Goal: Communication & Community: Answer question/provide support

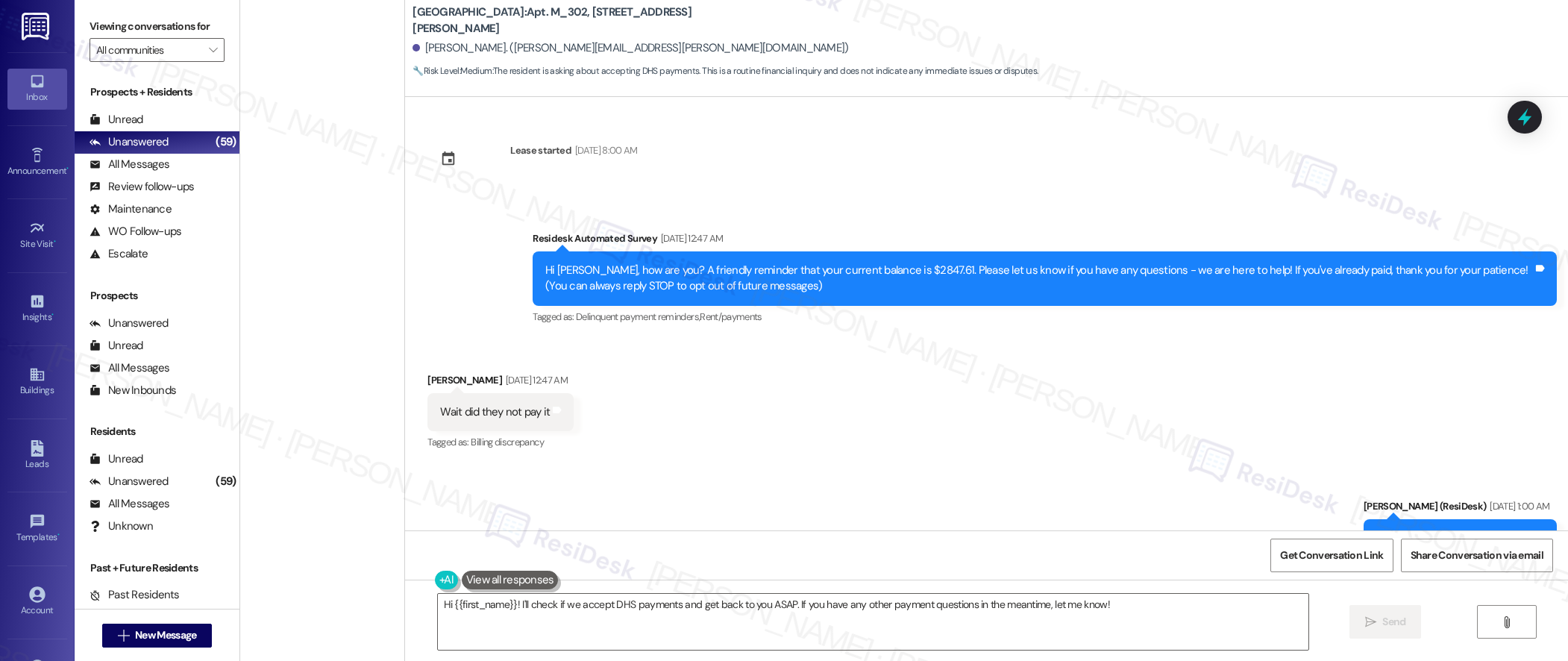
scroll to position [1617, 0]
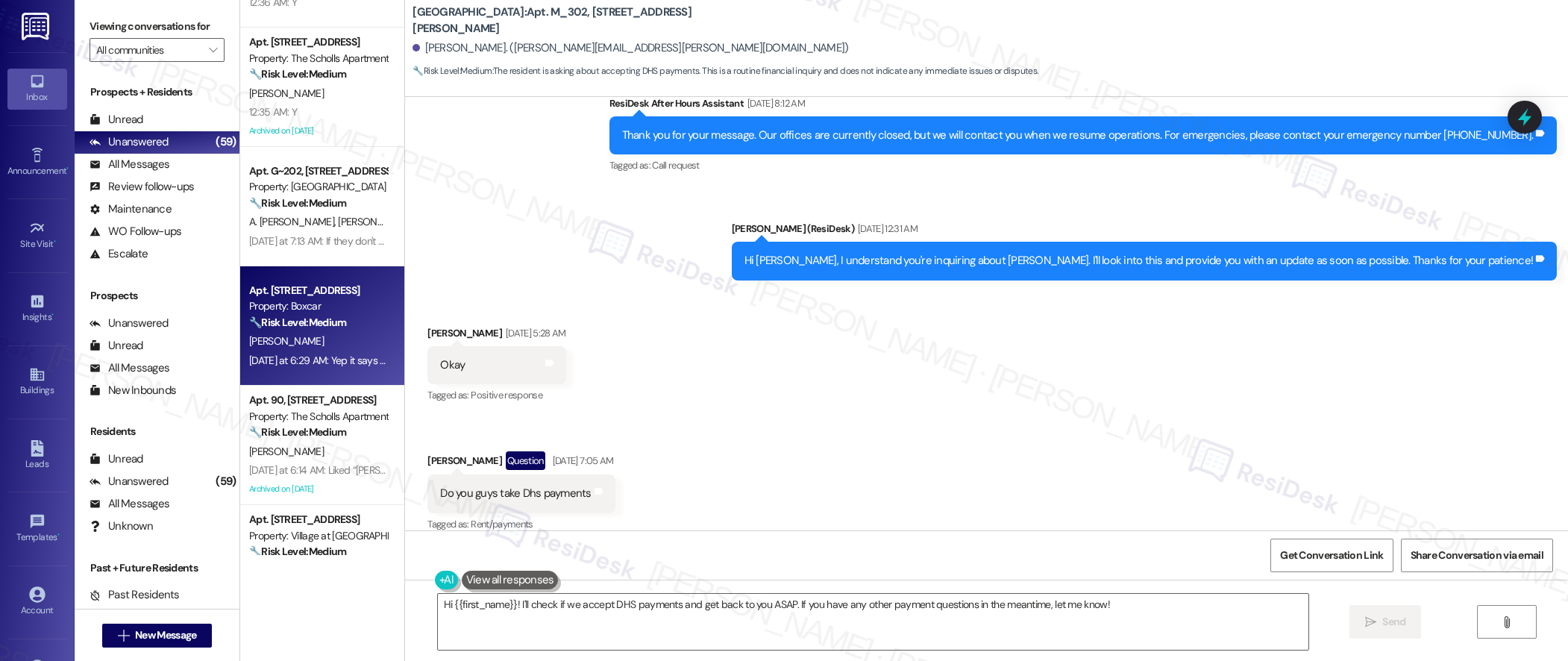
click at [339, 323] on div "🔧 Risk Level: Medium The resident's returned check issue has been resolved, and…" at bounding box center [318, 323] width 138 height 16
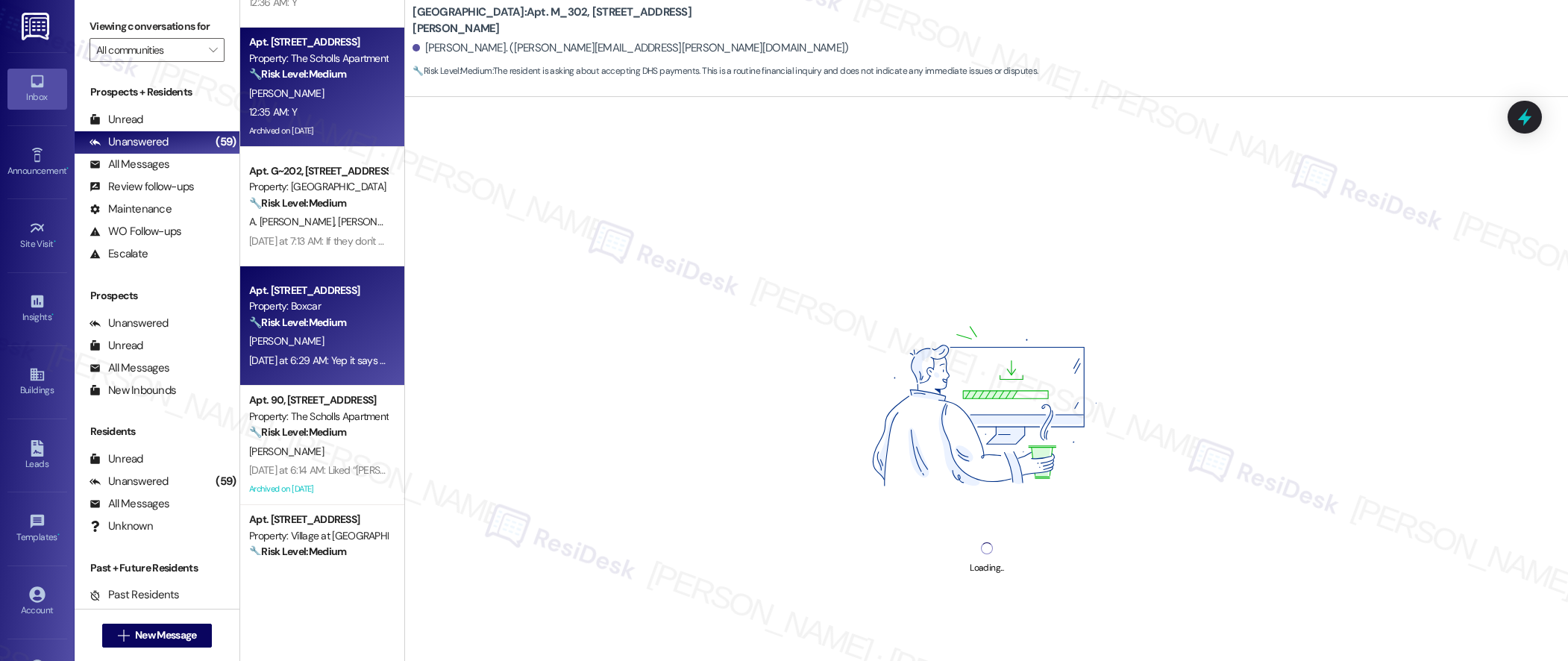
click at [330, 127] on div "Archived on [DATE]" at bounding box center [318, 131] width 141 height 19
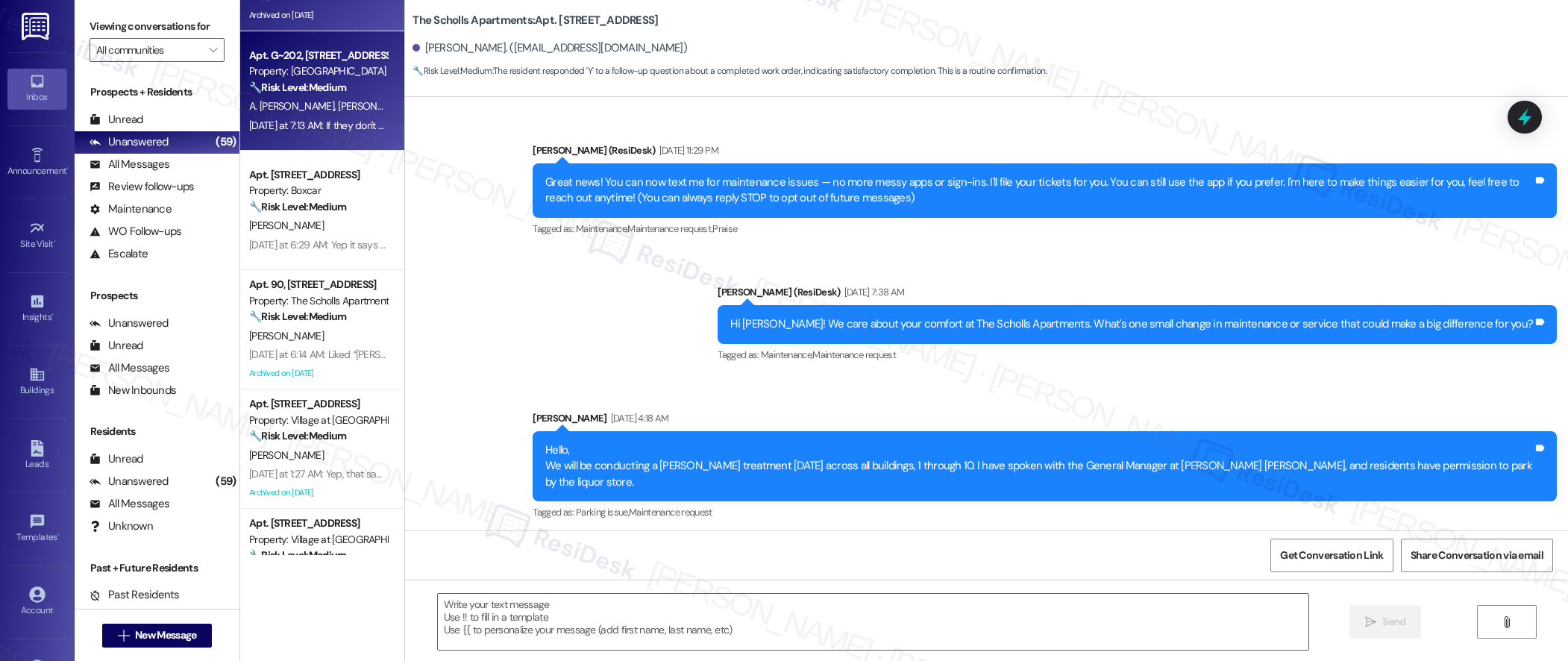
scroll to position [702, 0]
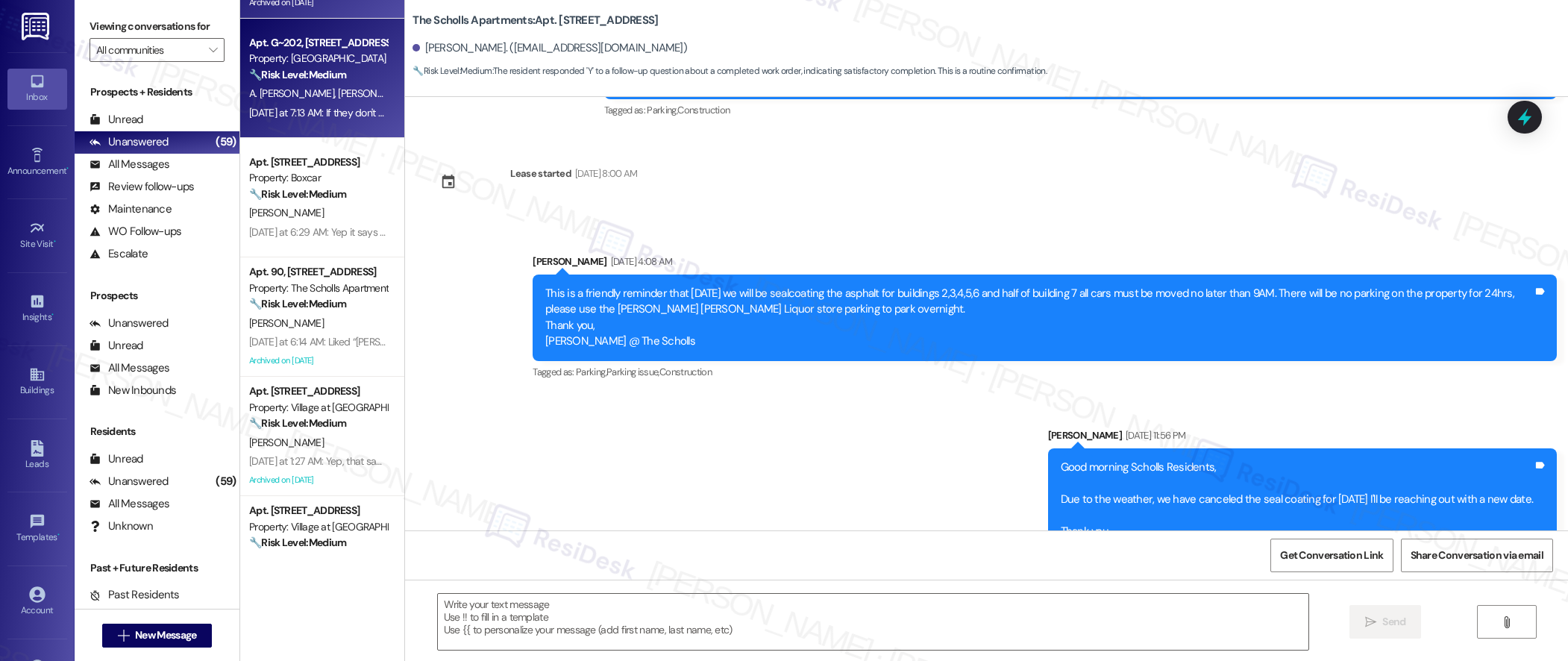
type textarea "Fetching suggested responses. Please feel free to read through the conversation…"
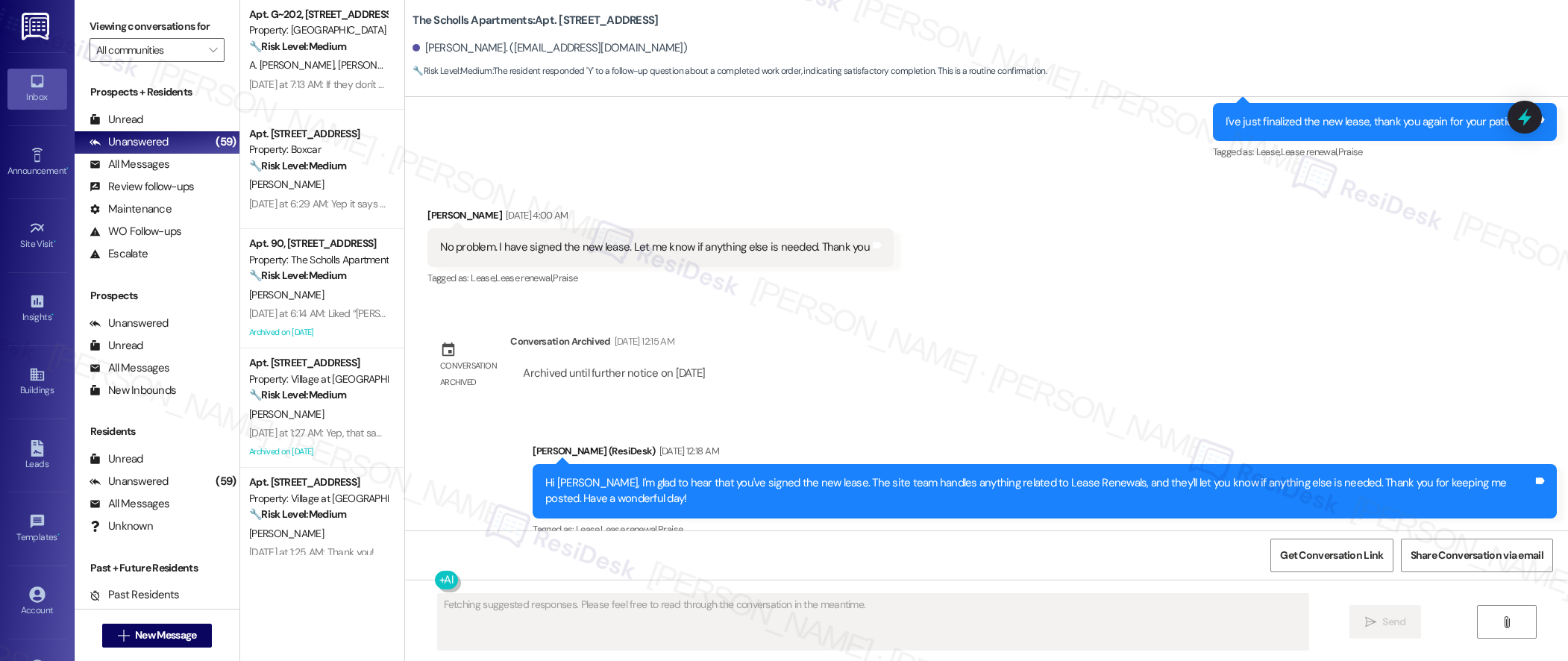
scroll to position [2323, 0]
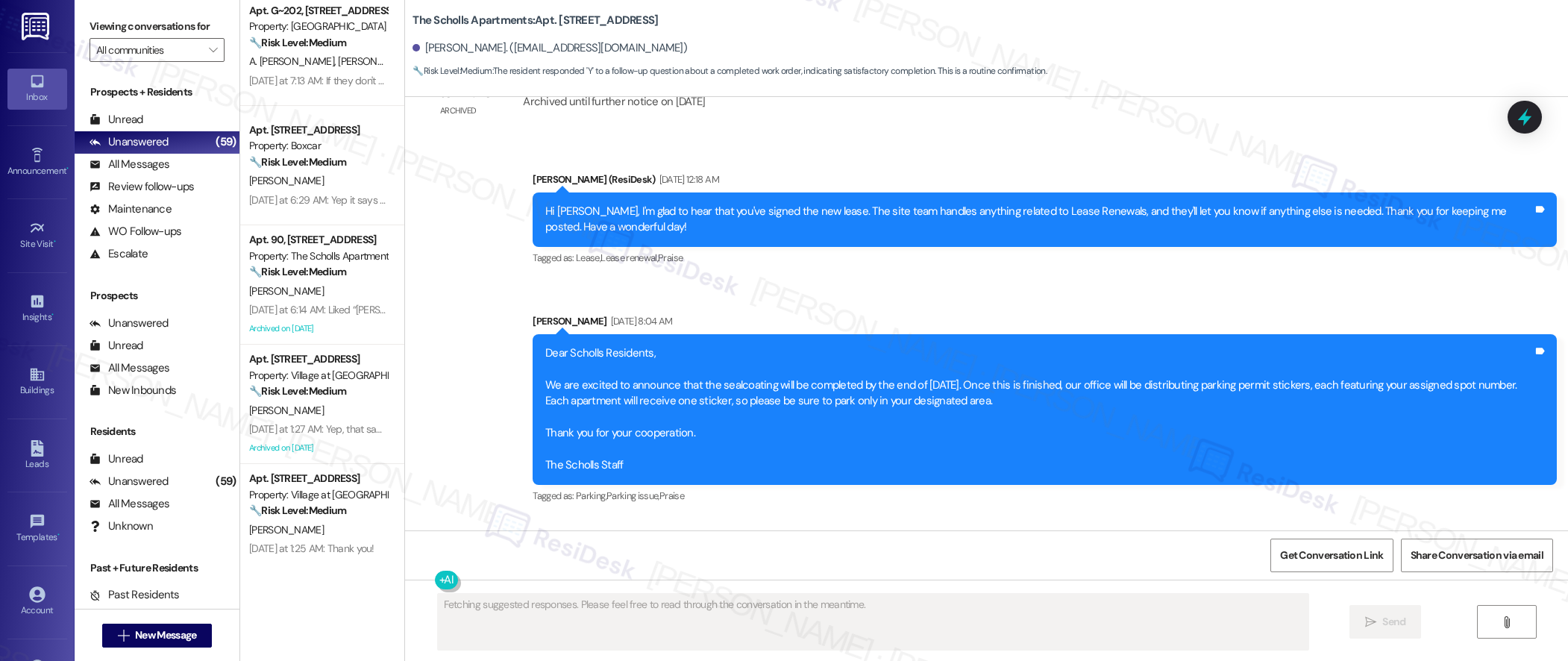
click at [327, 265] on strong "🔧 Risk Level: Medium" at bounding box center [298, 272] width 97 height 14
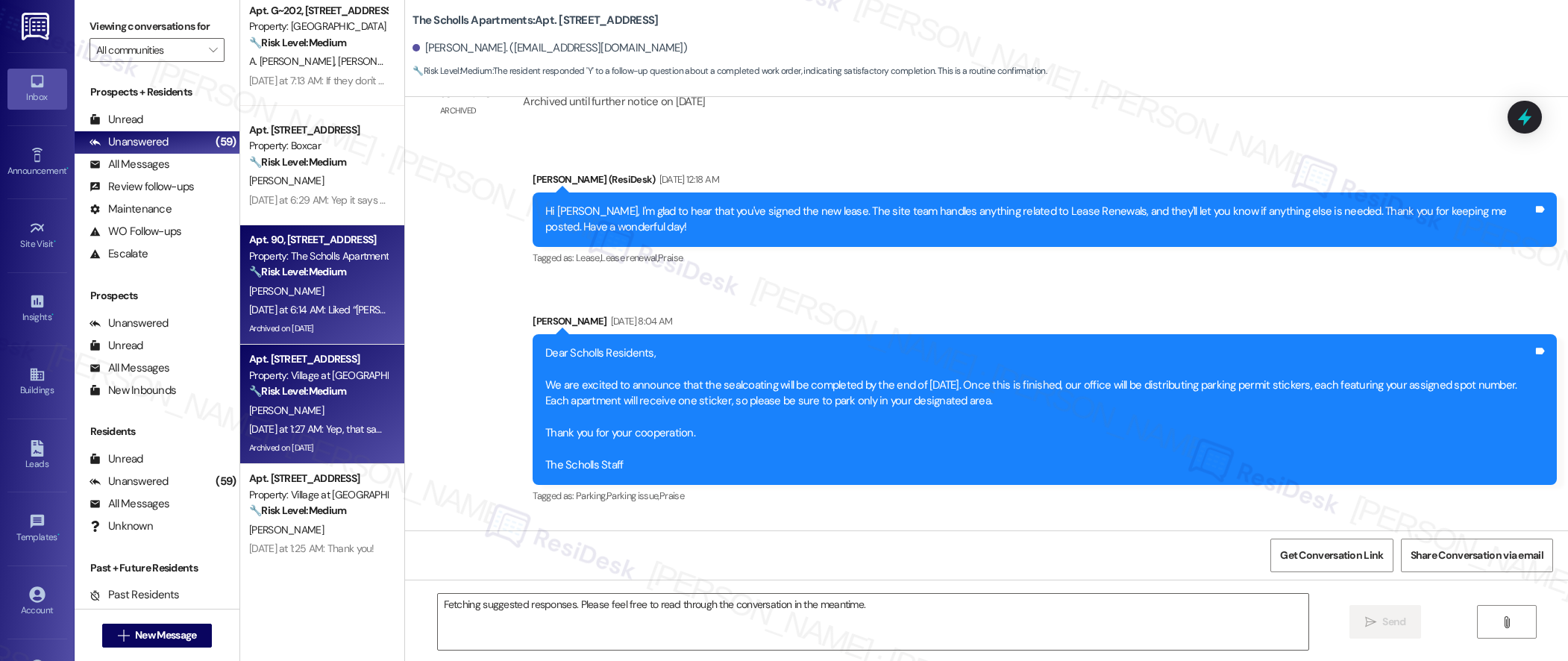
click at [336, 383] on div "Property: Village at [GEOGRAPHIC_DATA] I" at bounding box center [318, 375] width 138 height 16
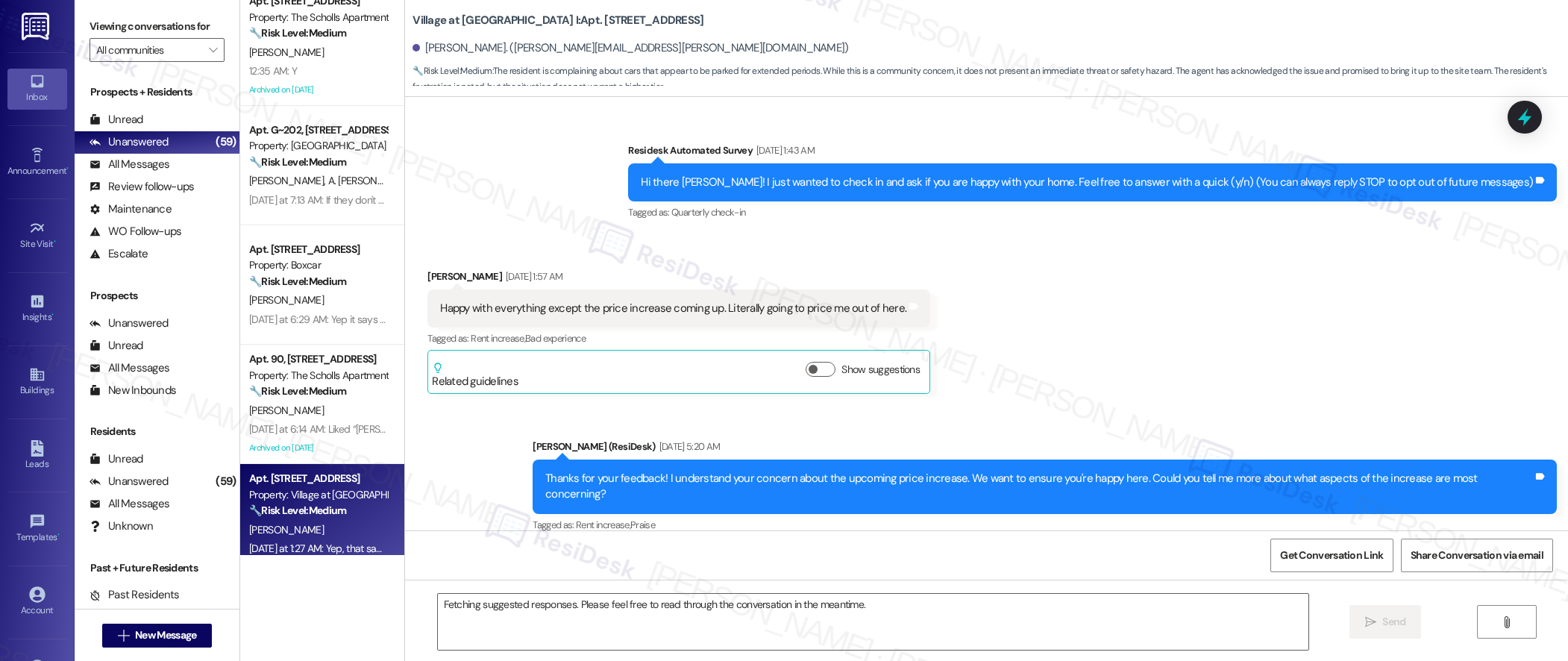
scroll to position [8945, 0]
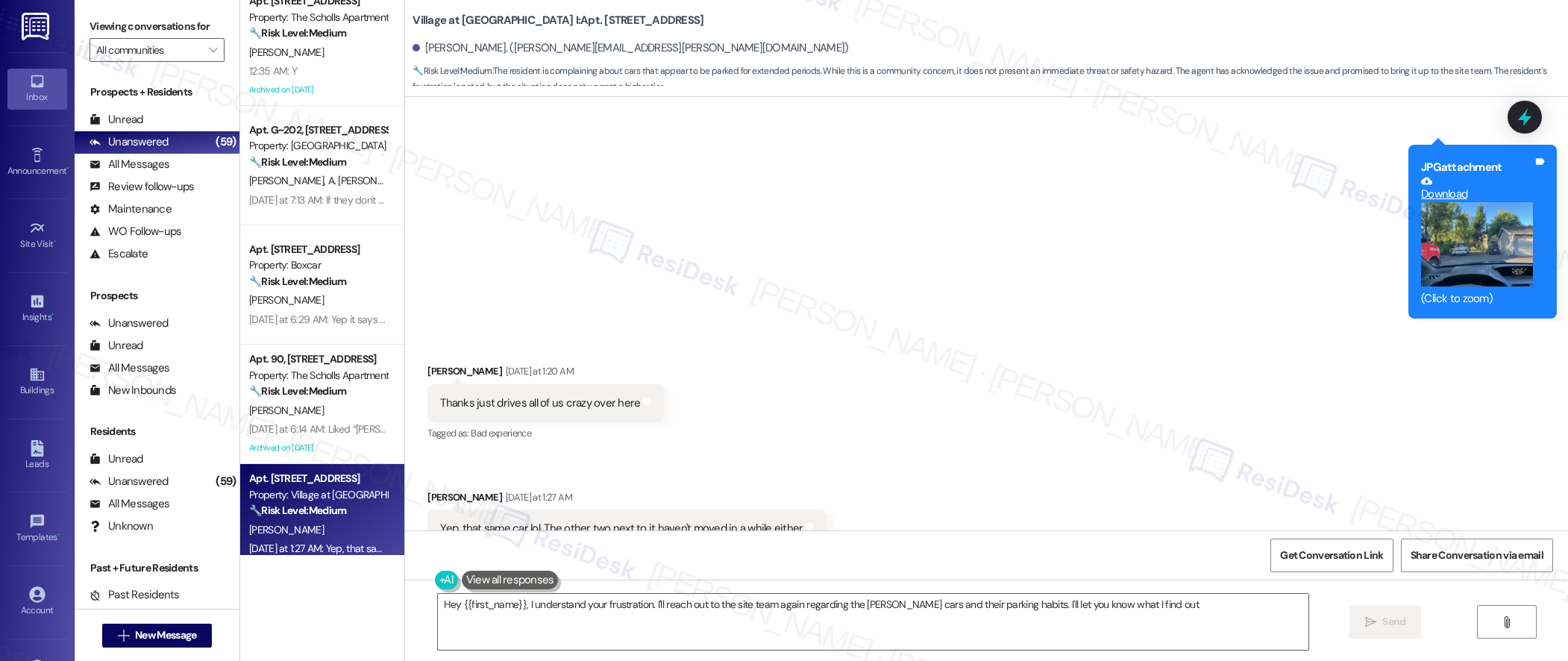
type textarea "Hey {{first_name}}, I understand your frustration. I'll reach out to the site t…"
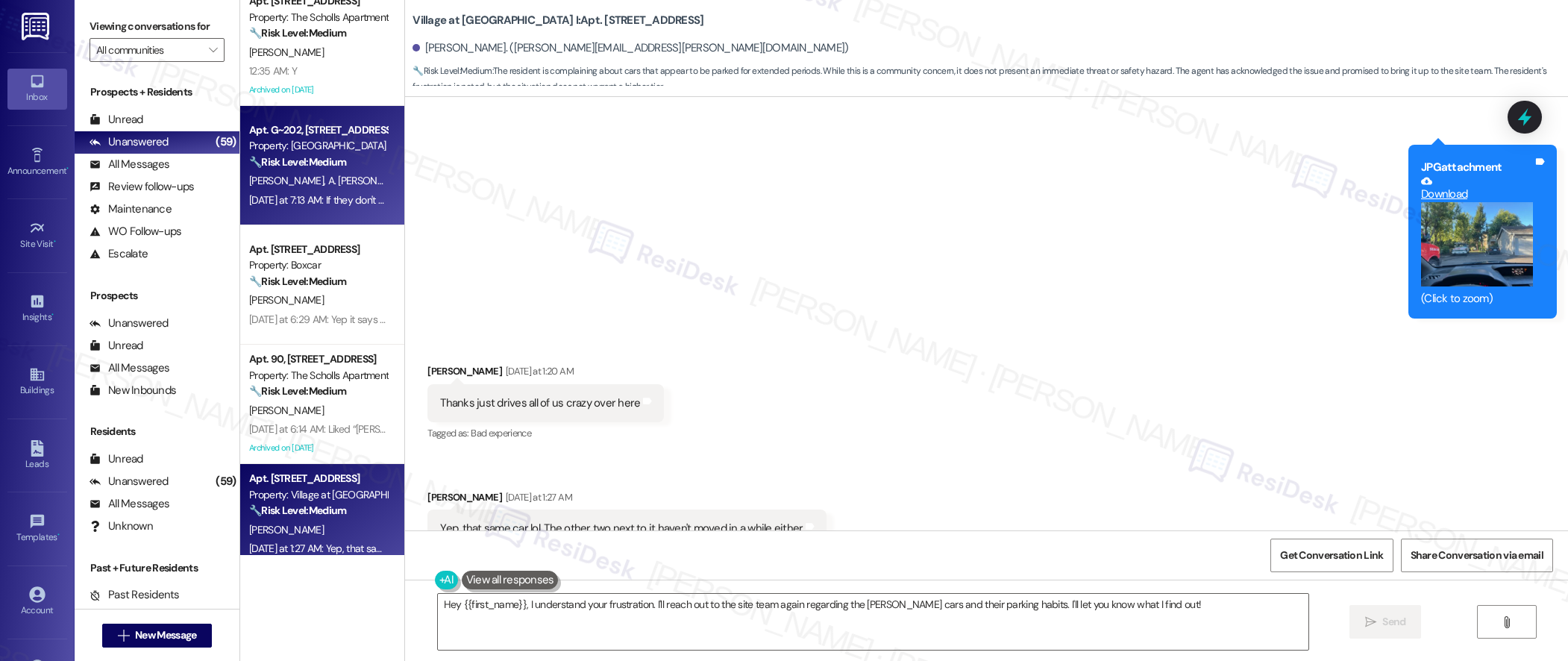
click at [312, 165] on strong "🔧 Risk Level: Medium" at bounding box center [298, 162] width 97 height 14
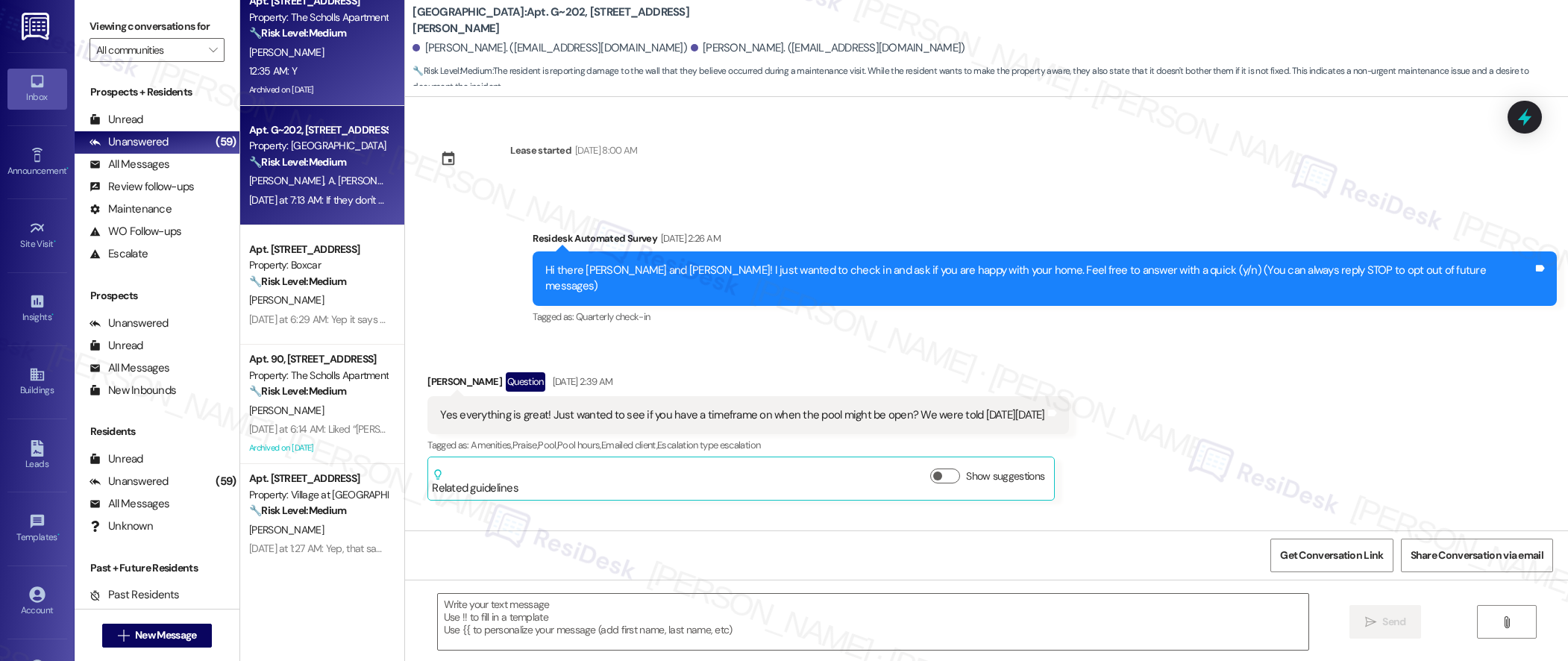
scroll to position [5317, 0]
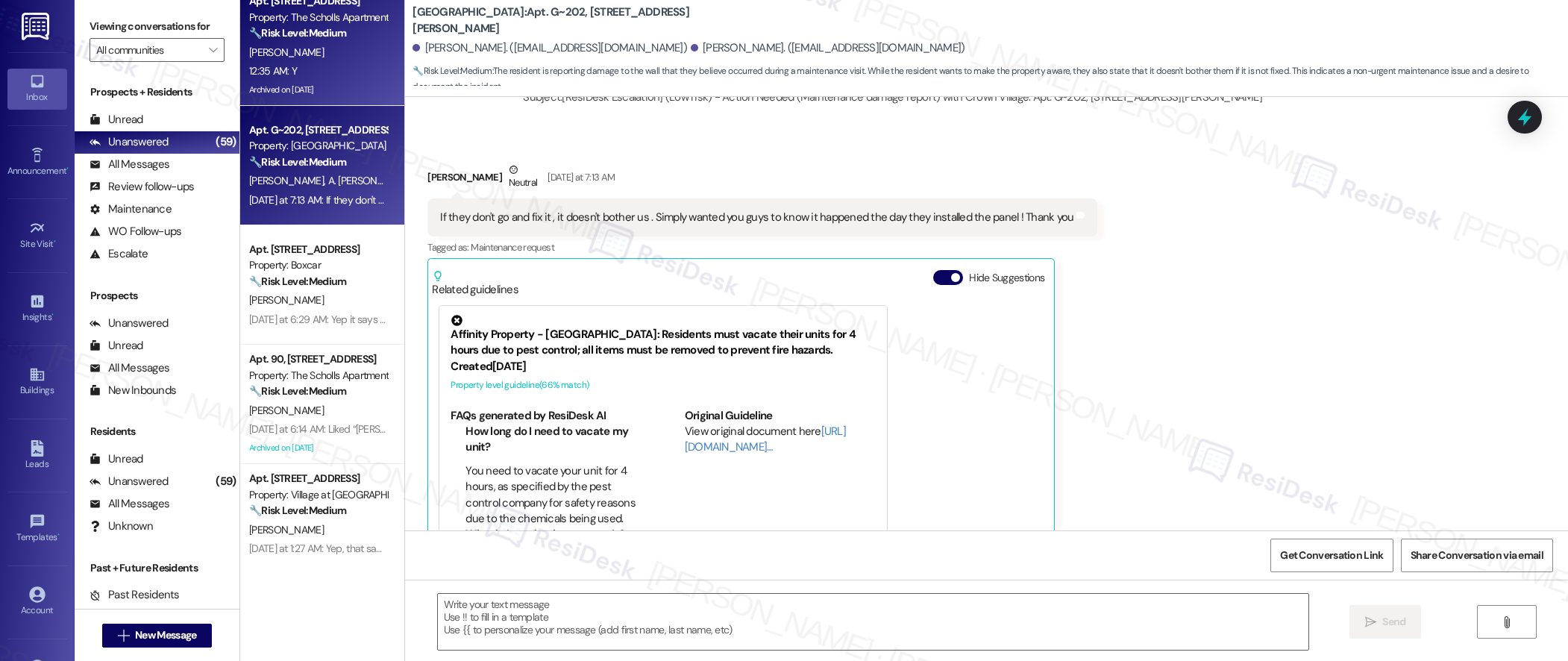
type textarea "Fetching suggested responses. Please feel free to read through the conversation…"
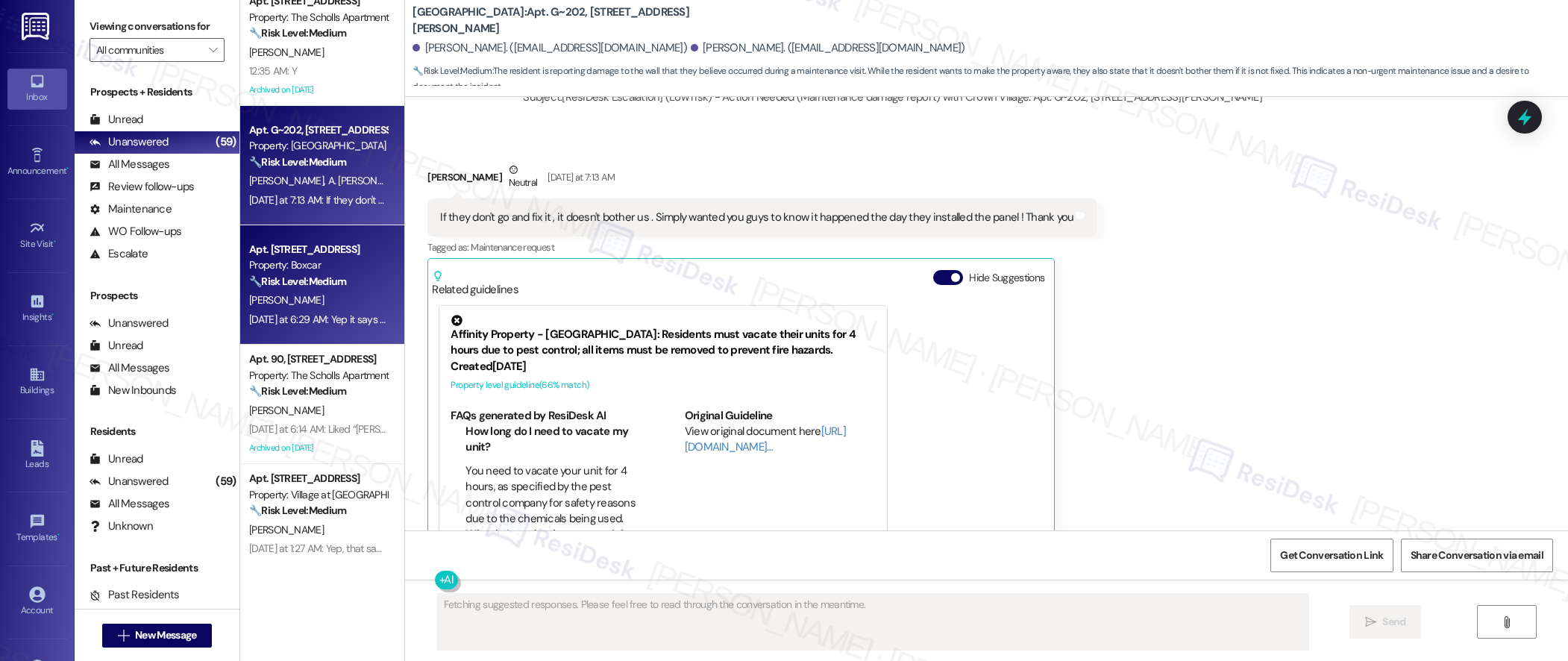
click at [346, 318] on div "[DATE] at 6:29 AM: Yep it says $0.00, thank you! [DATE] at 6:29 AM: Yep it says…" at bounding box center [352, 319] width 206 height 14
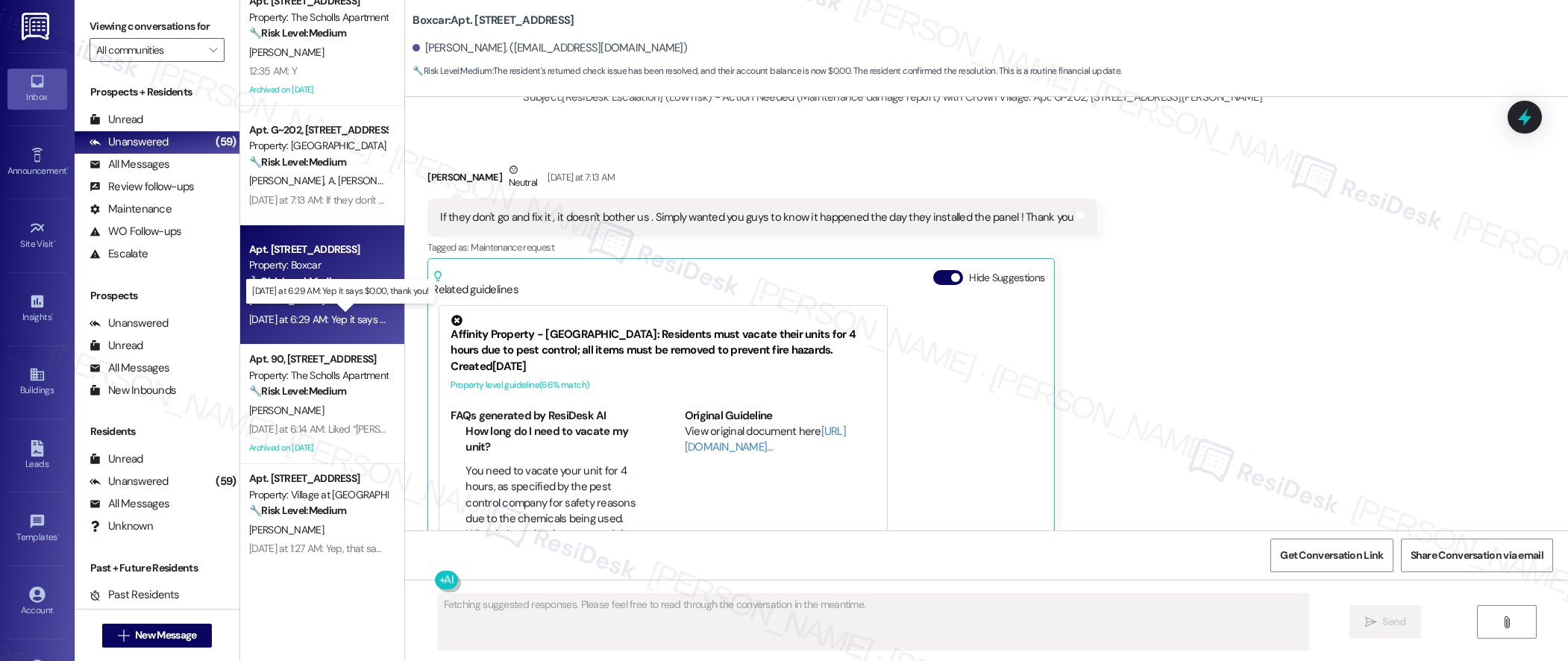
scroll to position [2323, 0]
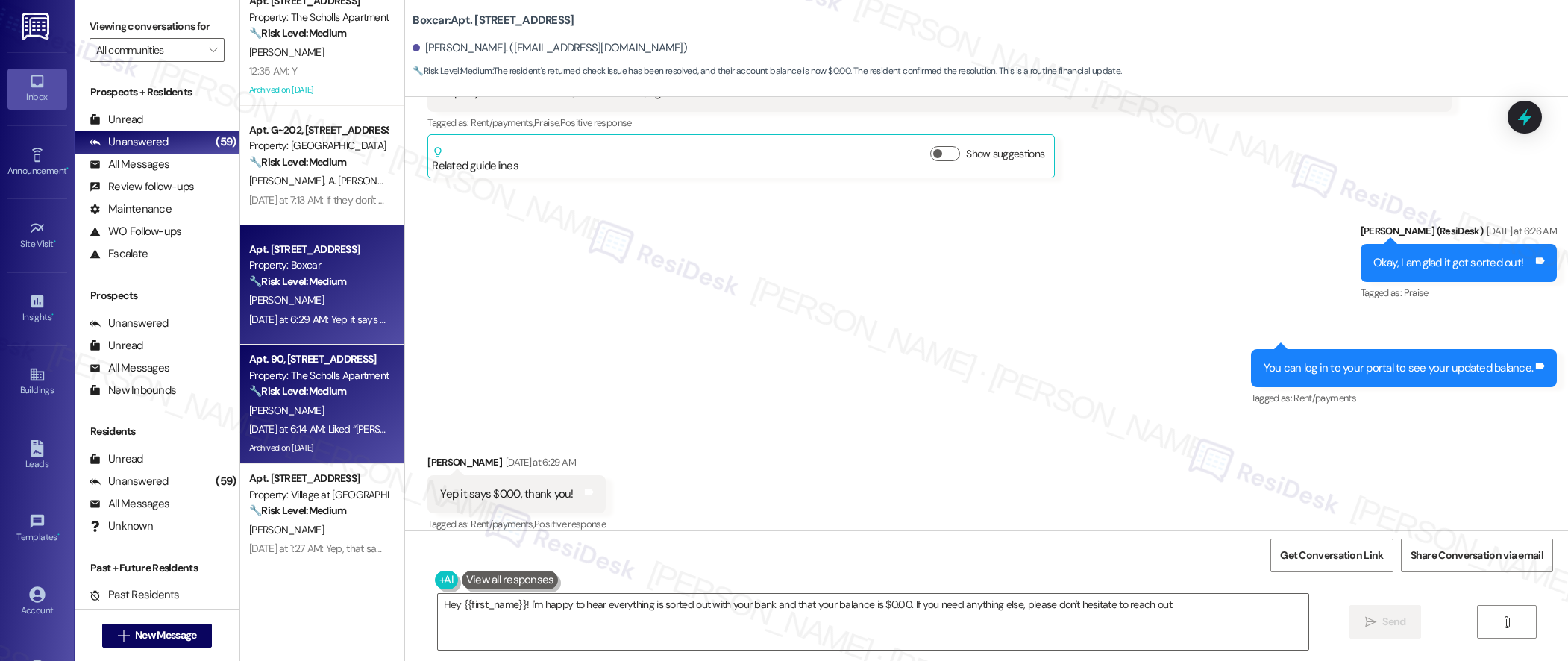
type textarea "Hey {{first_name}}! I'm happy to hear everything is sorted out with your bank a…"
click at [339, 409] on div "[PERSON_NAME]" at bounding box center [318, 411] width 141 height 19
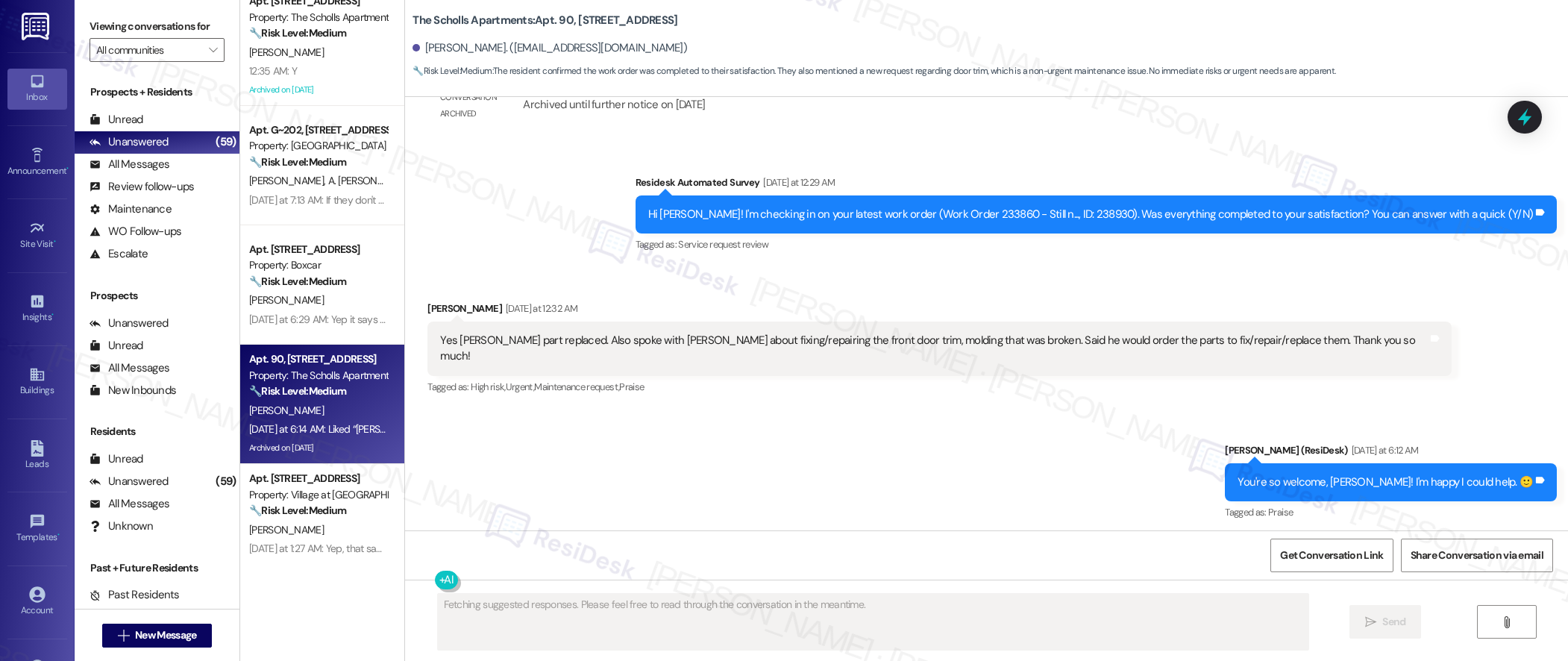
scroll to position [4888, 0]
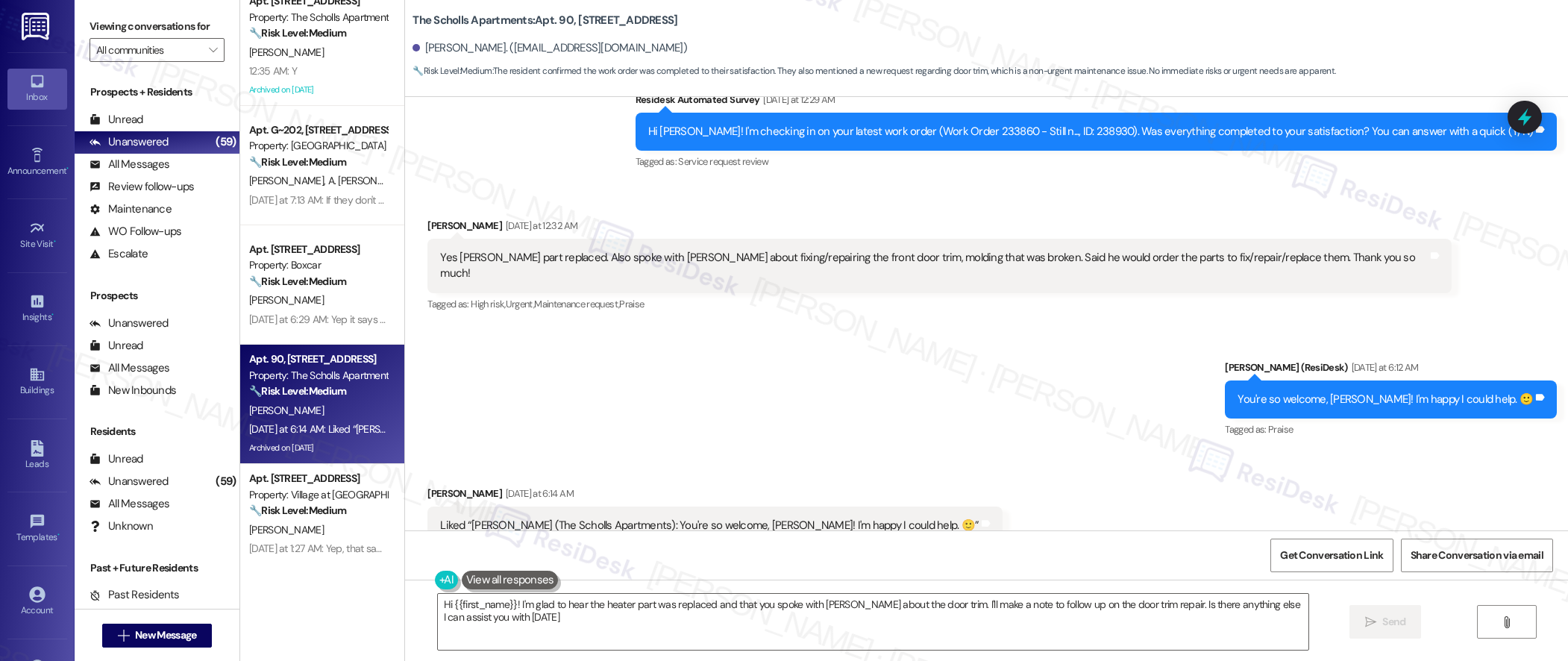
type textarea "Hi {{first_name}}! I'm glad to hear the heater part was replaced and that you s…"
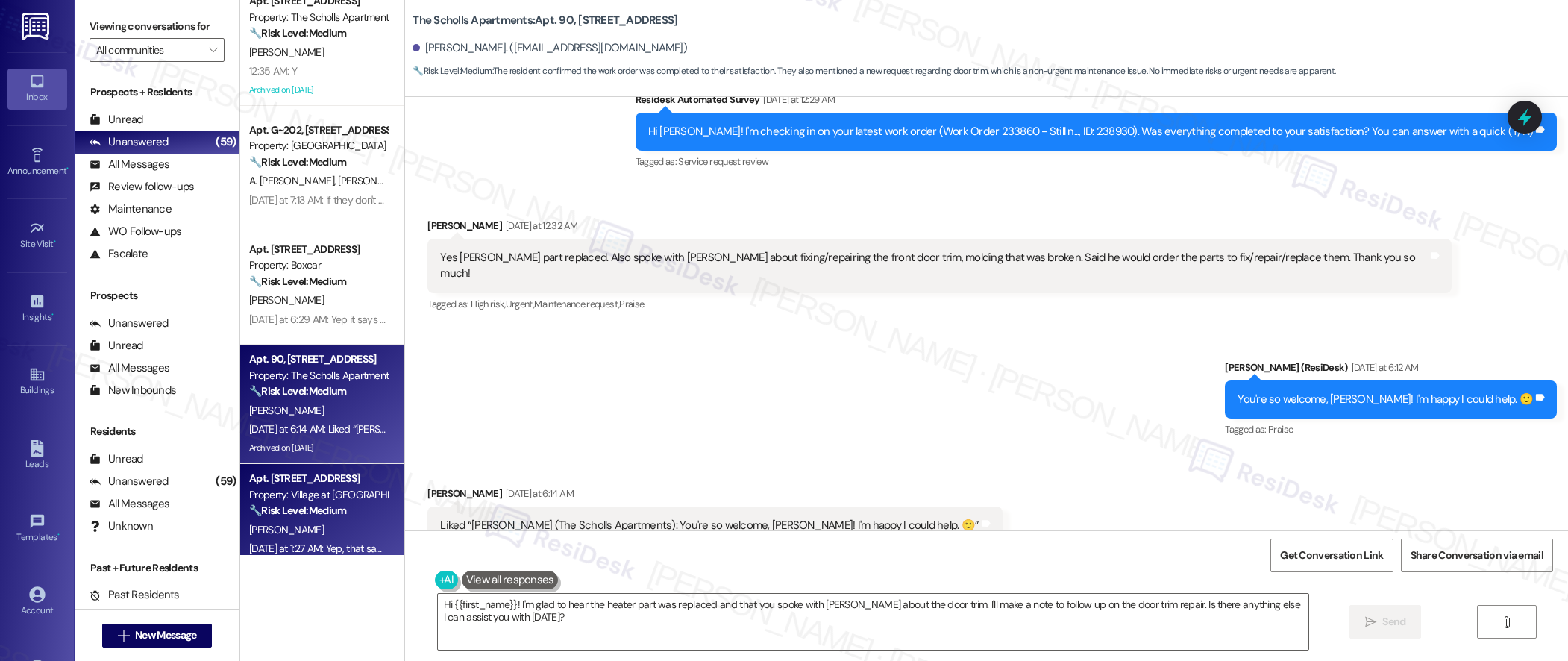
click at [326, 497] on div "Property: Village at [GEOGRAPHIC_DATA] I" at bounding box center [318, 495] width 138 height 16
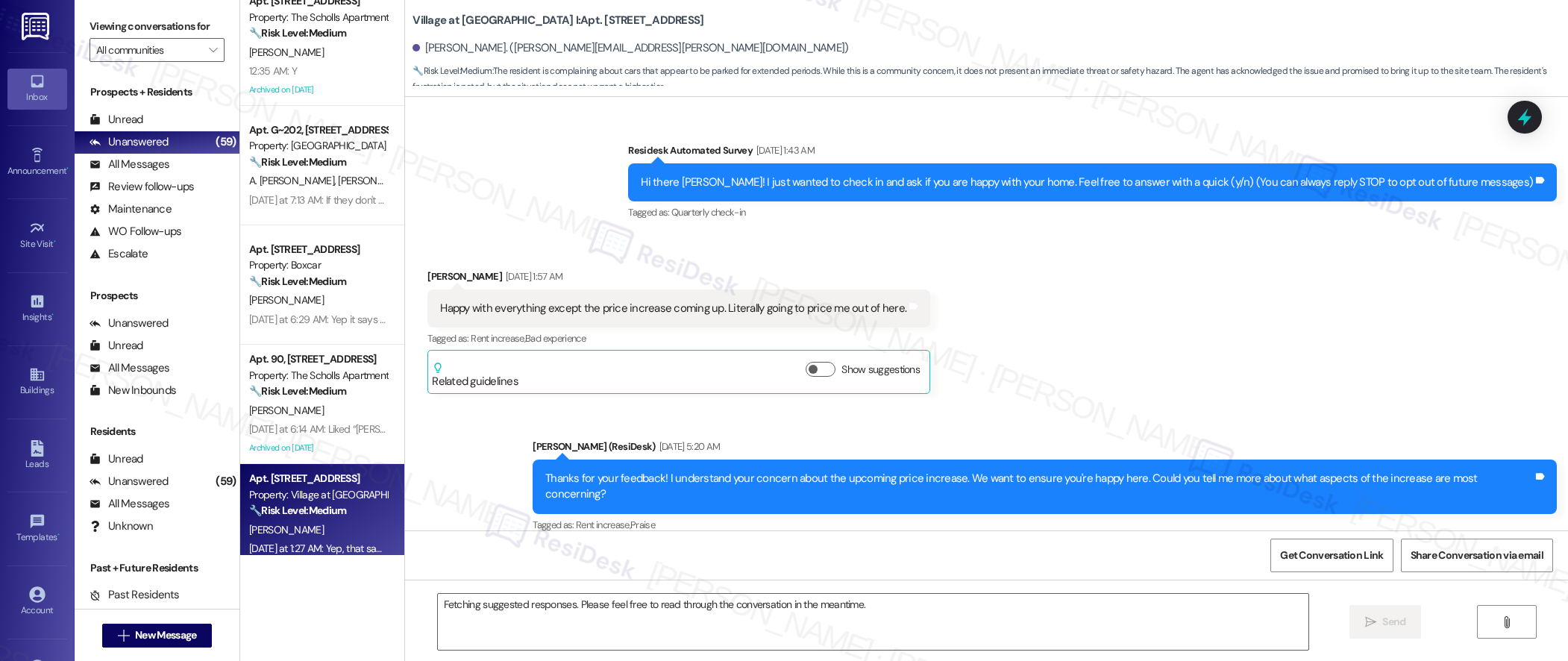
scroll to position [8945, 0]
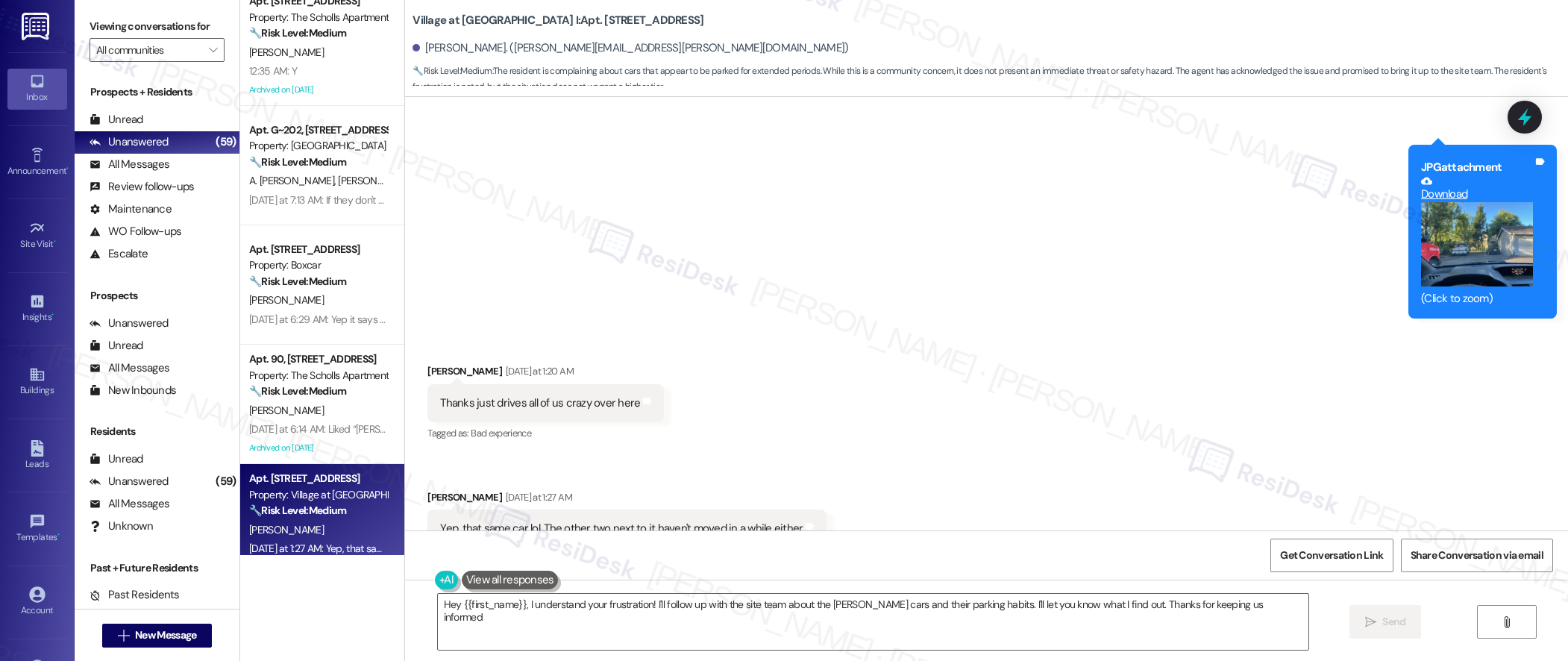
type textarea "Hey {{first_name}}, I understand your frustration! I'll follow up with the site…"
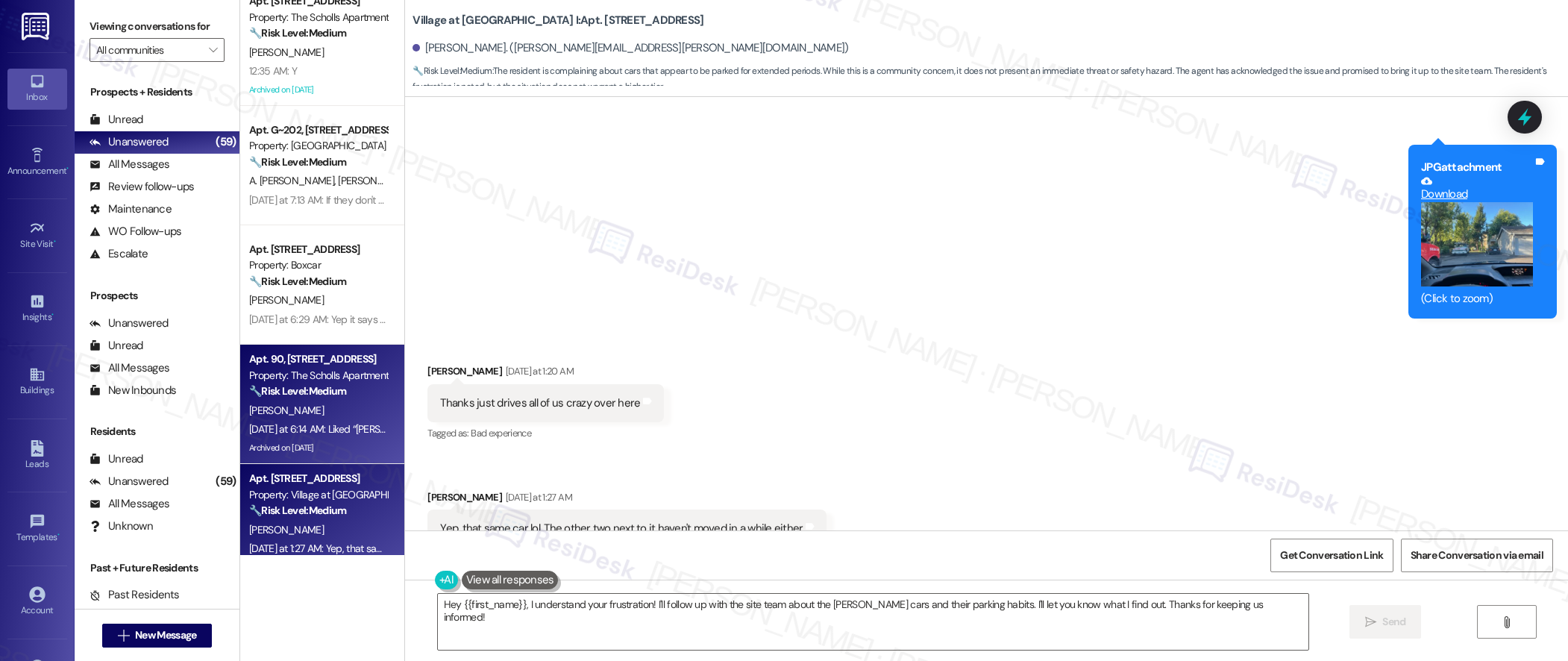
click at [335, 438] on div "[DATE] at 6:14 AM: Liked “[PERSON_NAME] (The Scholls Apartments): You're so wel…" at bounding box center [318, 430] width 141 height 19
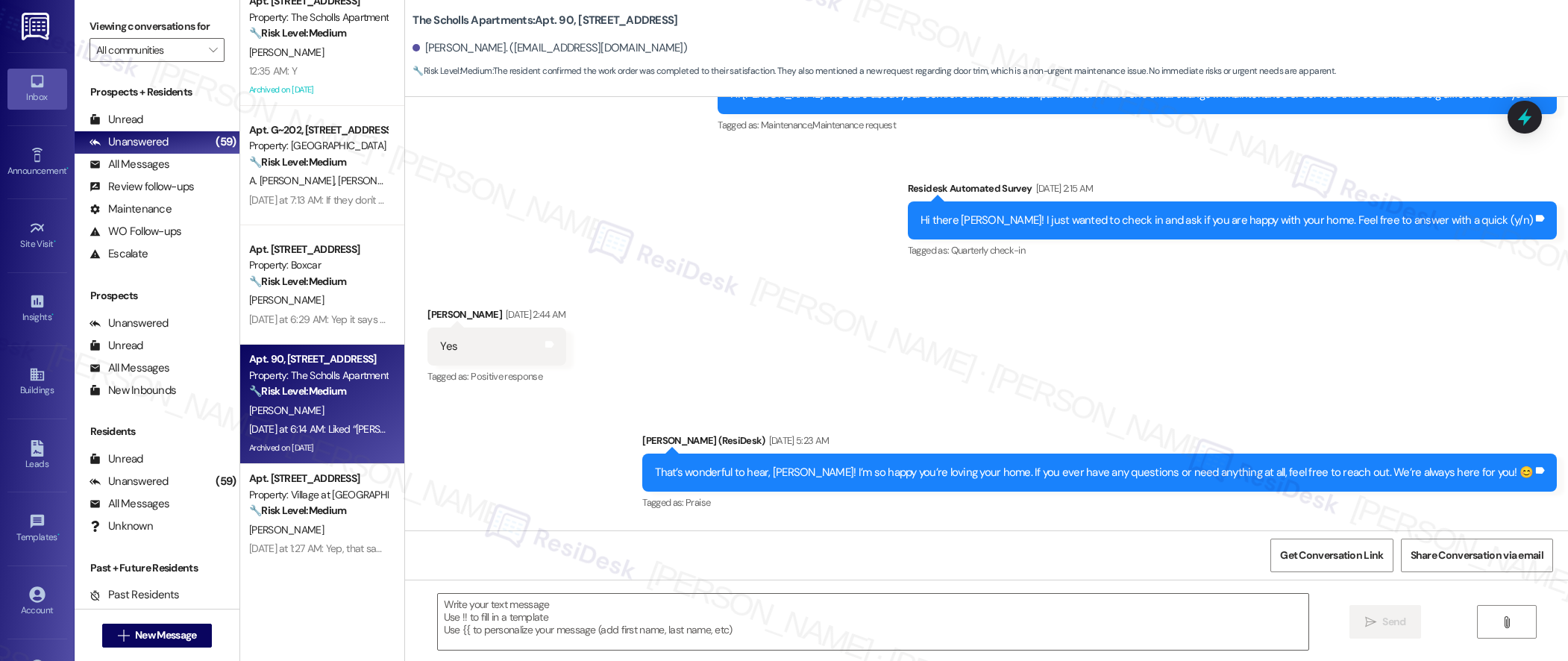
scroll to position [3000, 0]
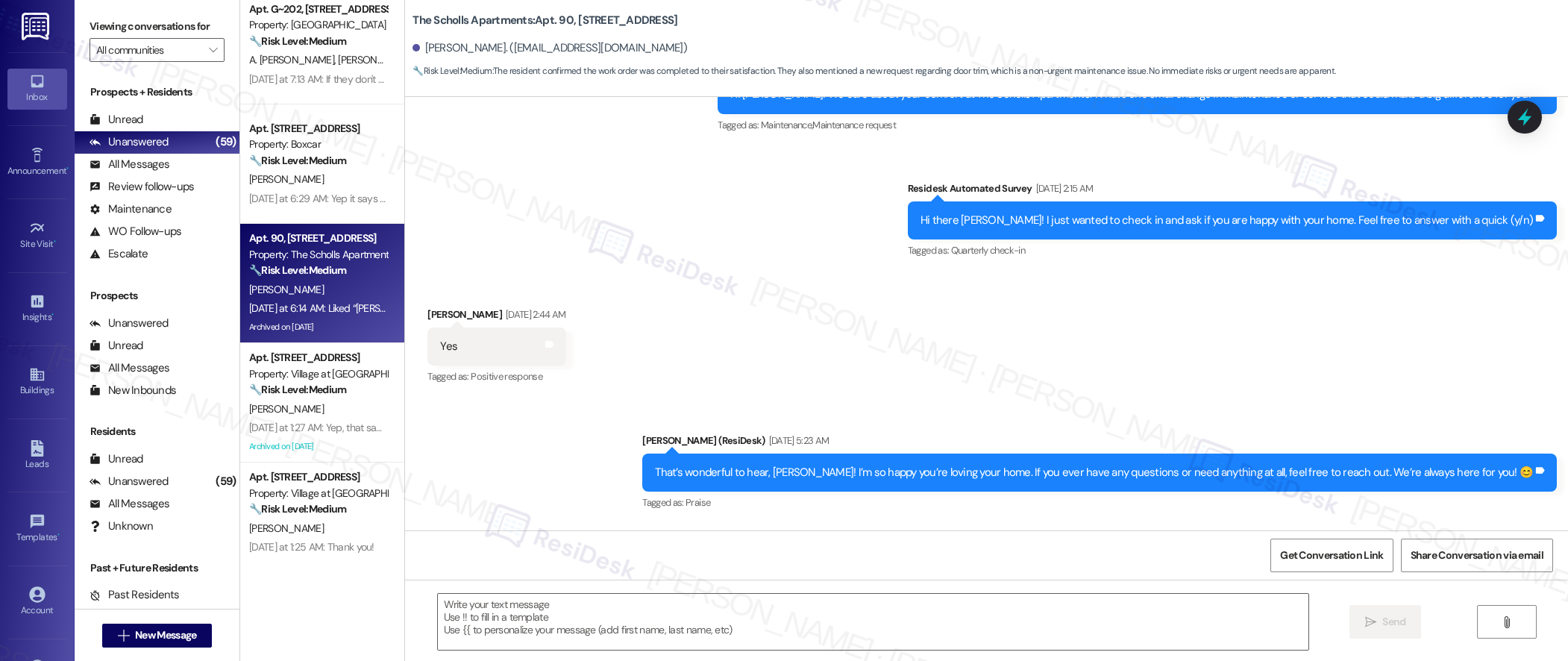
type textarea "Fetching suggested responses. Please feel free to read through the conversation…"
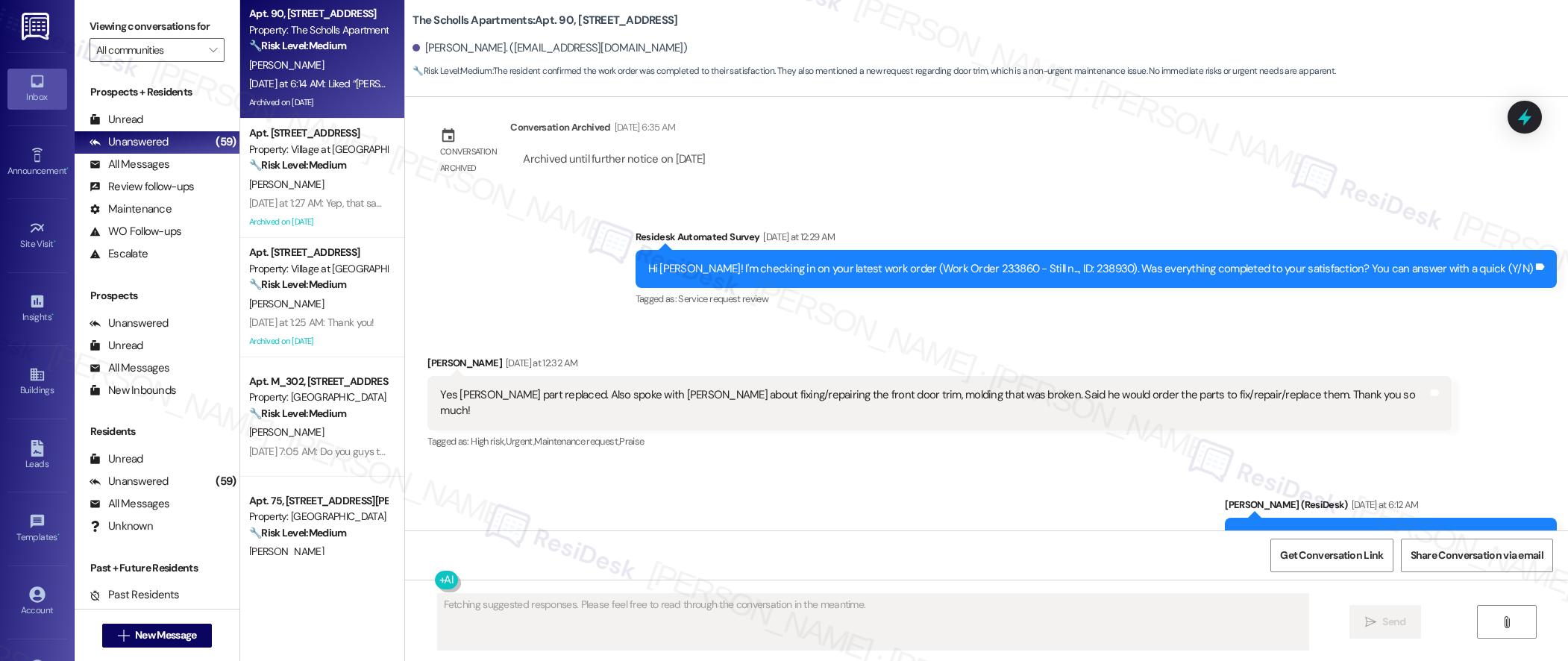
scroll to position [4888, 0]
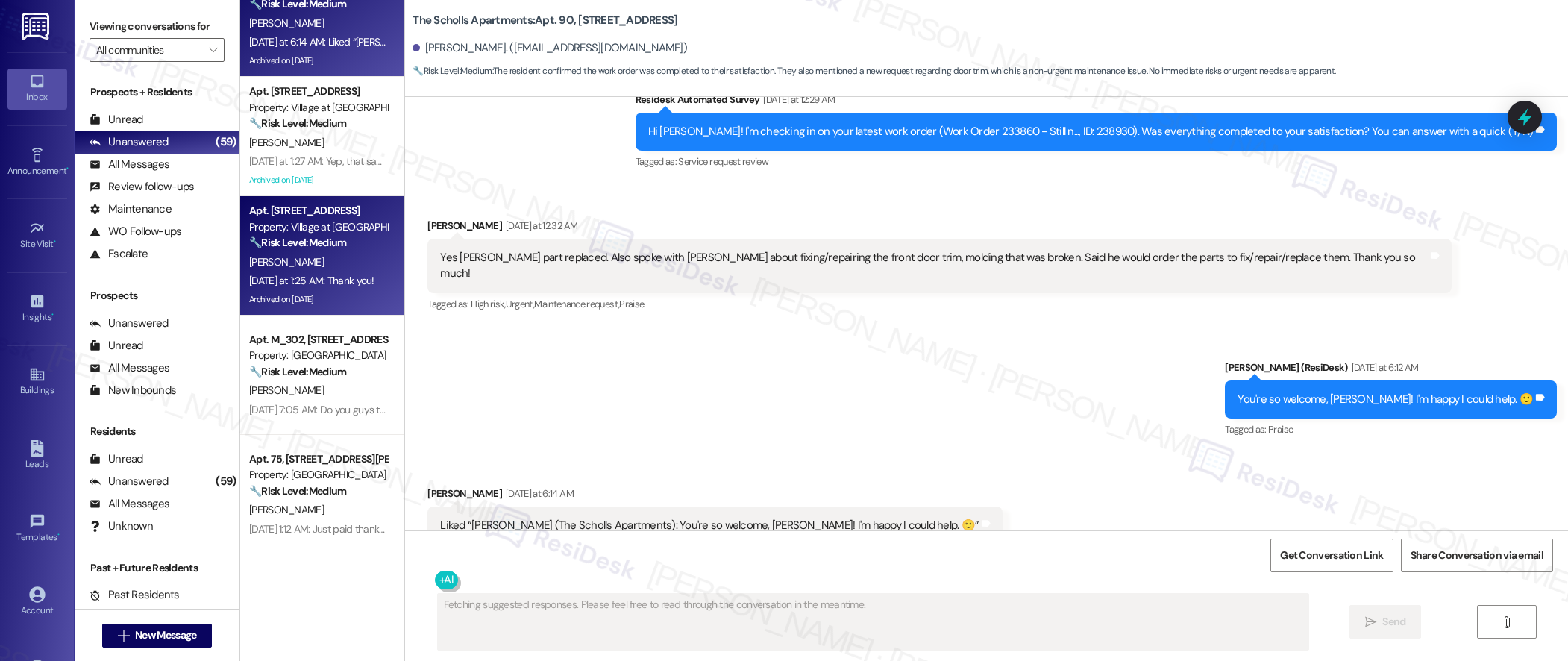
click at [317, 272] on div "Apt. [STREET_ADDRESS] Property: Boxcar 🔧 Risk Level: Medium The resident's retu…" at bounding box center [322, 277] width 164 height 555
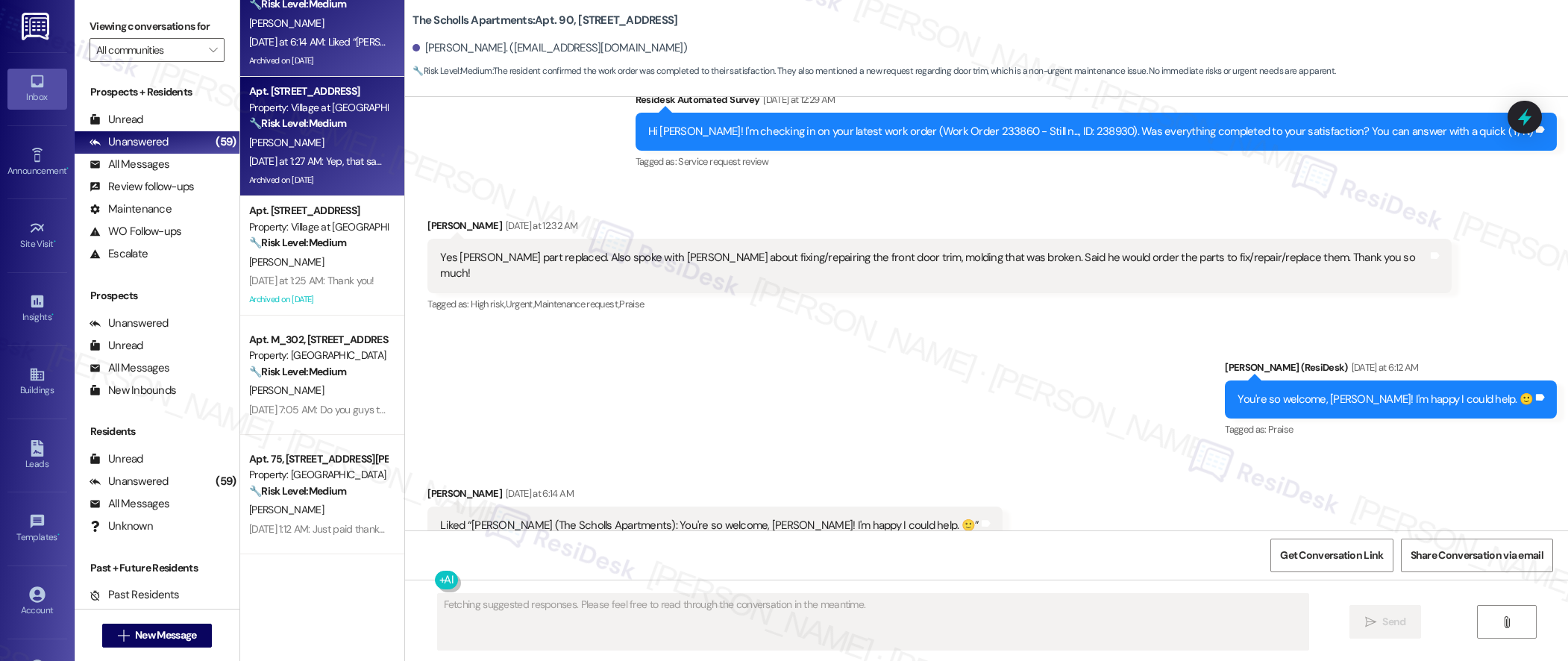
scroll to position [3266, 0]
click at [328, 164] on div "[DATE] at 1:27 AM: Yep, that same car lol. The other two next to it haven't mov…" at bounding box center [453, 161] width 407 height 14
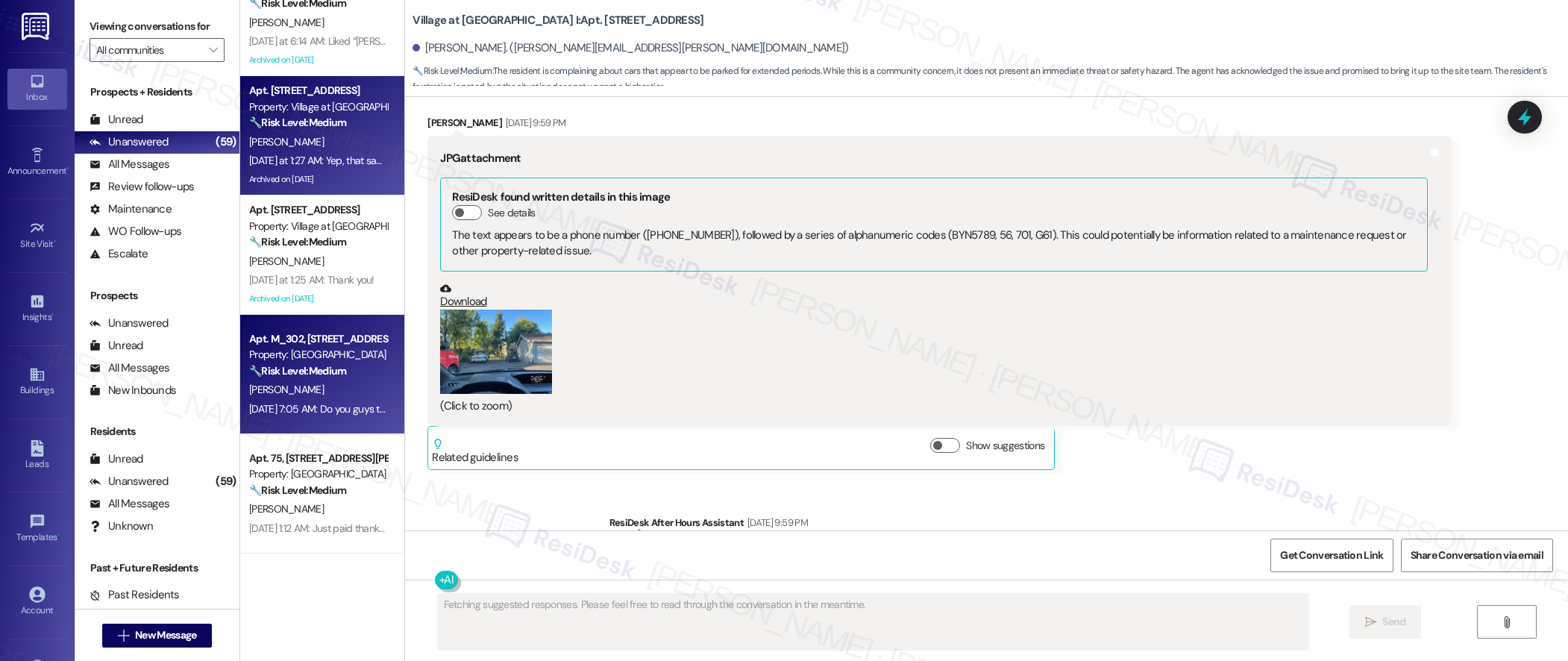
click at [312, 367] on strong "🔧 Risk Level: Medium" at bounding box center [298, 371] width 97 height 14
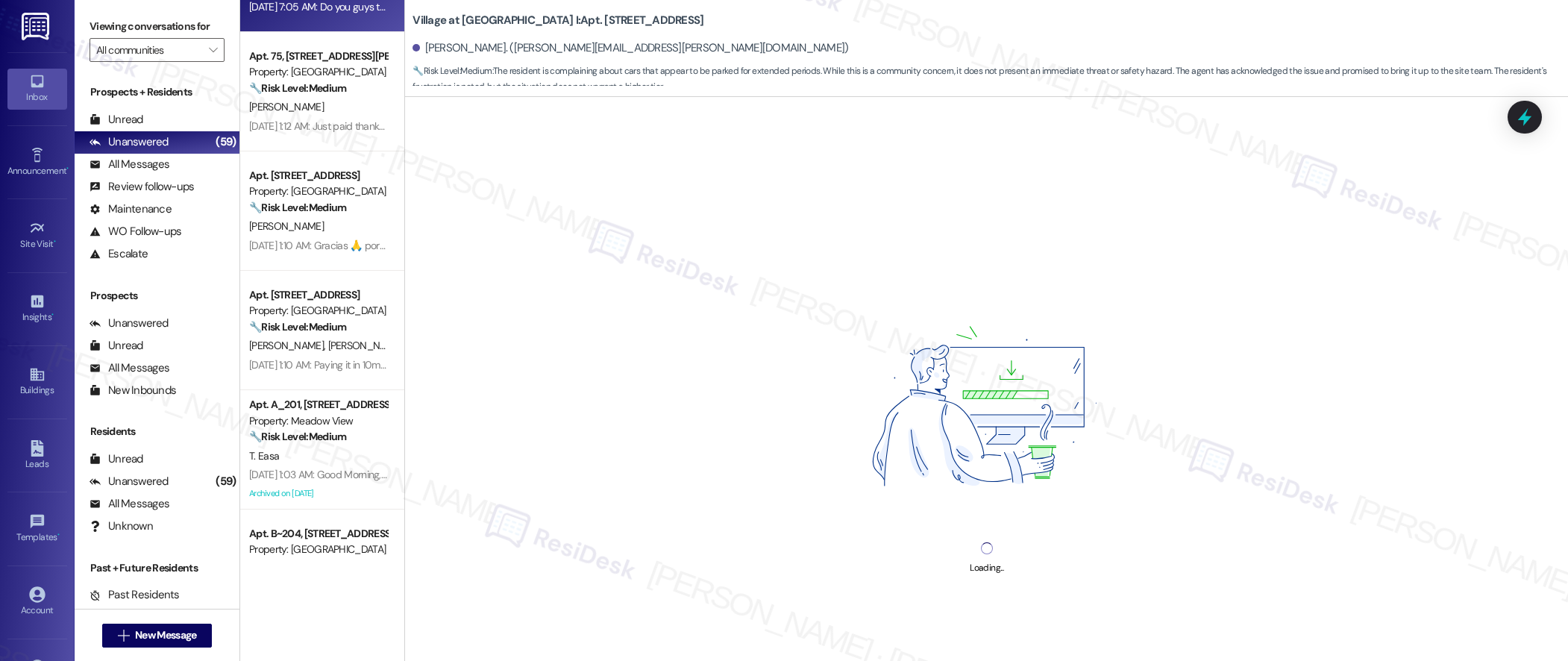
scroll to position [3673, 0]
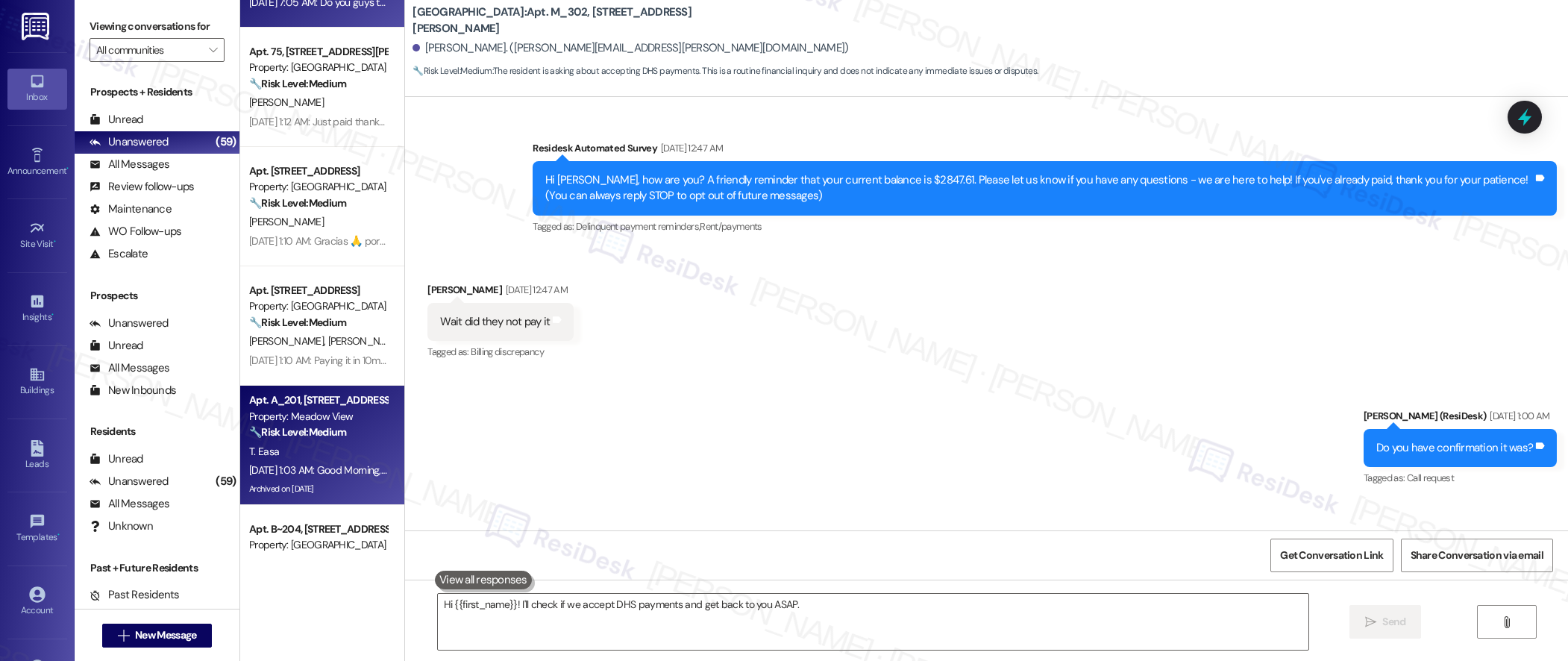
type textarea "Hi {{first_name}}! I'll check if we accept DHS payments and get back to you ASA…"
click at [326, 460] on div "T. Easa" at bounding box center [318, 452] width 141 height 19
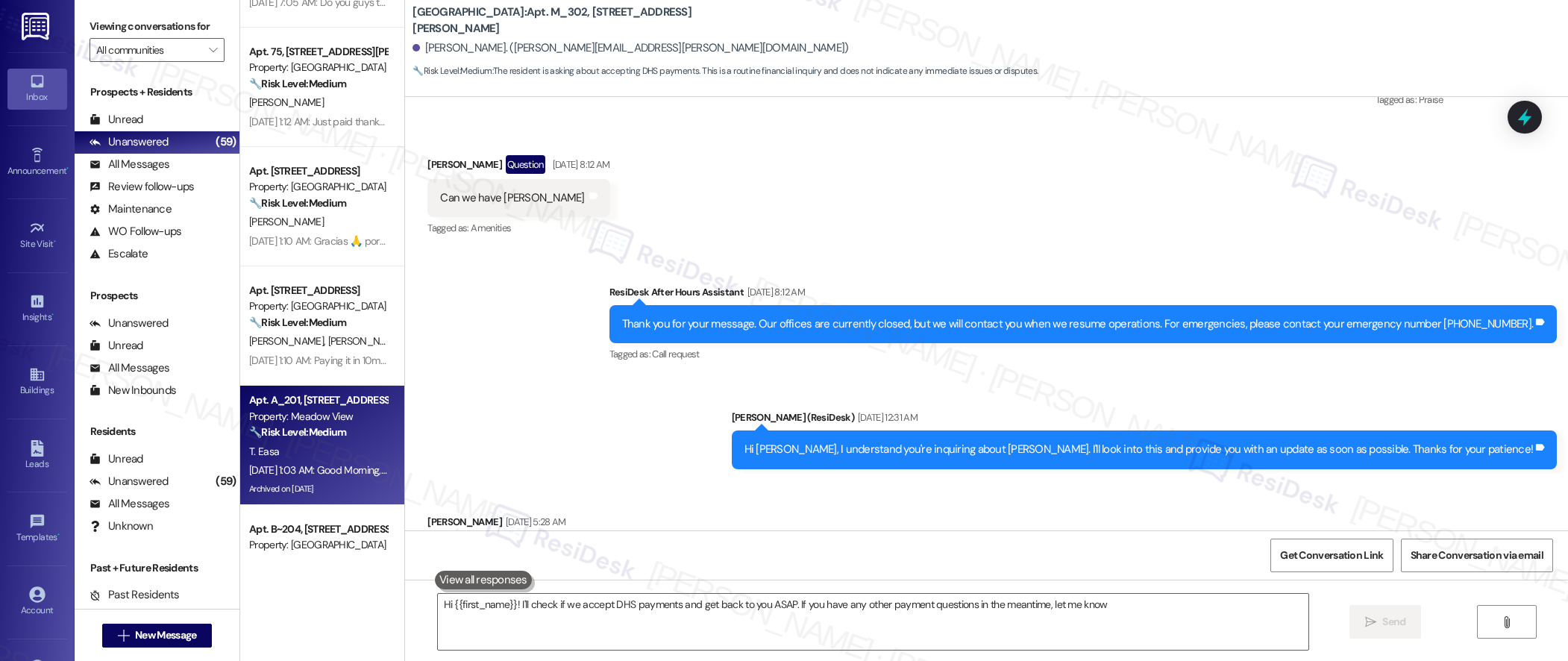
type textarea "Hi {{first_name}}! I'll check if we accept DHS payments and get back to you ASA…"
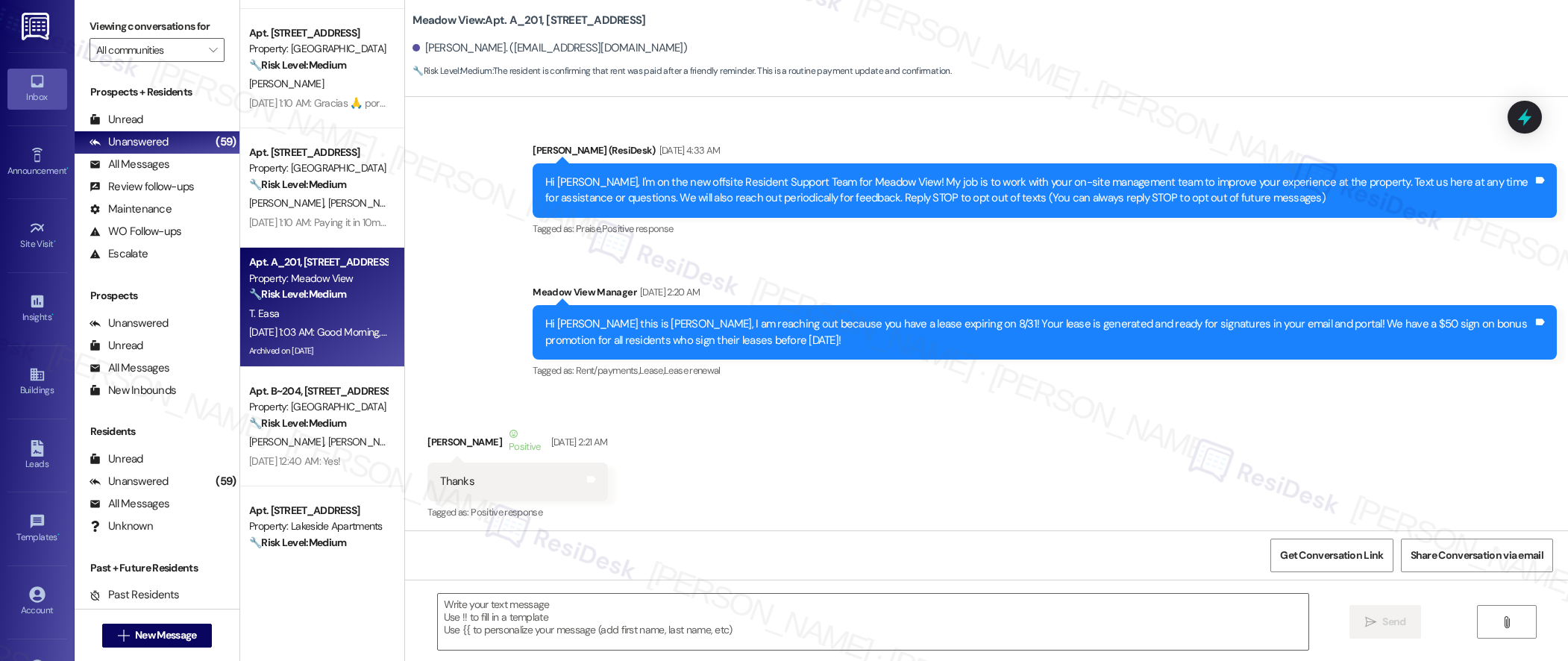
scroll to position [4879, 0]
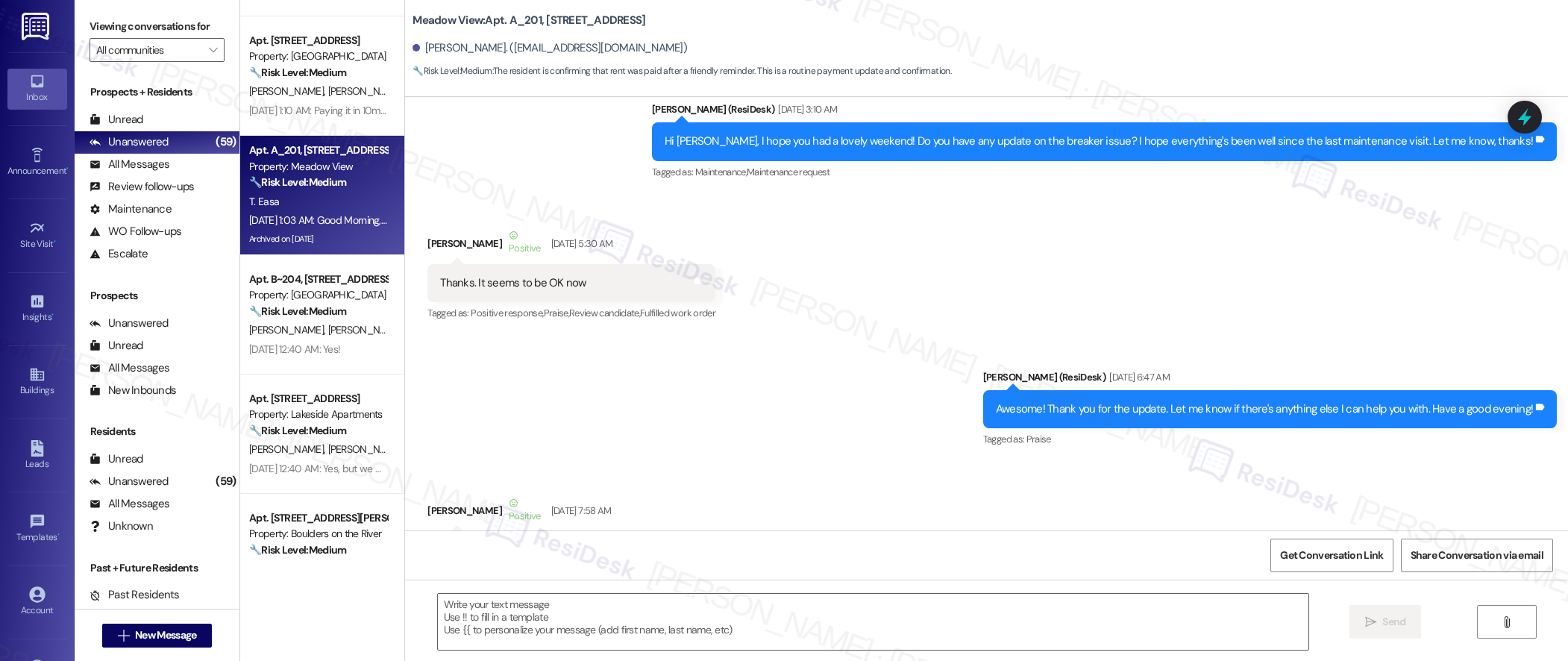
type textarea "Fetching suggested responses. Please feel free to read through the conversation…"
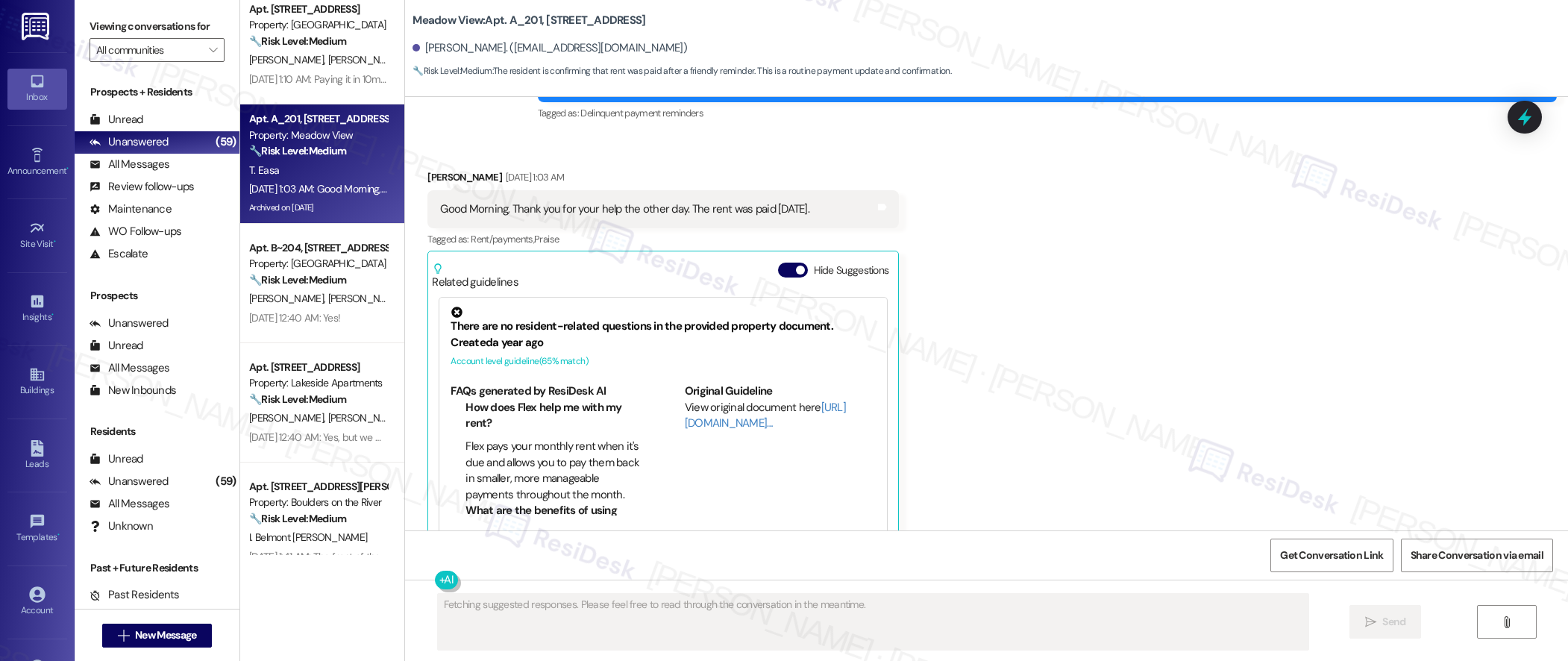
scroll to position [3970, 0]
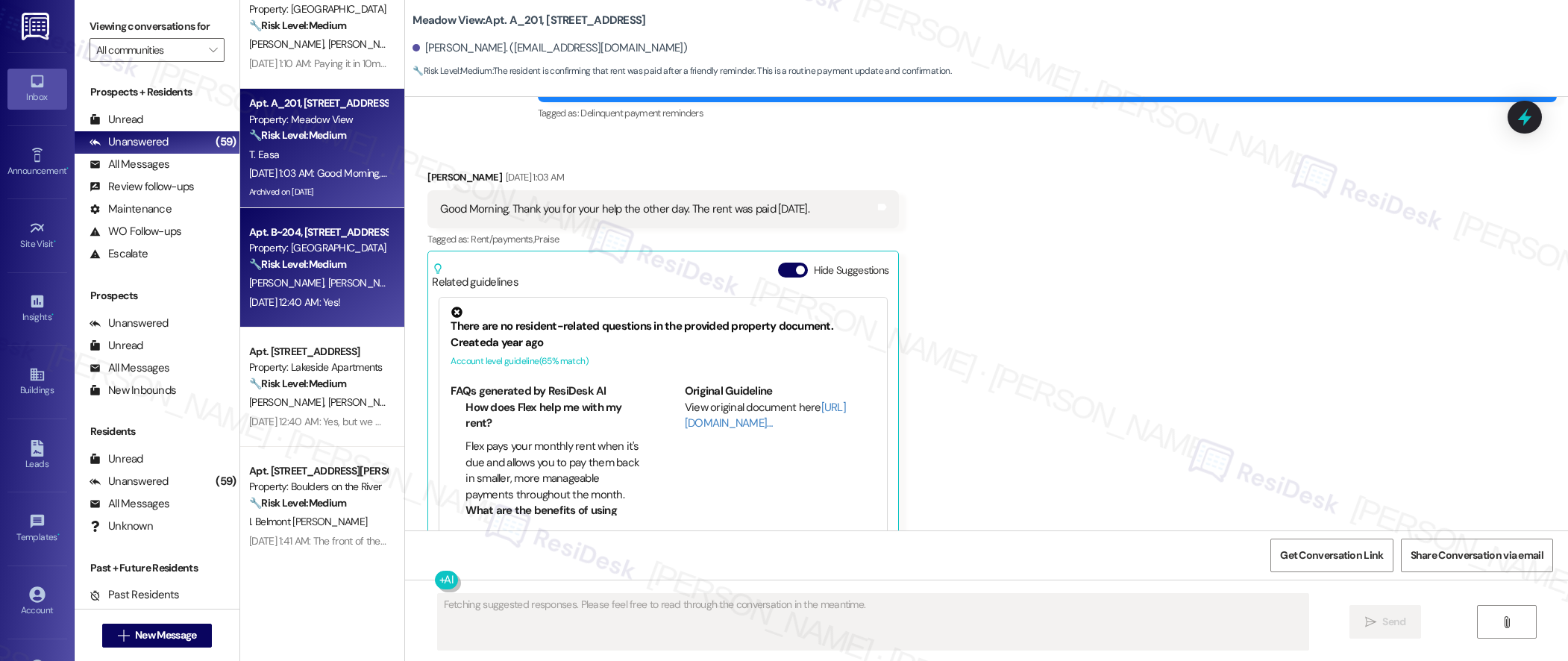
click at [331, 304] on div "[DATE] 12:40 AM: Yes! [DATE] 12:40 AM: Yes!" at bounding box center [294, 302] width 91 height 14
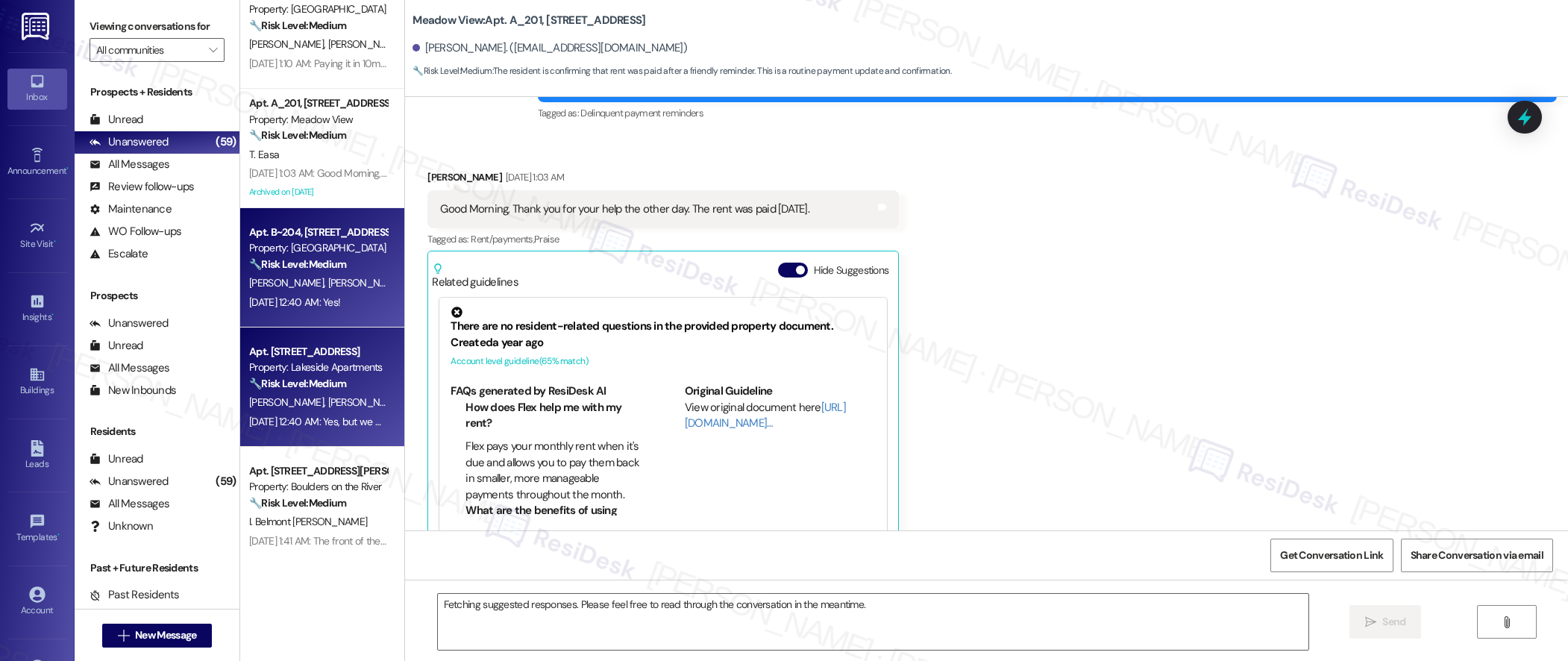
click at [328, 378] on strong "🔧 Risk Level: Medium" at bounding box center [298, 384] width 97 height 14
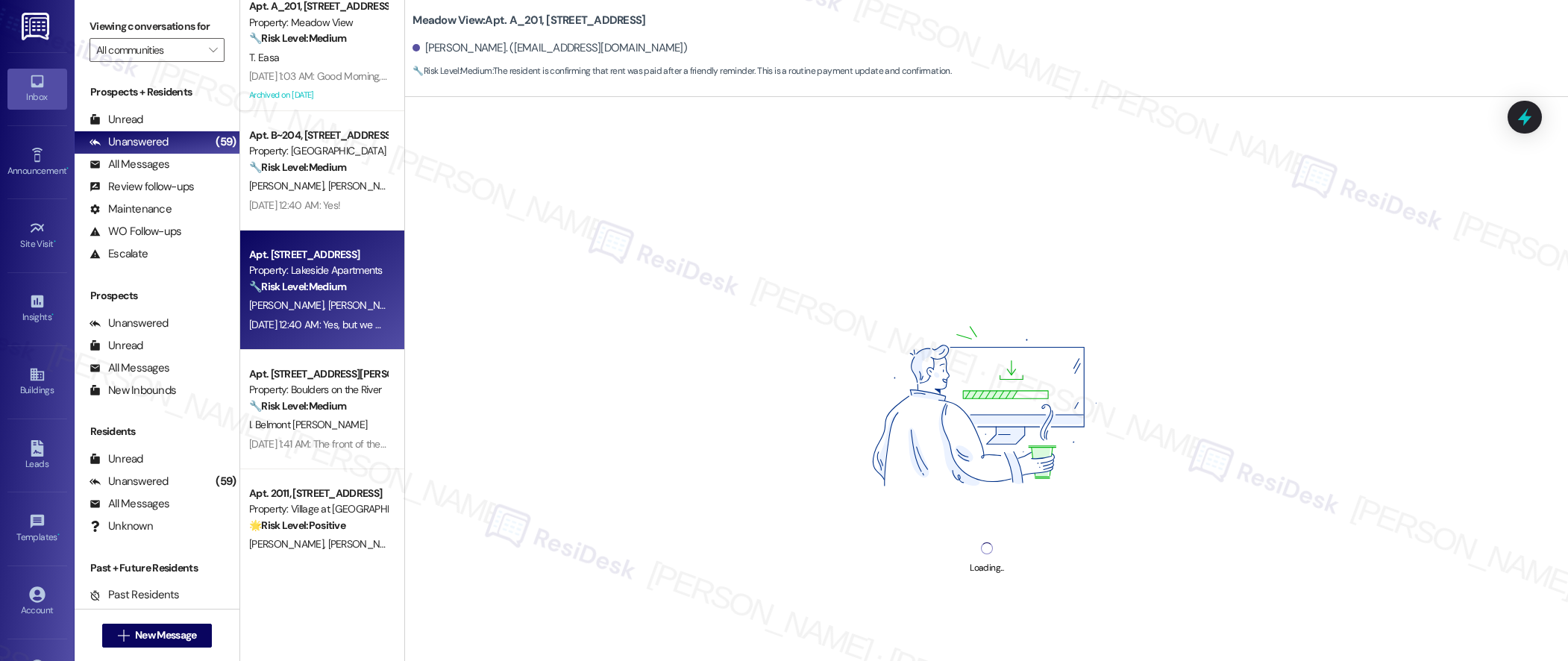
scroll to position [4066, 0]
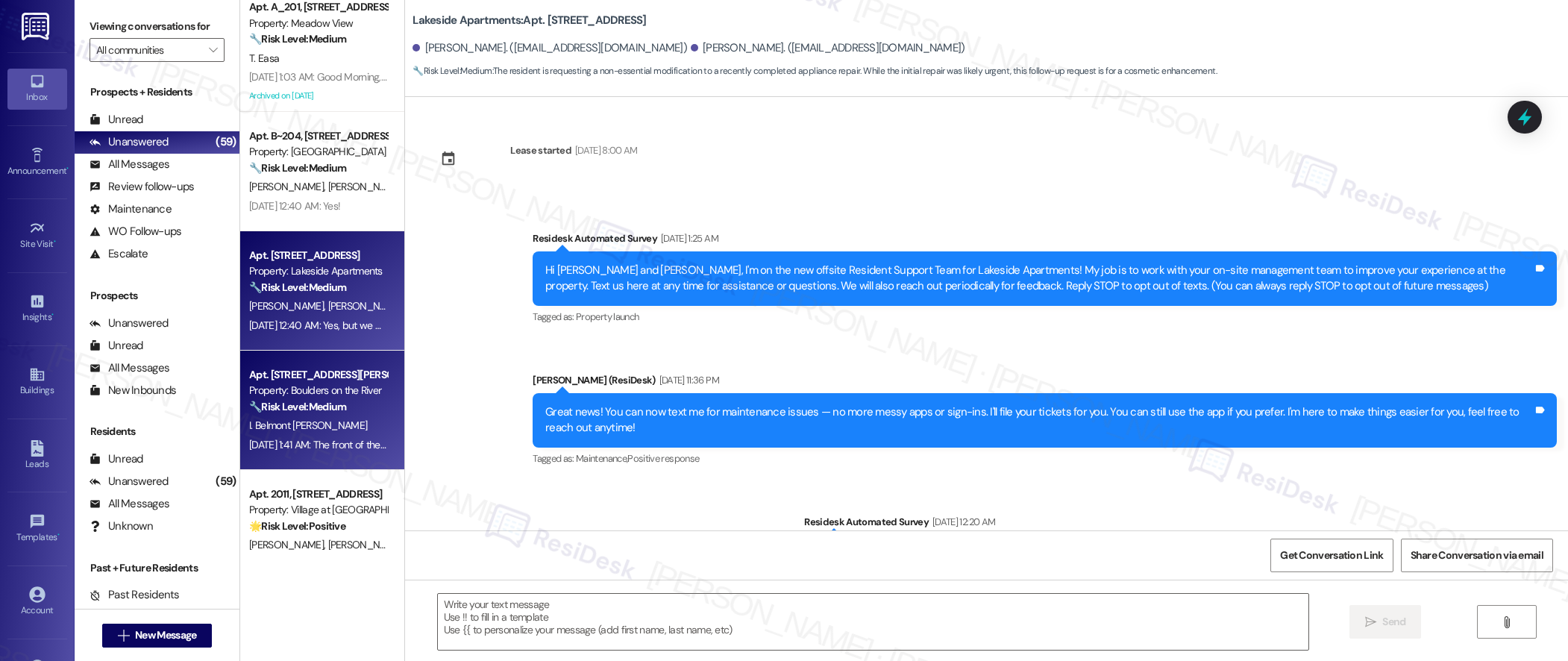
click at [316, 383] on div "Property: Boulders on the River" at bounding box center [318, 391] width 138 height 16
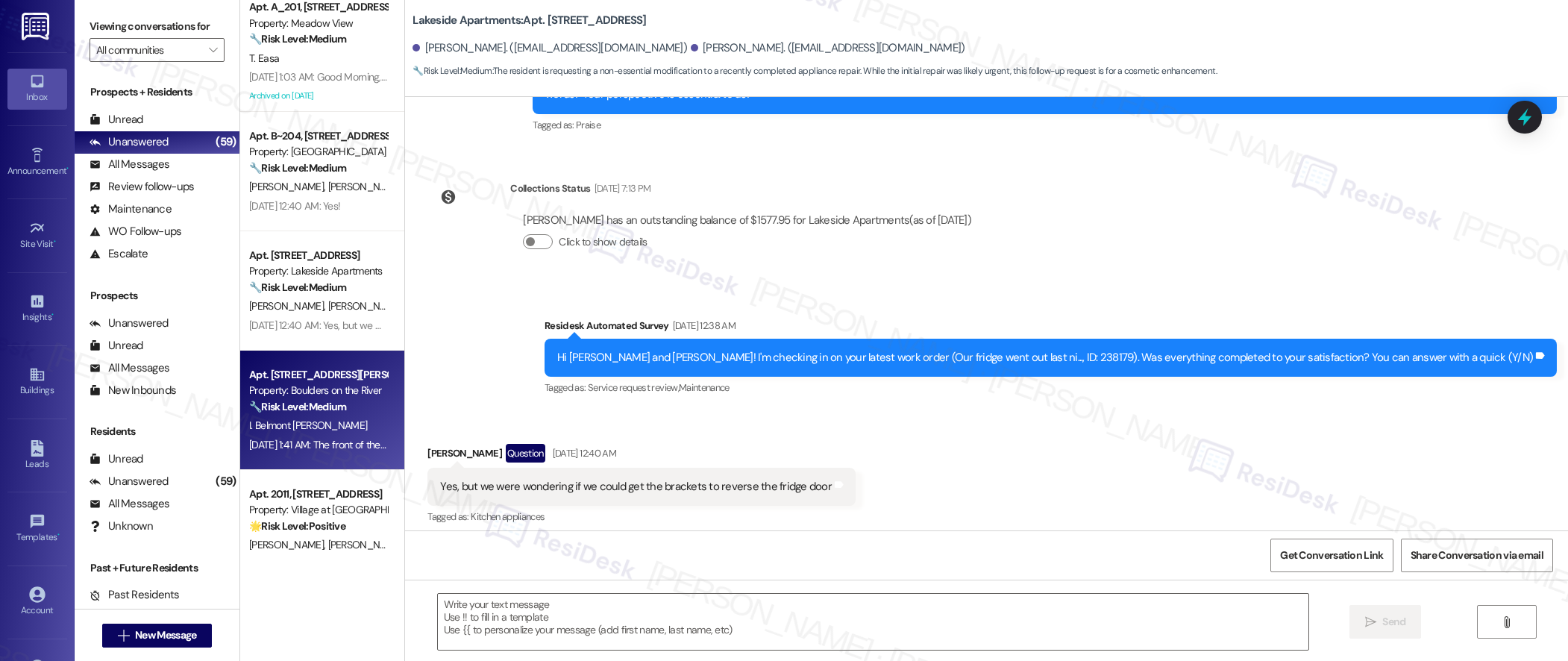
scroll to position [609, 0]
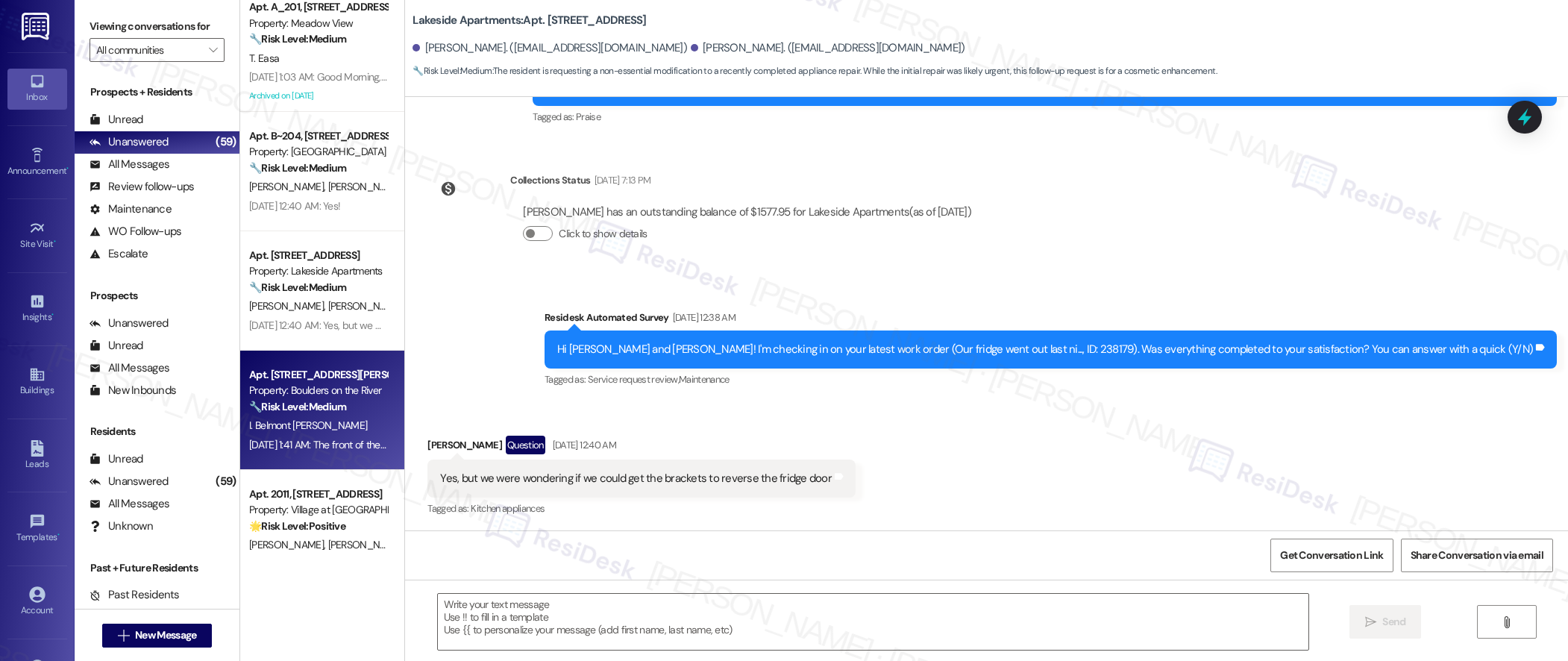
type textarea "Fetching suggested responses. Please feel free to read through the conversation…"
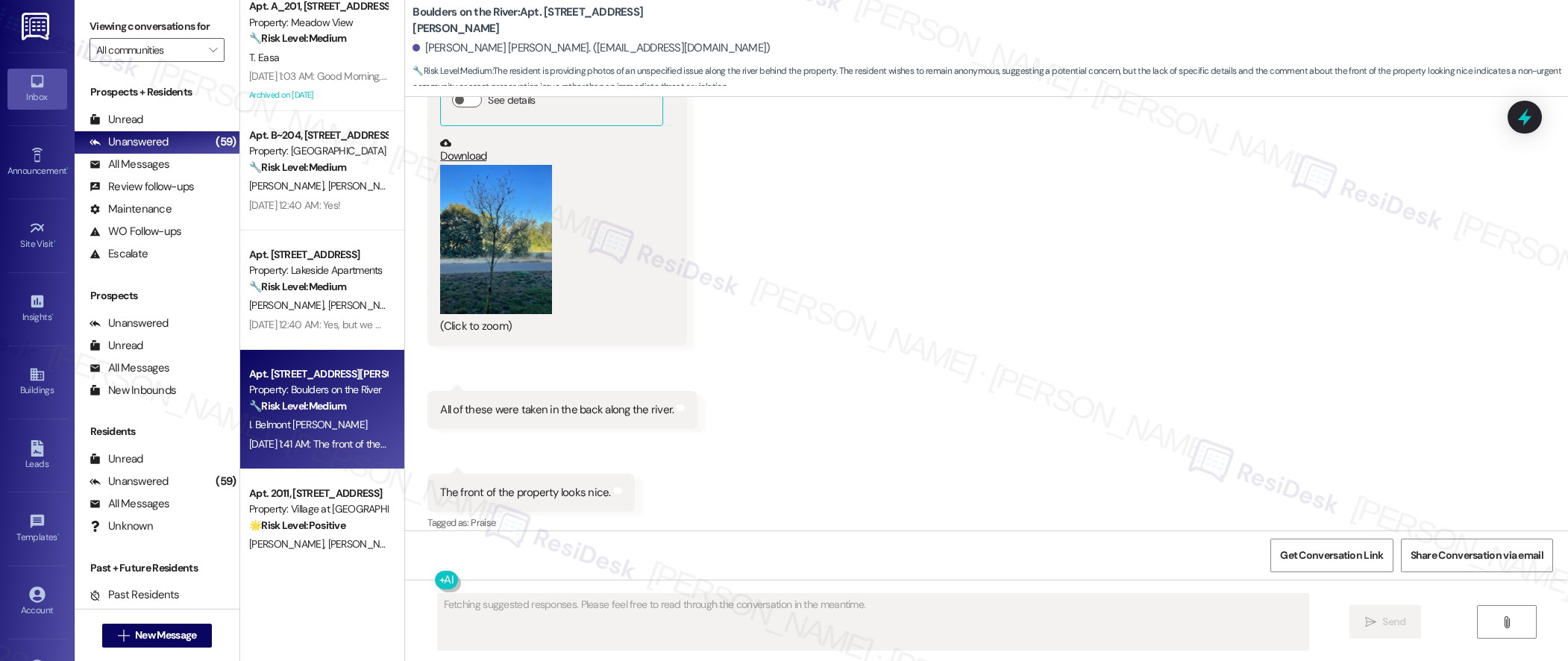
click at [326, 486] on div "Apt. 2011, [STREET_ADDRESS]" at bounding box center [318, 494] width 138 height 16
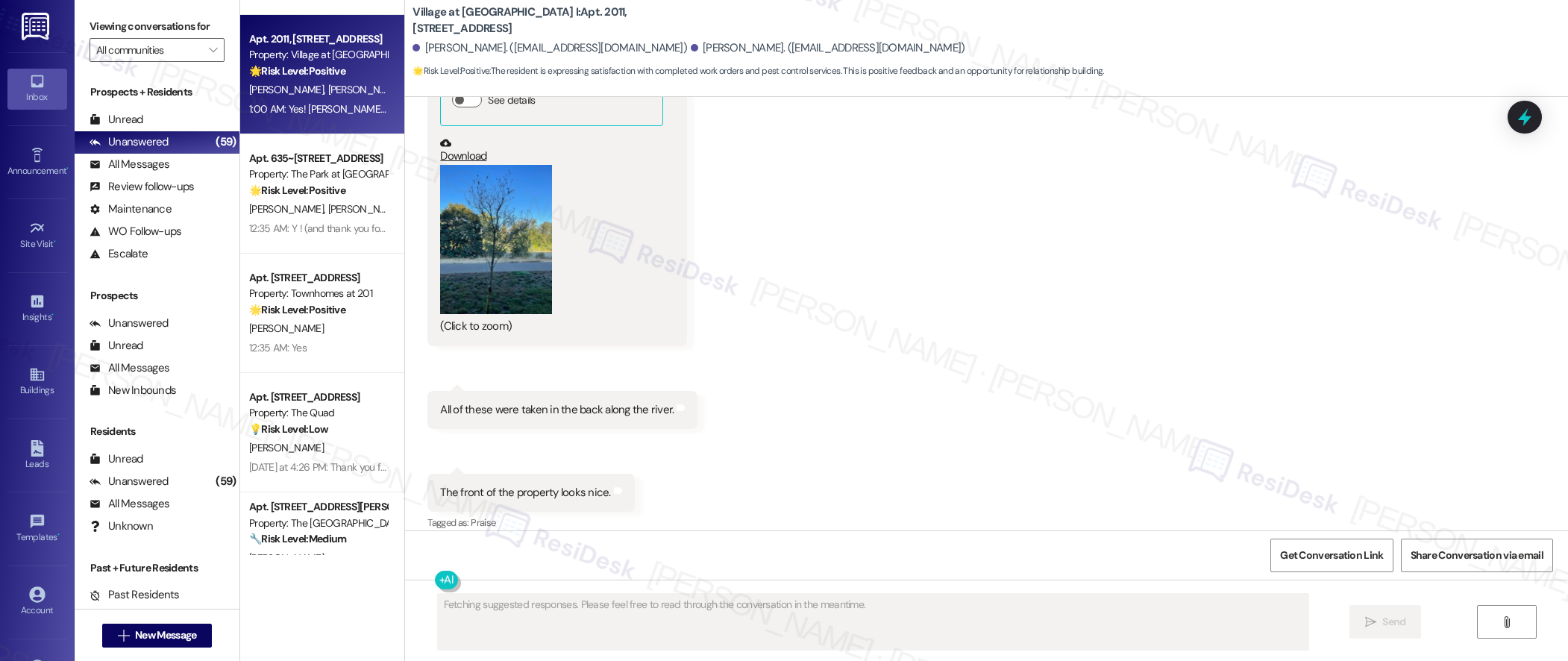
scroll to position [3363, 0]
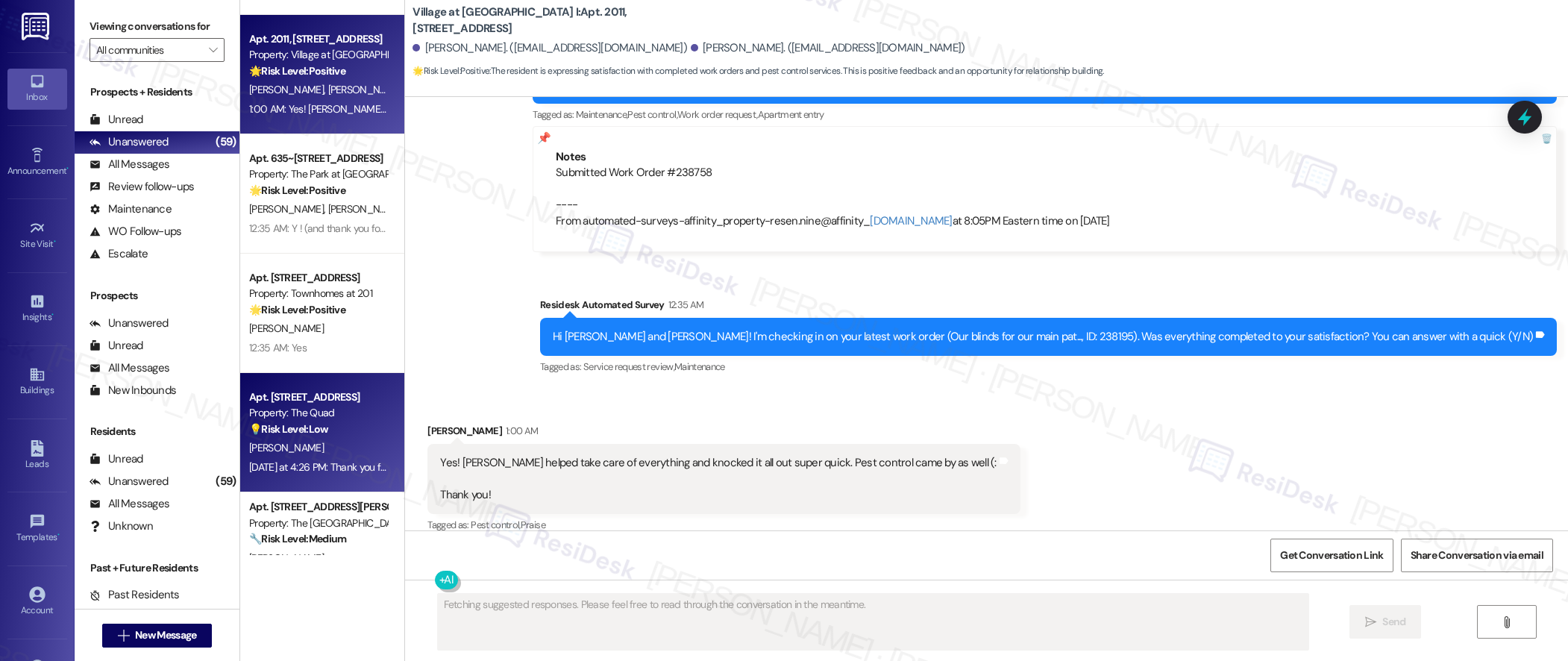
click at [339, 461] on div "[DATE] at 4:26 PM: Thank you for your message. Our offices are currently closed…" at bounding box center [707, 467] width 916 height 14
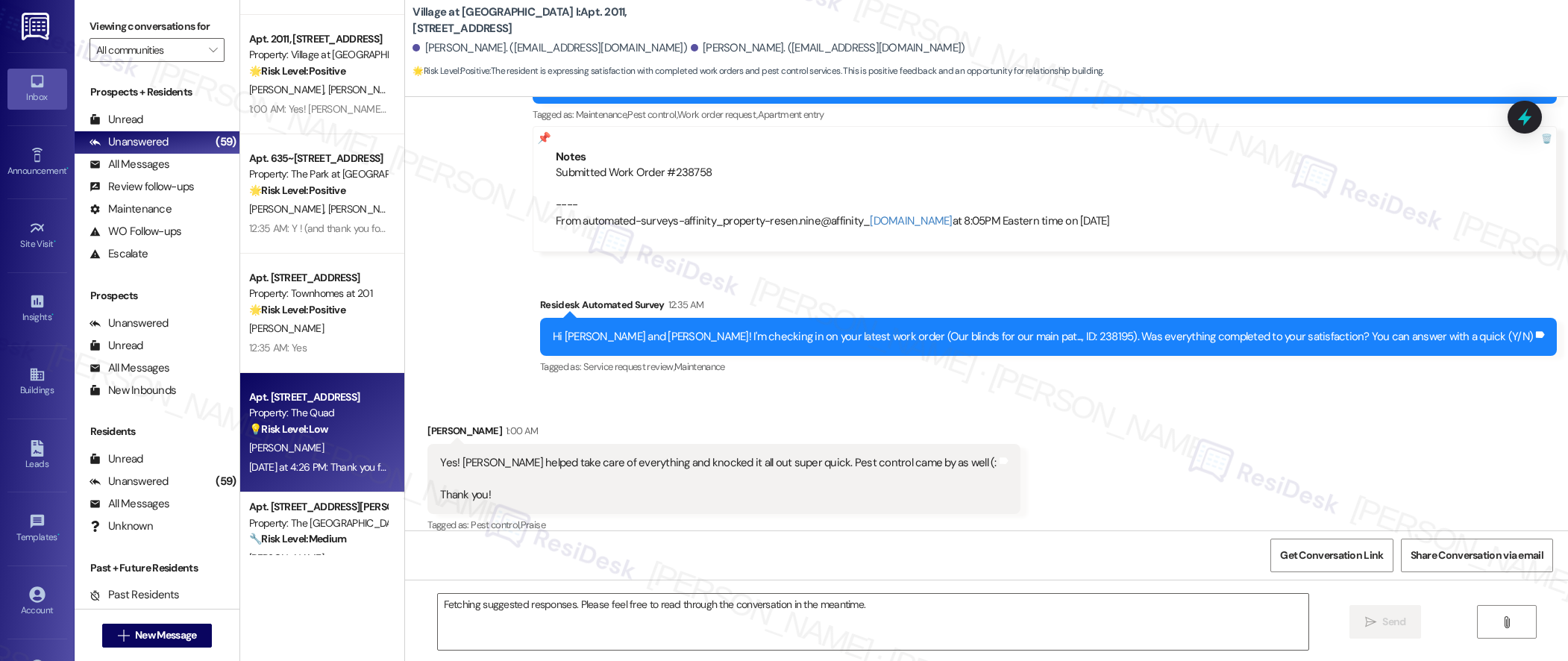
click at [319, 538] on strong "🔧 Risk Level: Medium" at bounding box center [298, 538] width 97 height 14
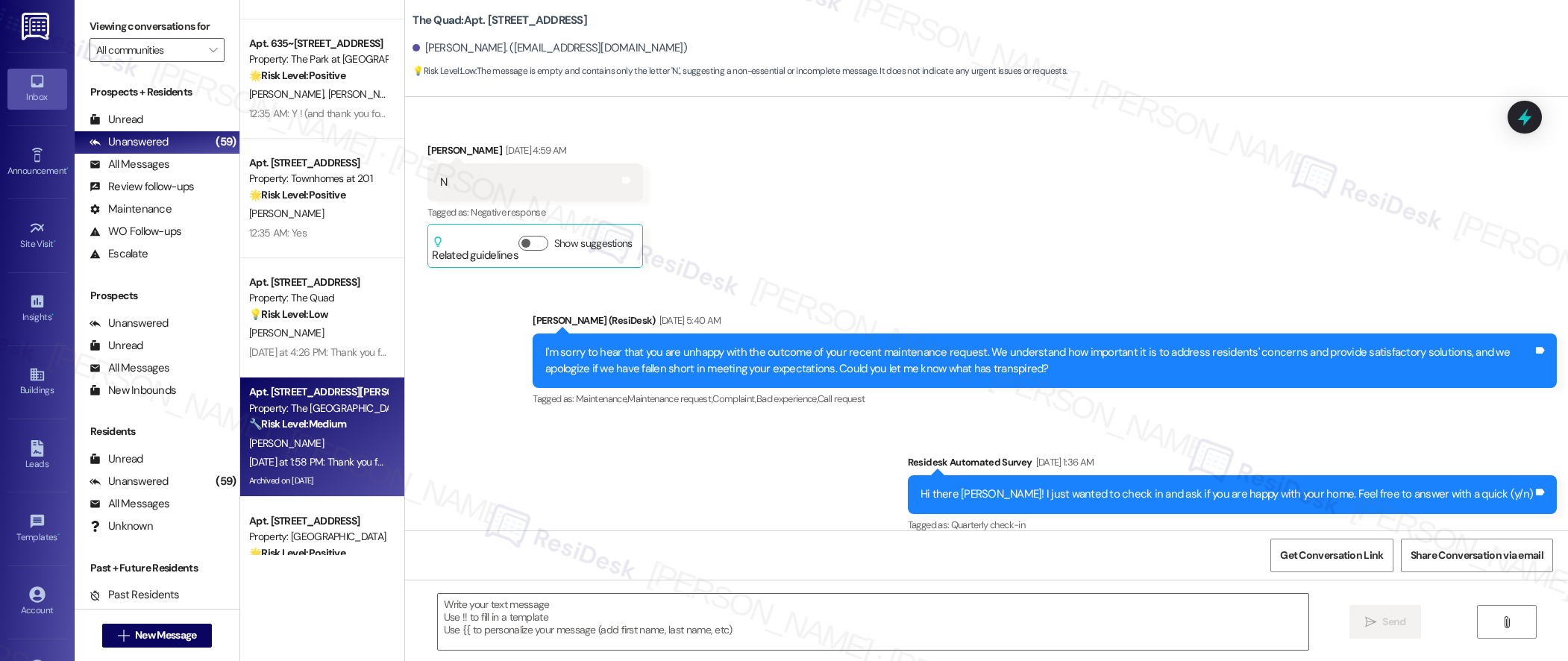
scroll to position [0, 0]
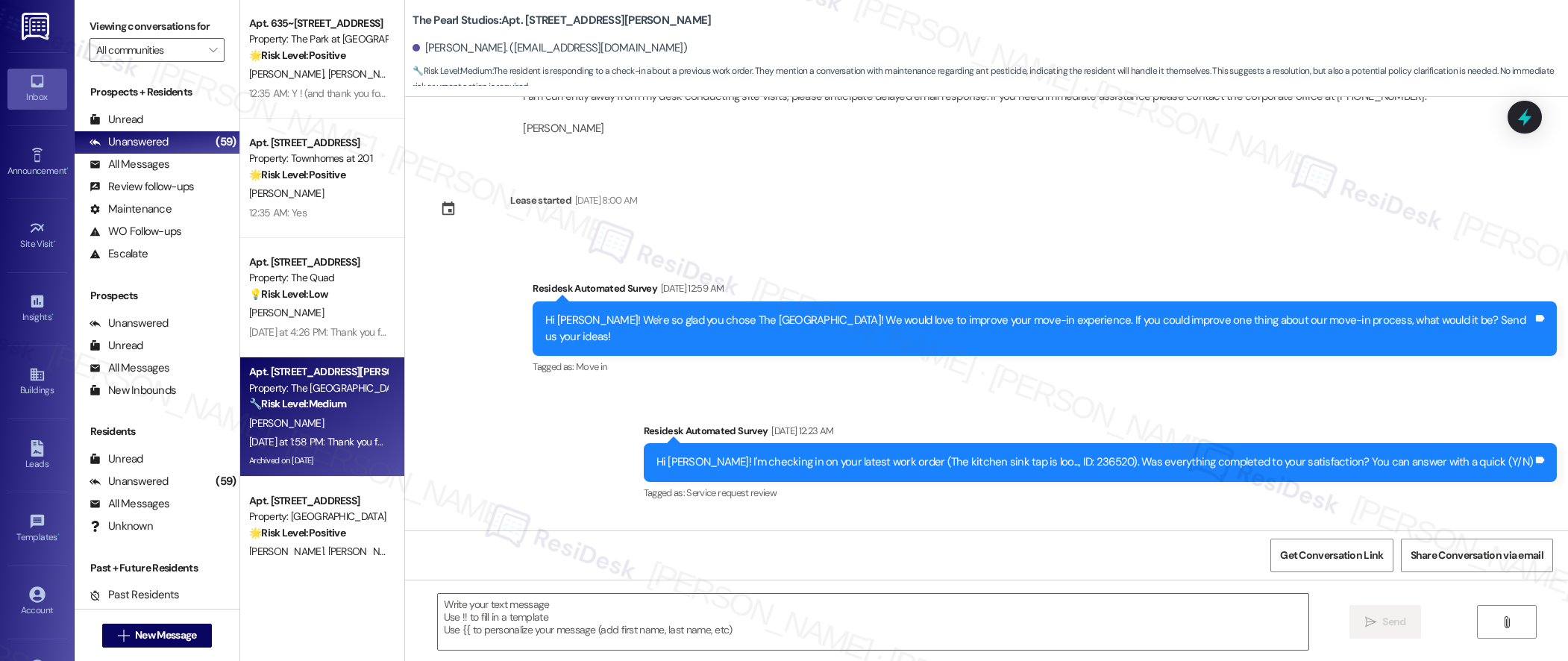
click at [325, 496] on div "Apt. 2011, [STREET_ADDRESS] Property: Village at [GEOGRAPHIC_DATA] I 🌟 Risk Lev…" at bounding box center [322, 277] width 164 height 555
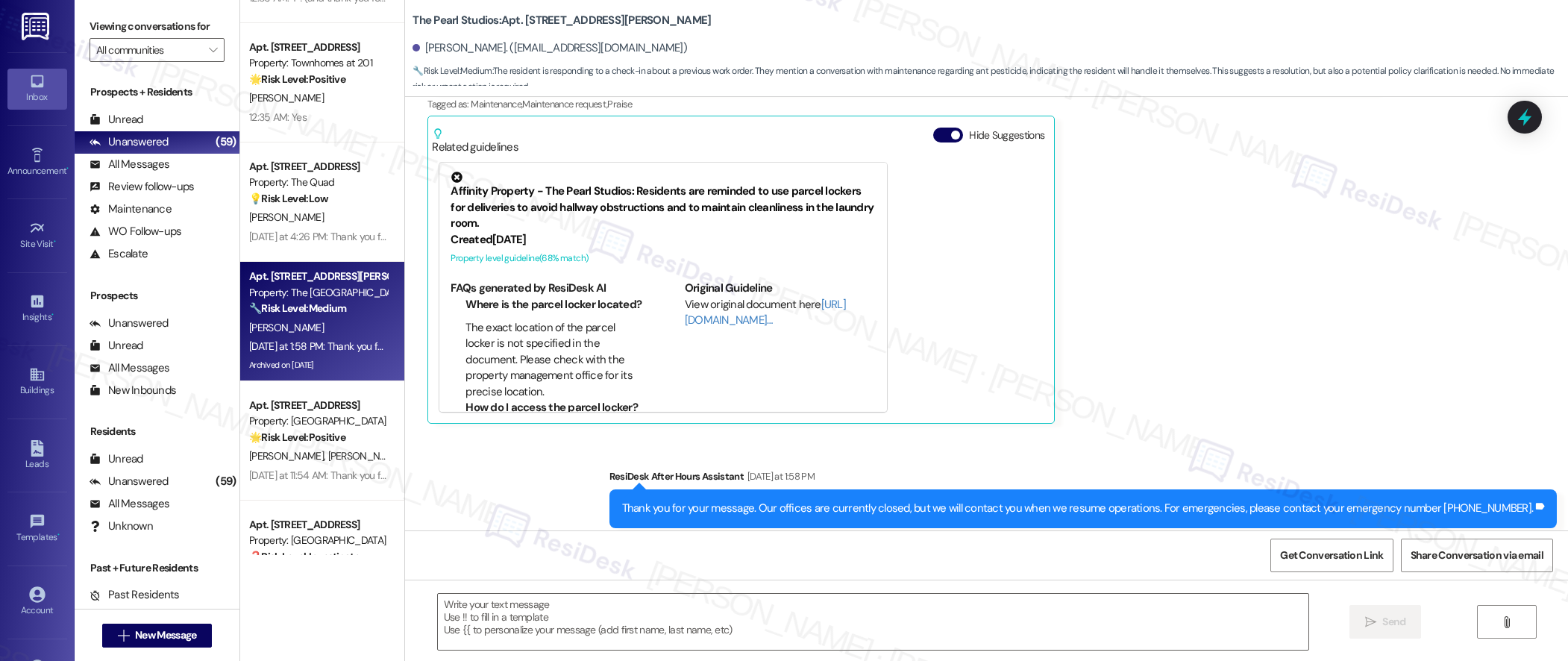
type textarea "Fetching suggested responses. Please feel free to read through the conversation…"
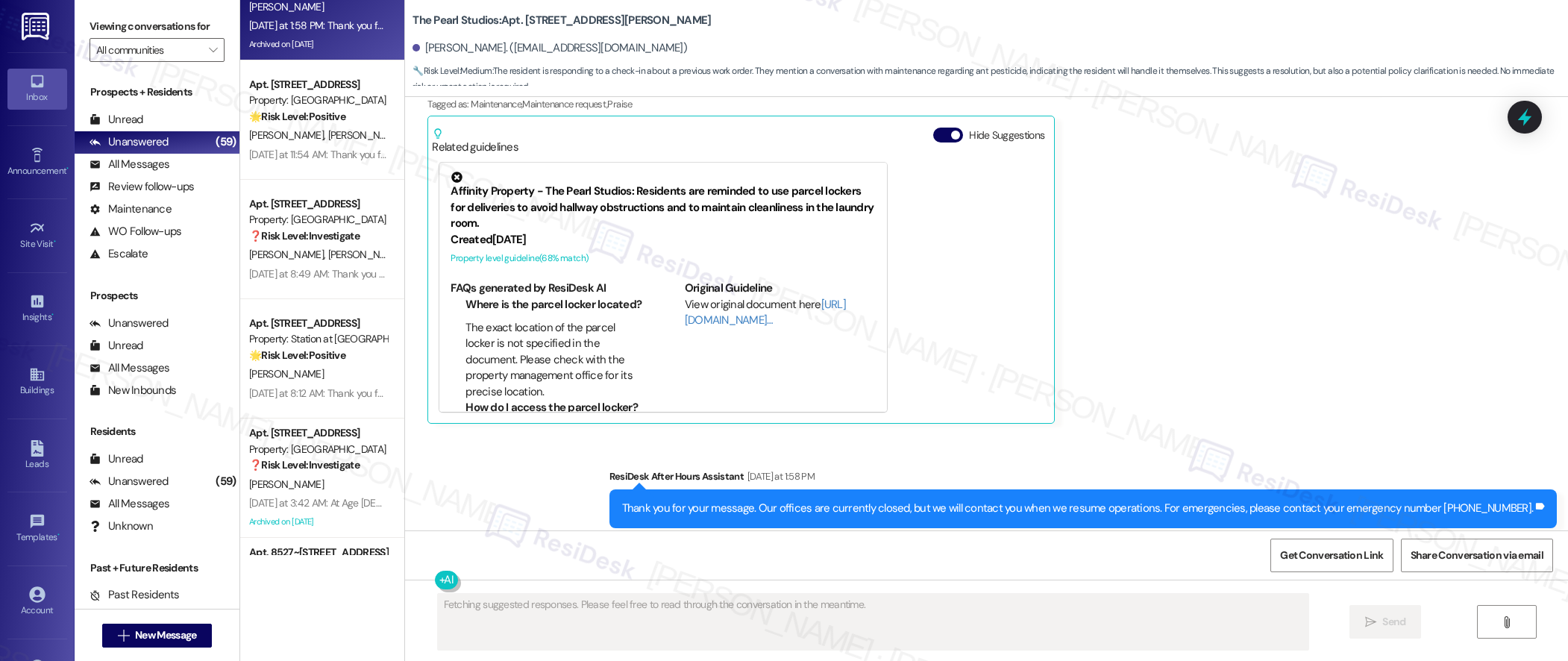
click at [333, 494] on div "[DATE] at 3:42 AM: At Age [DEMOGRAPHIC_DATA] Done playing Games.with [DEMOGRAPH…" at bounding box center [318, 503] width 141 height 19
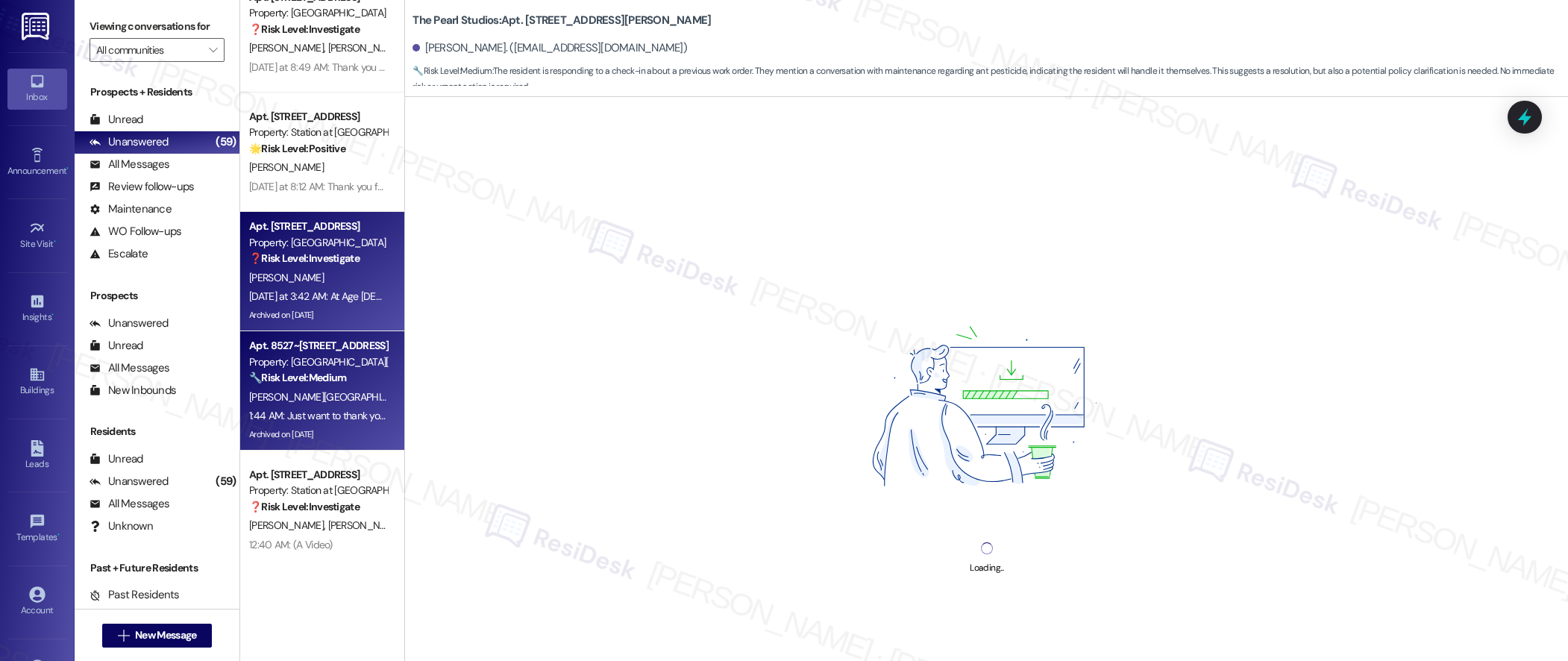
click at [365, 406] on div "1:44 AM: Just want to thank you again for taking care of the rent. 1:44 AM: Jus…" at bounding box center [318, 416] width 141 height 19
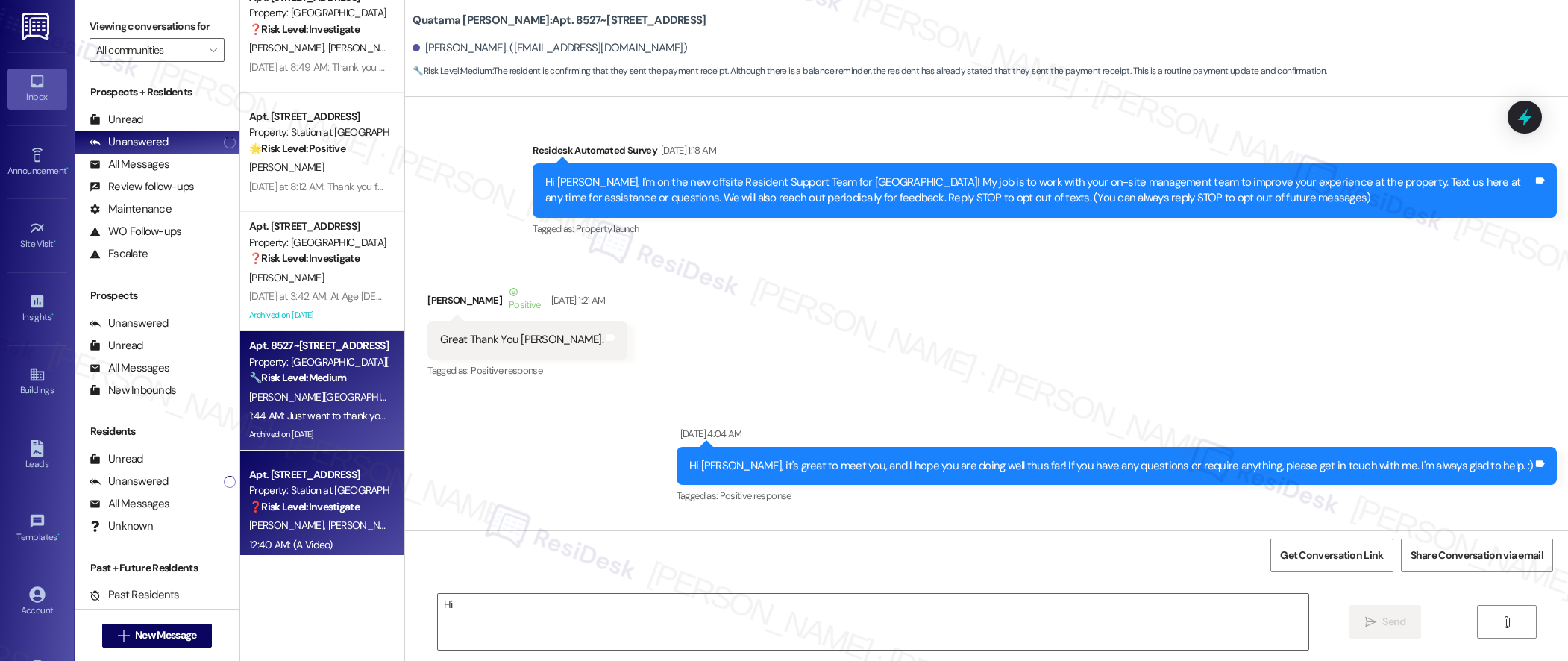
click at [330, 482] on div "Property: Station at [GEOGRAPHIC_DATA]" at bounding box center [318, 490] width 138 height 16
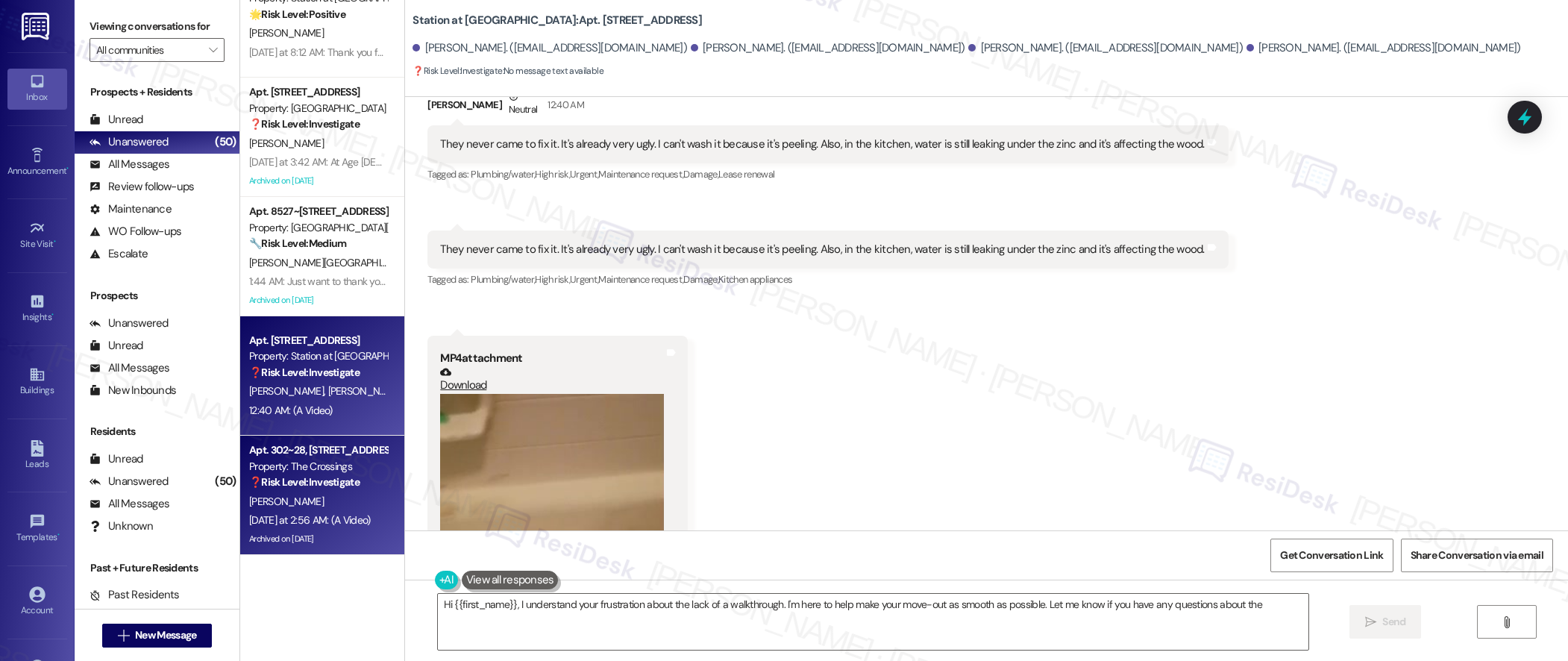
type textarea "Hi {{first_name}}, I understand your frustration about the lack of a walkthroug…"
click at [321, 464] on div "Property: The Crossings" at bounding box center [318, 467] width 138 height 16
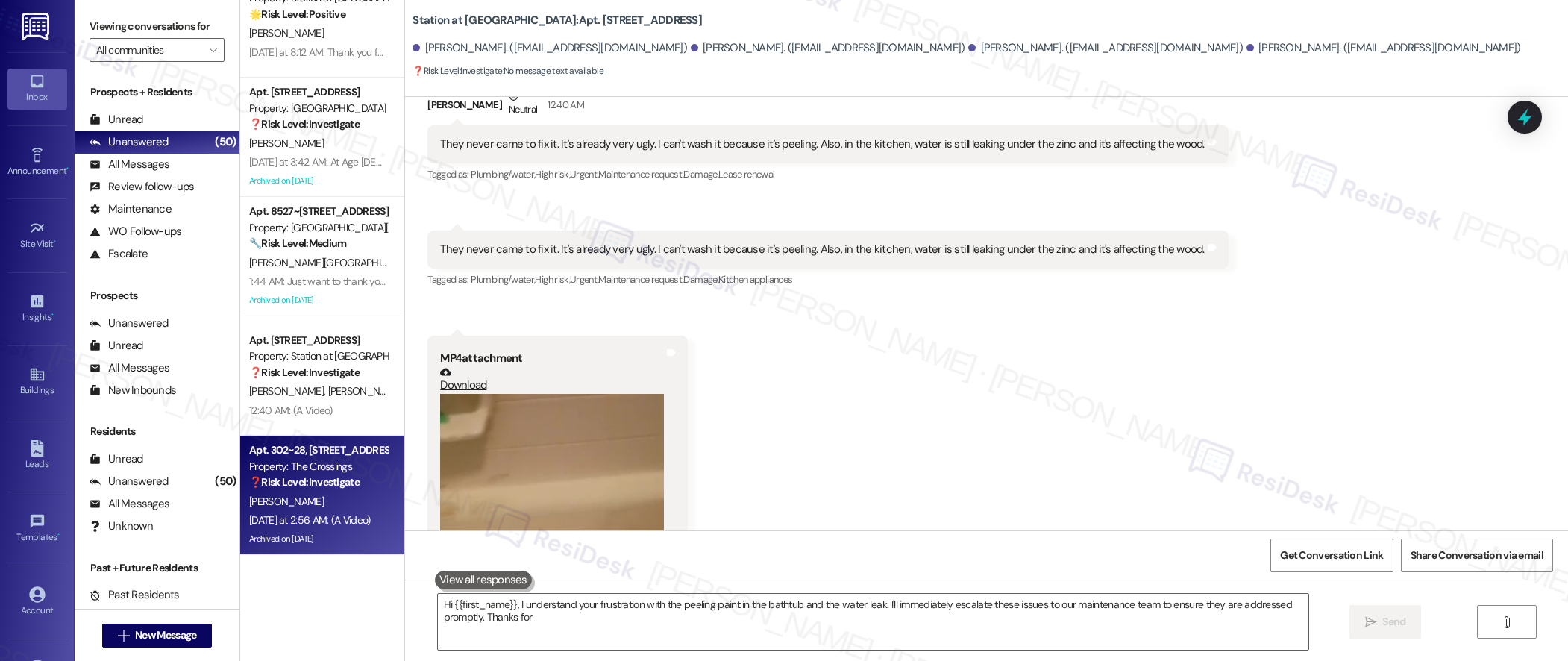
type textarea "Hi {{first_name}}, I understand your frustration with the peeling paint in the …"
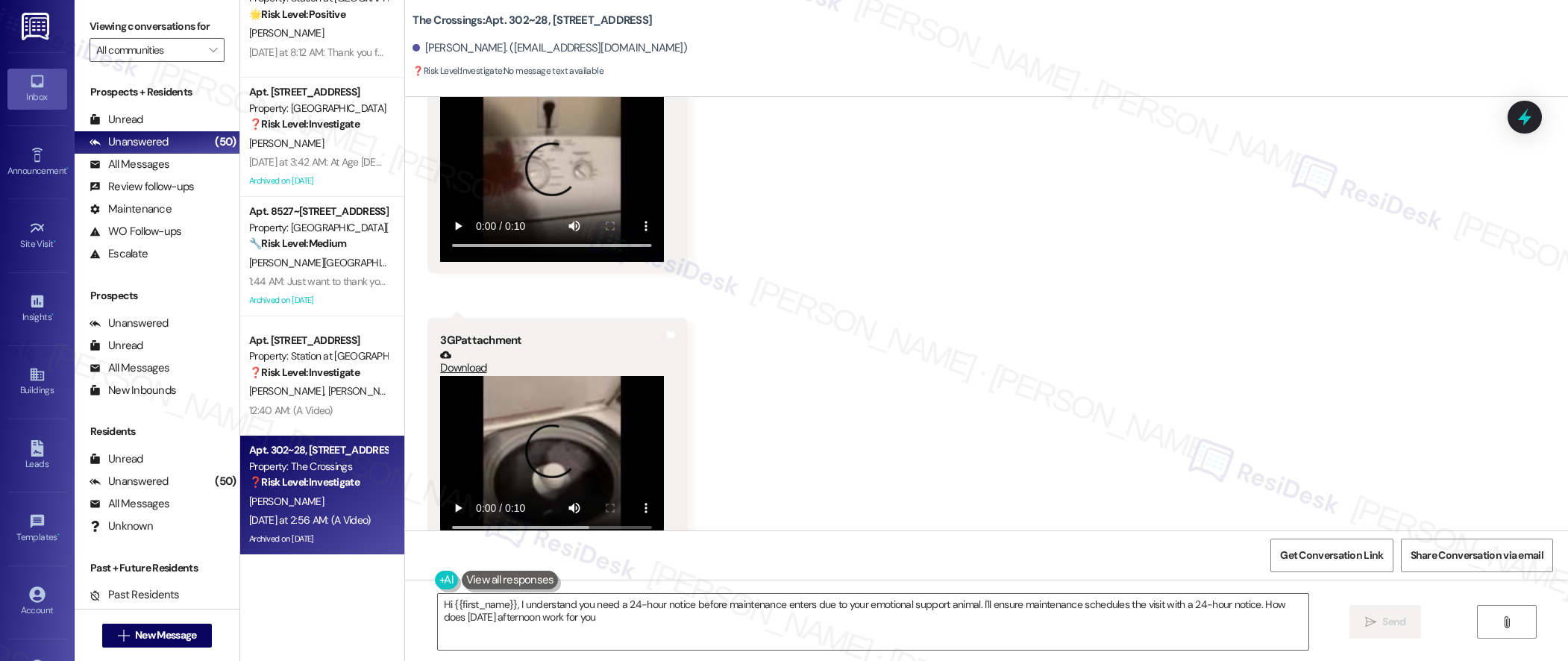
type textarea "Hi {{first_name}}, I understand you need a 24-hour notice before maintenance en…"
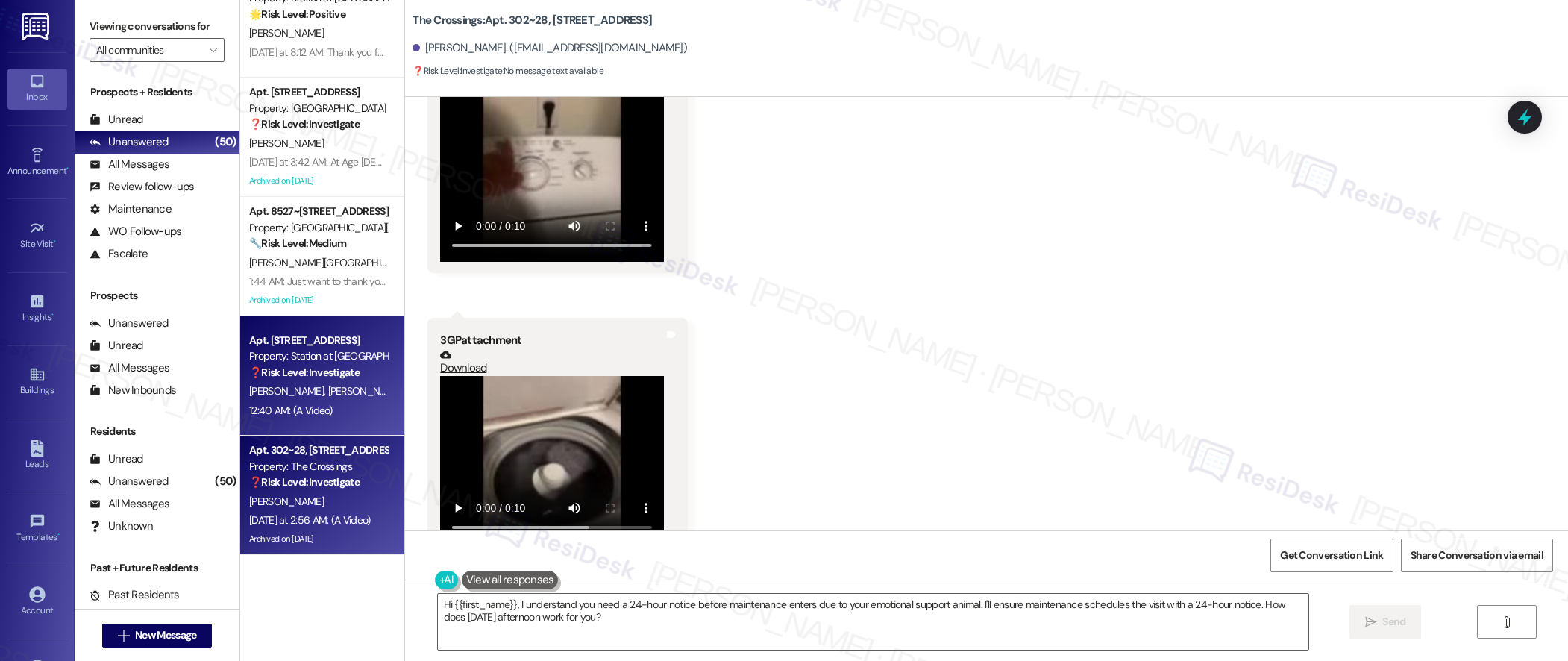
click at [328, 386] on span "[PERSON_NAME]" at bounding box center [368, 391] width 79 height 14
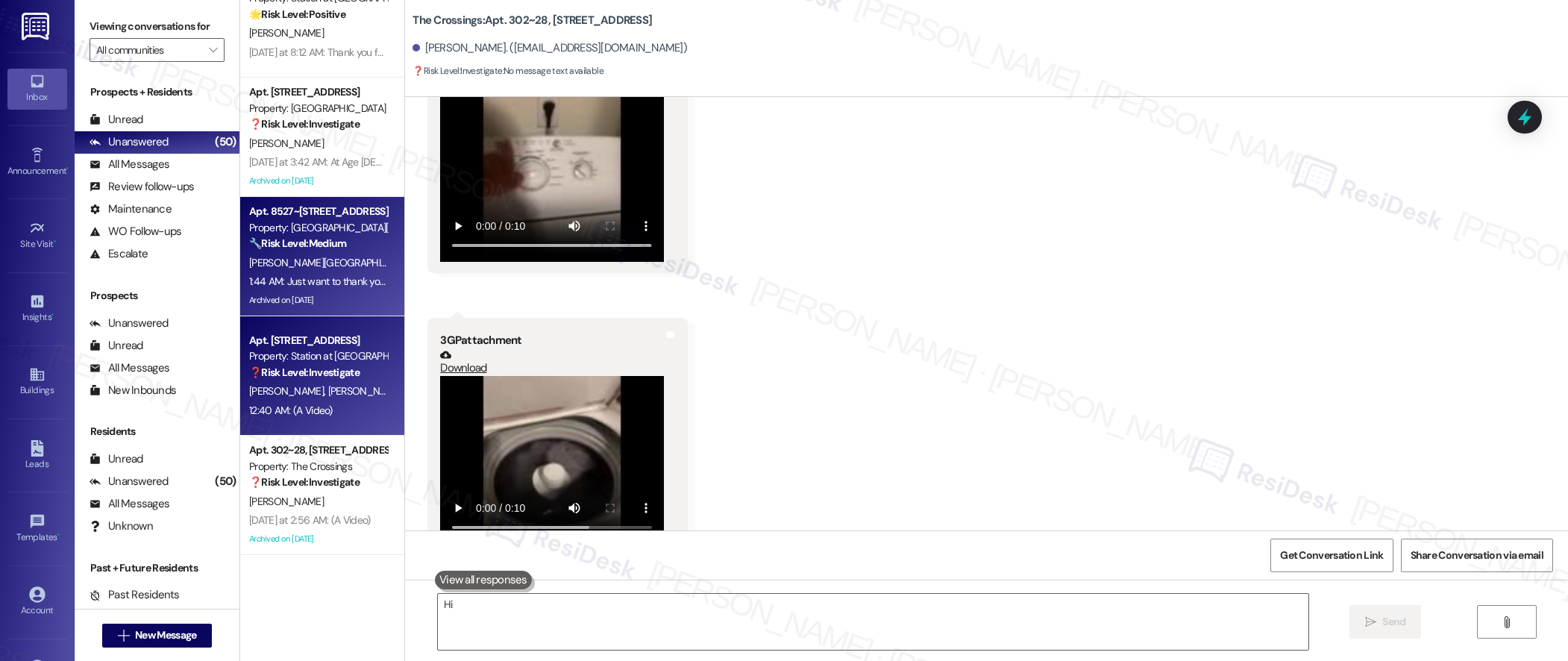
type textarea "Hi"
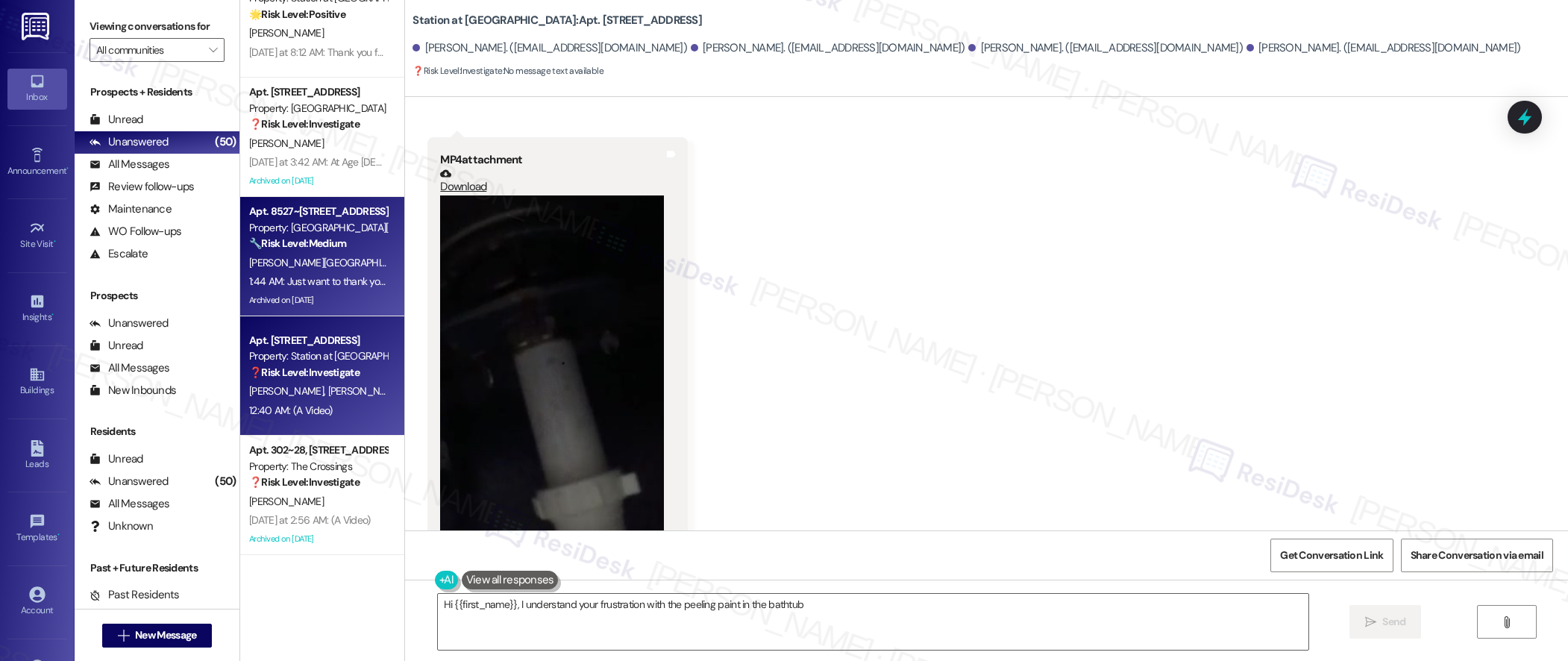
scroll to position [1318, 0]
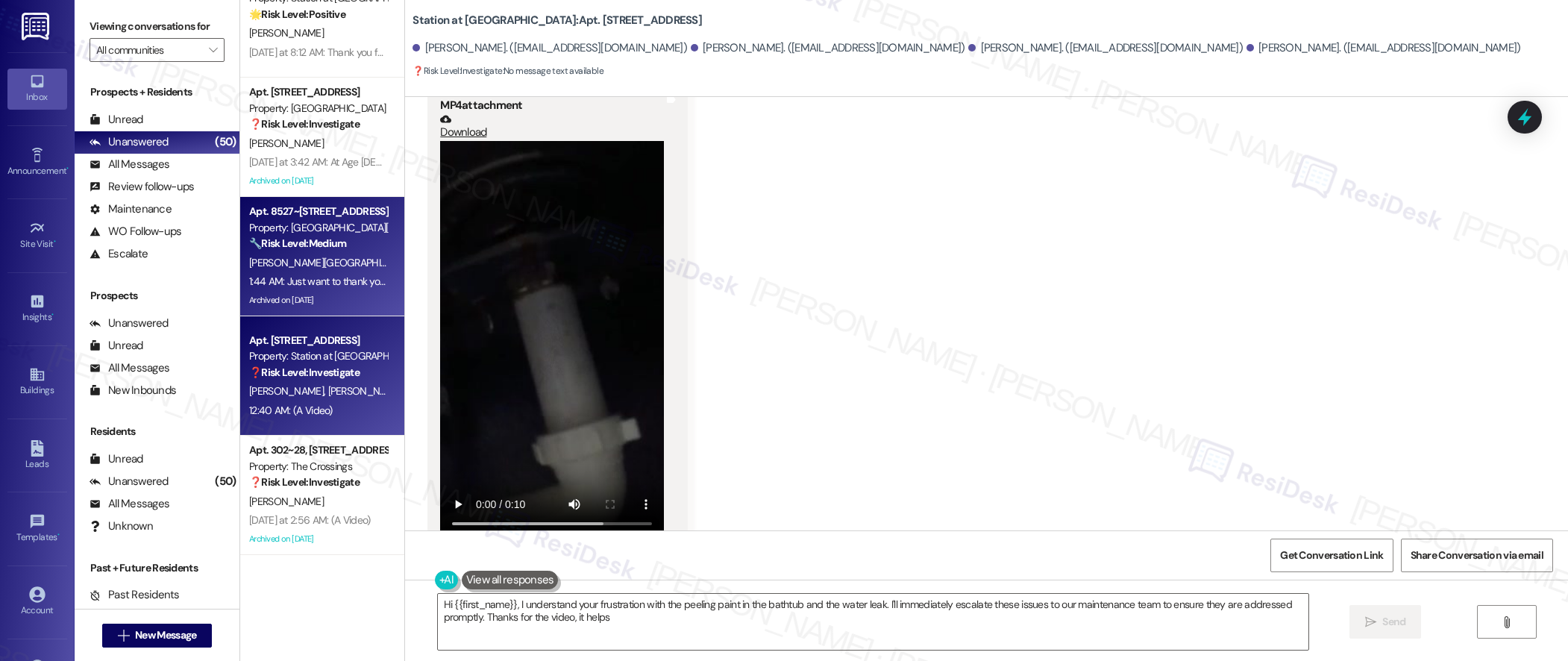
type textarea "Hi {{first_name}}, I understand your frustration with the peeling paint in the …"
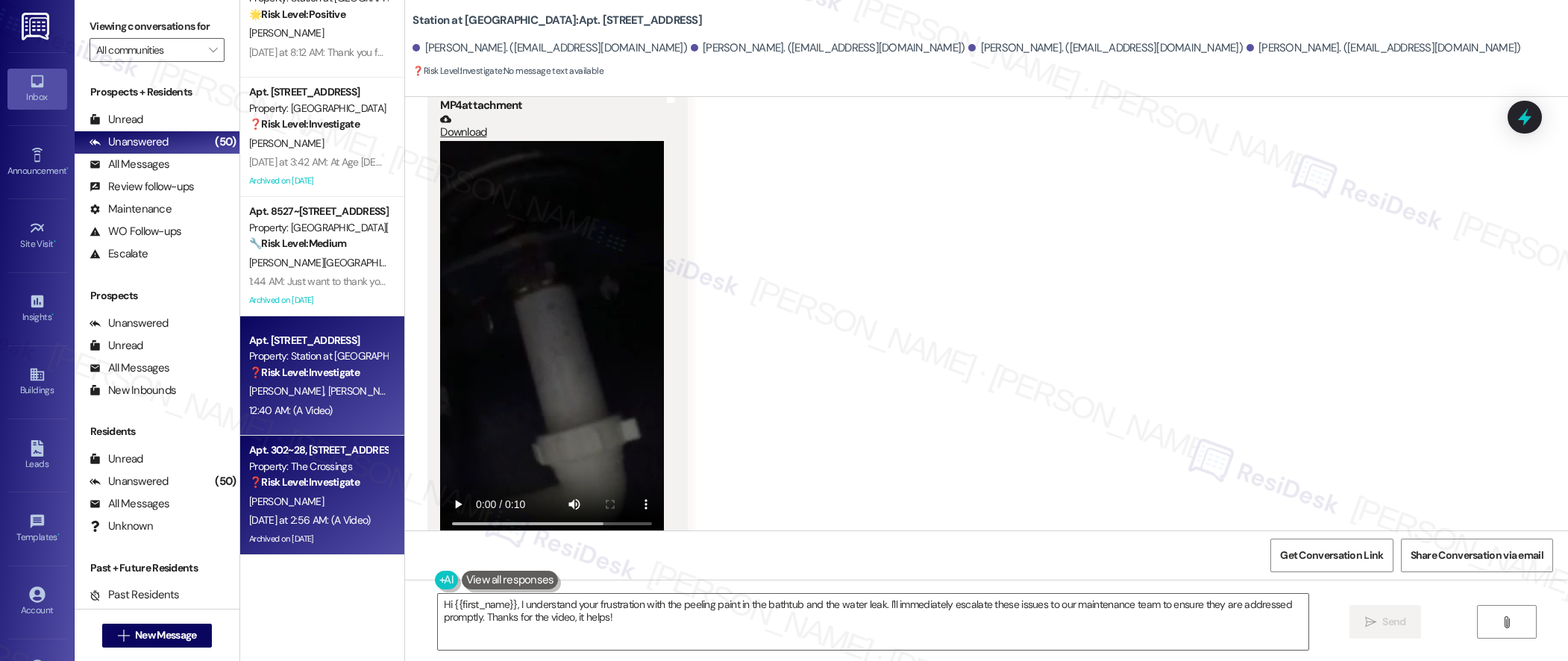
click at [312, 526] on div "[DATE] at 2:56 AM: (A Video) [DATE] at 2:56 AM: (A Video)" at bounding box center [310, 520] width 121 height 14
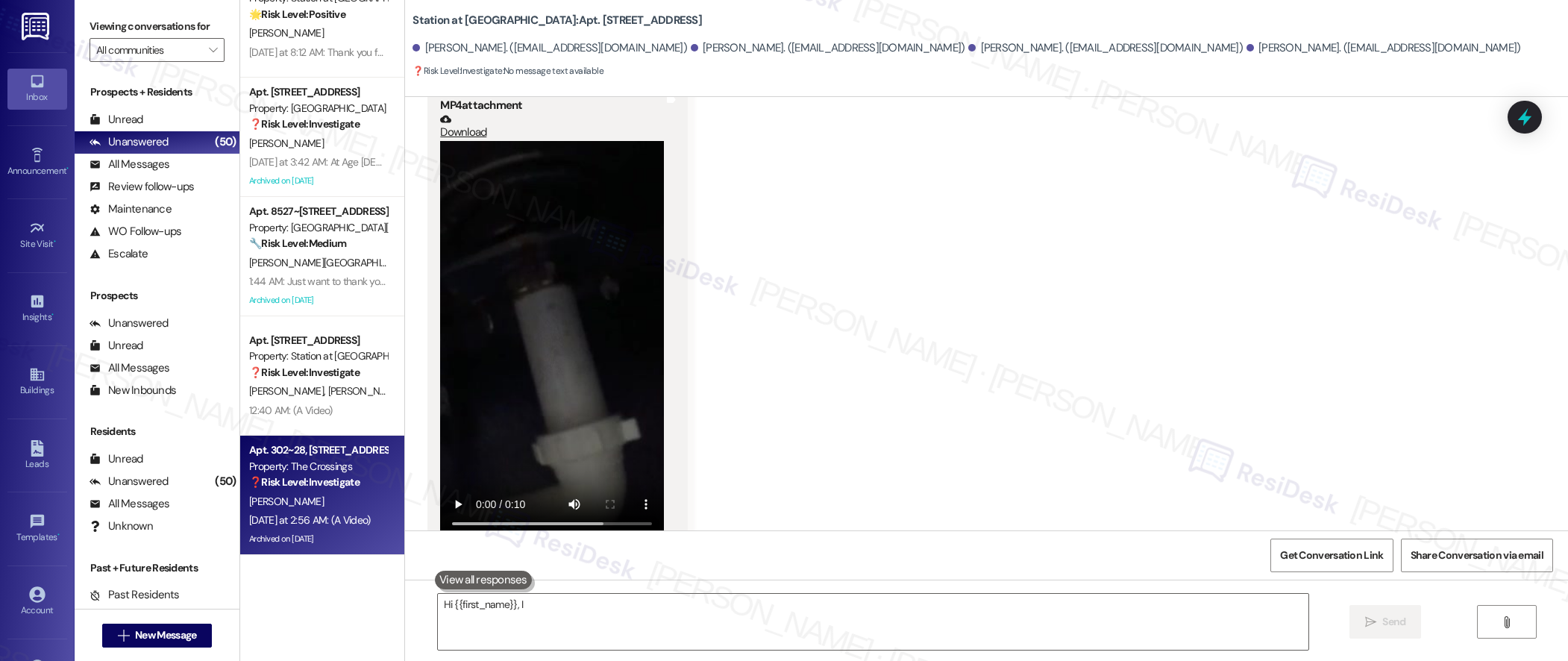
type textarea "Hi {{first_name}}, I understand"
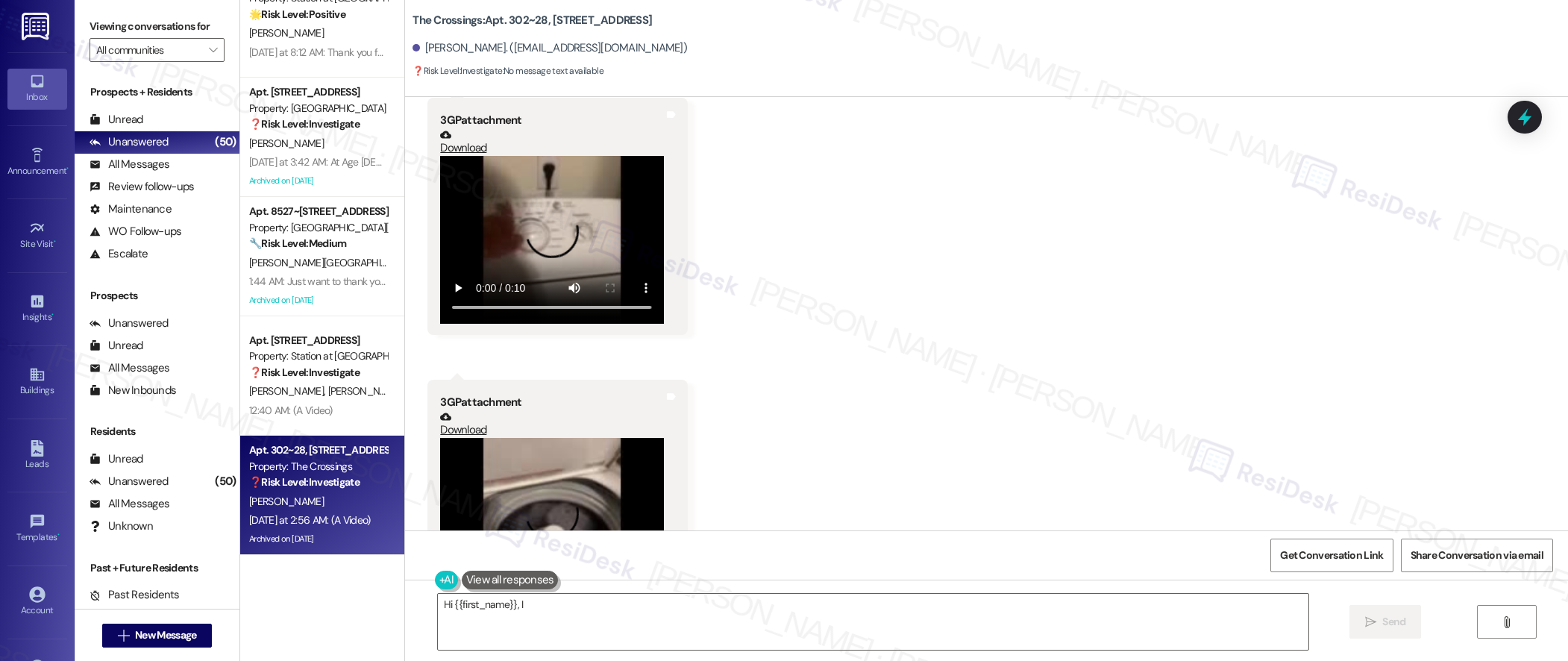
scroll to position [81344, 0]
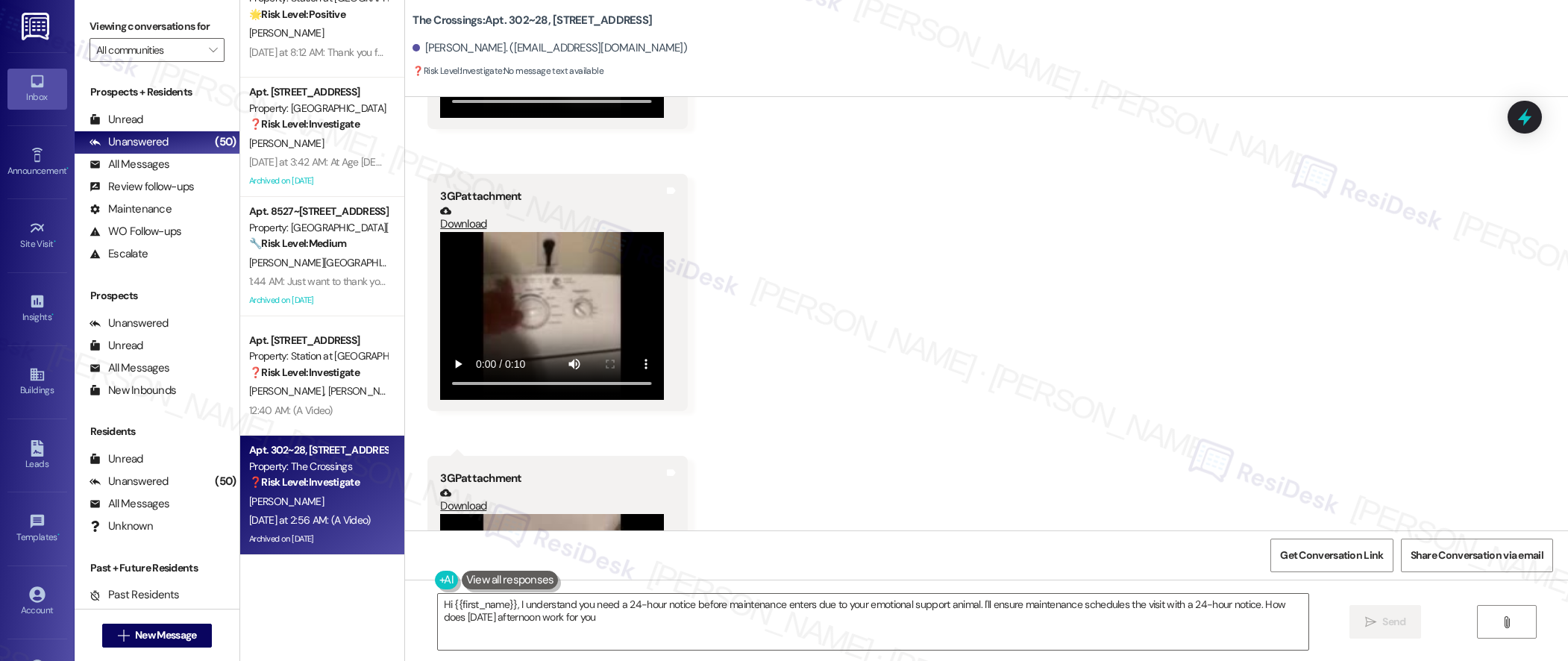
type textarea "Hi {{first_name}}, I understand you need a 24-hour notice before maintenance en…"
click at [405, 368] on div "Received via SMS [PERSON_NAME] [DATE] at 2:26 AM I cannot have Maintenance just…" at bounding box center [986, 186] width 1163 height 1037
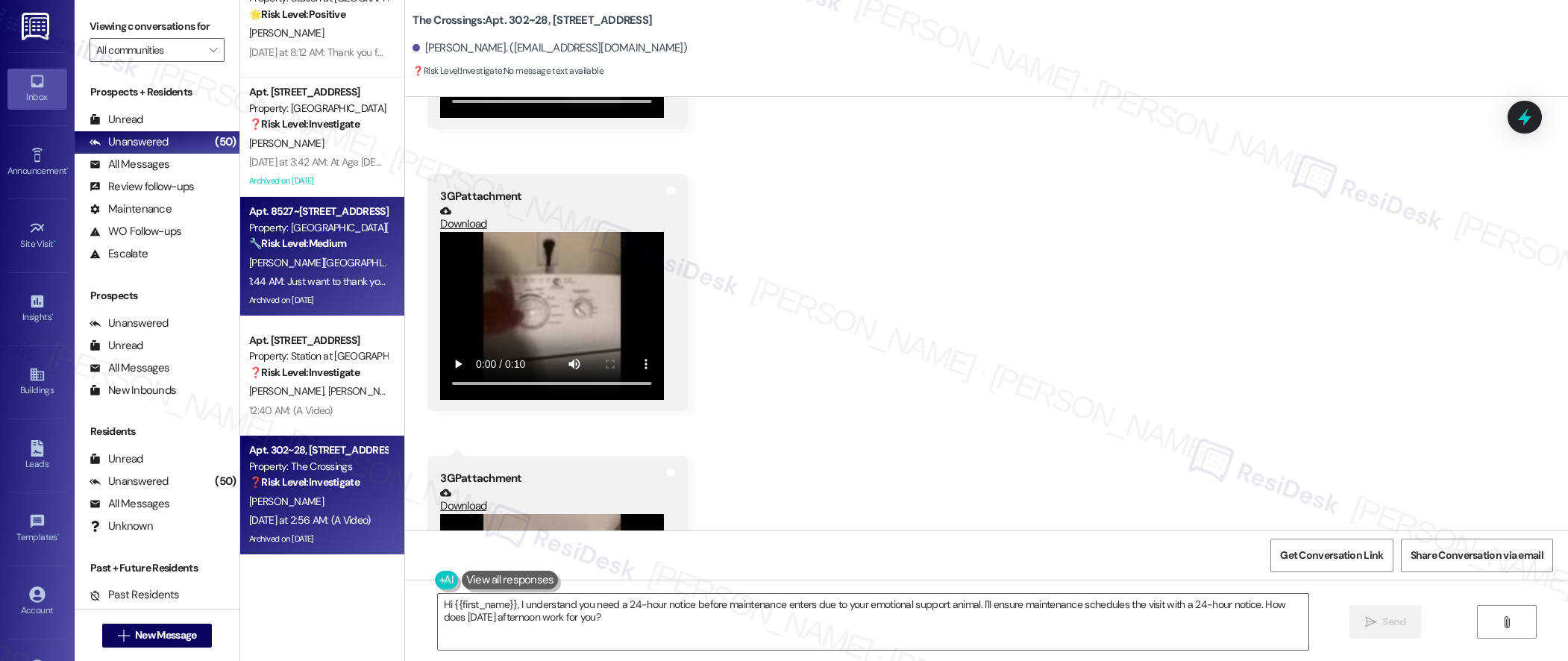
click at [266, 267] on span "[PERSON_NAME][GEOGRAPHIC_DATA]" at bounding box center [334, 263] width 169 height 14
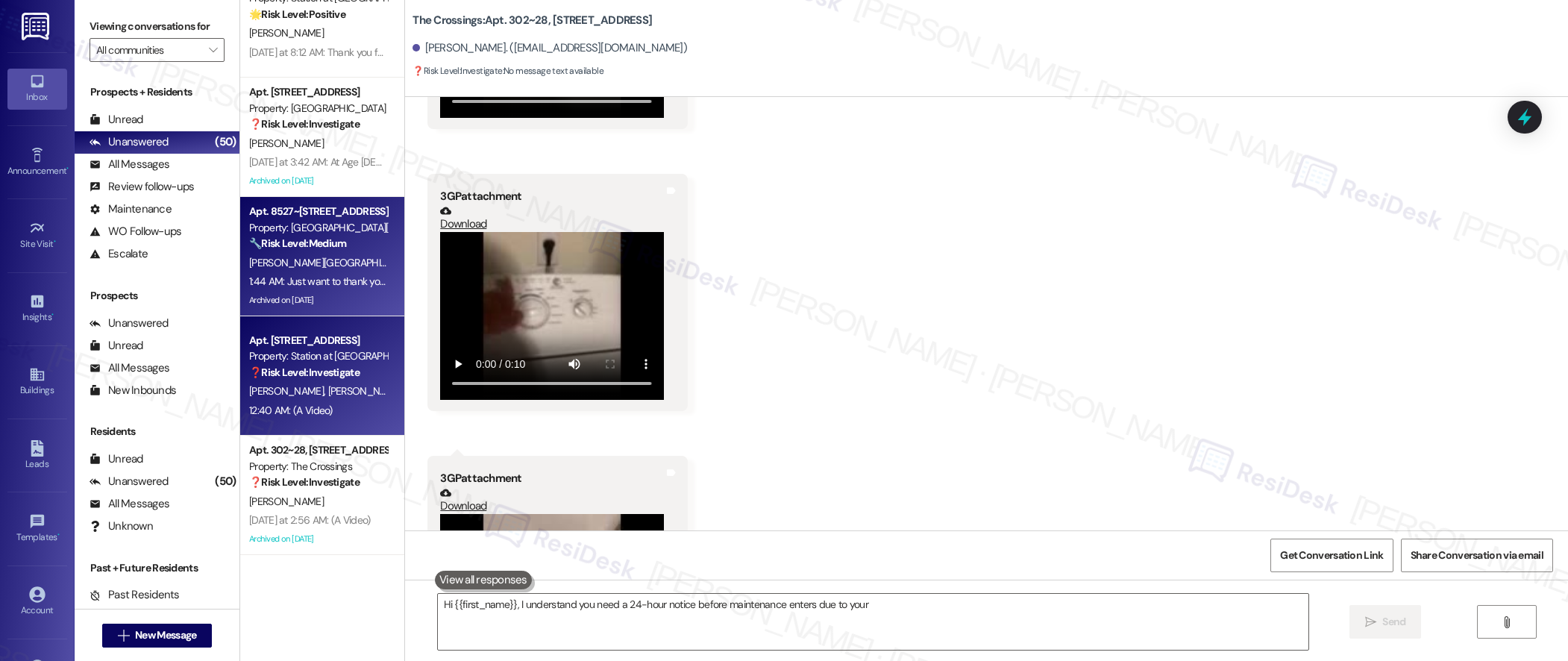
type textarea "Hi {{first_name}}, I understand you need a 24-hour notice before maintenance en…"
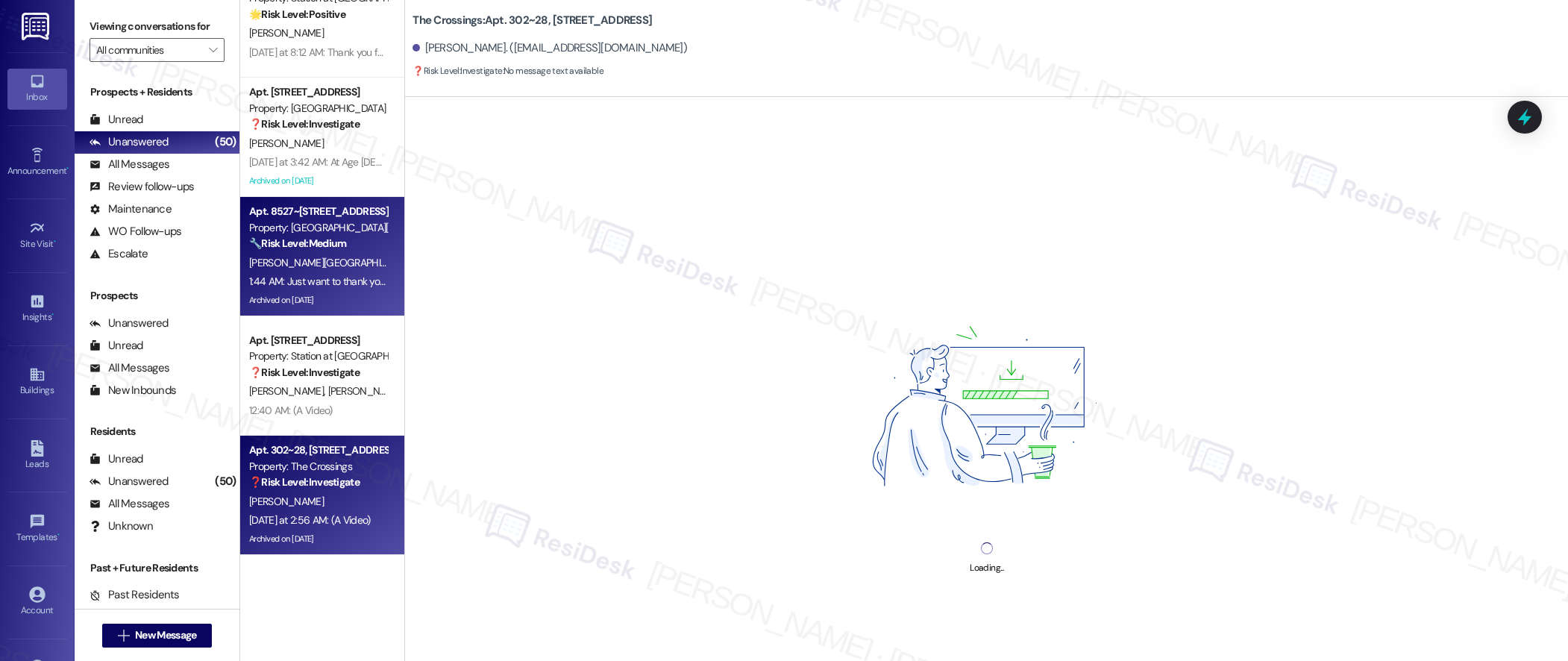
click at [300, 488] on strong "❓ Risk Level: Investigate" at bounding box center [305, 482] width 110 height 14
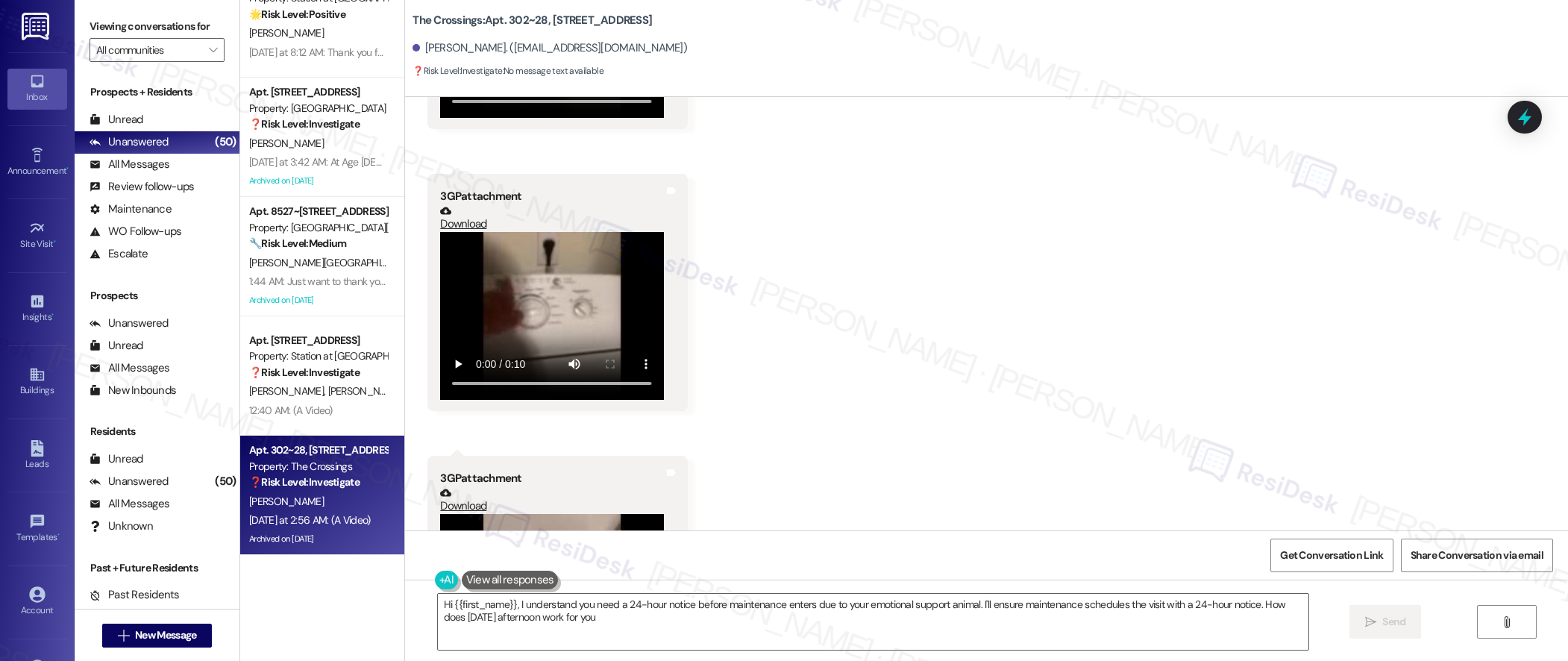
type textarea "Hi {{first_name}}, I understand you need a 24-hour notice before maintenance en…"
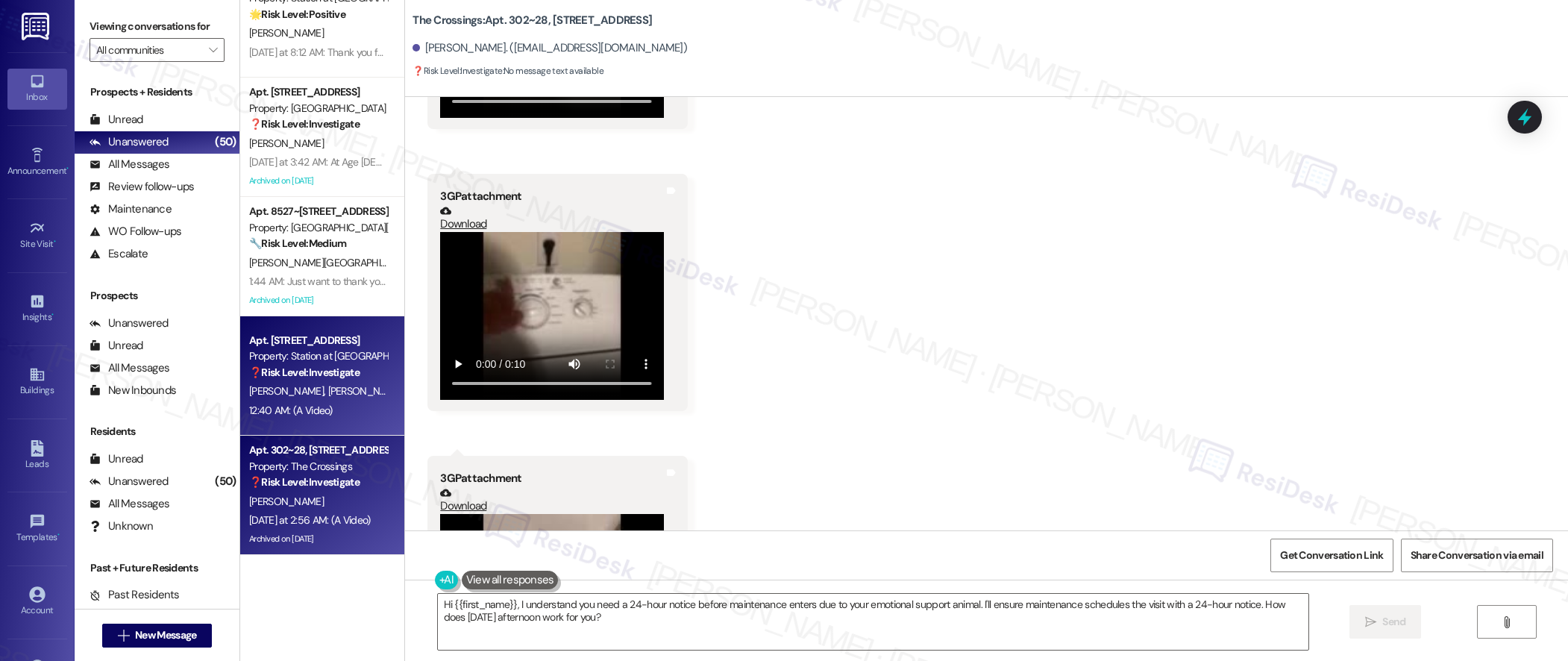
click at [292, 408] on div "12:40 AM: (A Video) 12:40 AM: (A Video)" at bounding box center [291, 411] width 84 height 14
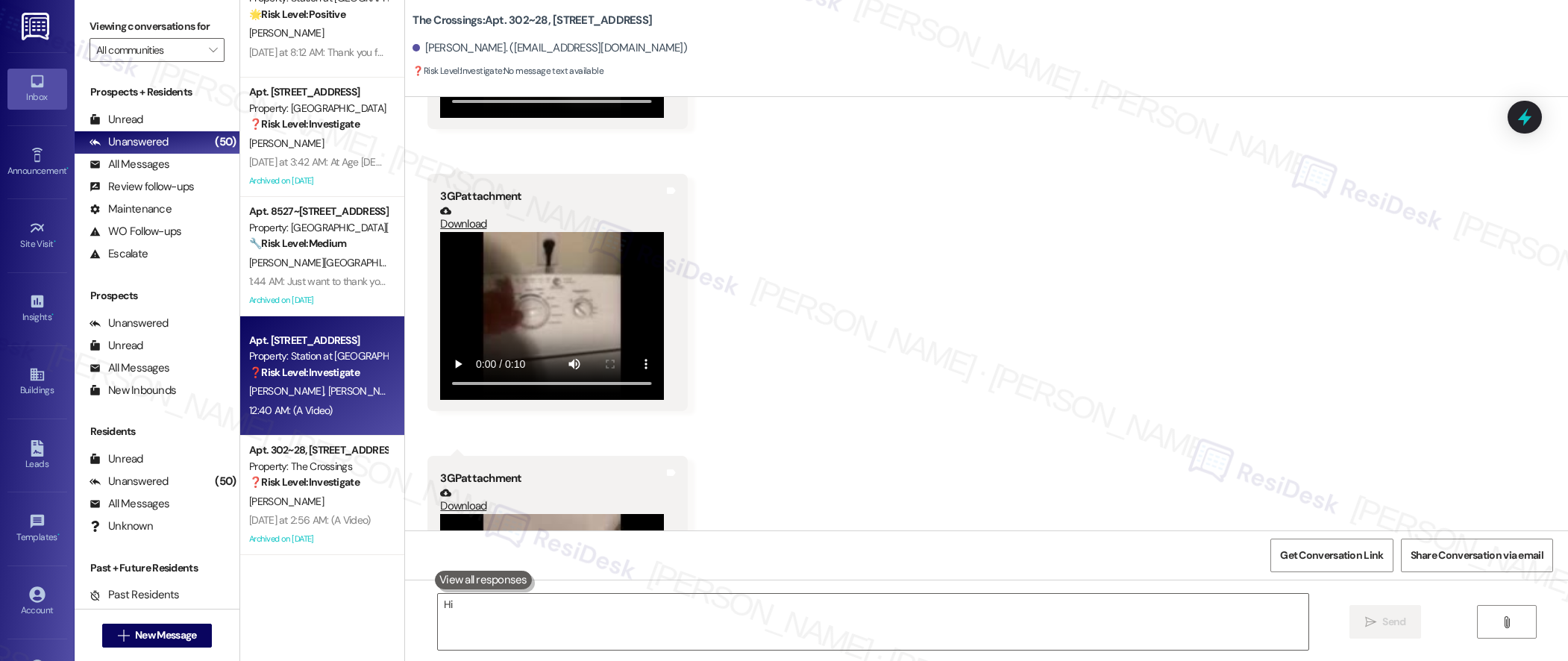
click at [323, 379] on strong "❓ Risk Level: Investigate" at bounding box center [305, 373] width 110 height 14
type textarea "Hi"
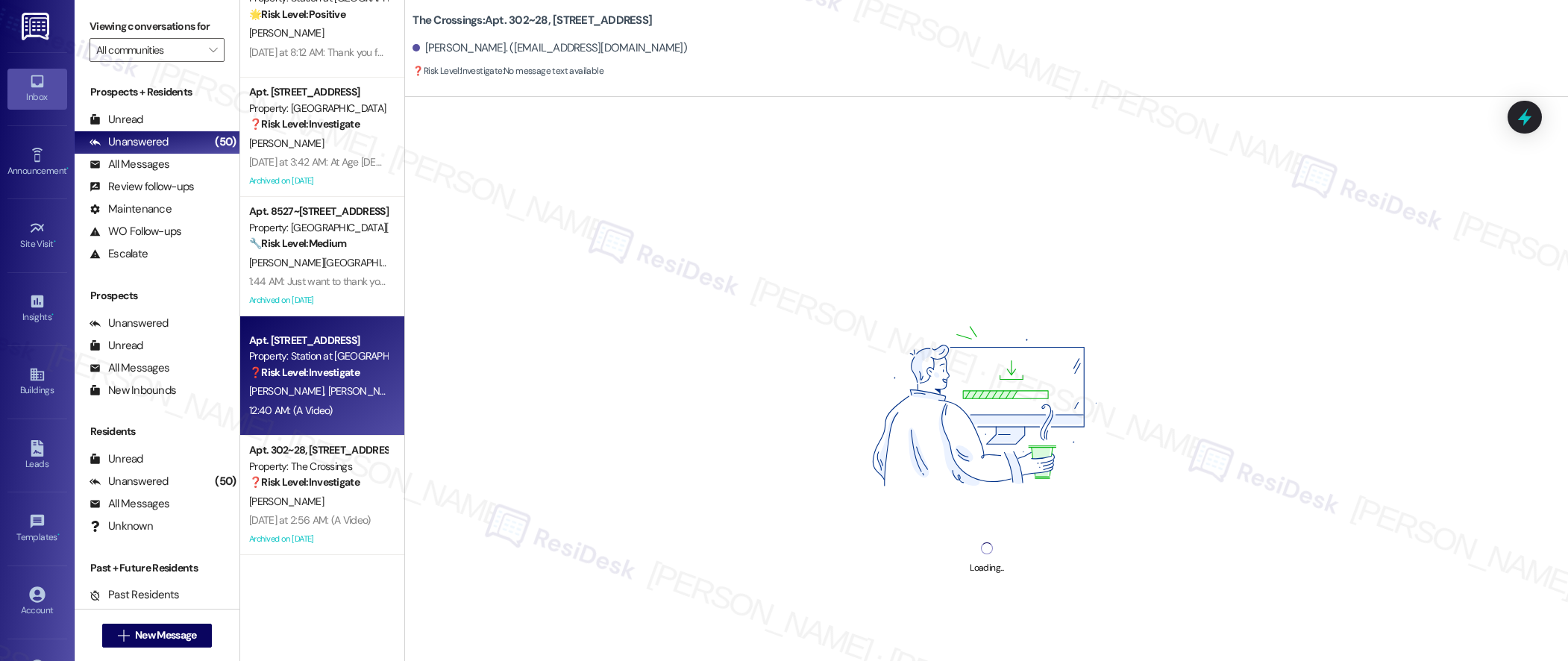
scroll to position [5392, 0]
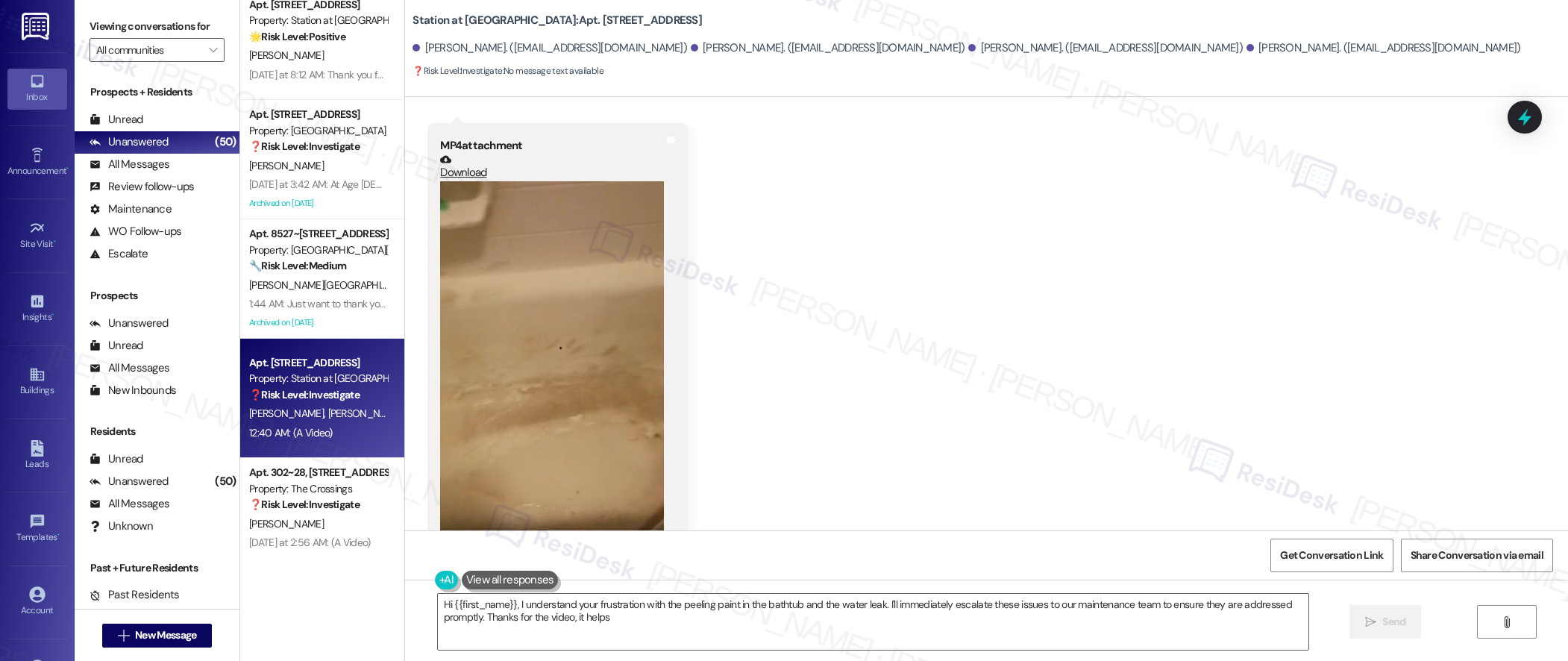
type textarea "Hi {{first_name}}, I understand your frustration with the peeling paint in the …"
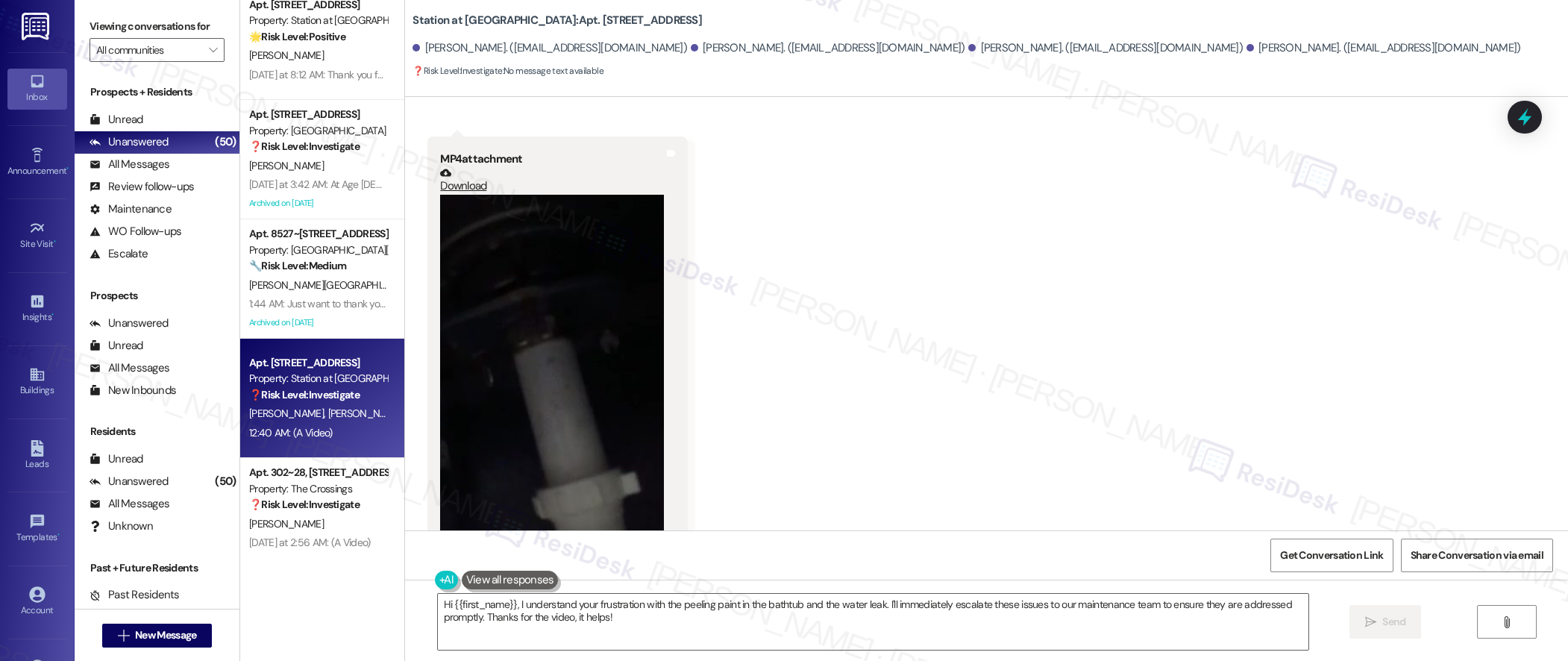
scroll to position [1318, 0]
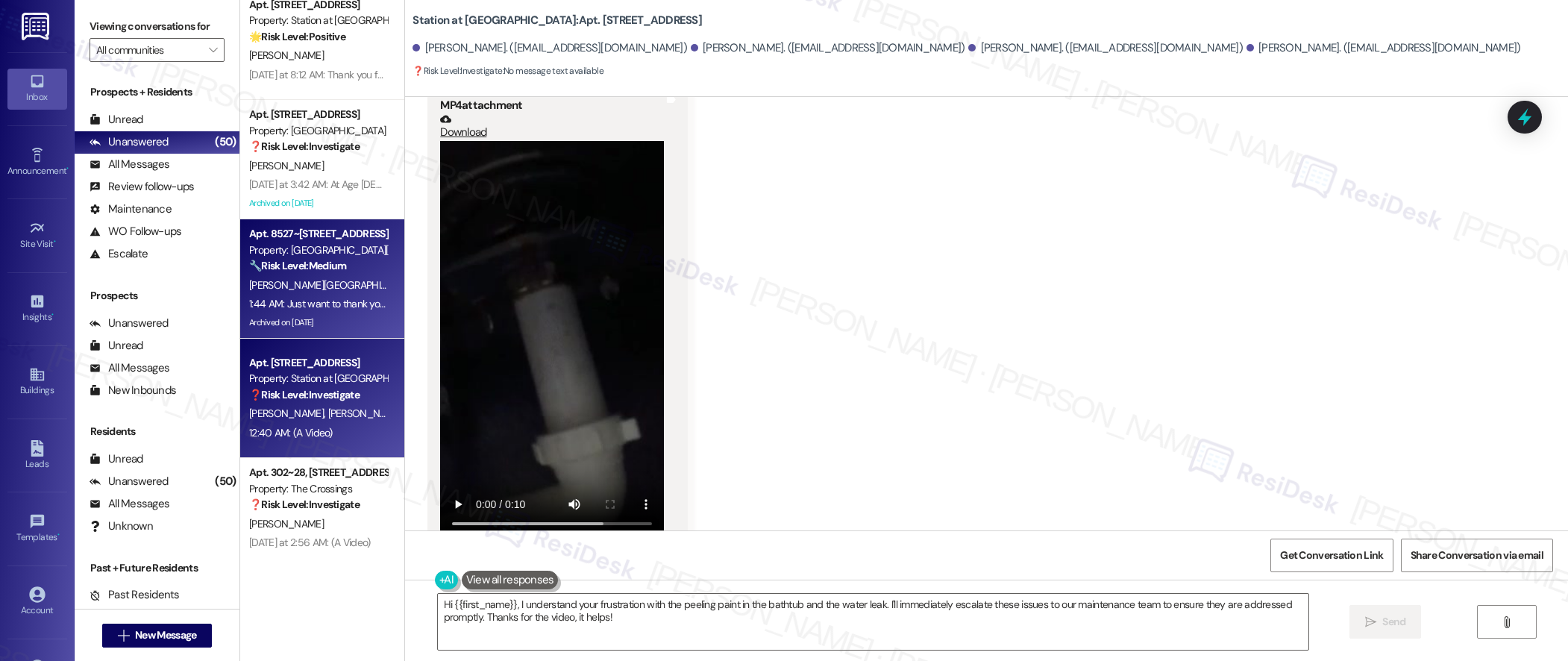
click at [339, 298] on div "1:44 AM: Just want to thank you again for taking care of the rent. 1:44 AM: Jus…" at bounding box center [387, 304] width 276 height 14
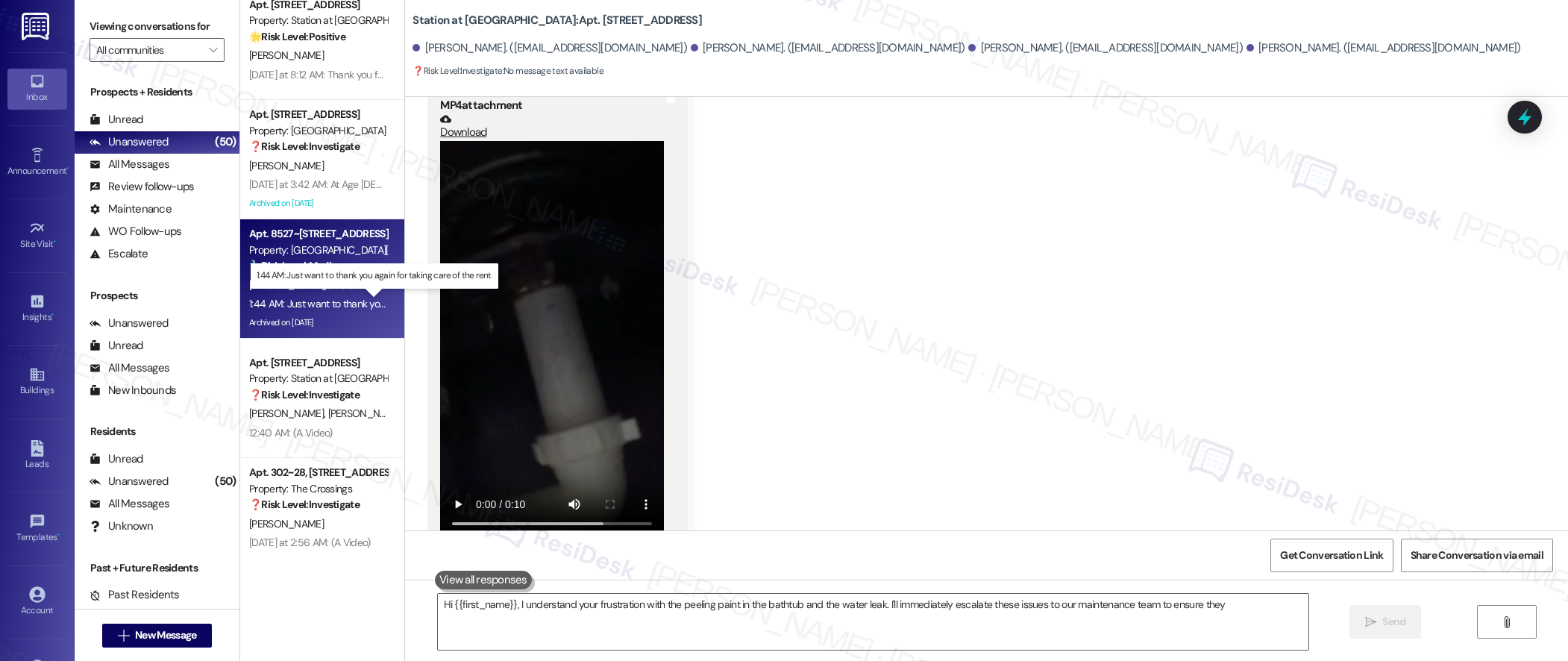
type textarea "Hi {{first_name}}, I understand your frustration with the peeling paint in the …"
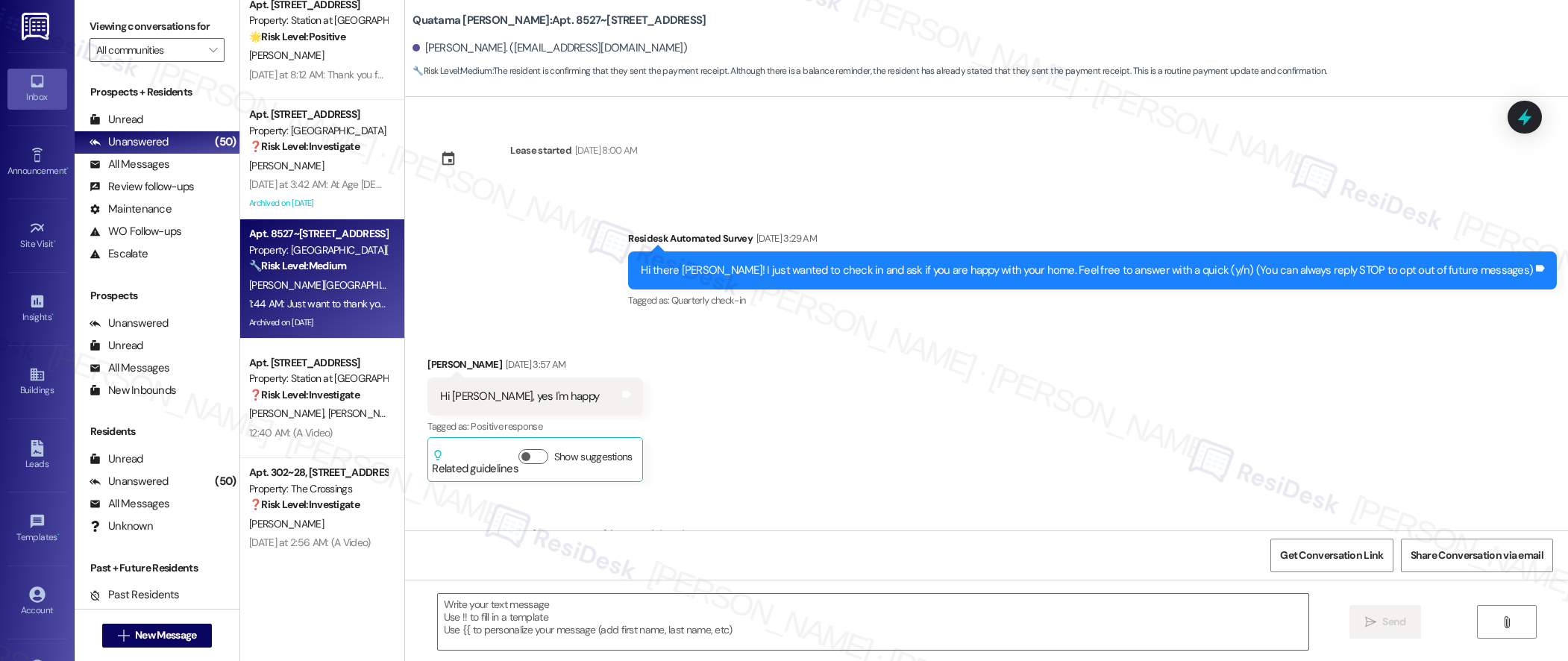
scroll to position [14715, 0]
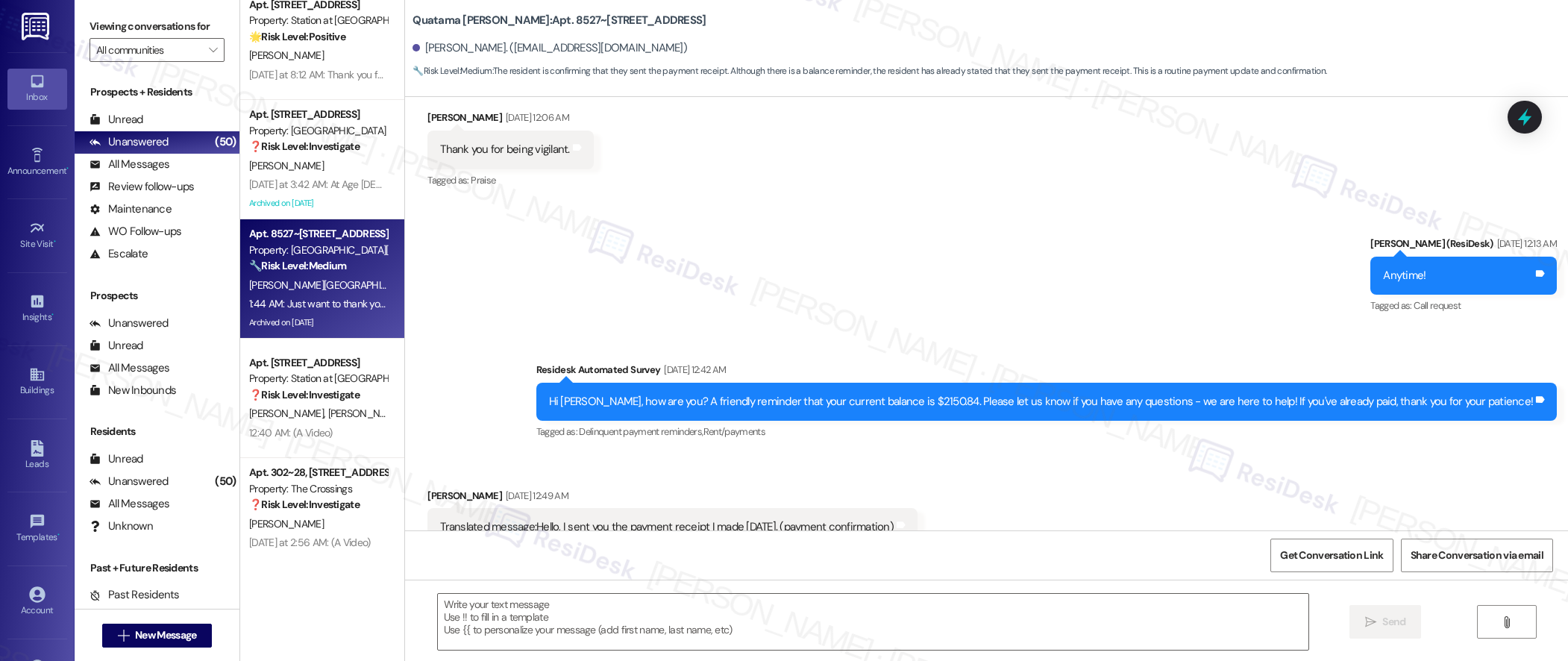
type textarea "Fetching suggested responses. Please feel free to read through the conversation…"
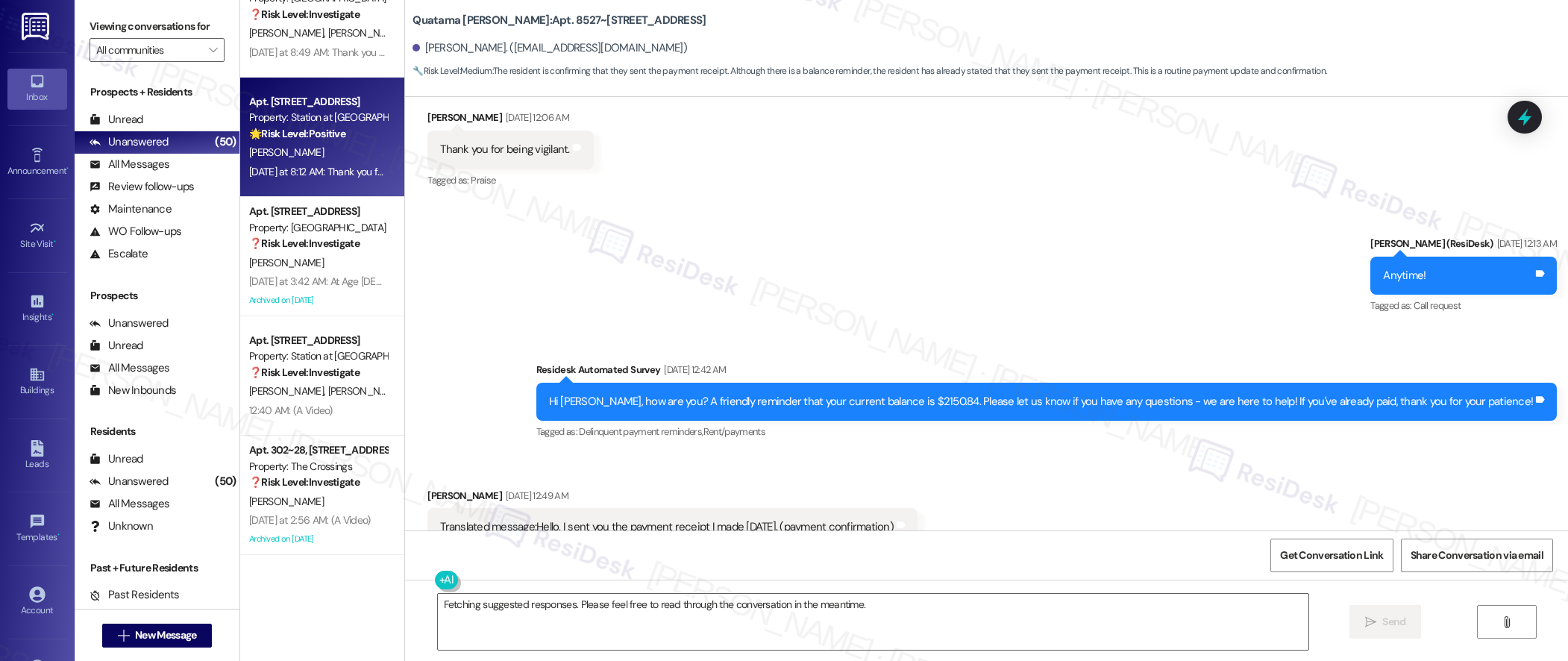
click at [326, 174] on div "[DATE] at 8:12 AM: Thank you for your message. Our offices are currently closed…" at bounding box center [705, 172] width 912 height 14
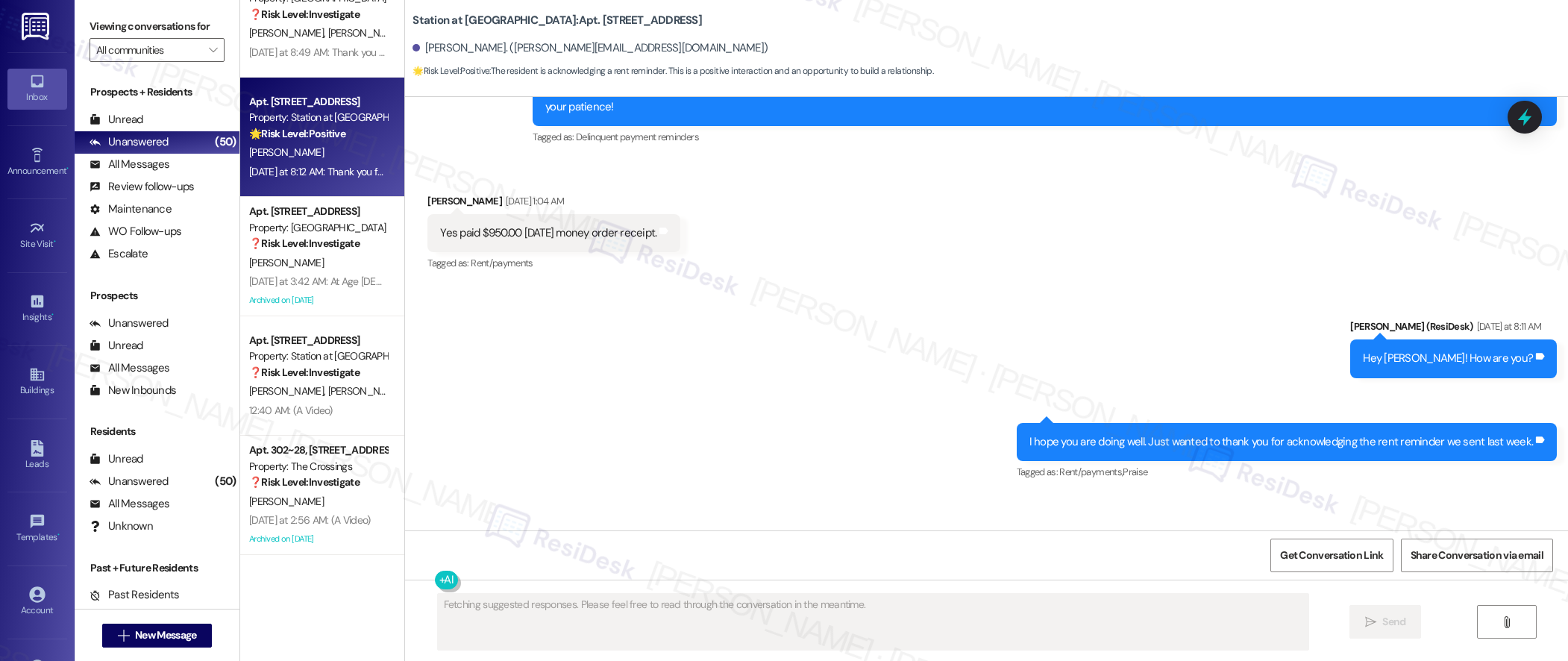
scroll to position [2059, 0]
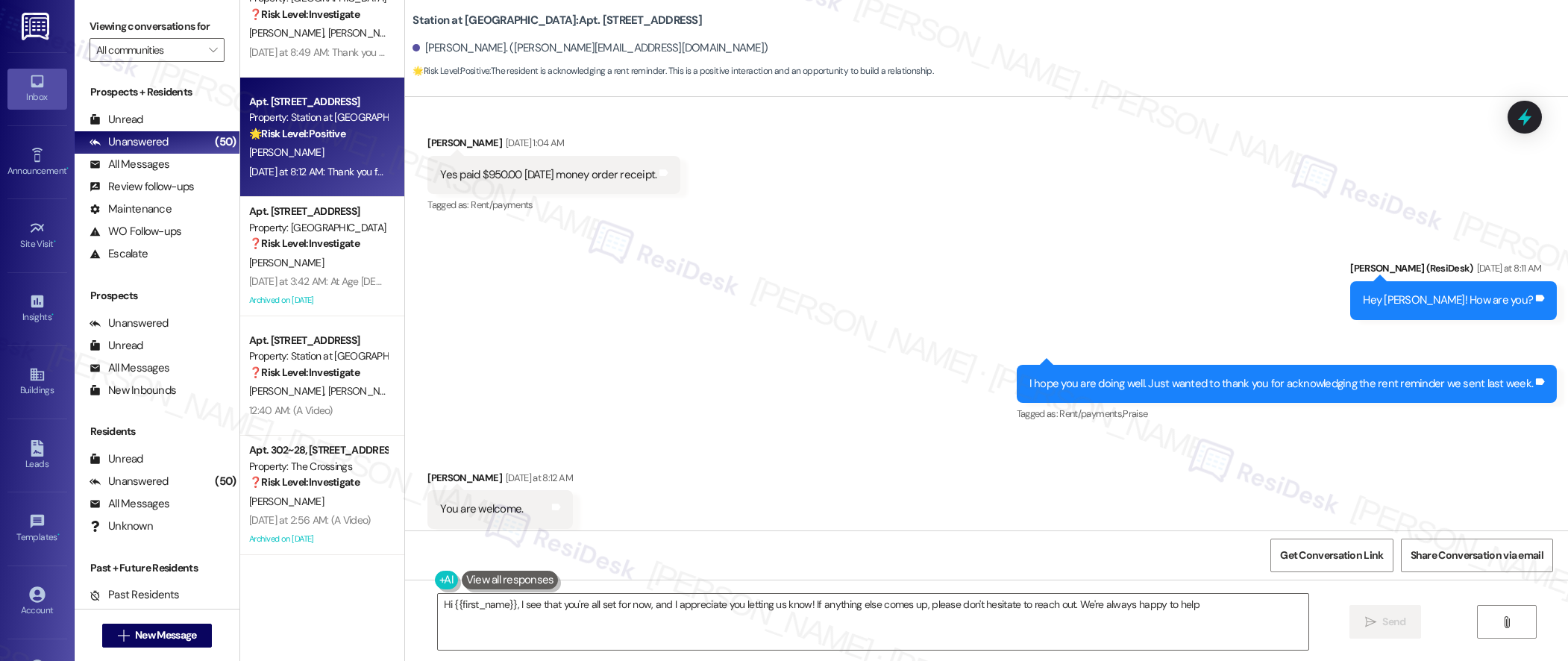
type textarea "Hi {{first_name}}, I see that you're all set for now, and I appreciate you lett…"
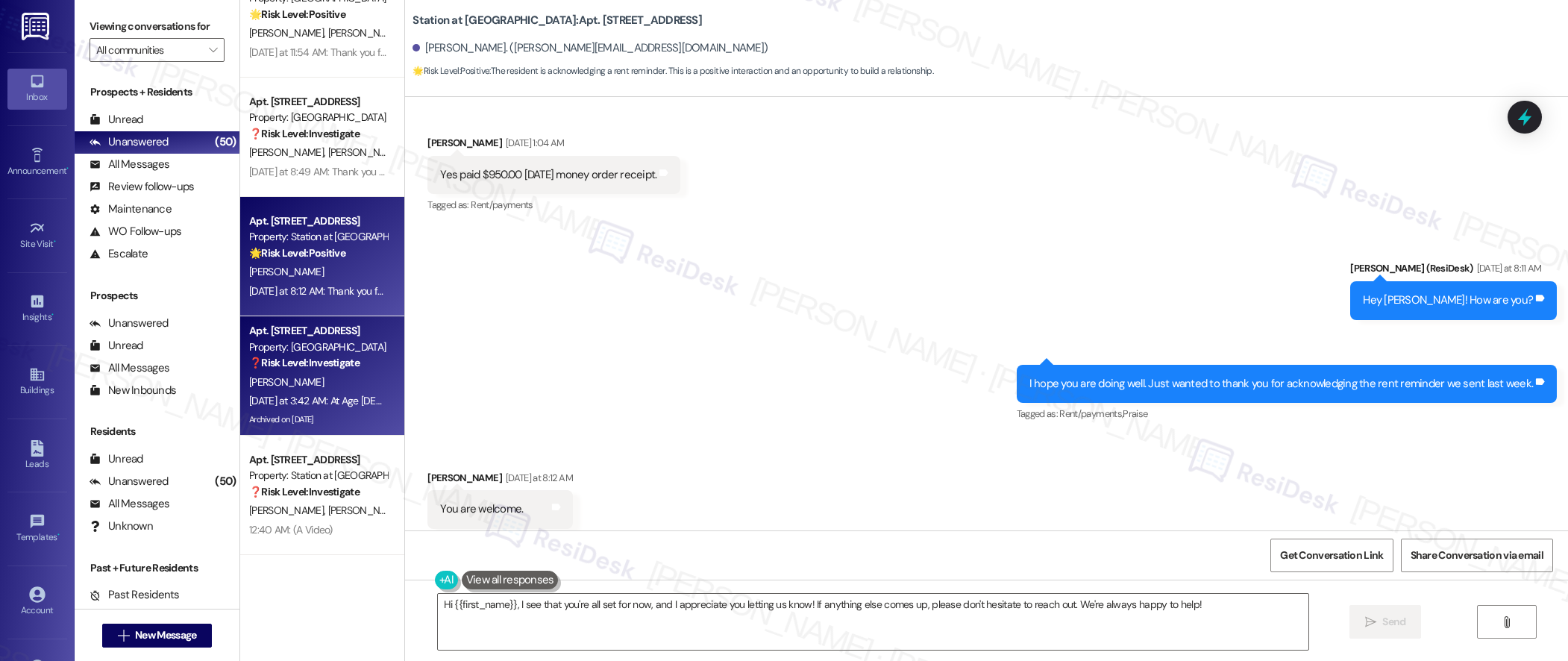
click at [312, 360] on strong "❓ Risk Level: Investigate" at bounding box center [305, 362] width 110 height 14
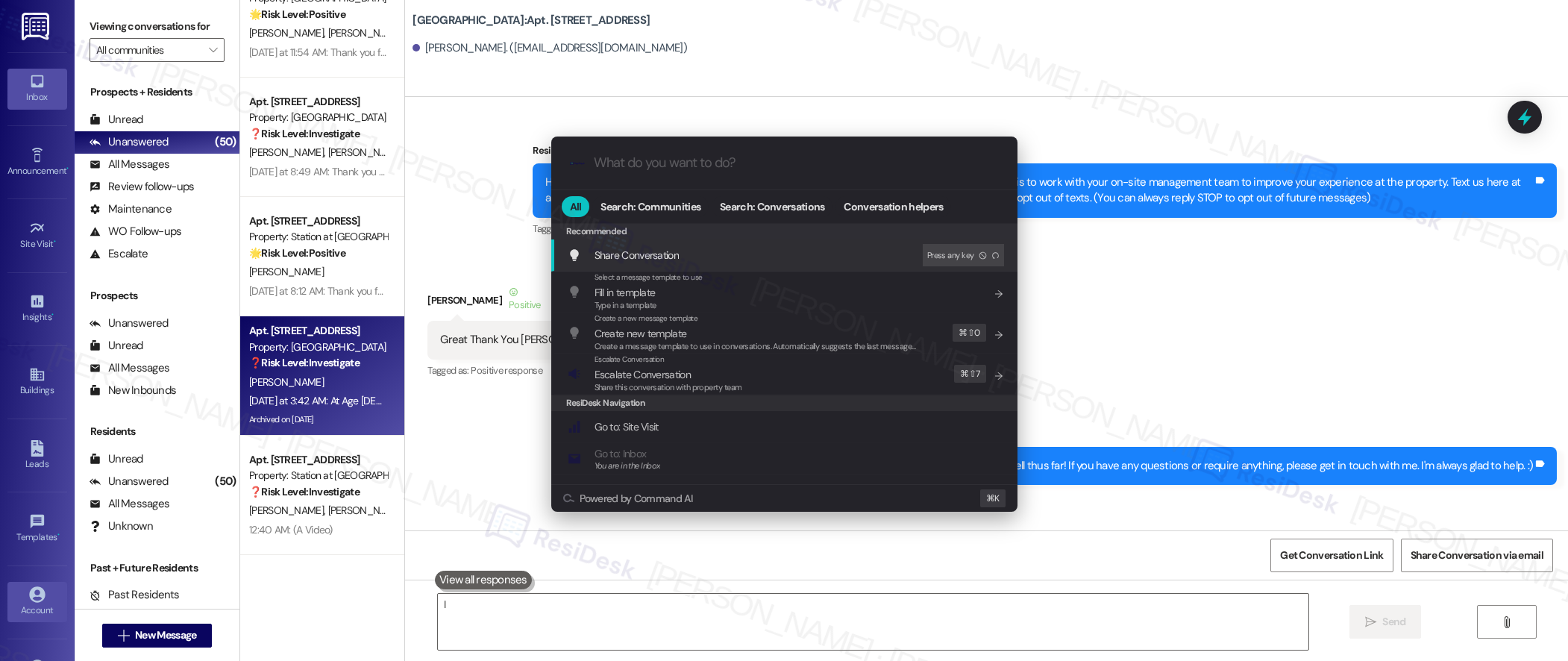
click at [769, 169] on input "What do you want to do?" at bounding box center [796, 163] width 405 height 16
click at [1168, 167] on div ".cls-1{fill:#0a055f;}.cls-2{fill:#0cc4c4;} resideskLogoBlueOrange All Search: C…" at bounding box center [784, 330] width 1568 height 661
click at [504, 609] on textarea "I" at bounding box center [873, 621] width 871 height 56
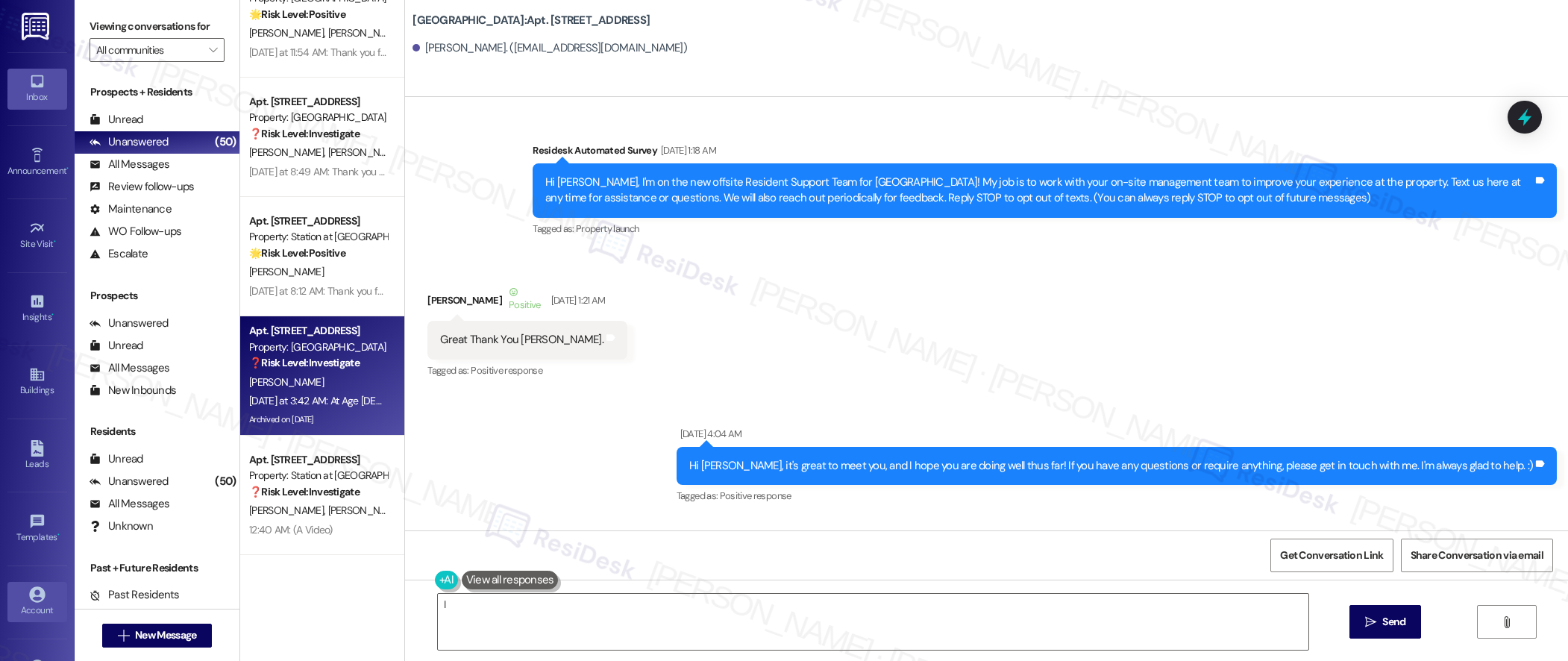
scroll to position [151624, 0]
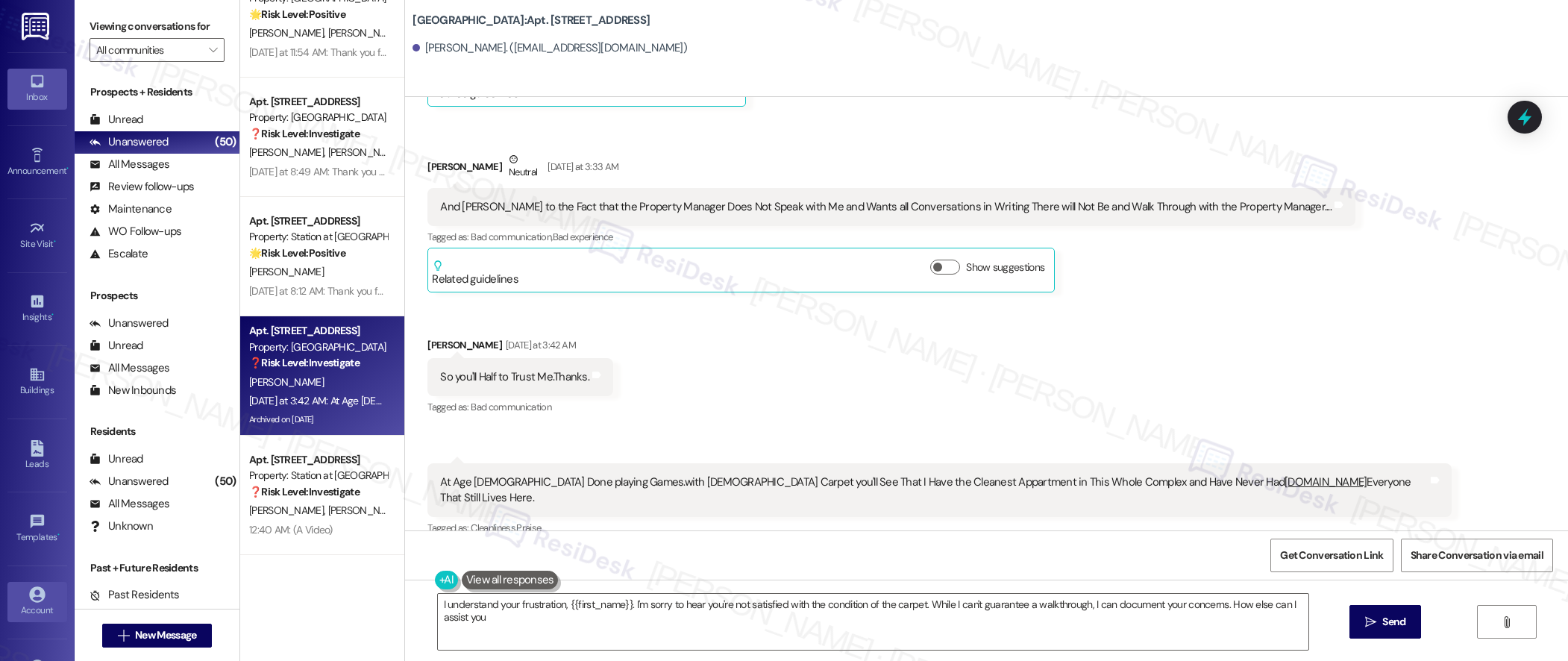
type textarea "I understand your frustration, {{first_name}}. I'm sorry to hear you're not sat…"
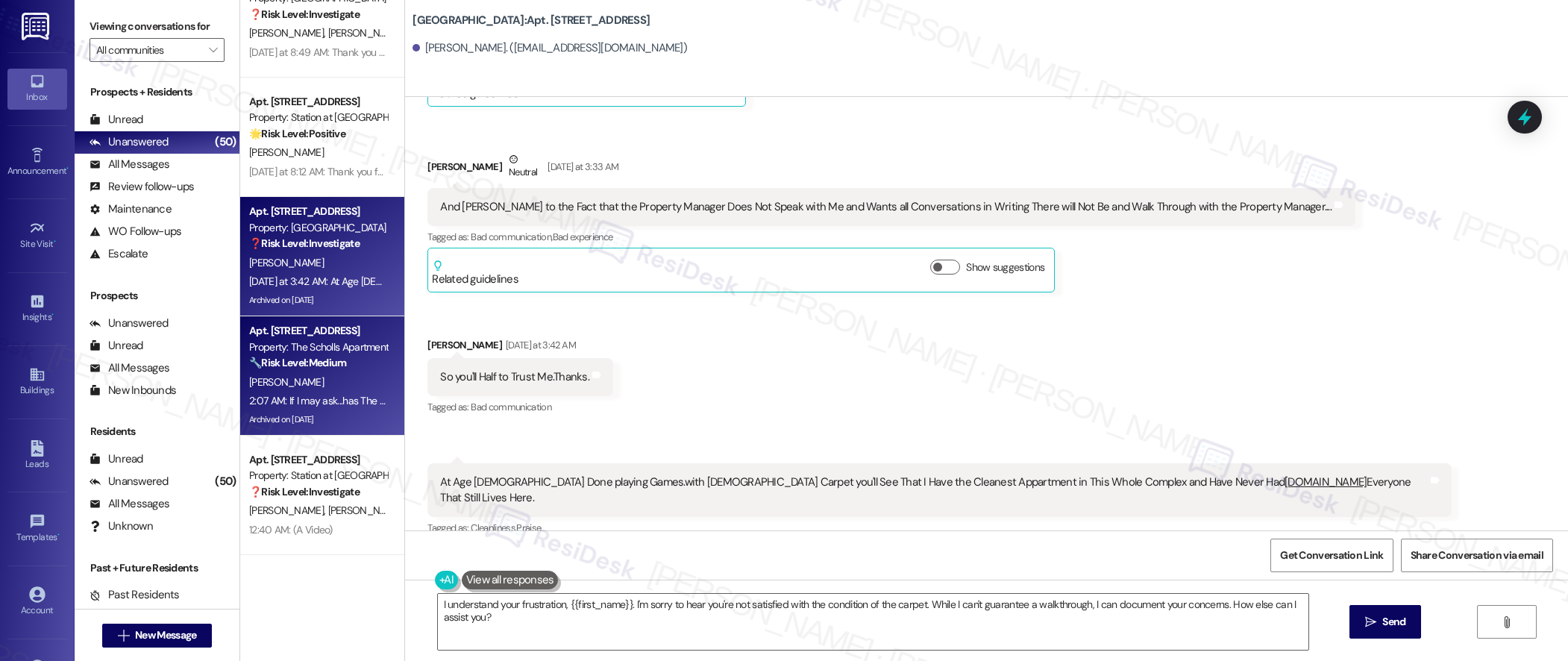
click at [339, 384] on div "[PERSON_NAME]" at bounding box center [318, 382] width 141 height 19
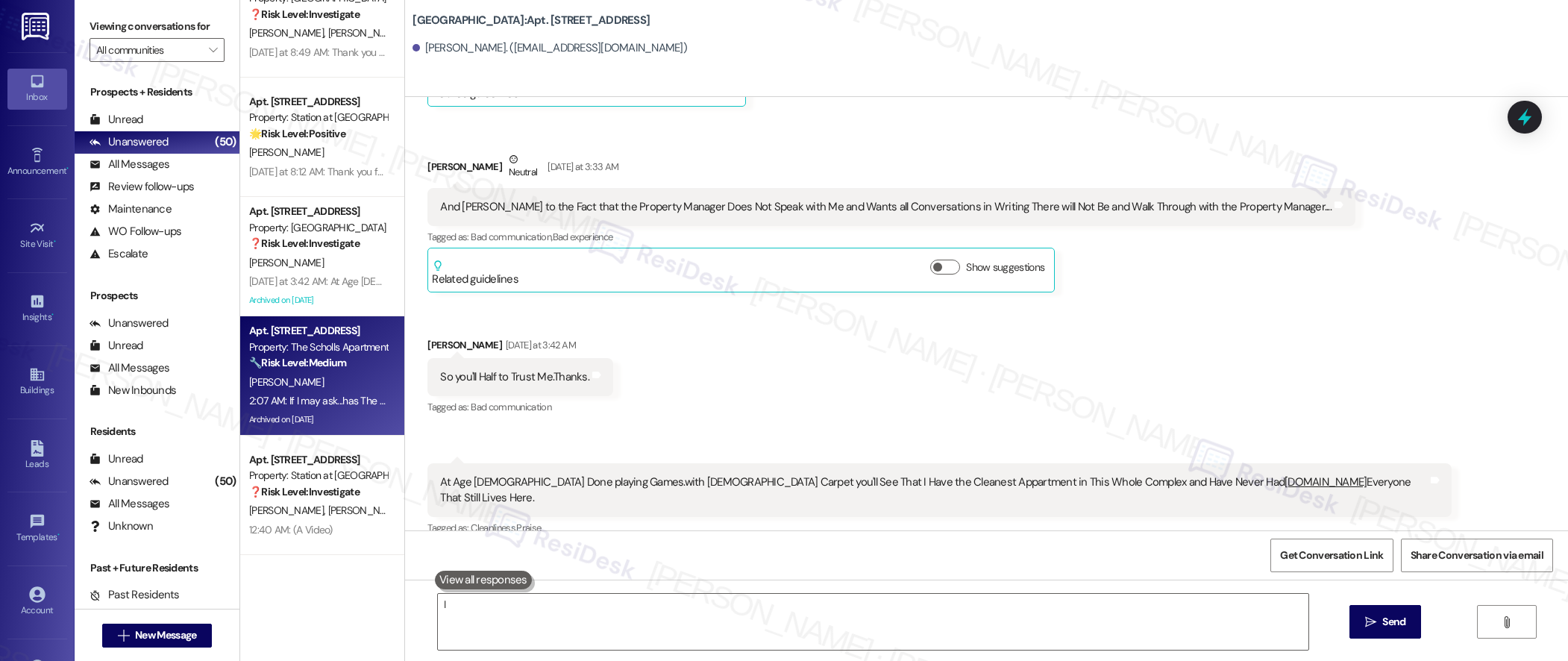
type textarea "I"
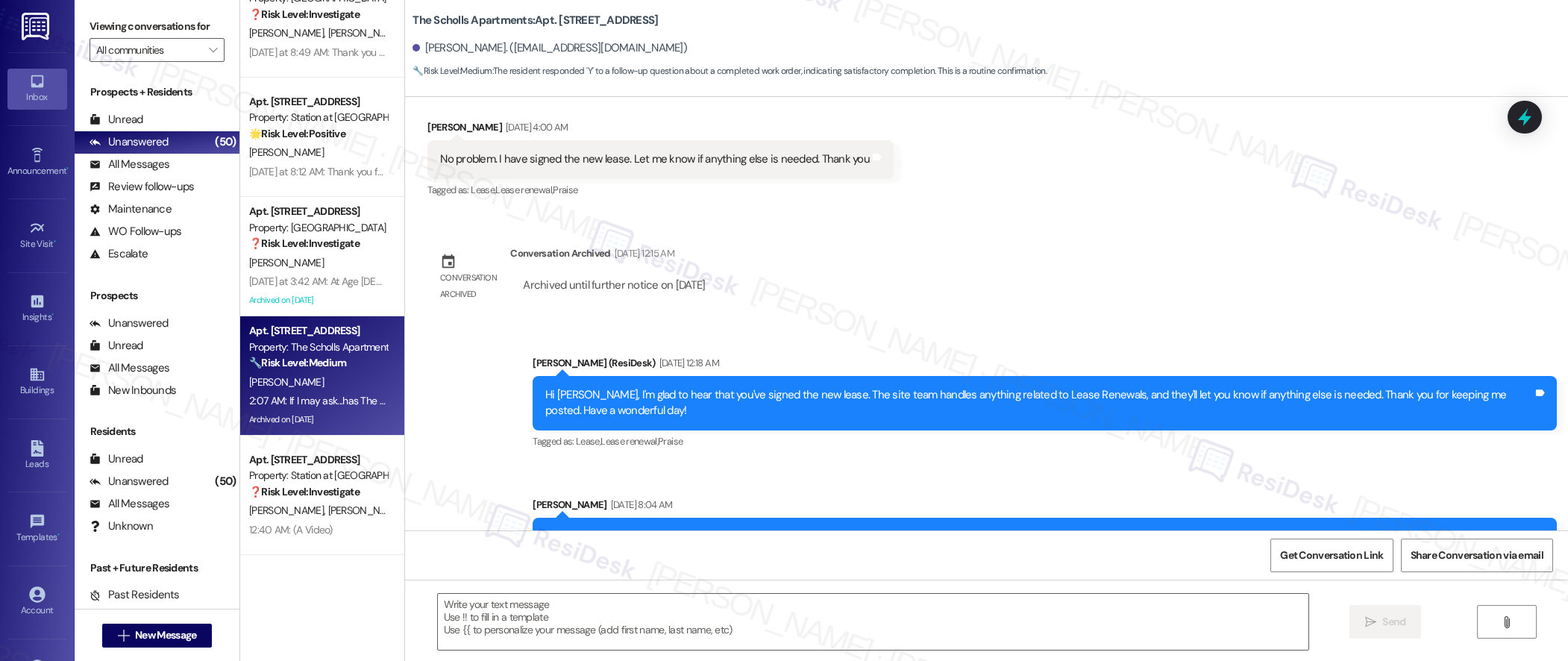
scroll to position [2668, 0]
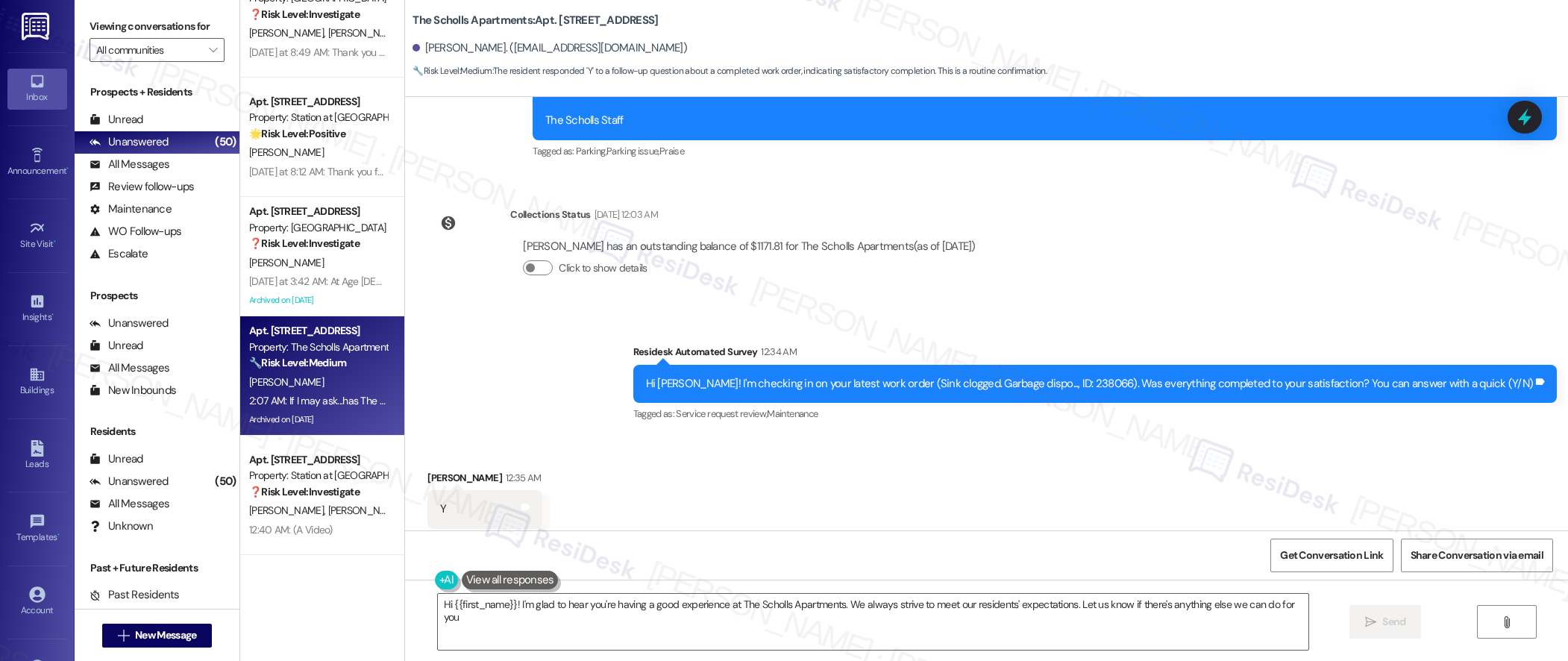
type textarea "Hi {{first_name}}! I'm glad to hear you're having a good experience at The Scho…"
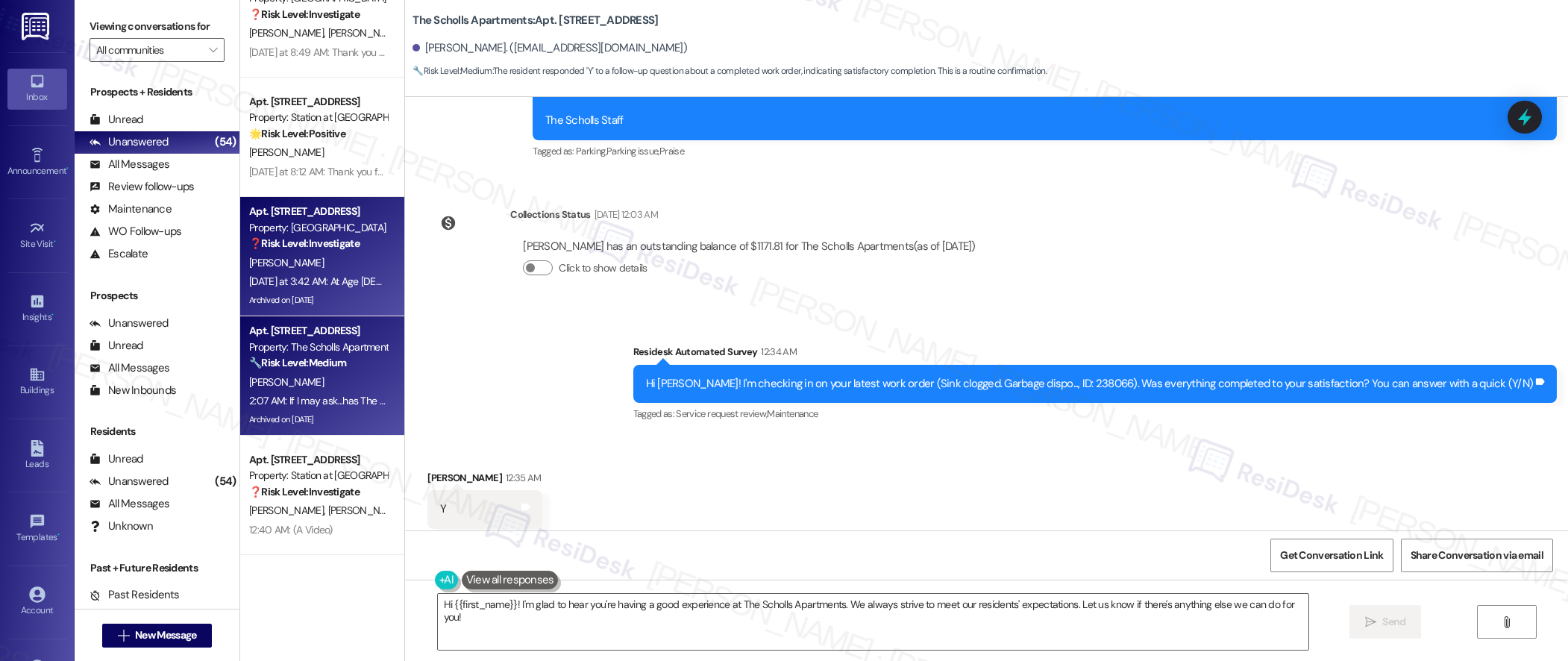
click at [295, 246] on strong "❓ Risk Level: Investigate" at bounding box center [305, 243] width 110 height 14
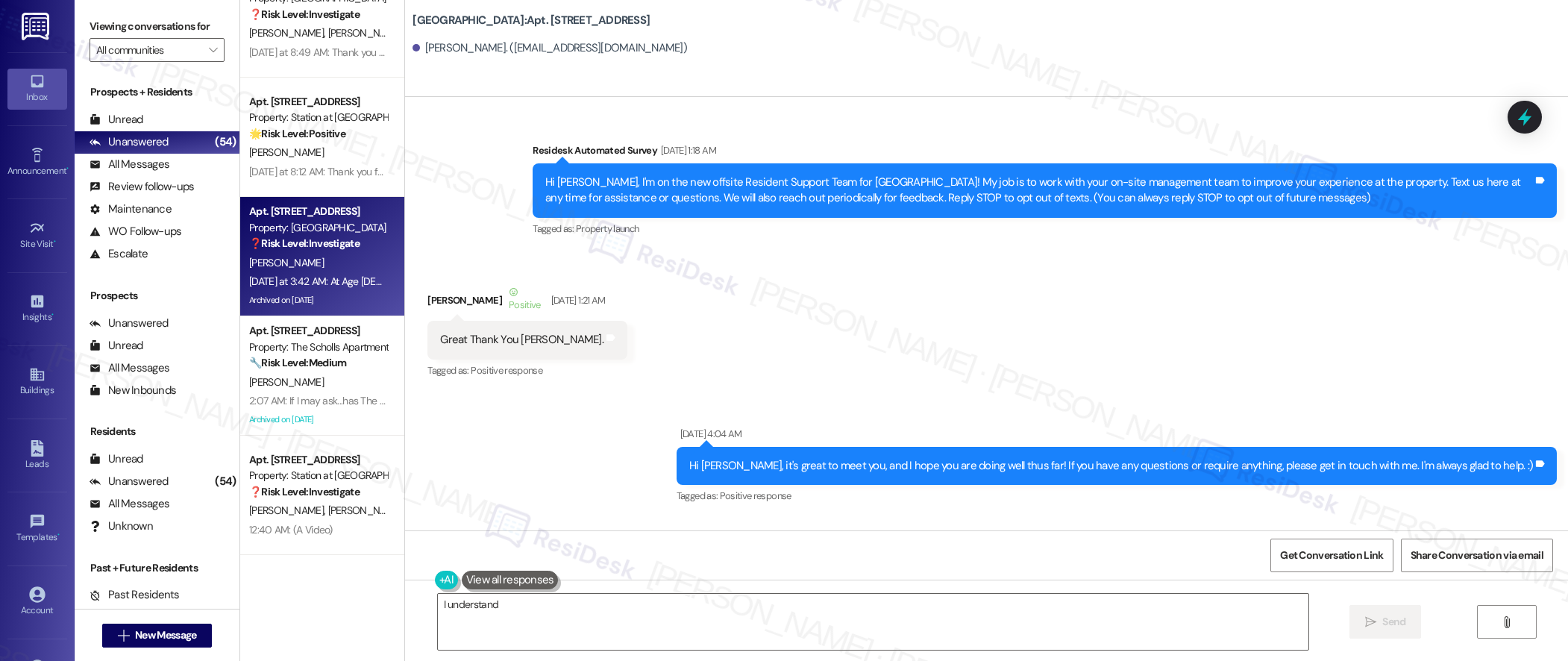
scroll to position [151487, 0]
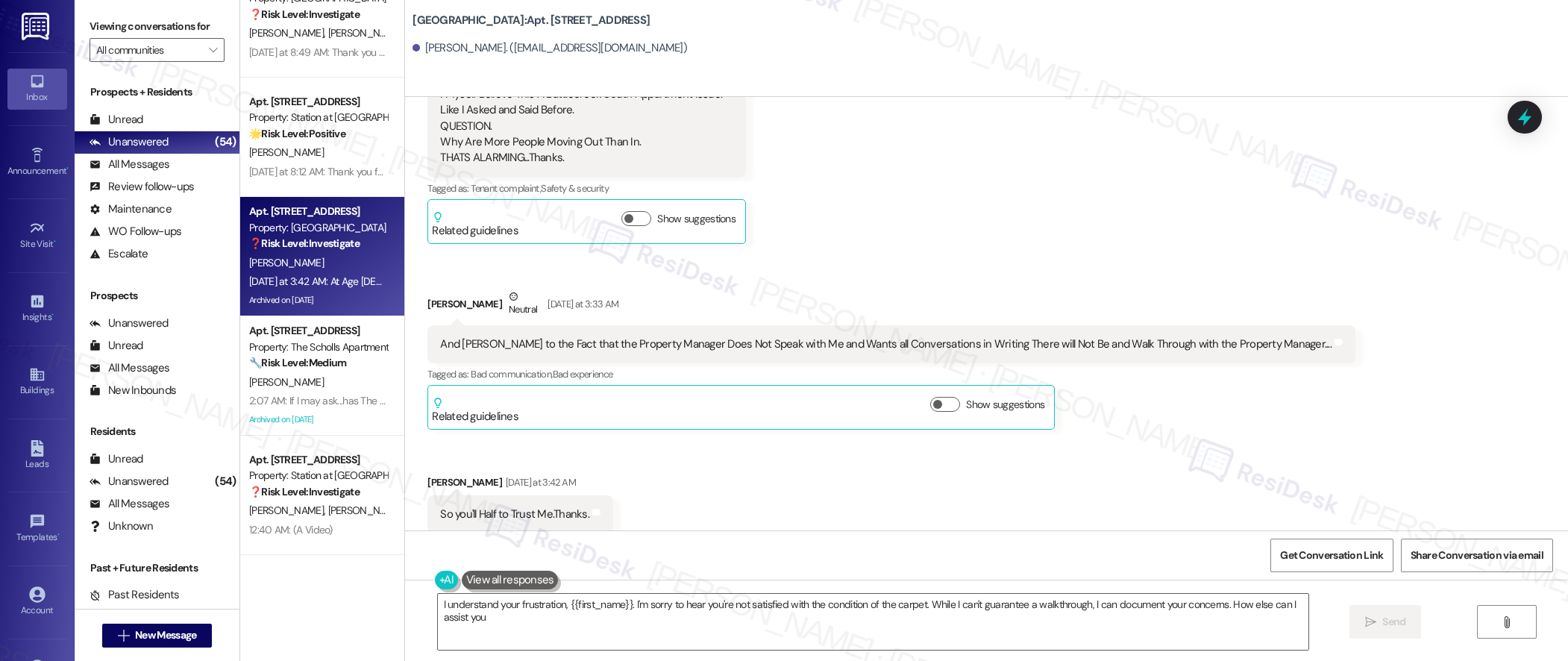
type textarea "I understand your frustration, {{first_name}}. I'm sorry to hear you're not sat…"
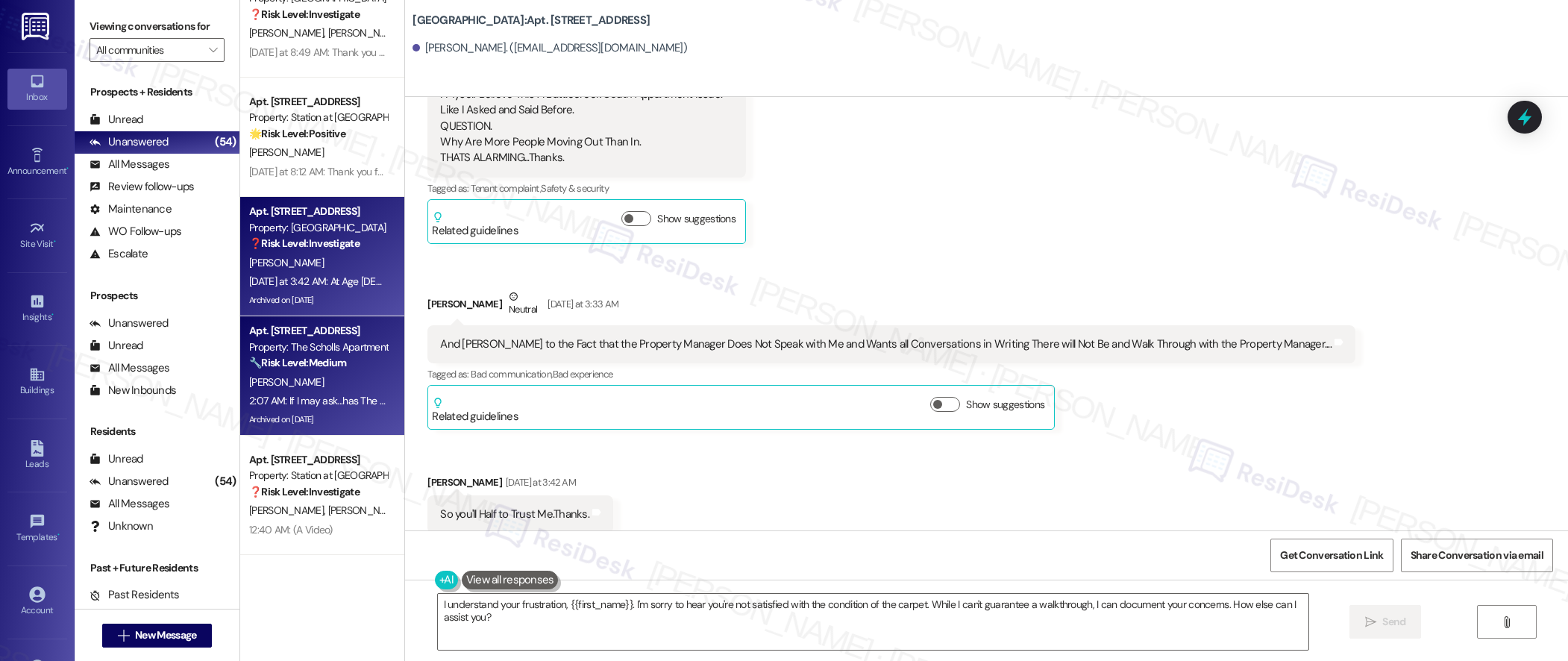
click at [340, 405] on div "2:07 AM: If I may ask...has The Scholls Apartments lived up to your expectation…" at bounding box center [422, 401] width 346 height 14
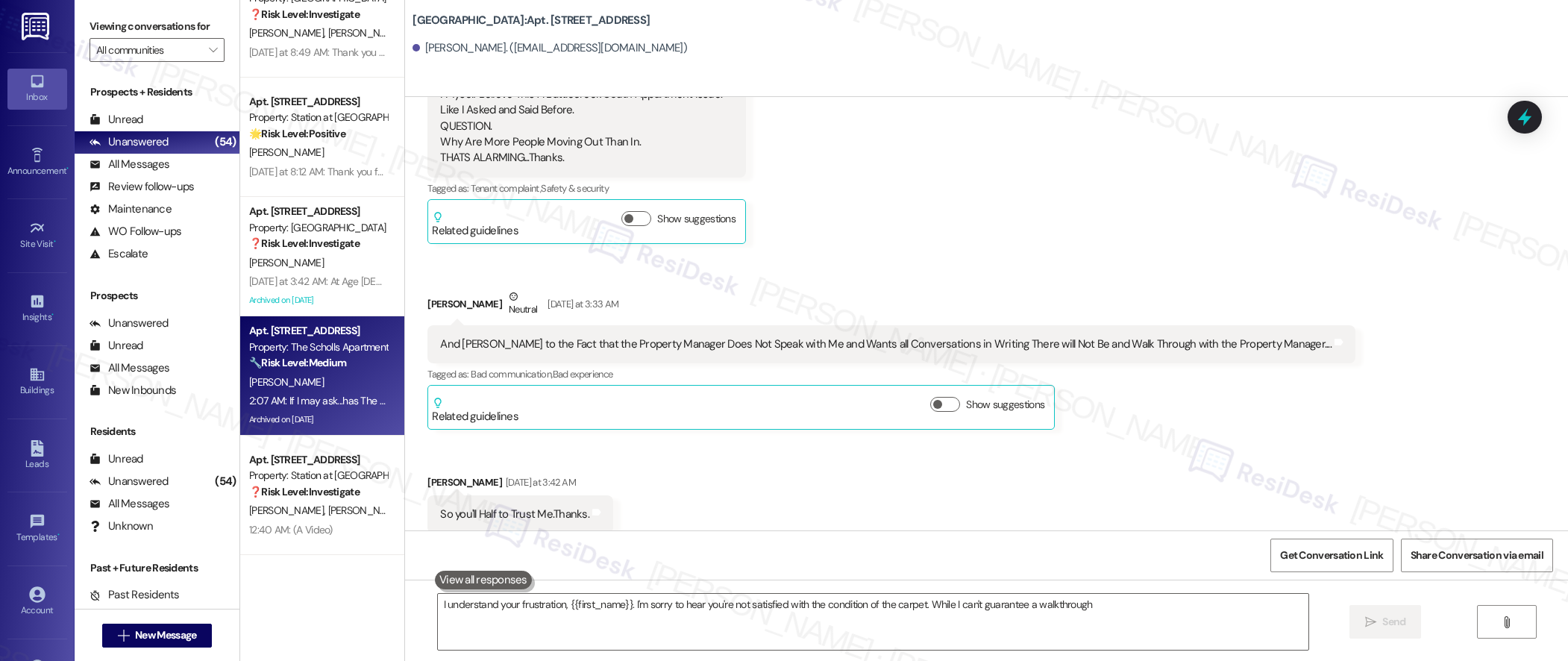
type textarea "I understand your frustration, {{first_name}}. I'm sorry to hear you're not sat…"
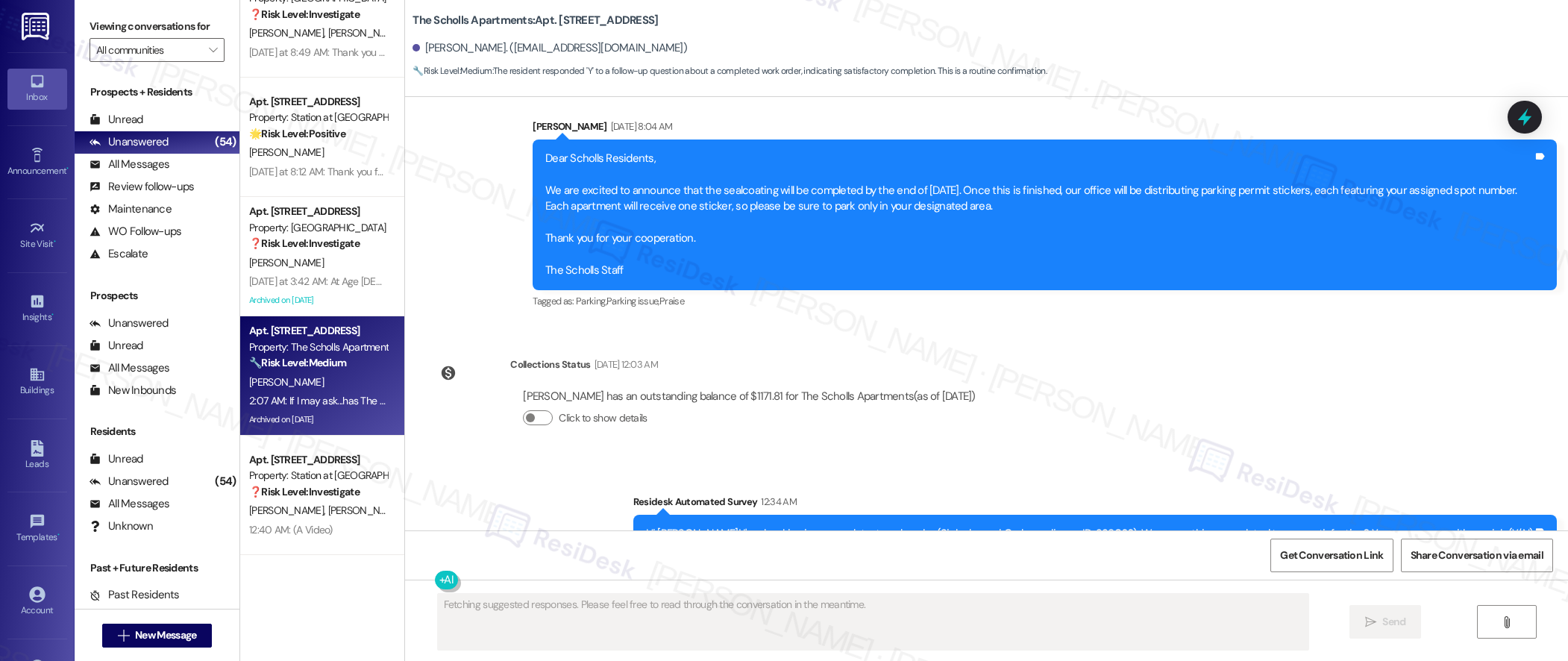
scroll to position [2668, 0]
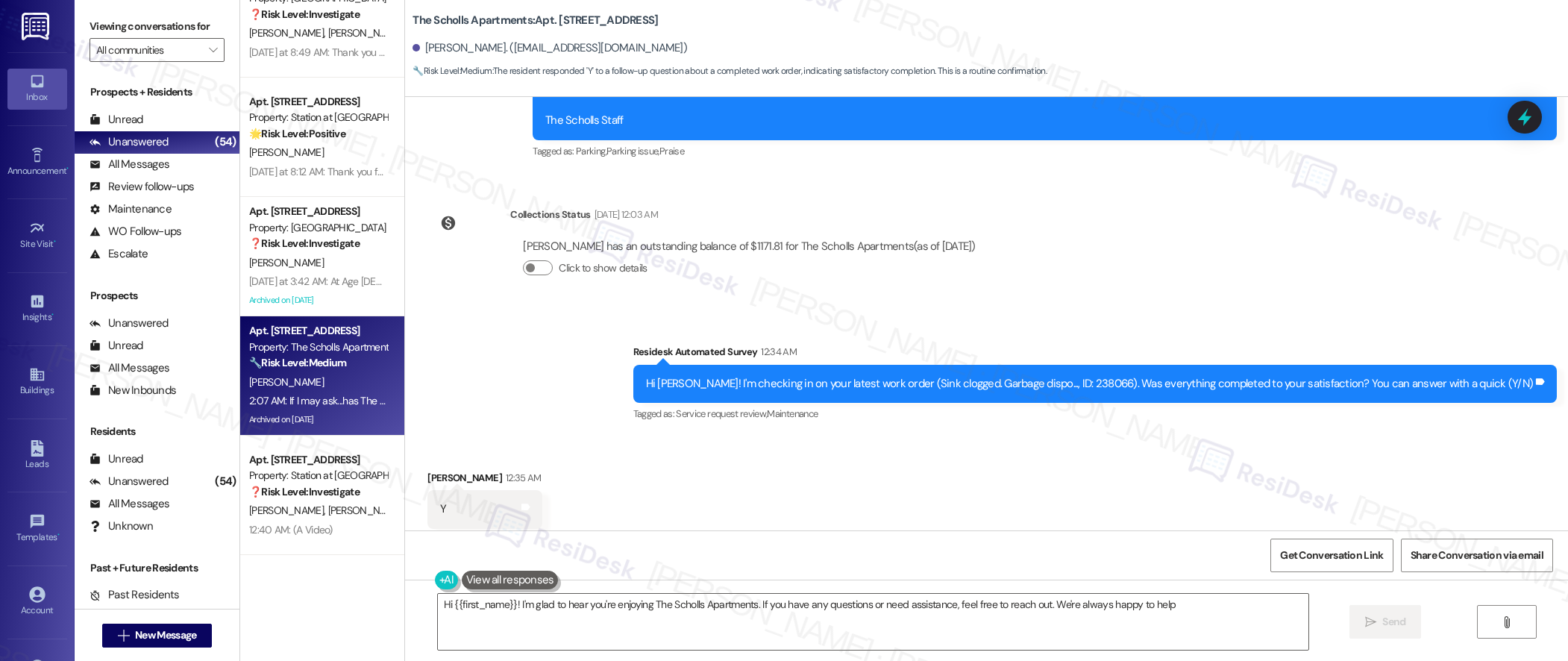
type textarea "Hi {{first_name}}! I'm glad to hear you're enjoying The Scholls Apartments. If …"
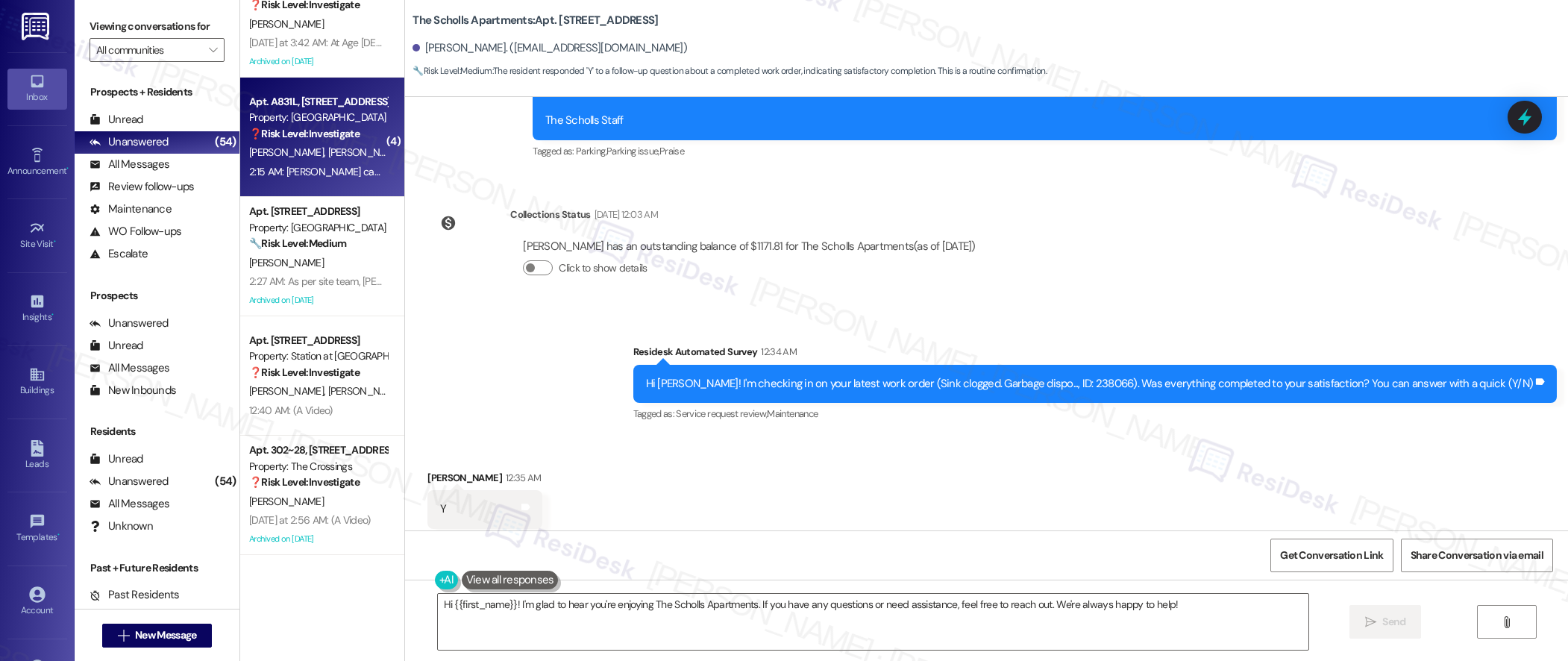
click at [328, 157] on span "[PERSON_NAME]" at bounding box center [365, 153] width 74 height 14
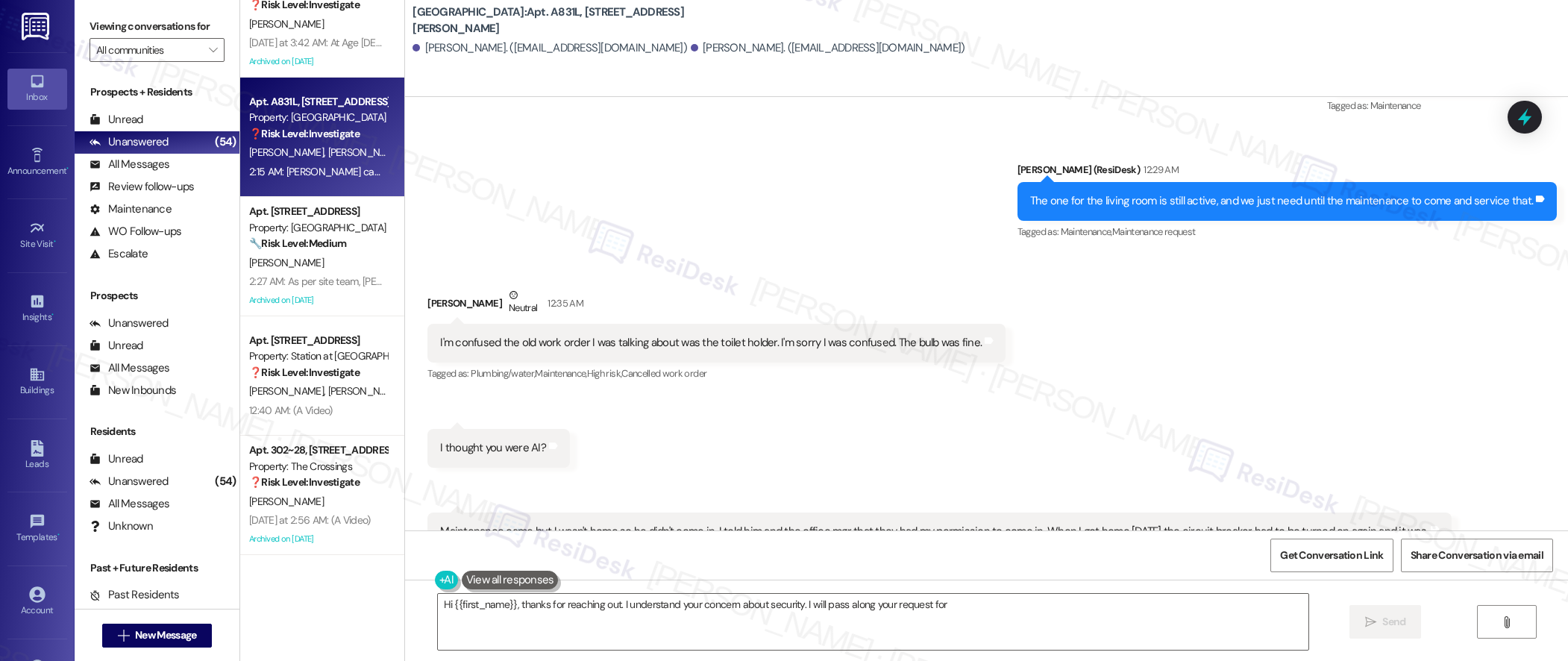
scroll to position [4518, 0]
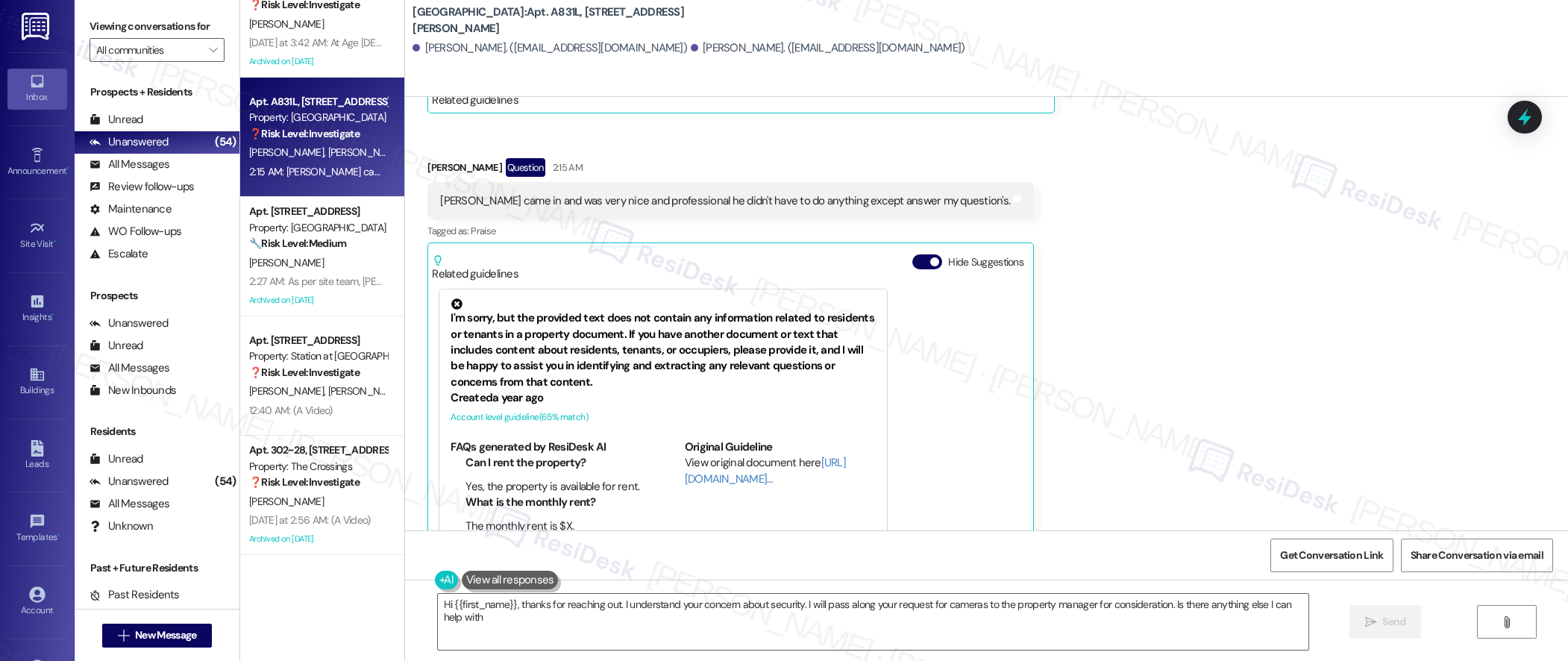
type textarea "Hi {{first_name}}, thanks for reaching out. I understand your concern about sec…"
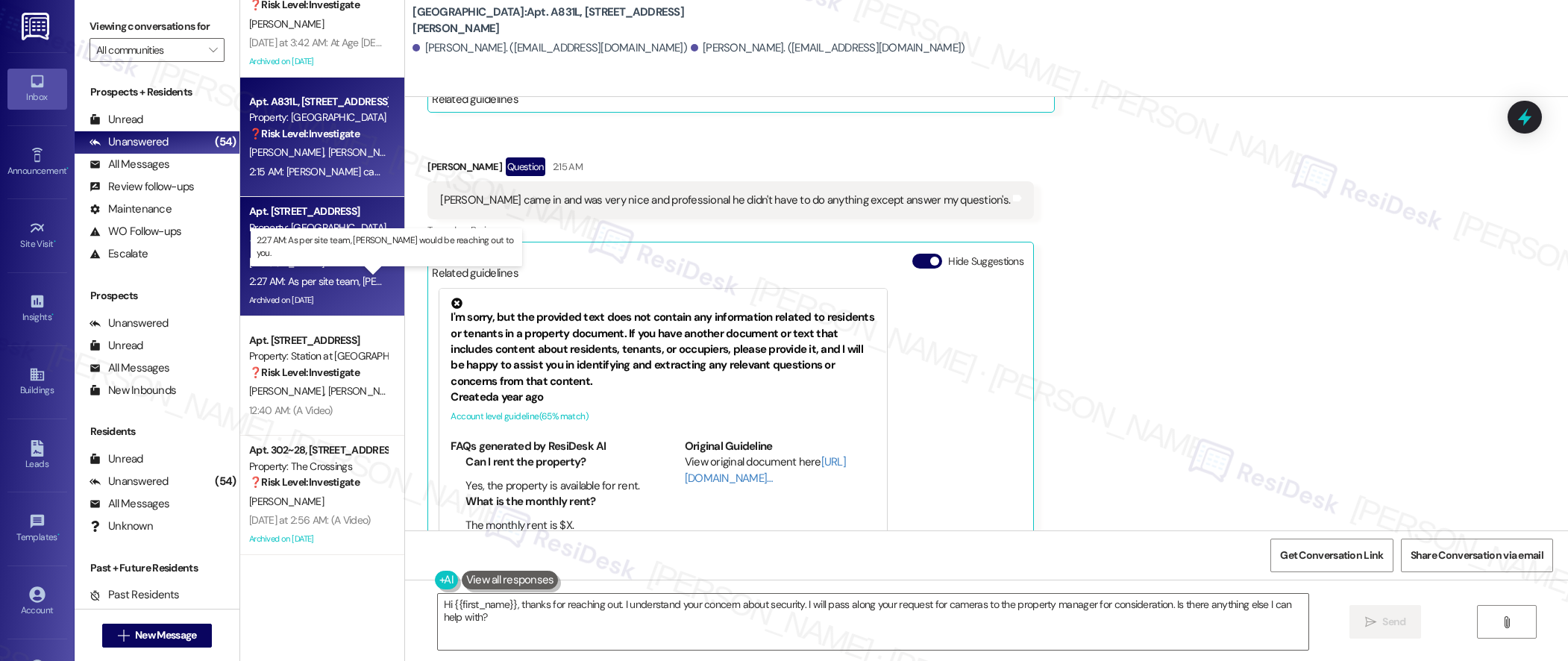
click at [366, 278] on div "2:27 AM: As per site team, [PERSON_NAME] would be reaching out to you. 2:27 AM:…" at bounding box center [408, 281] width 318 height 14
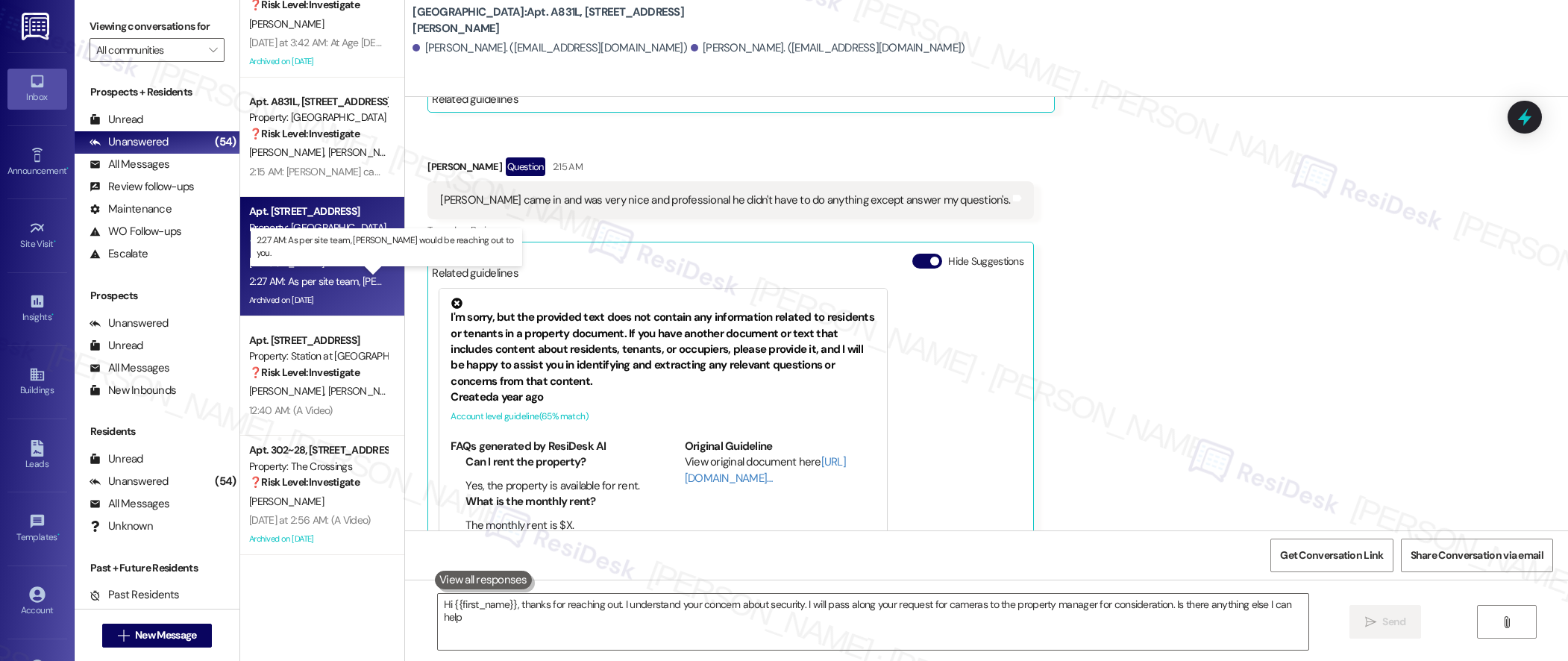
type textarea "Hi {{first_name}}, thanks for reaching out. I understand your concern about sec…"
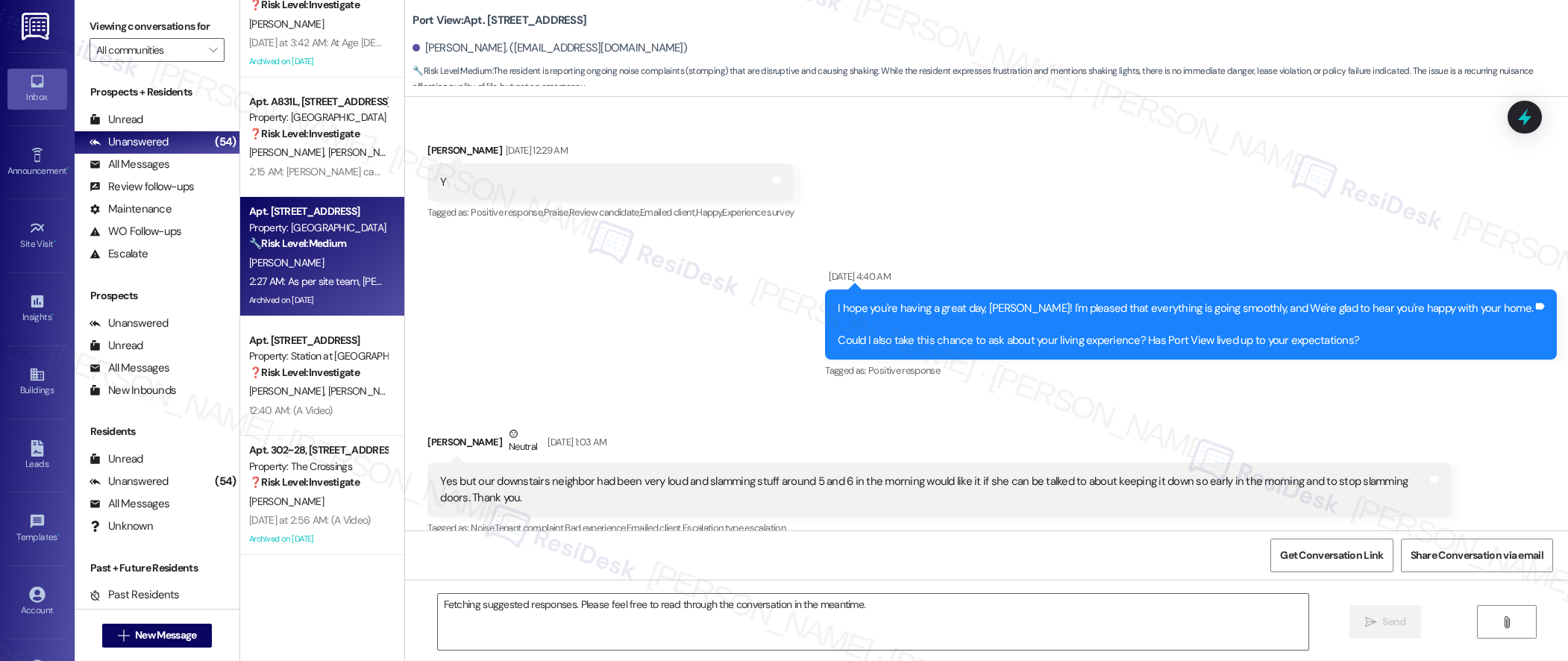
scroll to position [59512, 0]
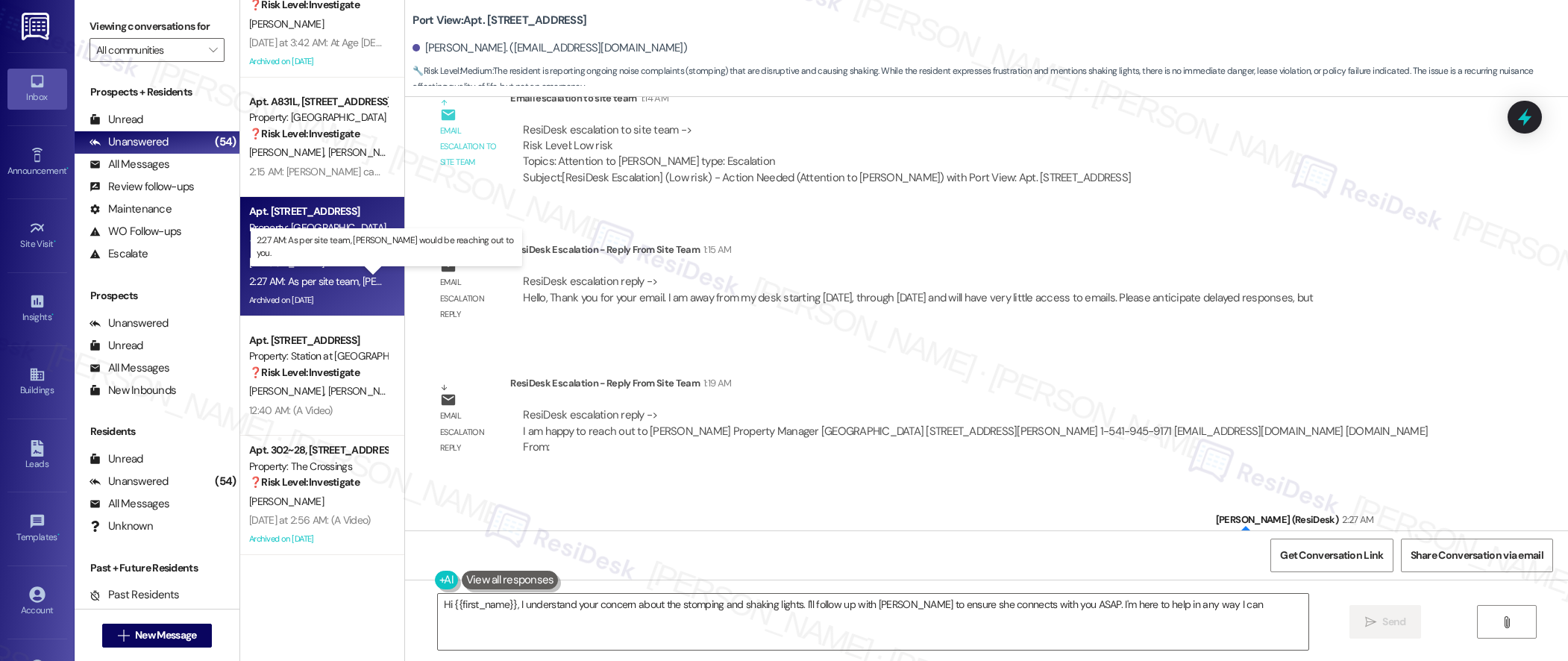
type textarea "Hi {{first_name}}, I understand your concern about the stomping and shaking lig…"
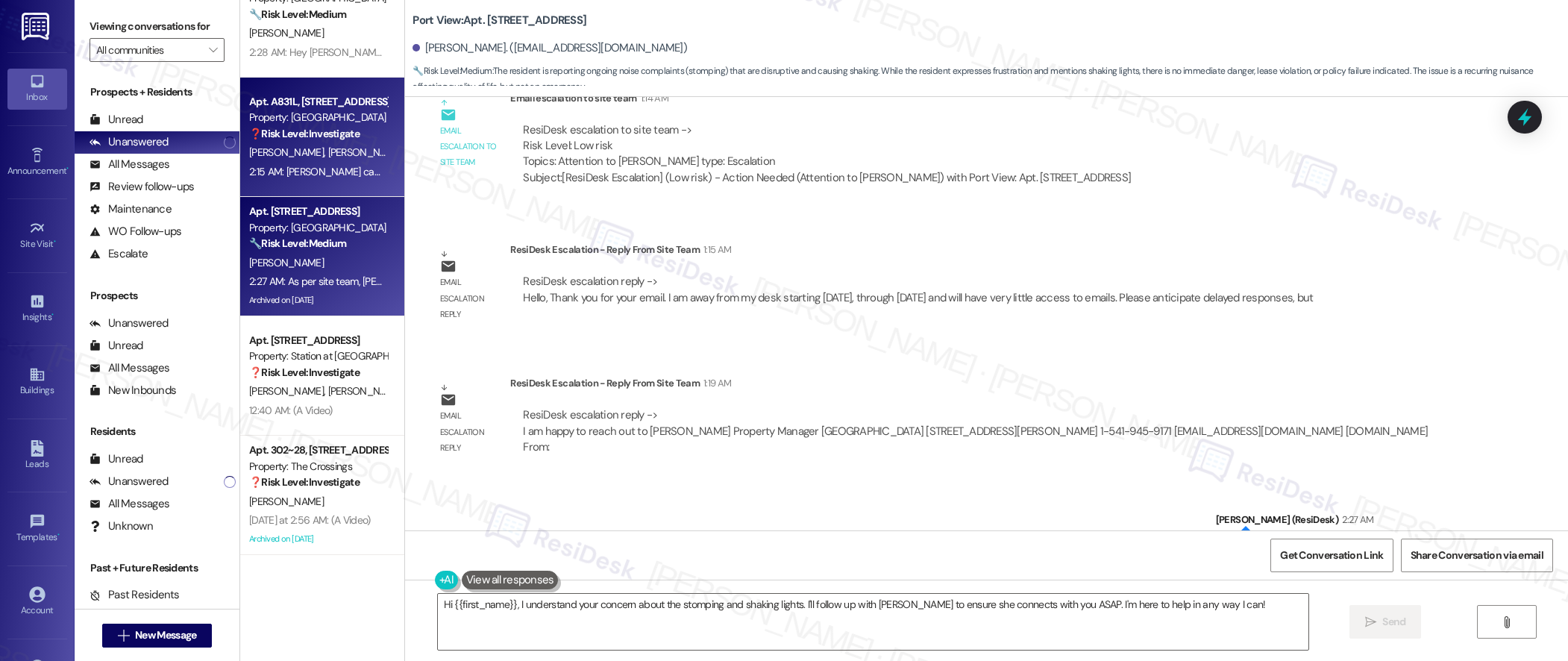
click at [328, 148] on span "[PERSON_NAME]" at bounding box center [365, 153] width 74 height 14
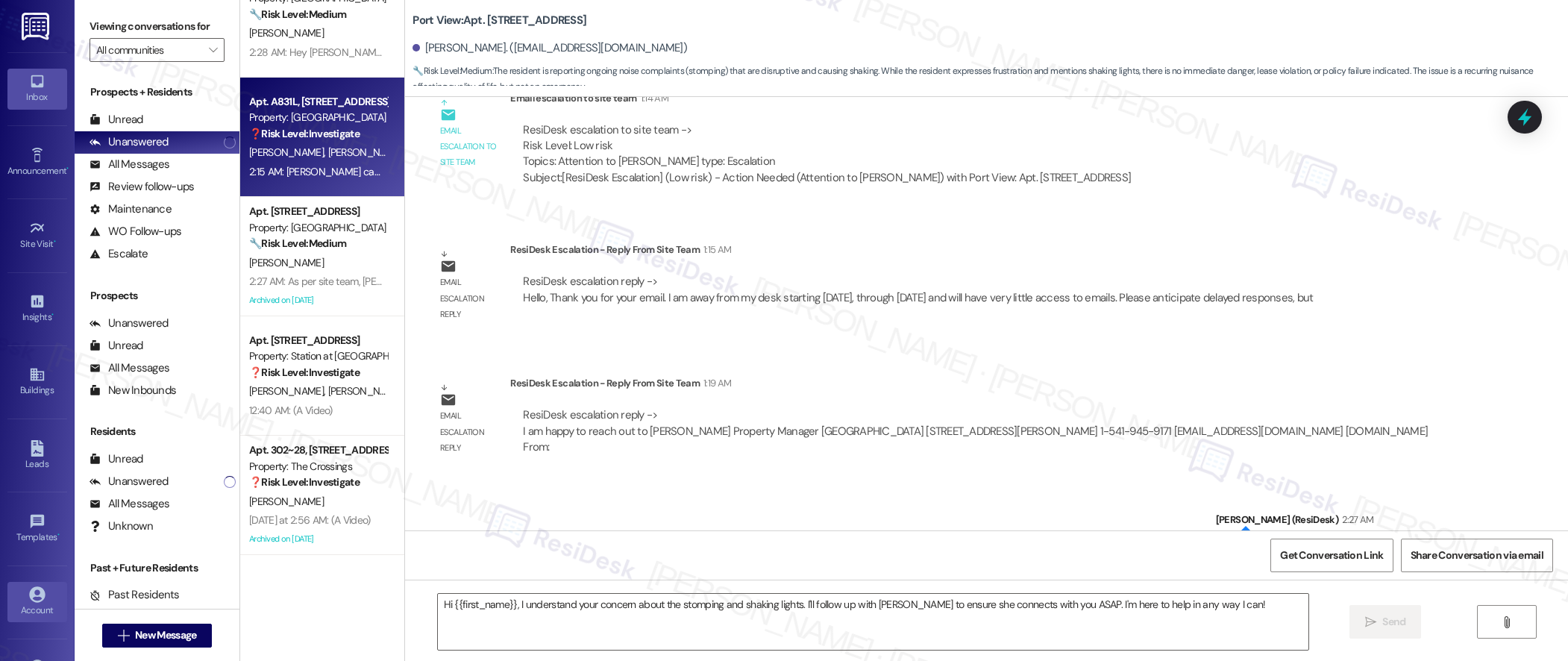
type textarea "Fetching suggested responses. Please feel free to read through the conversation…"
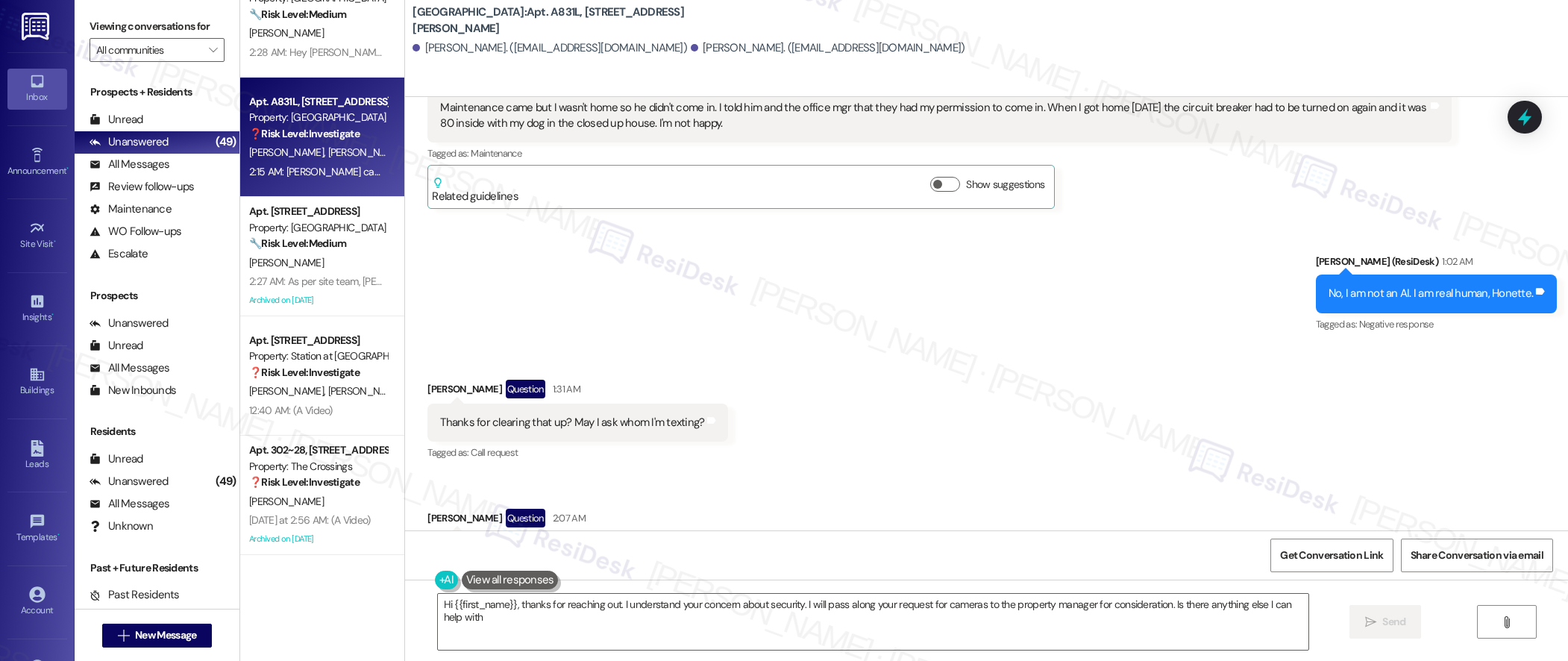
type textarea "Hi {{first_name}}, thanks for reaching out. I understand your concern about sec…"
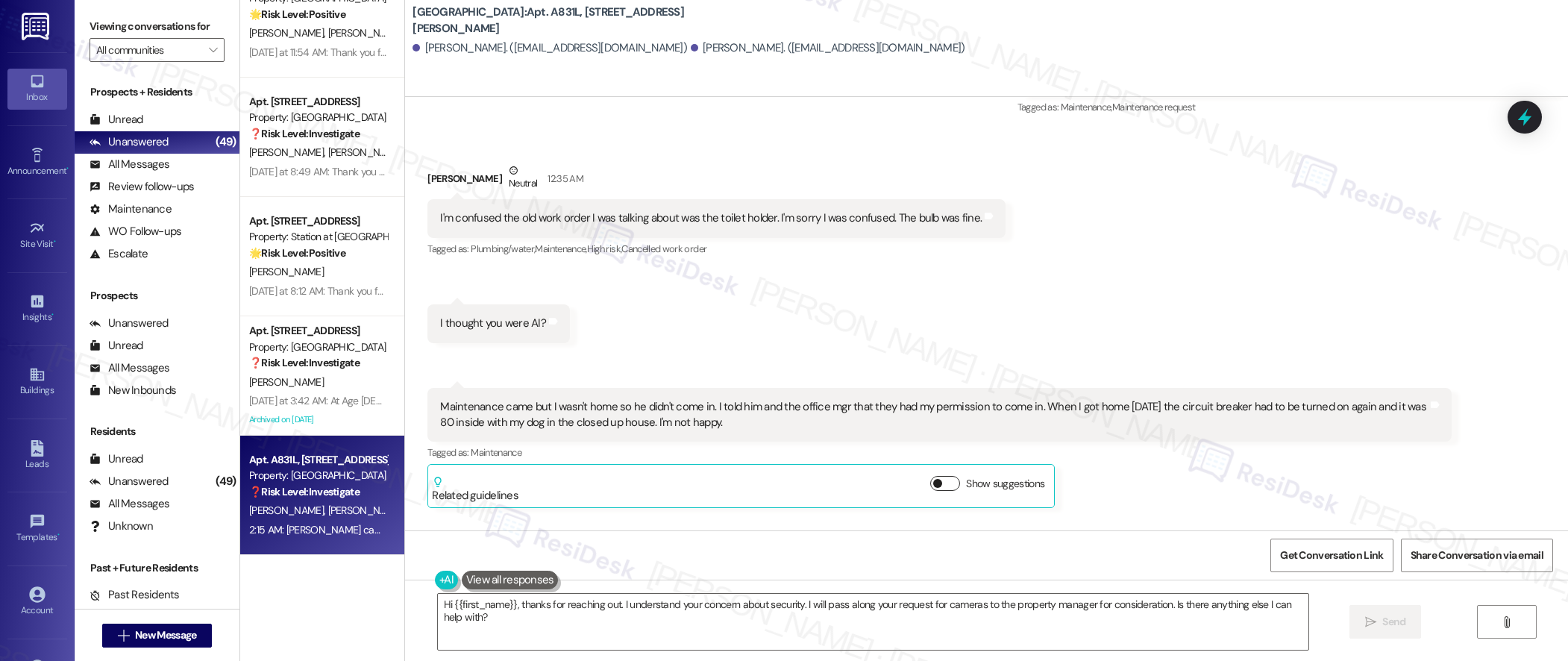
scroll to position [3591, 0]
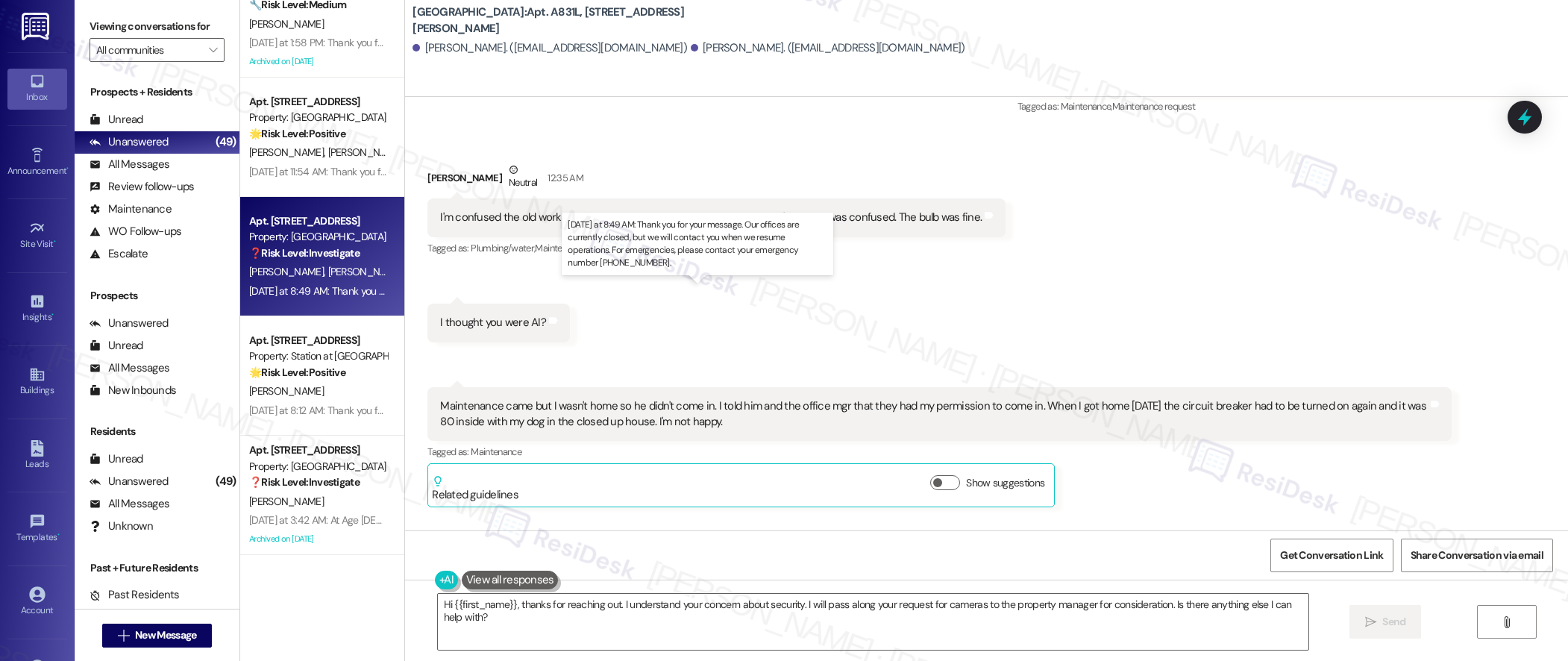
click at [340, 295] on div "[DATE] at 8:49 AM: Thank you for your message. Our offices are currently closed…" at bounding box center [708, 291] width 917 height 14
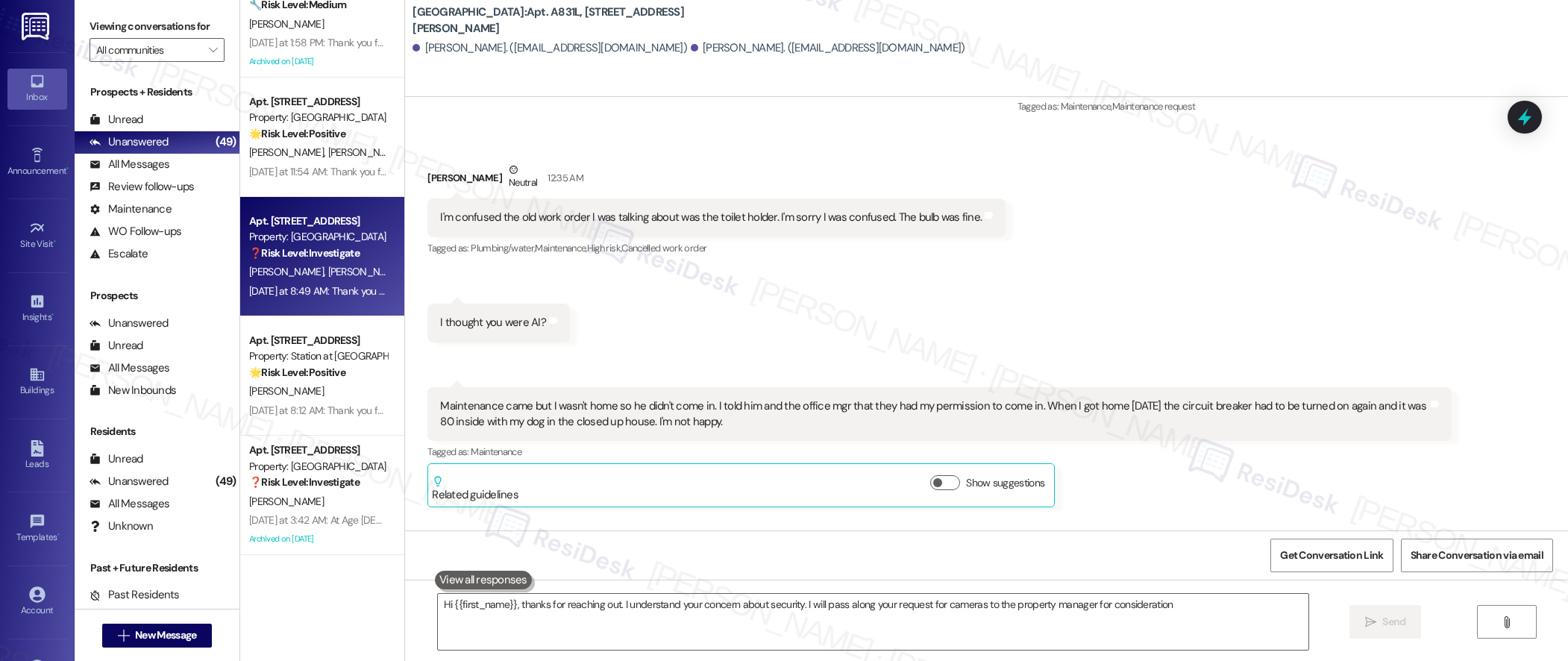
type textarea "Hi {{first_name}}, thanks for reaching out. I understand your concern about sec…"
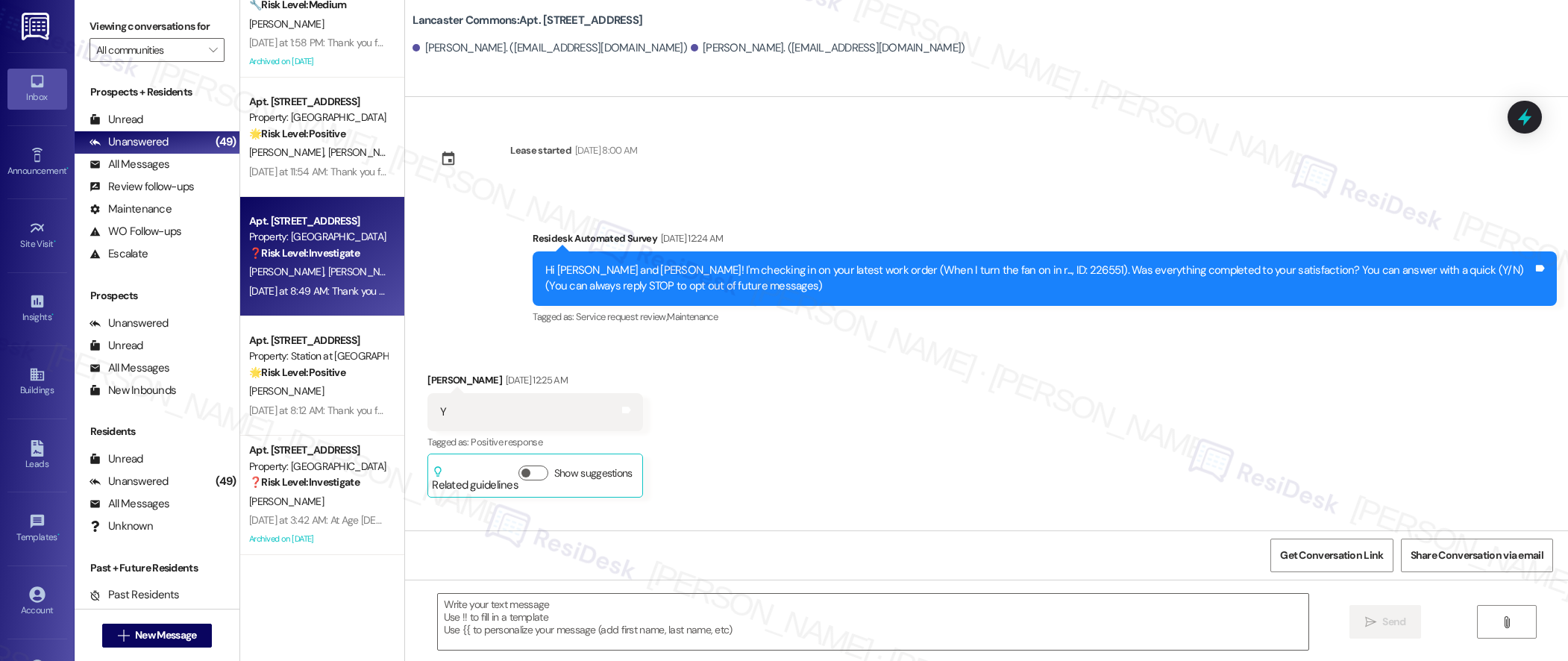
type textarea "Fetching suggested responses. Please feel free to read through the conversation…"
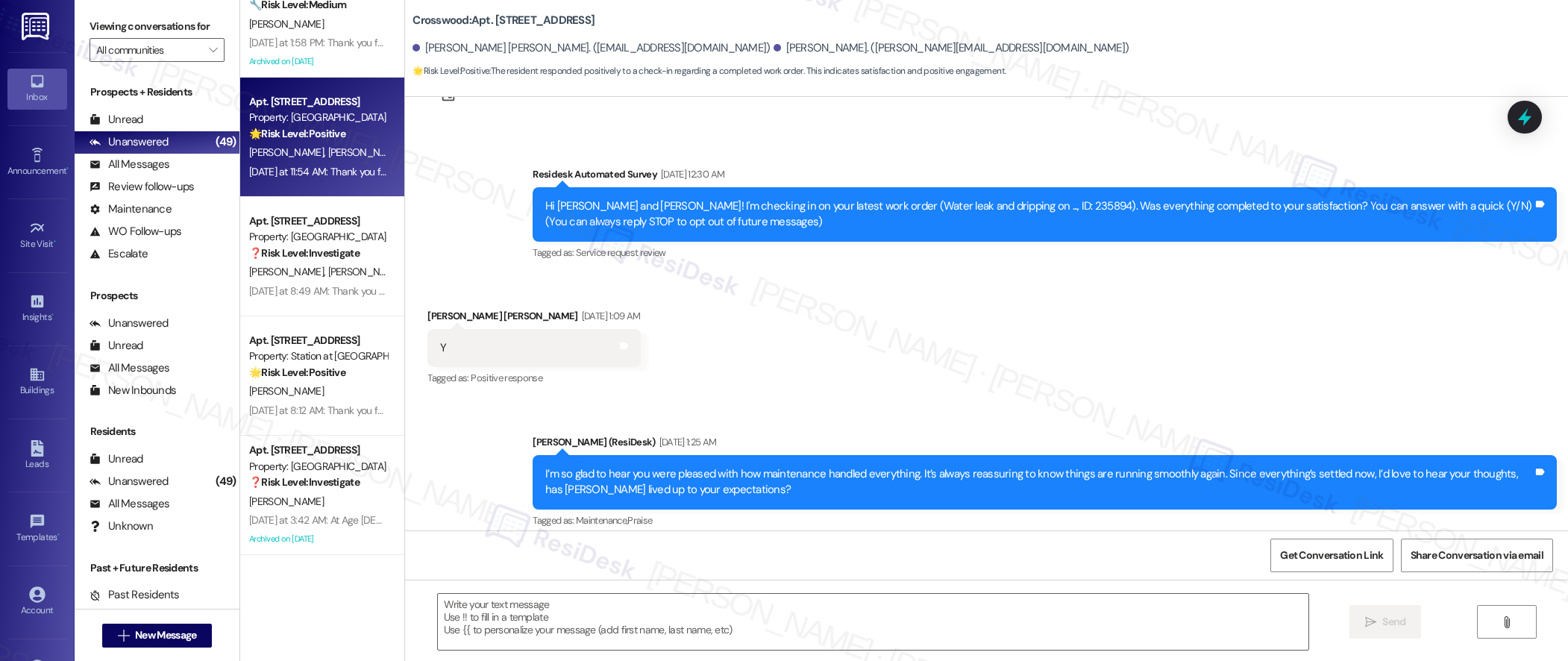
scroll to position [0, 0]
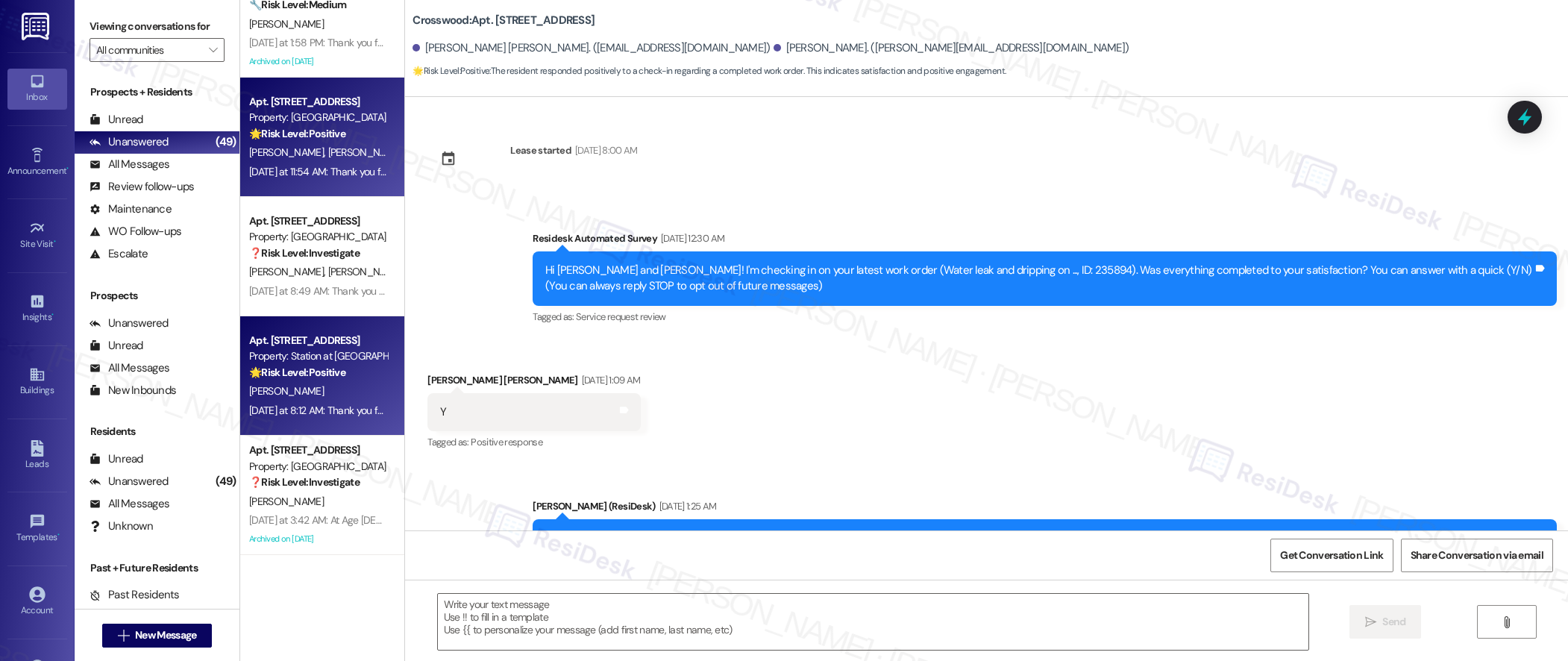
click at [322, 400] on div "[PERSON_NAME]" at bounding box center [318, 392] width 141 height 19
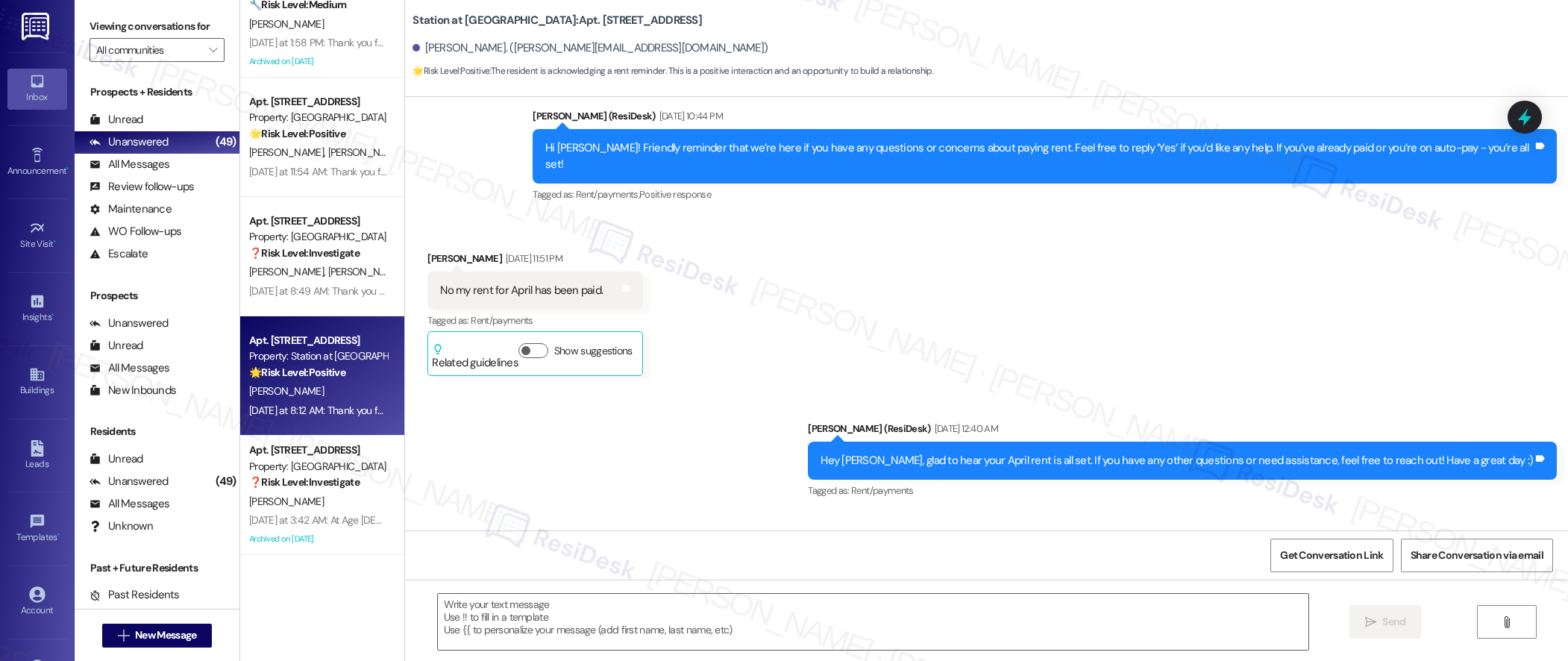
type textarea "Fetching suggested responses. Please feel free to read through the conversation…"
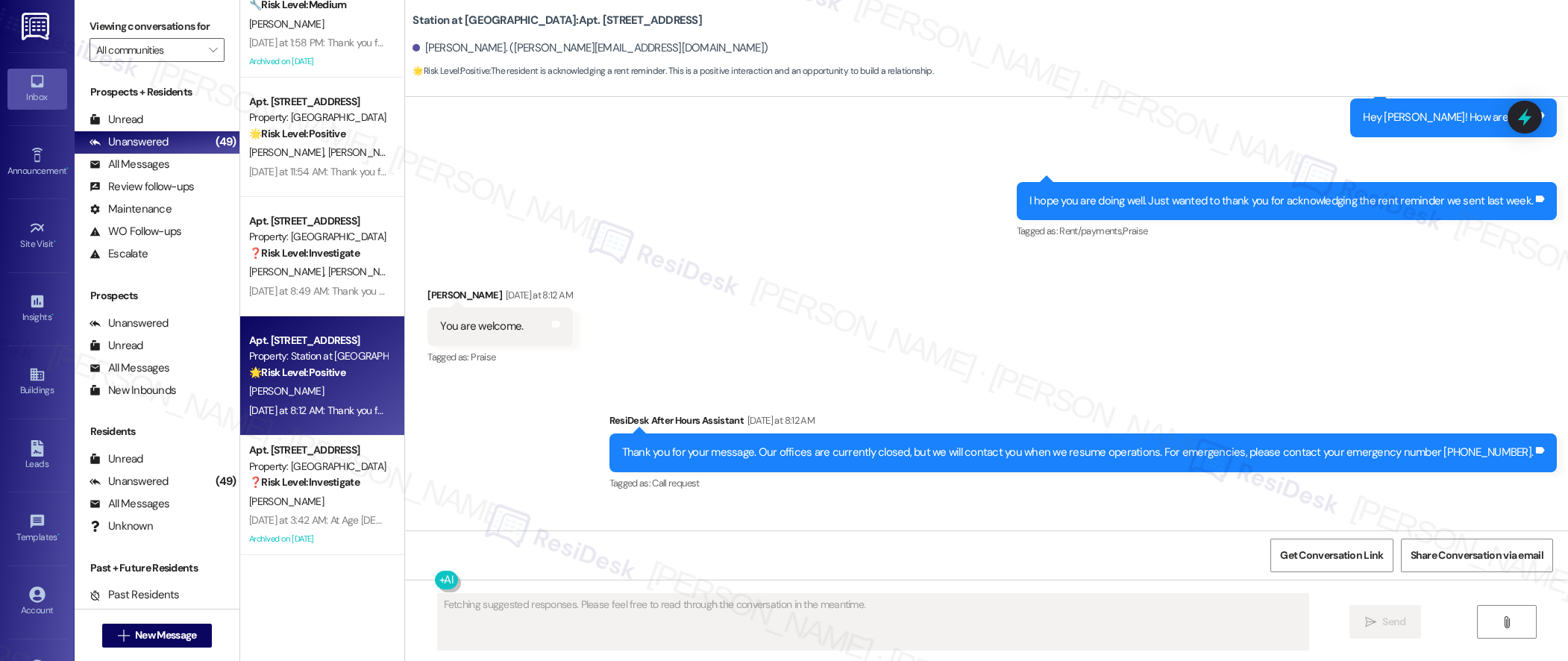
scroll to position [2323, 0]
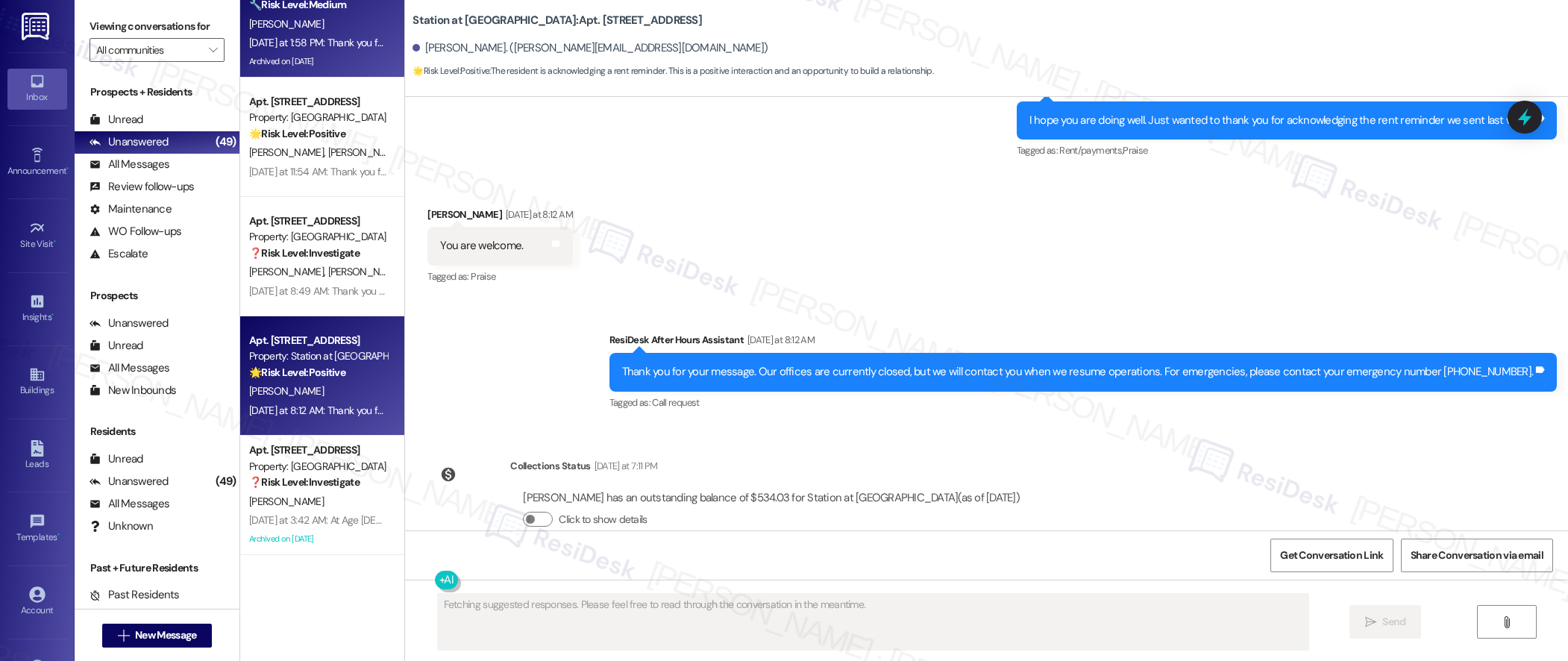
click at [354, 54] on div "Archived on [DATE]" at bounding box center [318, 62] width 141 height 19
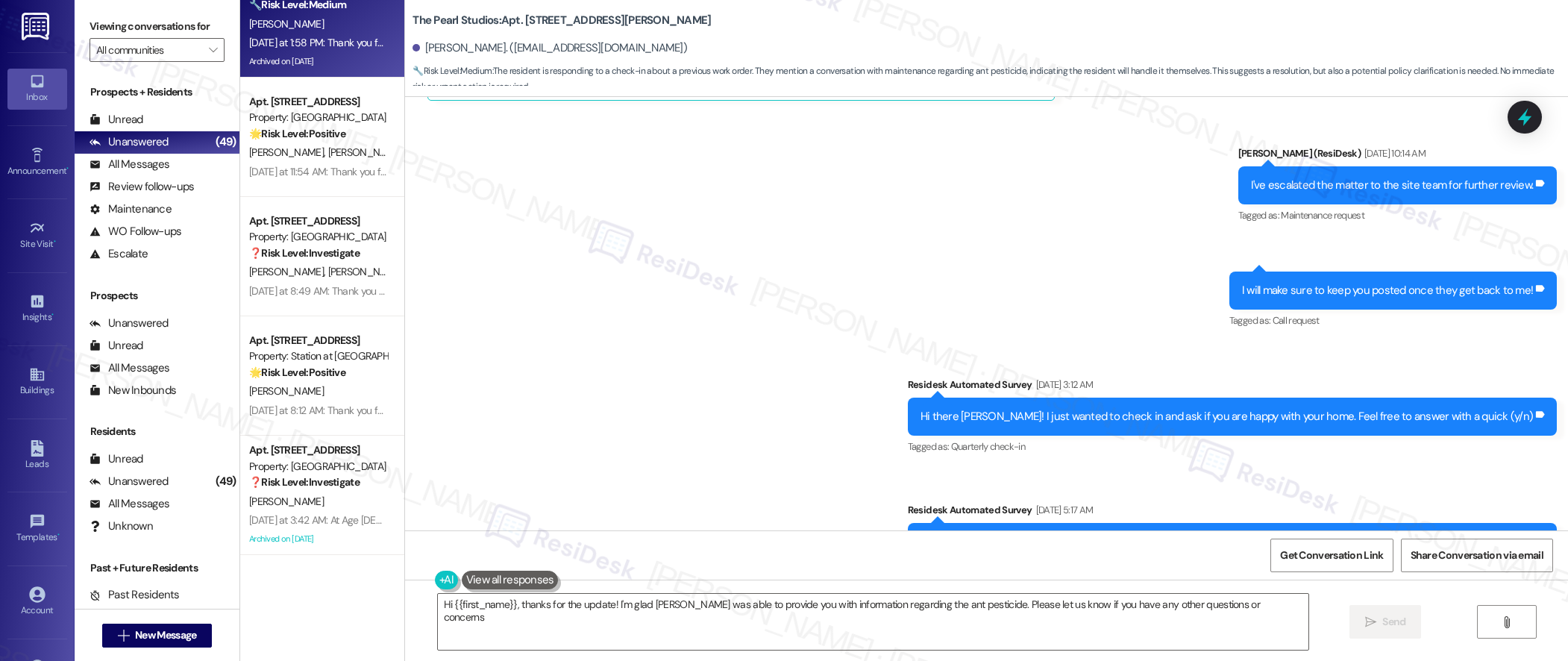
type textarea "Hi {{first_name}}, thanks for the update! I'm glad [PERSON_NAME] was able to pr…"
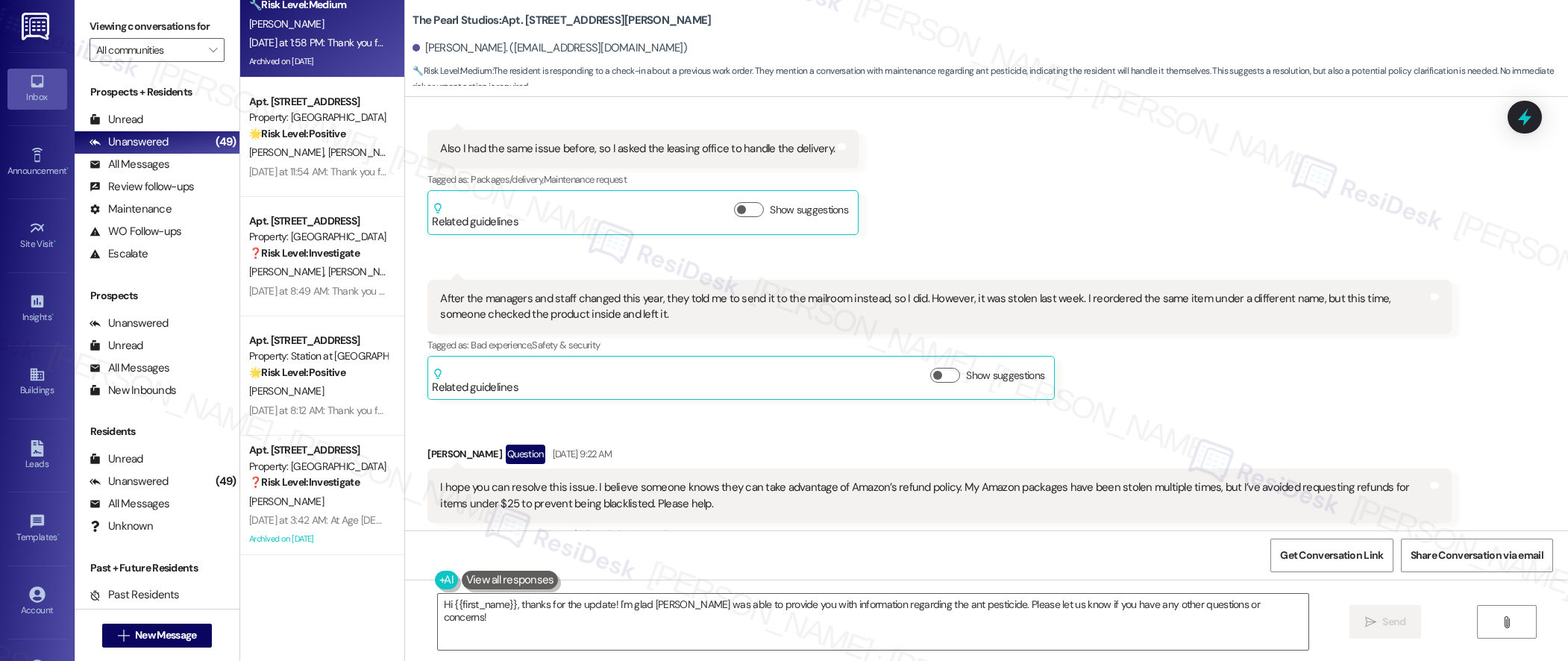
scroll to position [3692, 0]
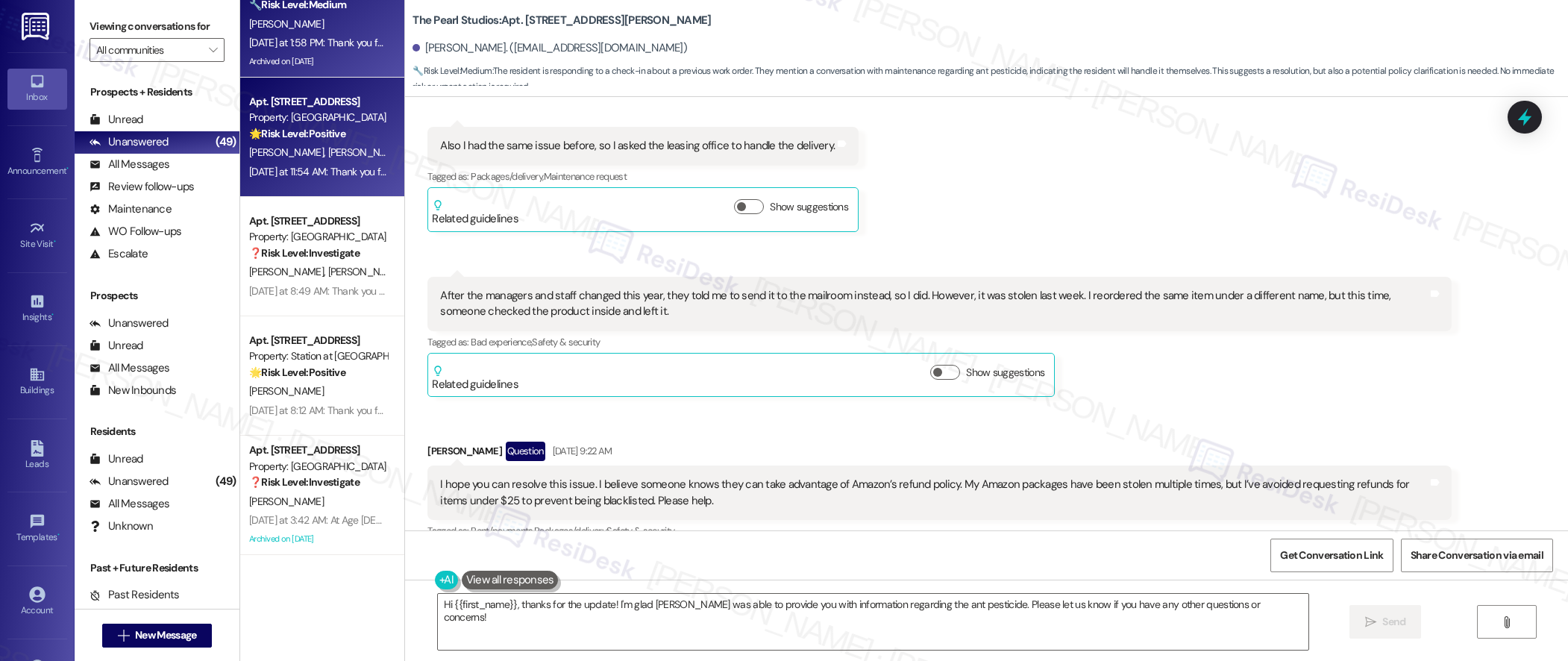
click at [297, 162] on div "[DATE] at 11:54 AM: Thank you for your message. Our offices are currently close…" at bounding box center [318, 172] width 141 height 19
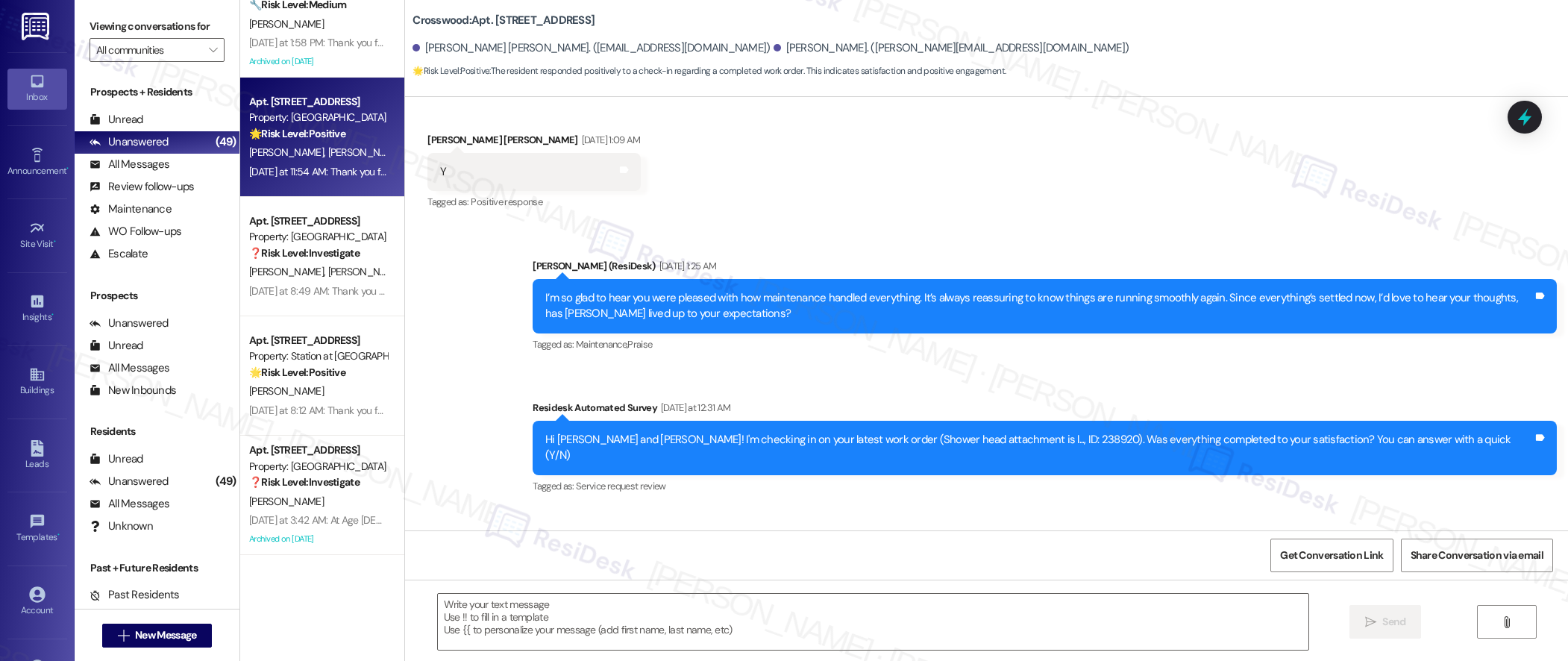
type textarea "Fetching suggested responses. Please feel free to read through the conversation…"
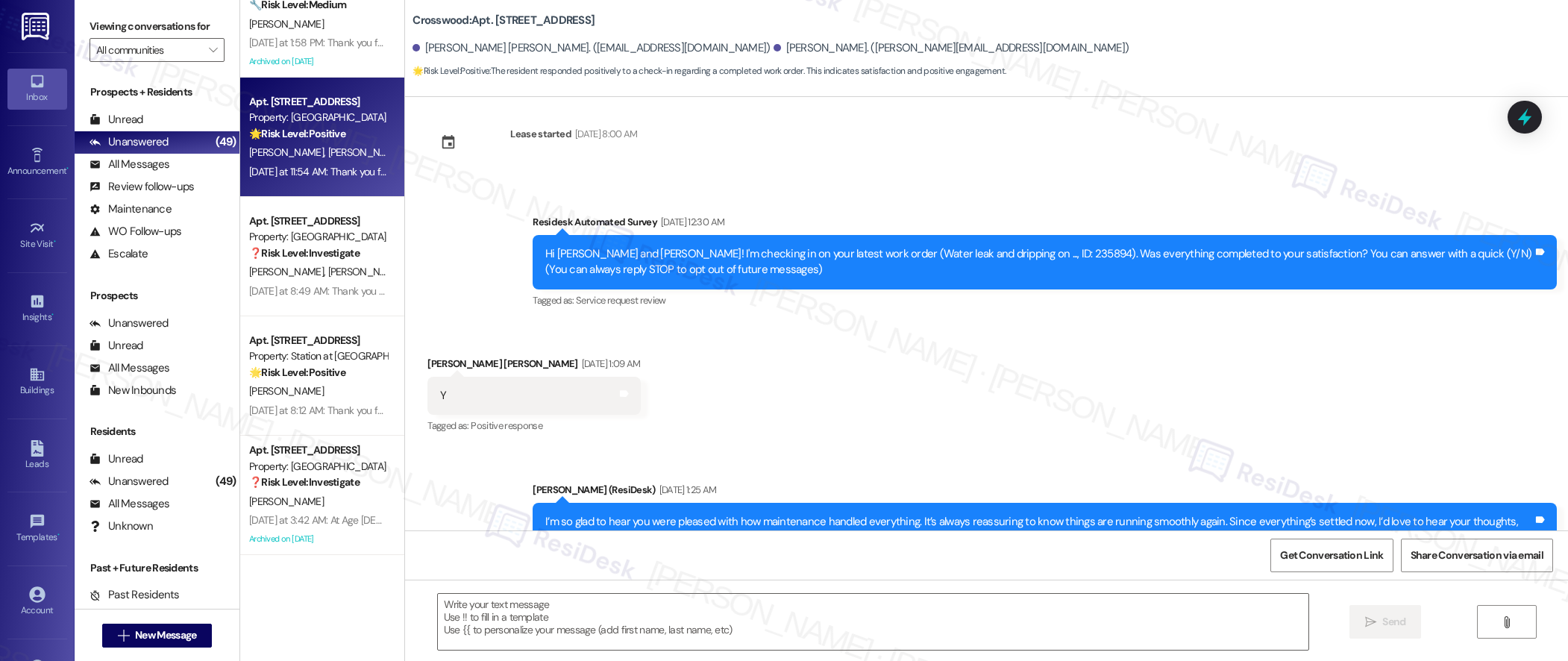
scroll to position [0, 0]
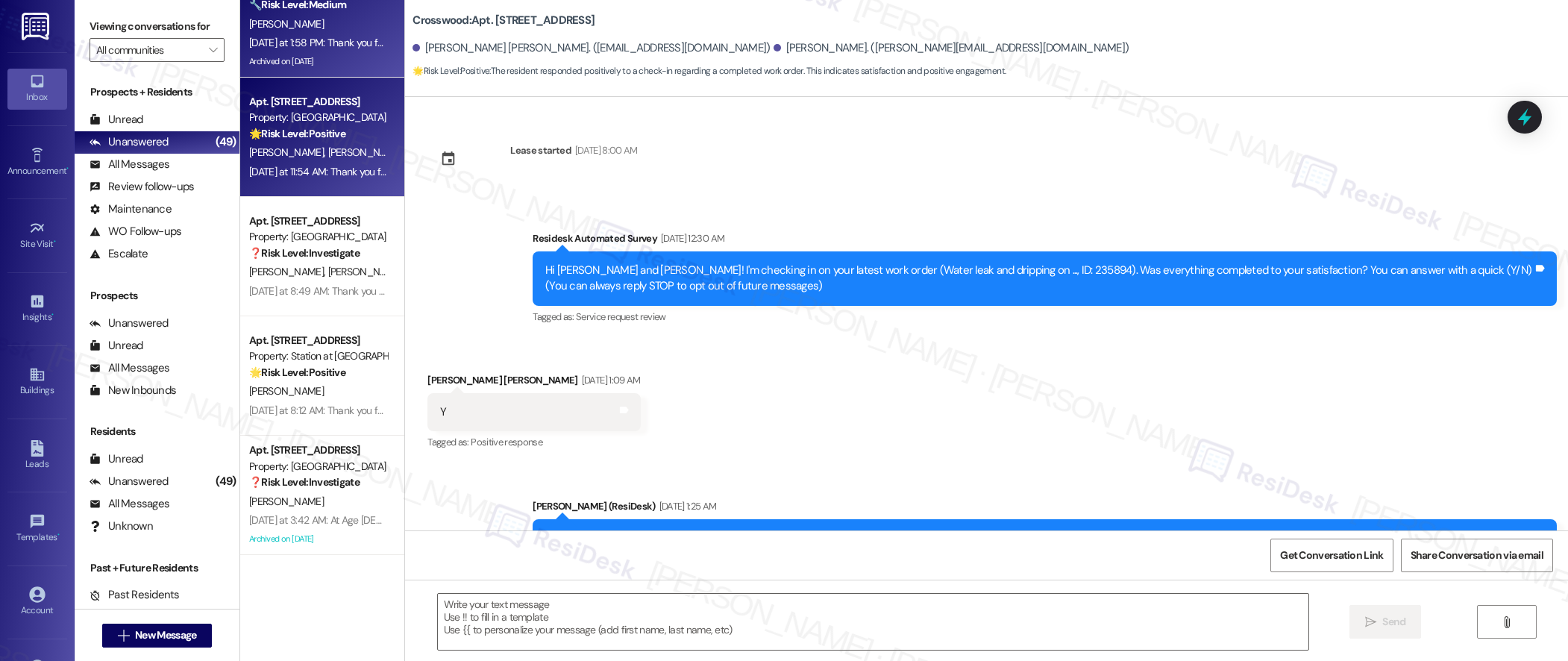
click at [287, 47] on div "[DATE] at 1:58 PM: Thank you for your message. Our offices are currently closed…" at bounding box center [705, 43] width 912 height 14
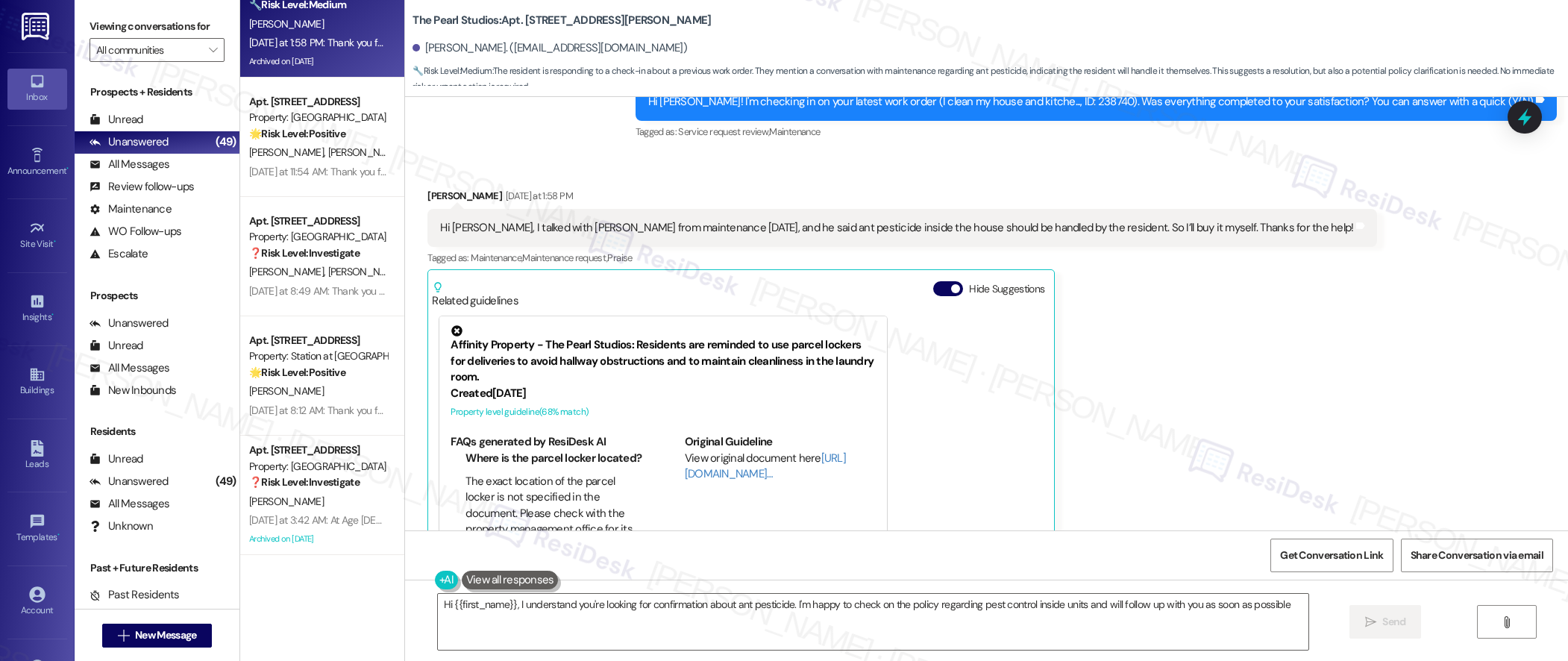
type textarea "Hi {{first_name}}, I understand you're looking for confirmation about ant pesti…"
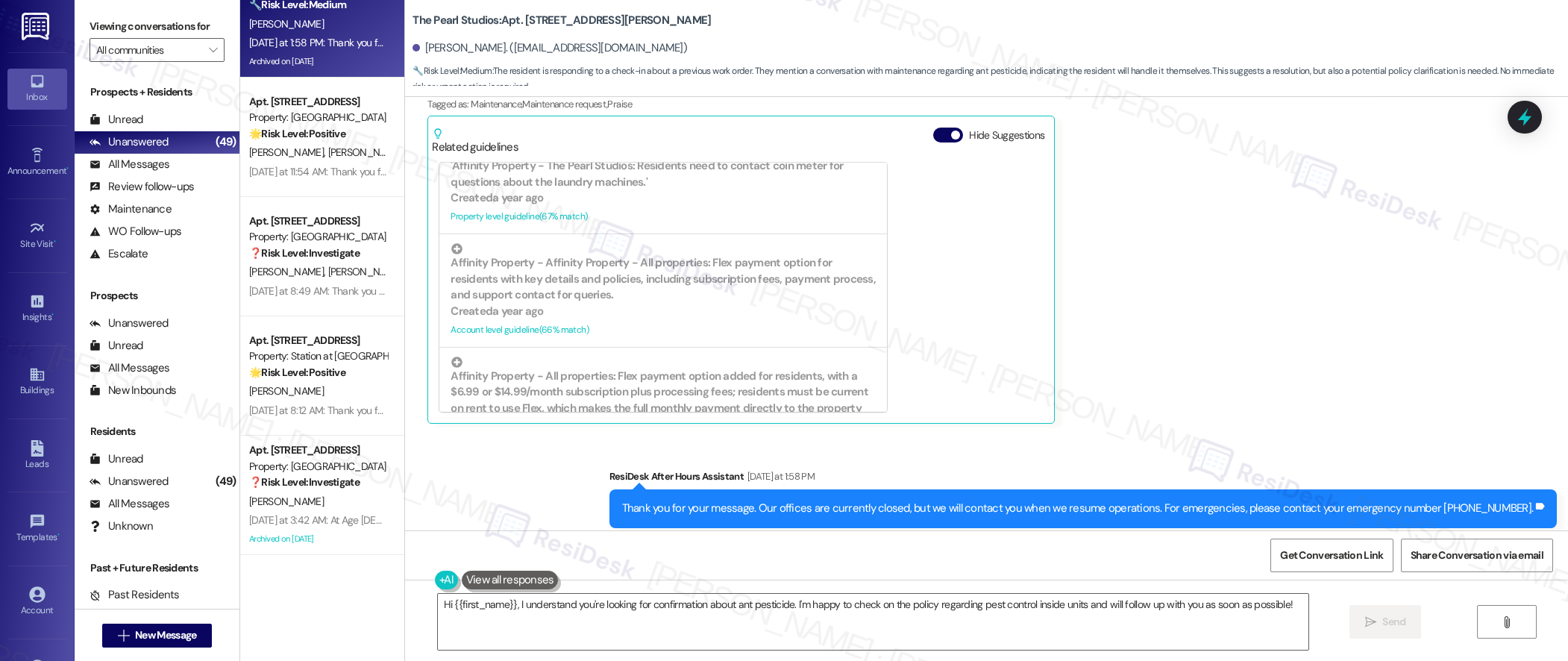
scroll to position [294, 0]
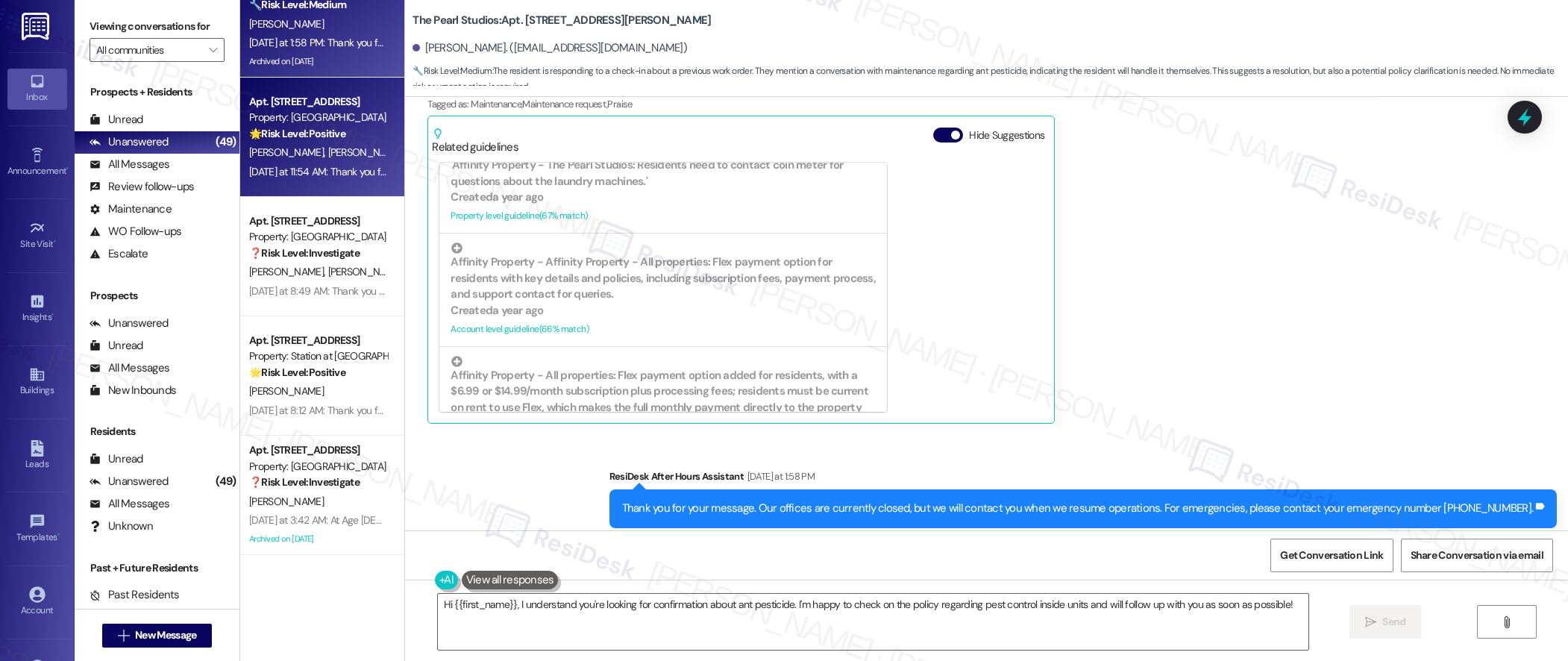
click at [289, 179] on div "[DATE] at 11:54 AM: Thank you for your message. Our offices are currently close…" at bounding box center [318, 172] width 141 height 19
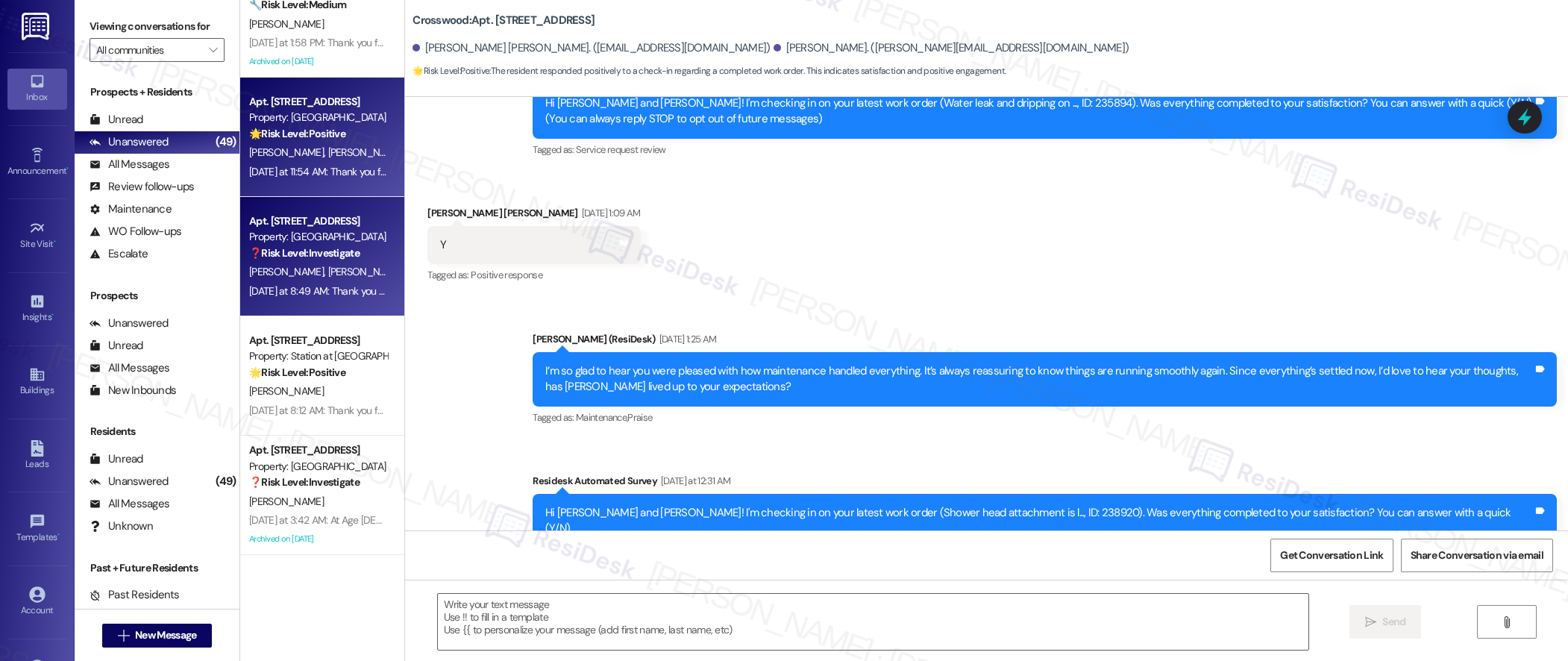
type textarea "Fetching suggested responses. Please feel free to read through the conversation…"
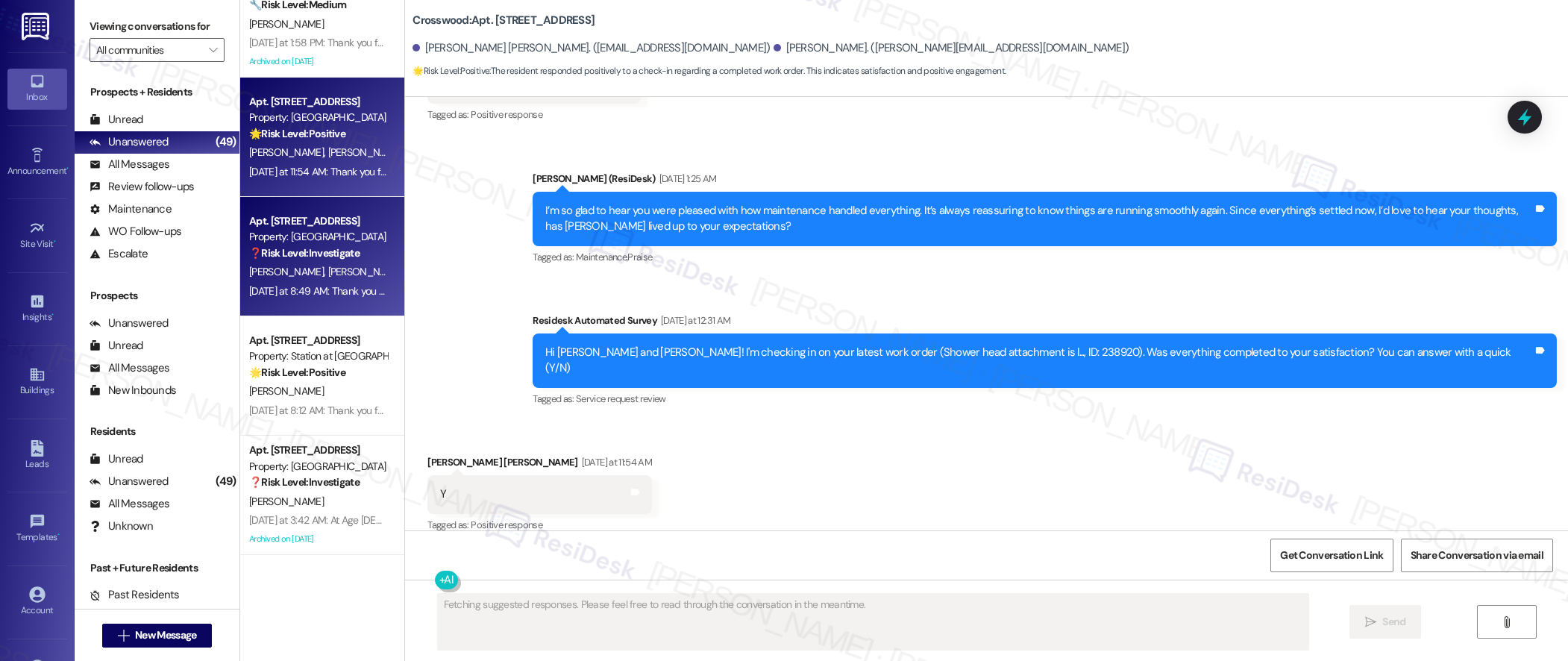
scroll to position [328, 0]
click at [296, 255] on strong "❓ Risk Level: Investigate" at bounding box center [305, 253] width 110 height 14
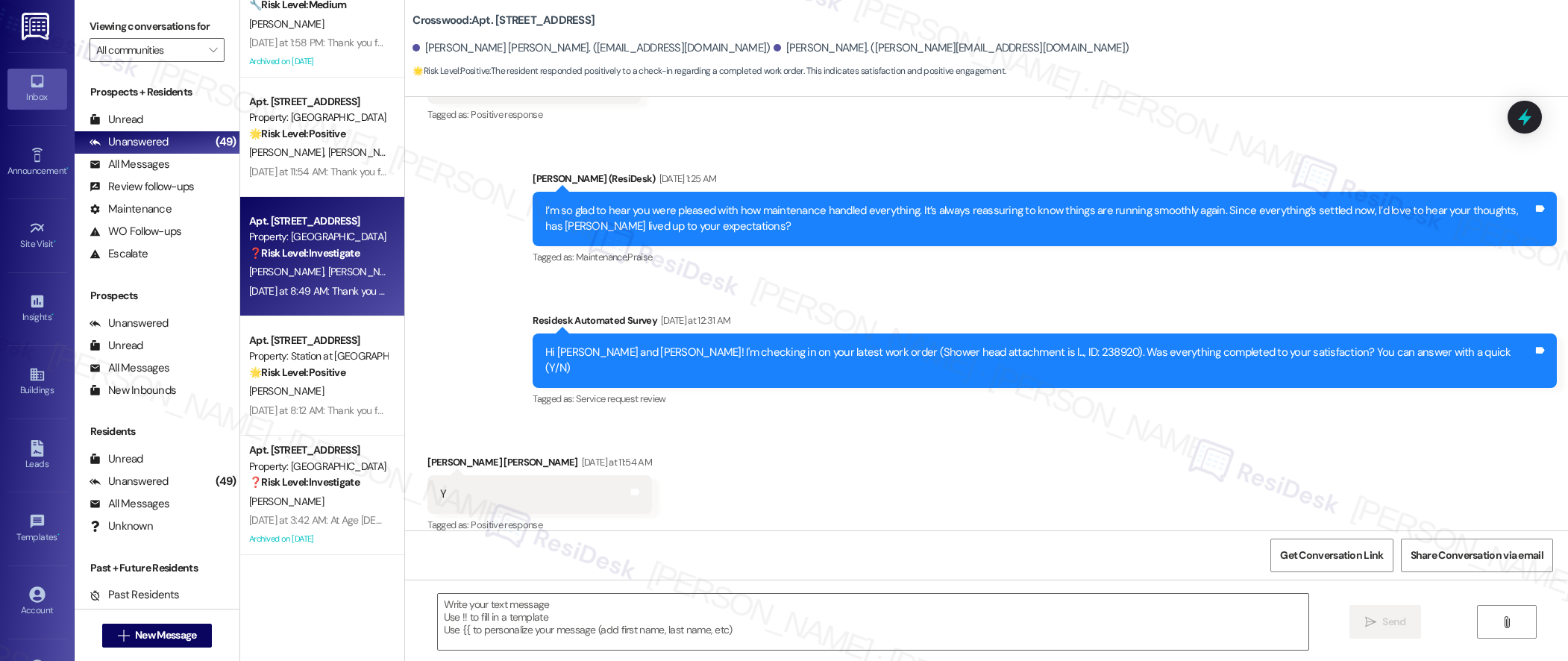
type textarea "Fetching suggested responses. Please feel free to read through the conversation…"
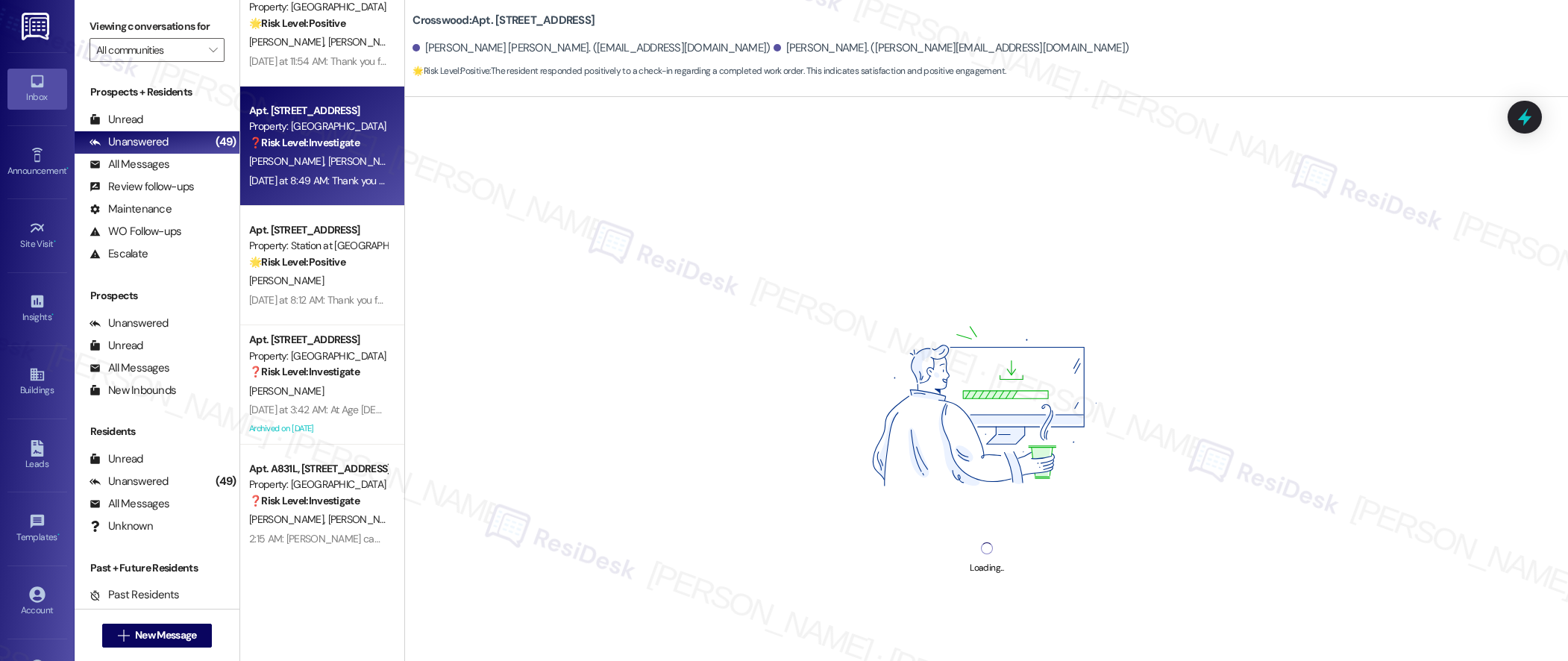
scroll to position [4693, 0]
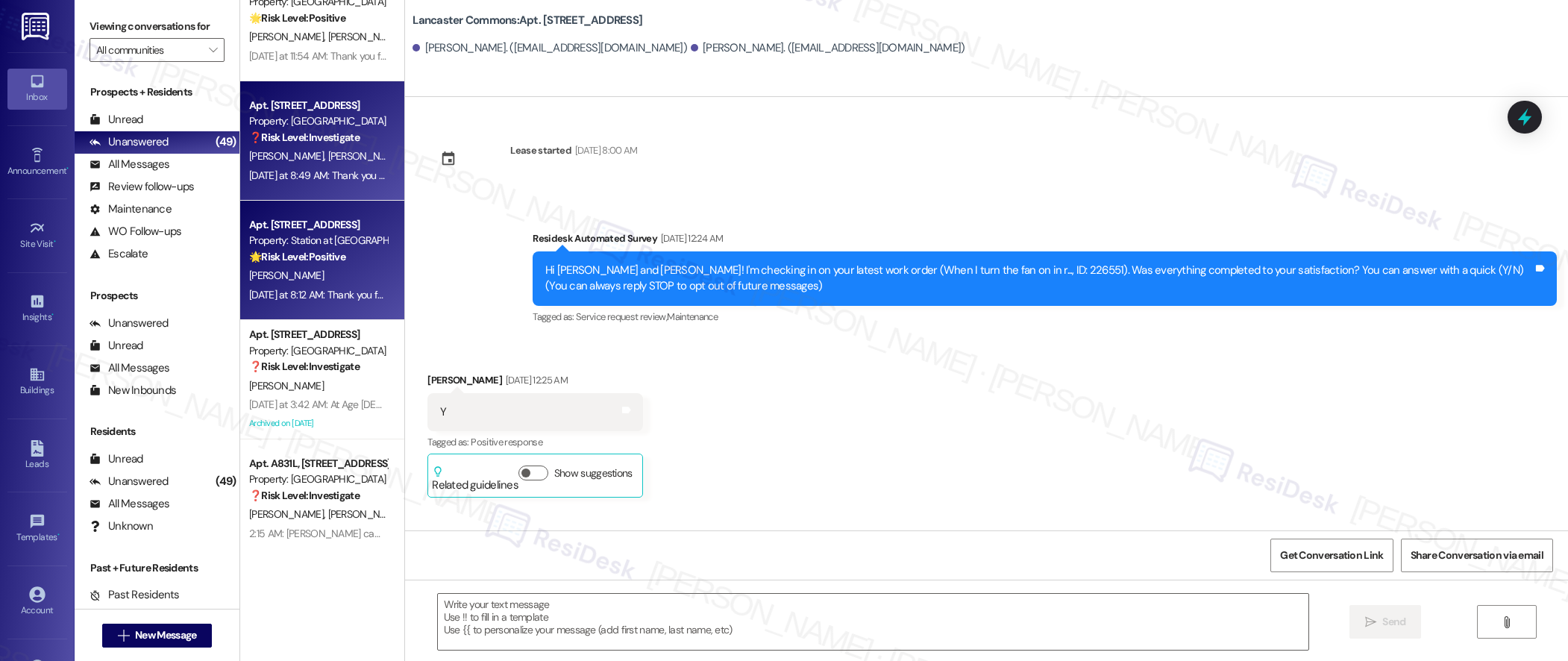
type textarea "Fetching suggested responses. Please feel free to read through the conversation…"
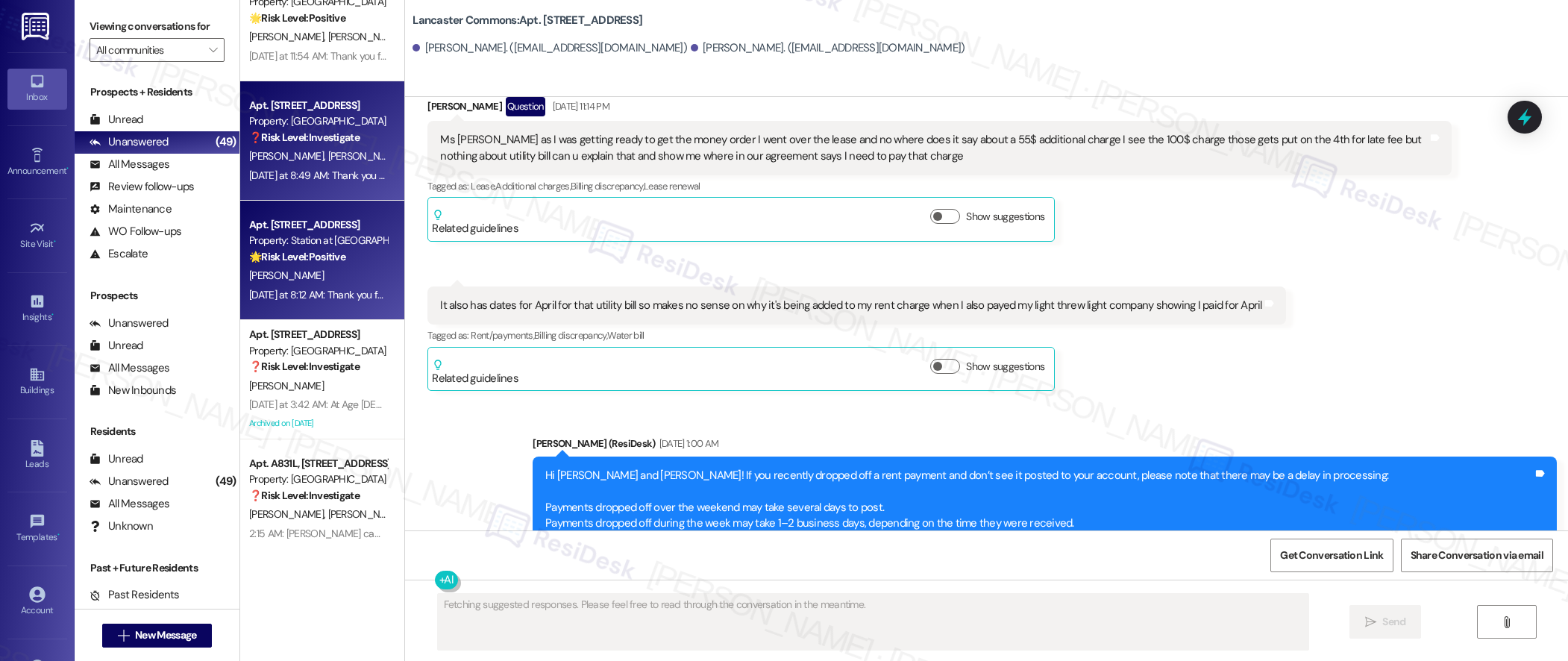
click at [304, 253] on strong "🌟 Risk Level: Positive" at bounding box center [298, 257] width 97 height 14
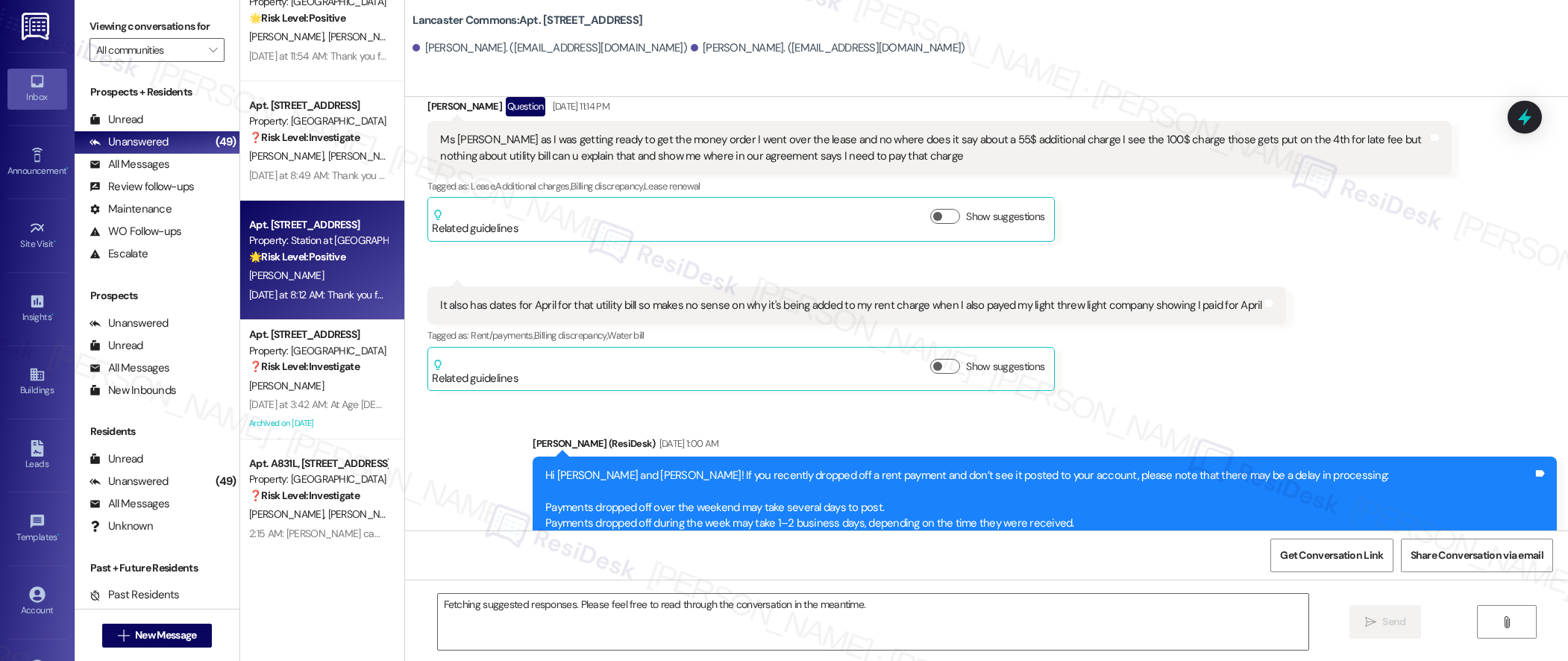
scroll to position [12104, 0]
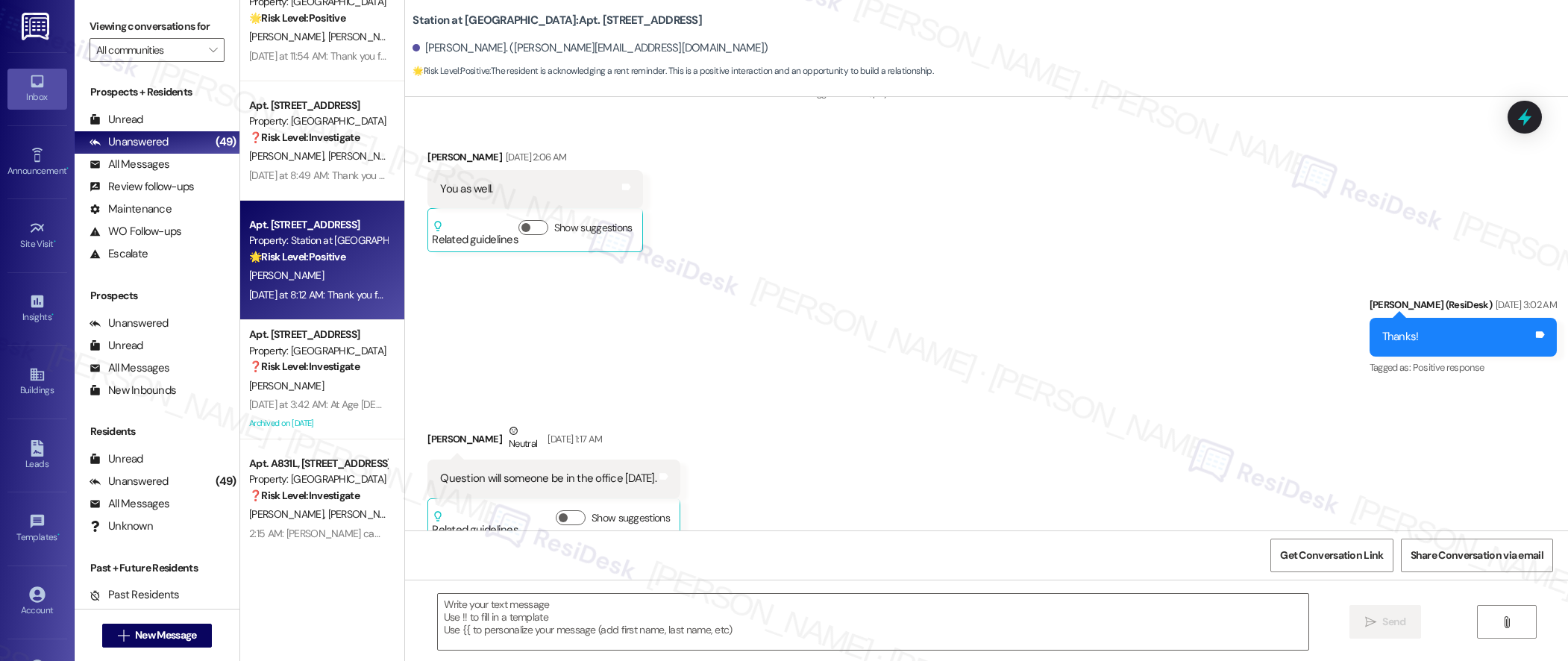
type textarea "Fetching suggested responses. Please feel free to read through the conversation…"
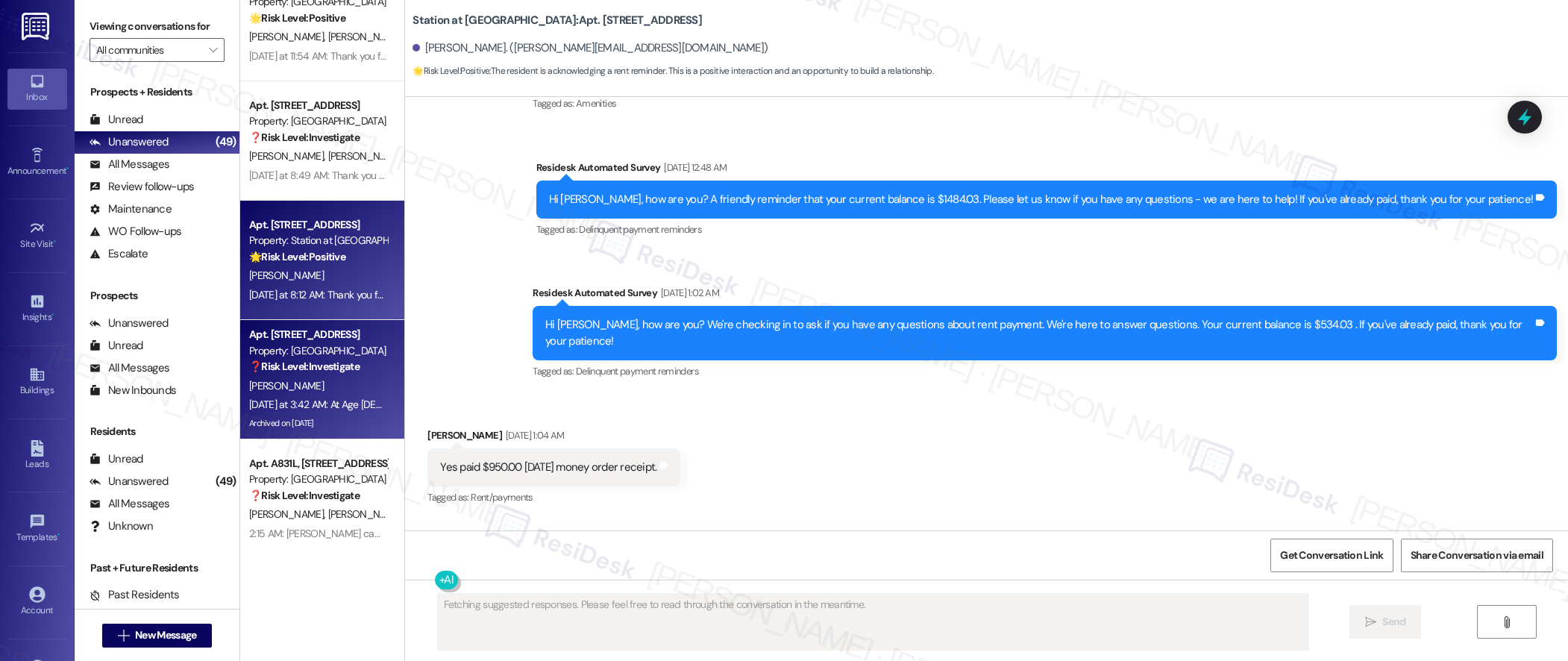
scroll to position [2059, 0]
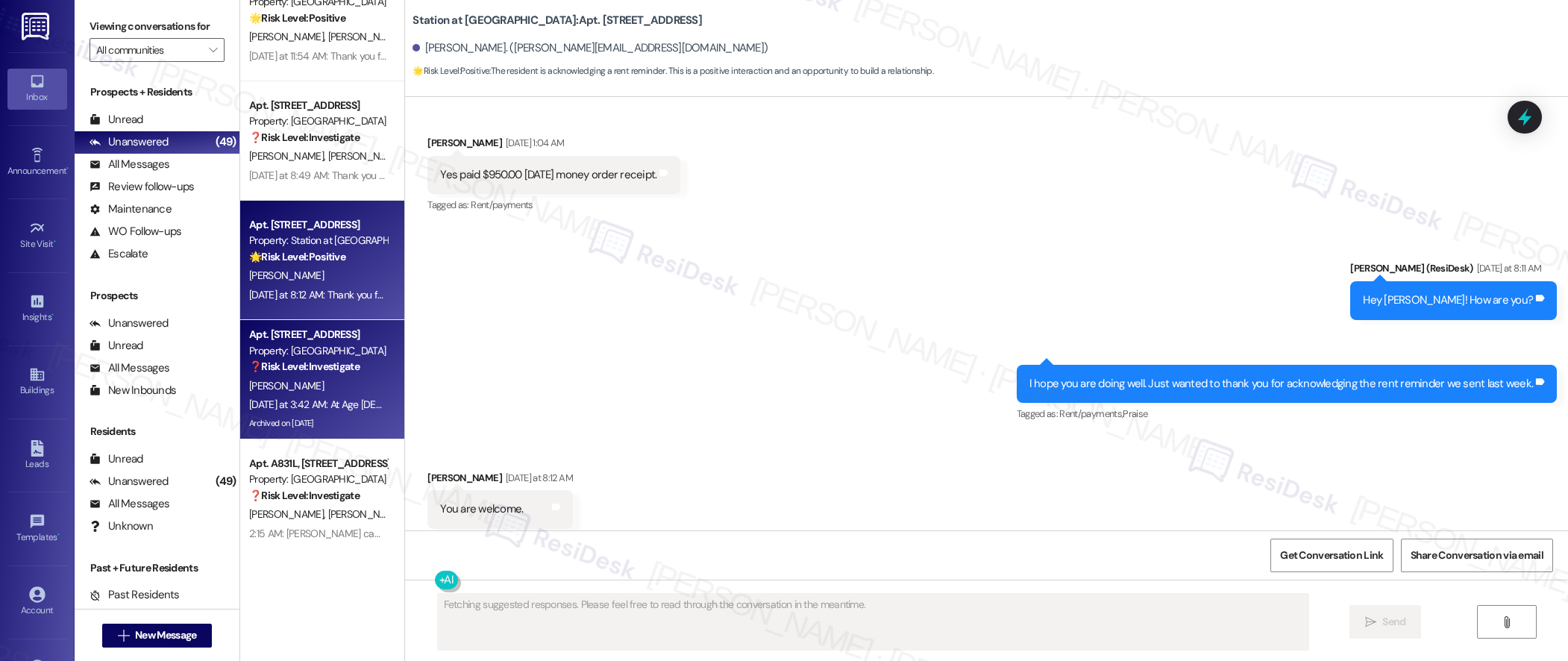
click at [324, 368] on strong "❓ Risk Level: Investigate" at bounding box center [305, 367] width 110 height 14
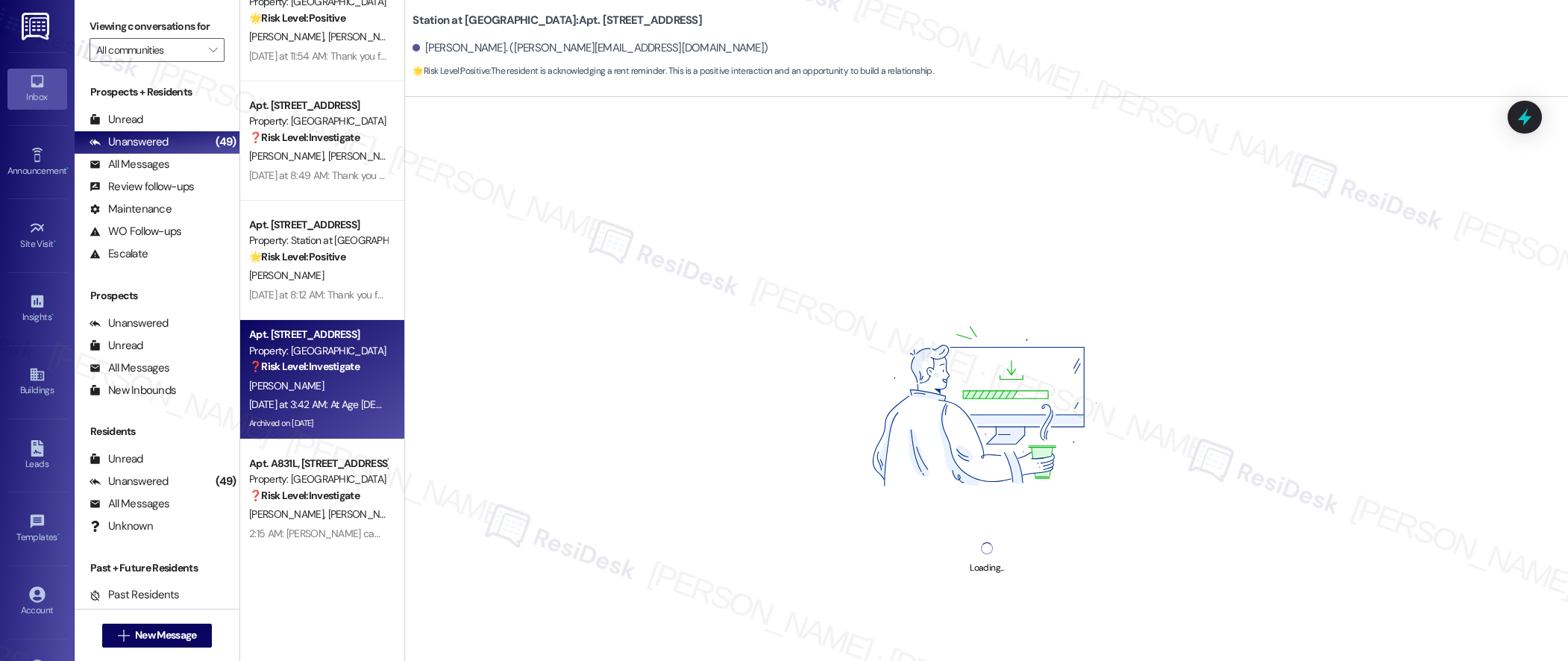
scroll to position [4817, 0]
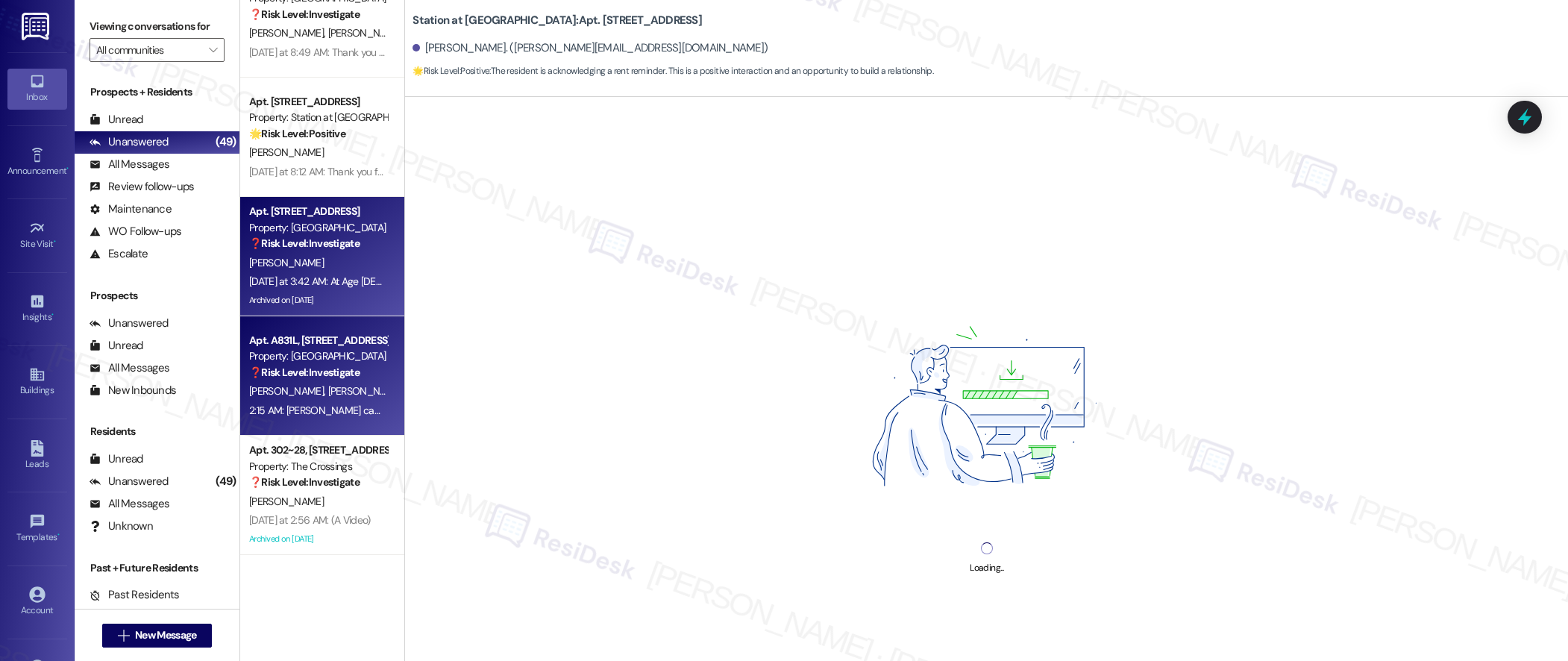
click at [325, 358] on div "Property: [GEOGRAPHIC_DATA]" at bounding box center [318, 356] width 138 height 16
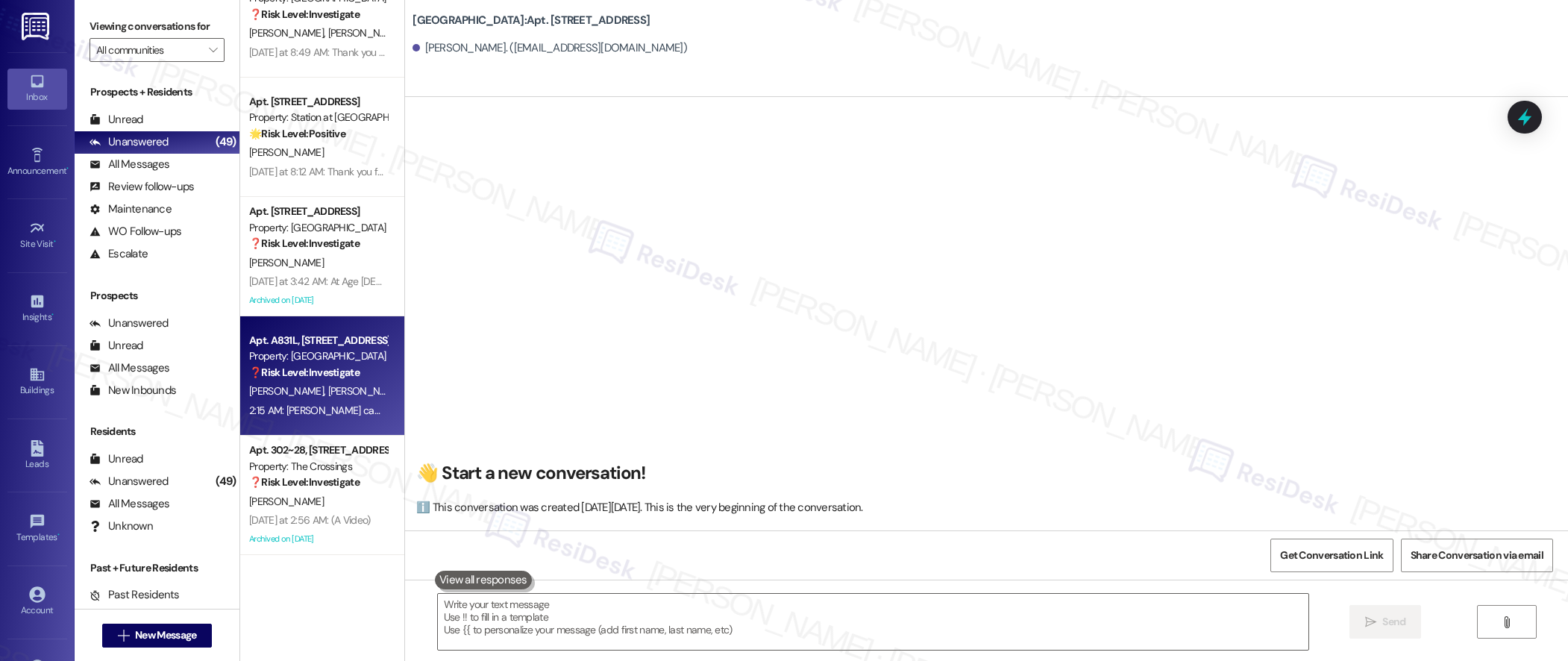
click at [319, 366] on strong "❓ Risk Level: Investigate" at bounding box center [305, 373] width 110 height 14
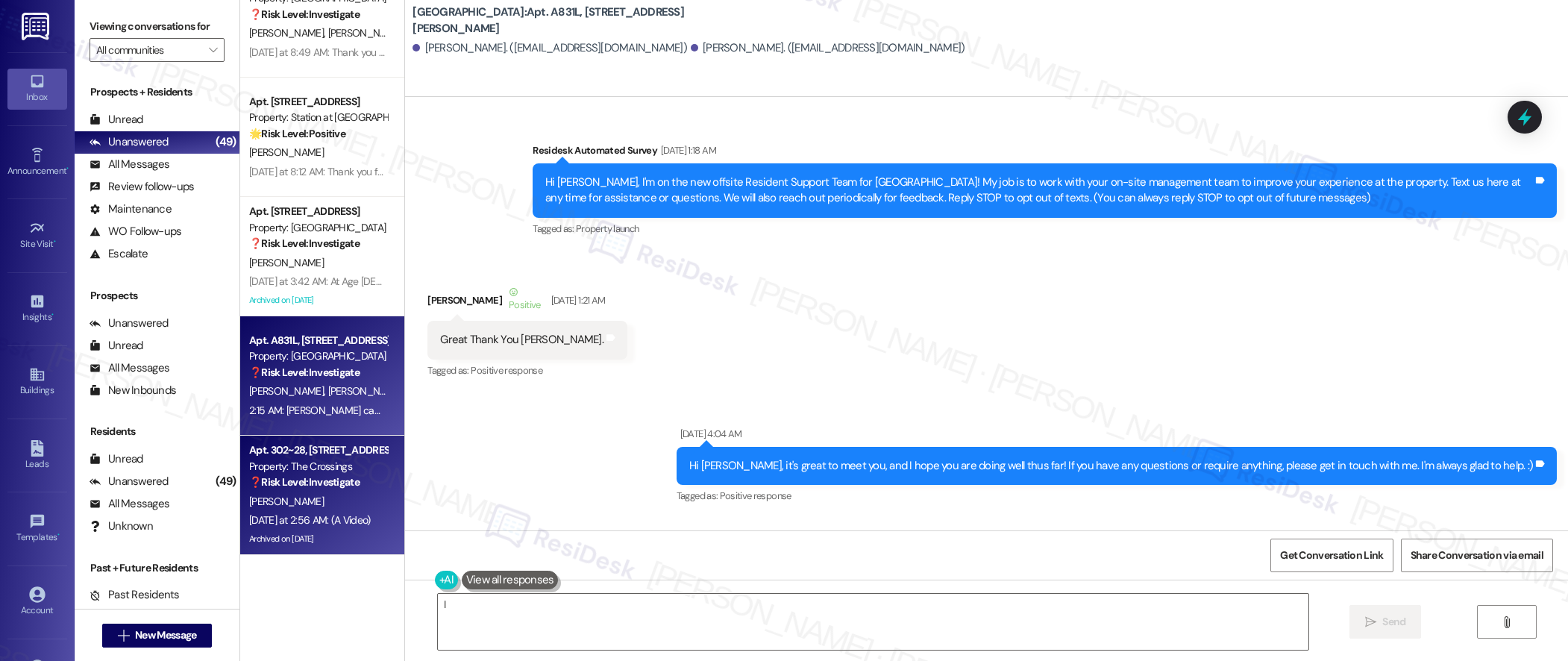
click at [288, 482] on strong "❓ Risk Level: Investigate" at bounding box center [305, 482] width 110 height 14
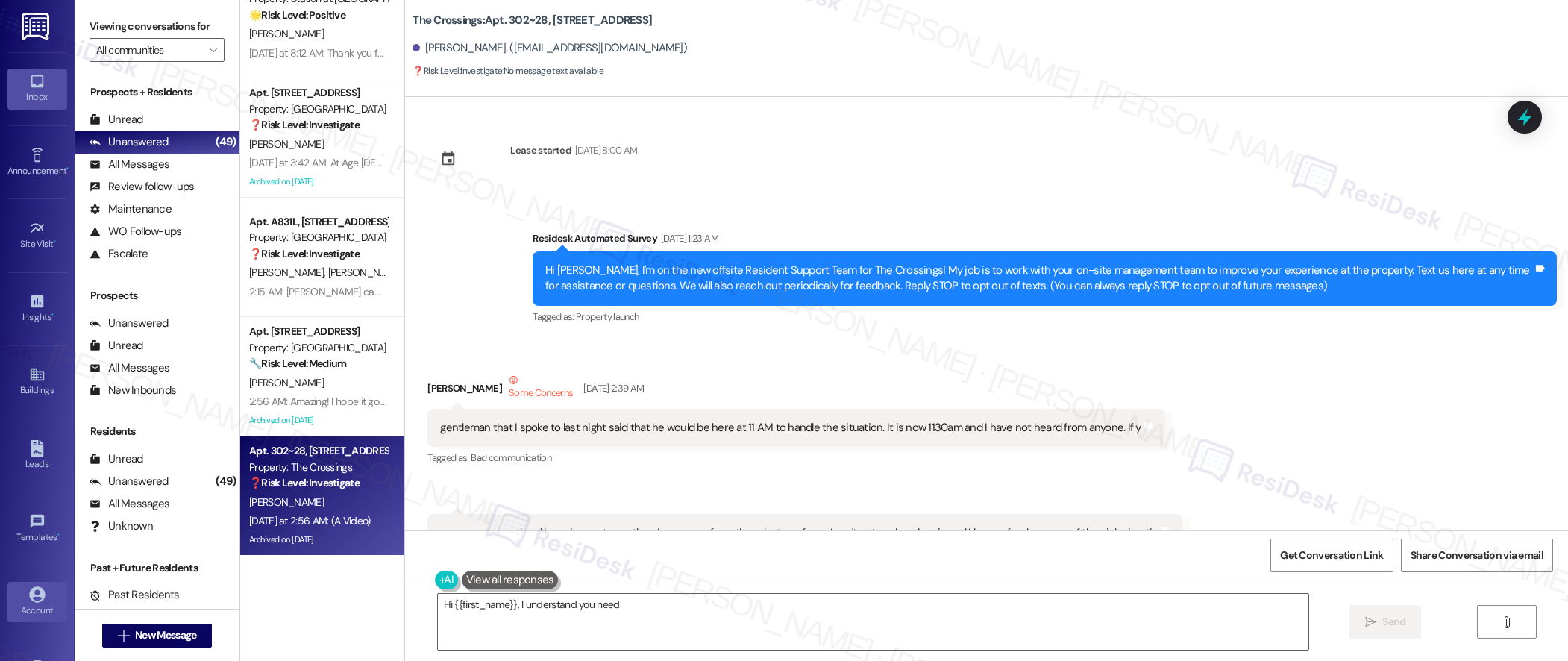
scroll to position [81344, 0]
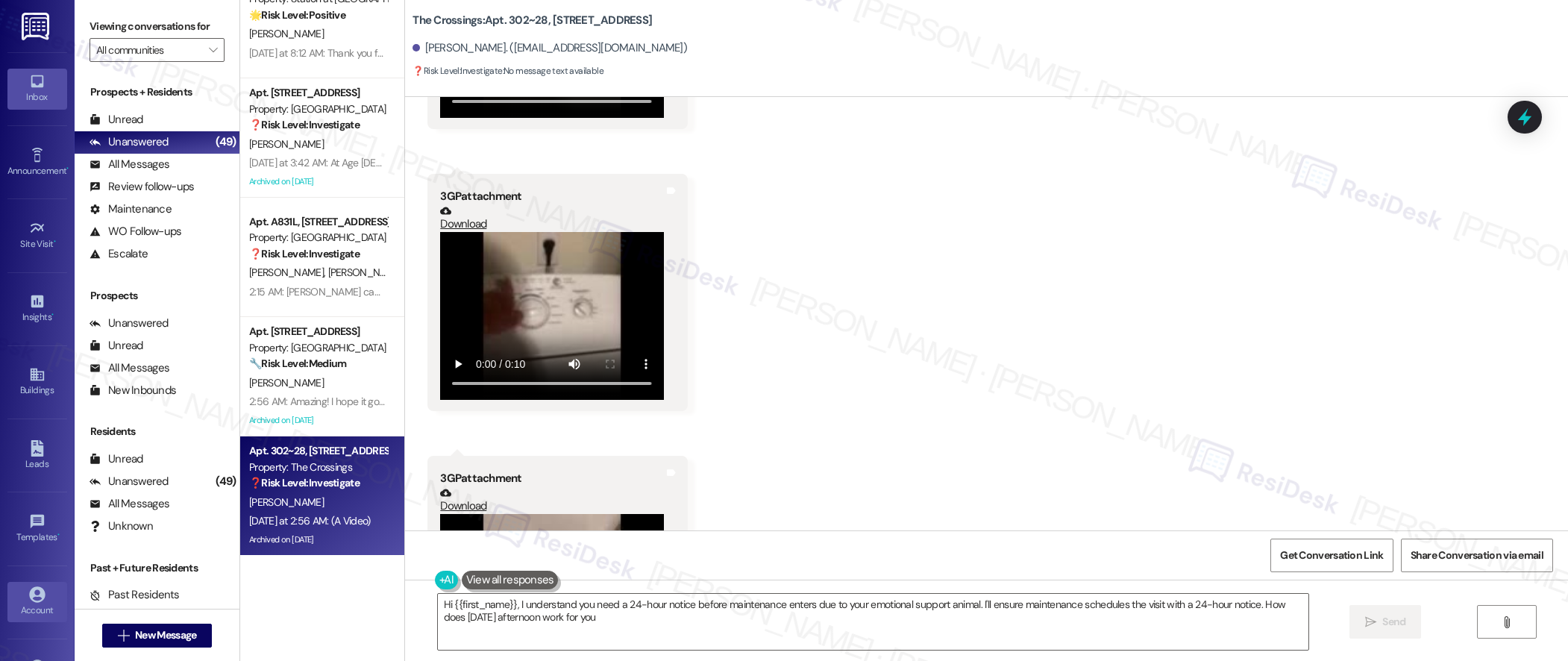
type textarea "Hi {{first_name}}, I understand you need a 24-hour notice before maintenance en…"
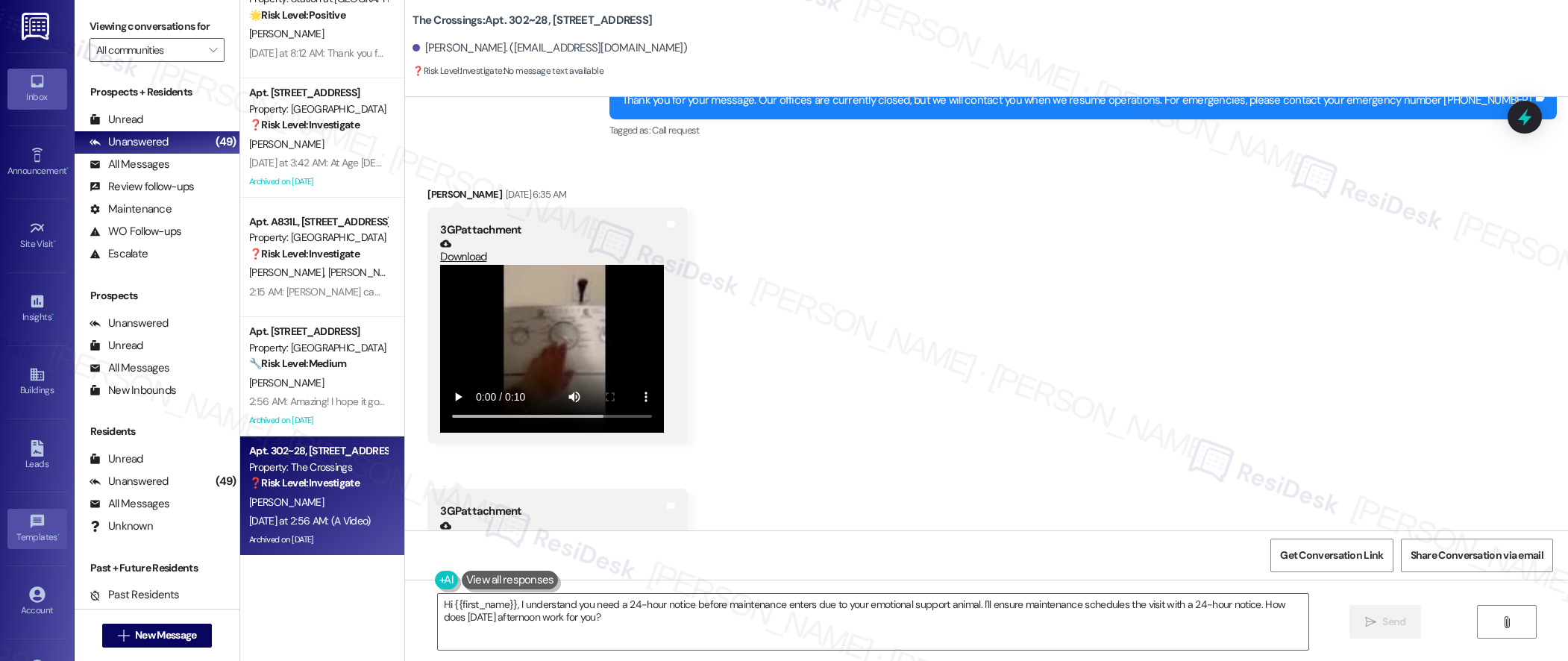
scroll to position [79846, 0]
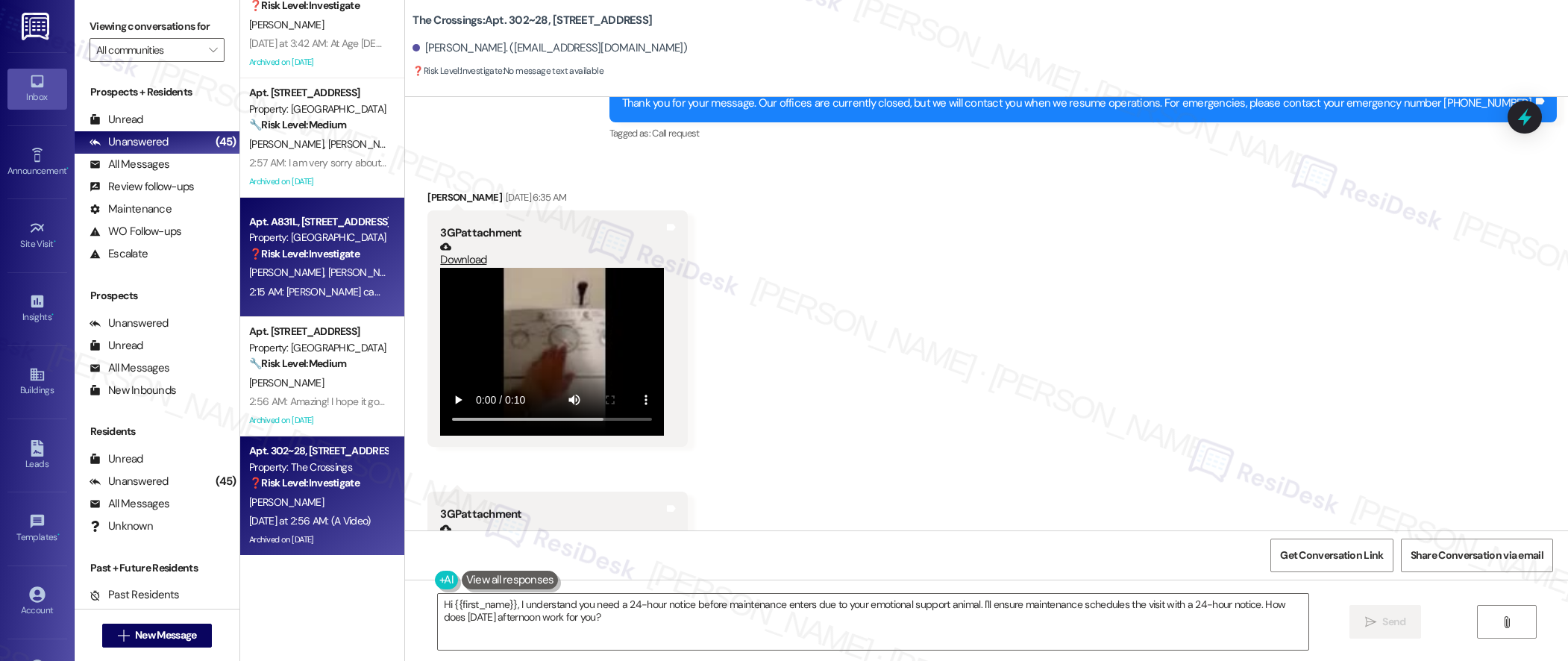
click at [328, 274] on span "[PERSON_NAME]" at bounding box center [365, 273] width 74 height 14
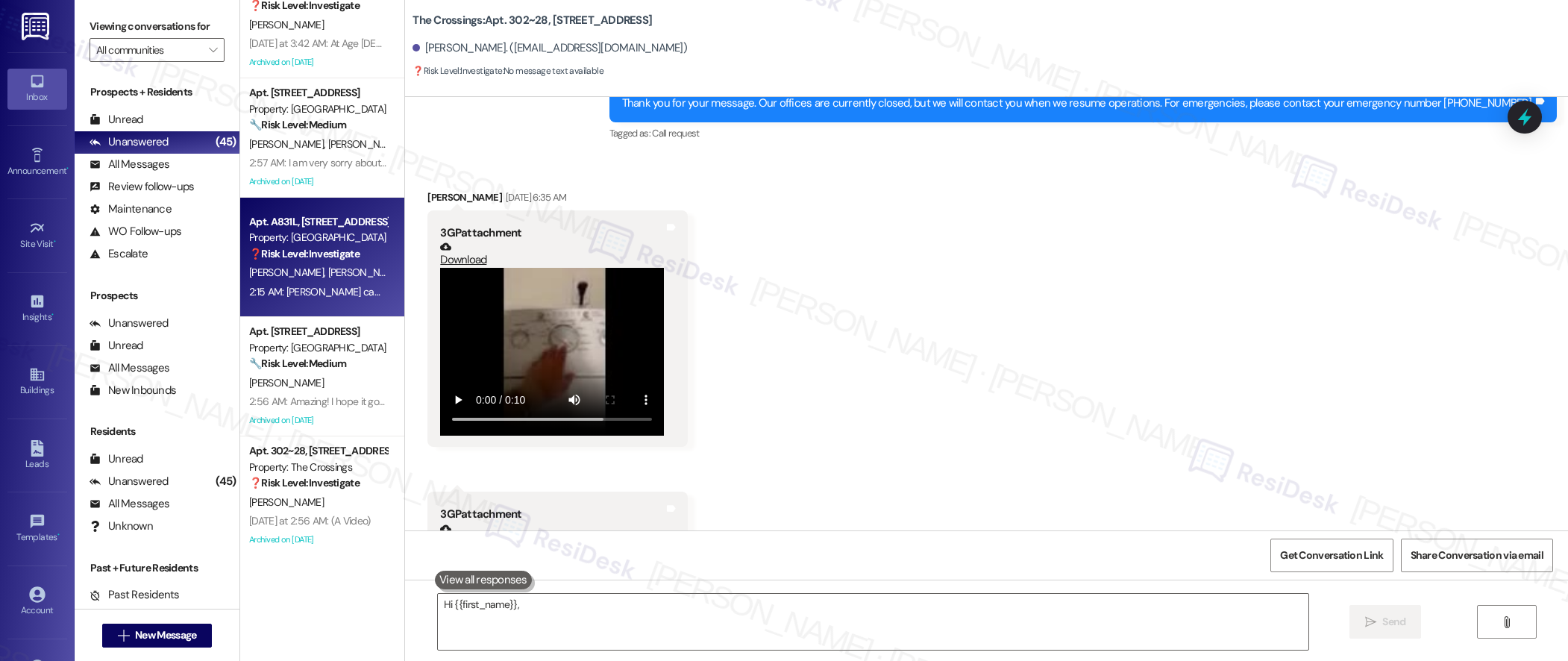
type textarea "Hi {{first_name}}, I"
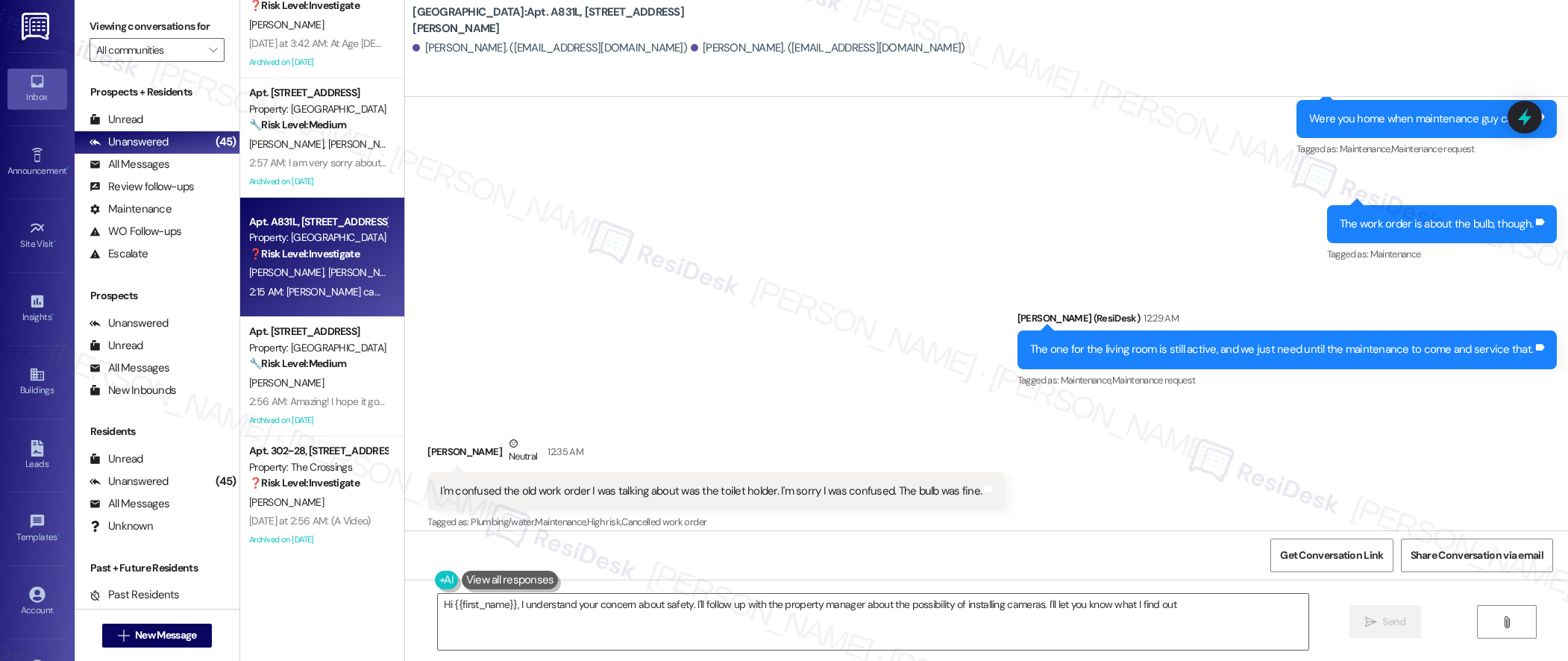
type textarea "Hi {{first_name}}, I understand your concern about safety. I'll follow up with …"
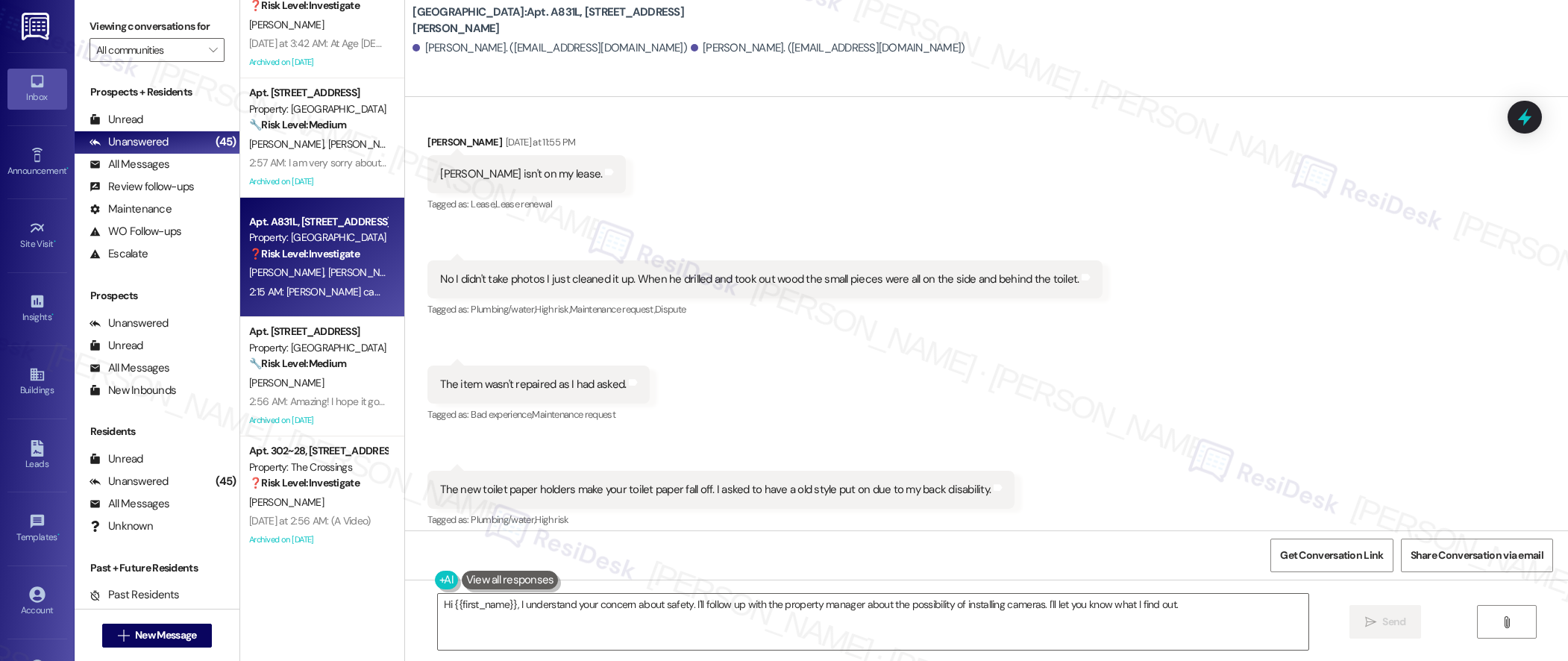
scroll to position [2612, 0]
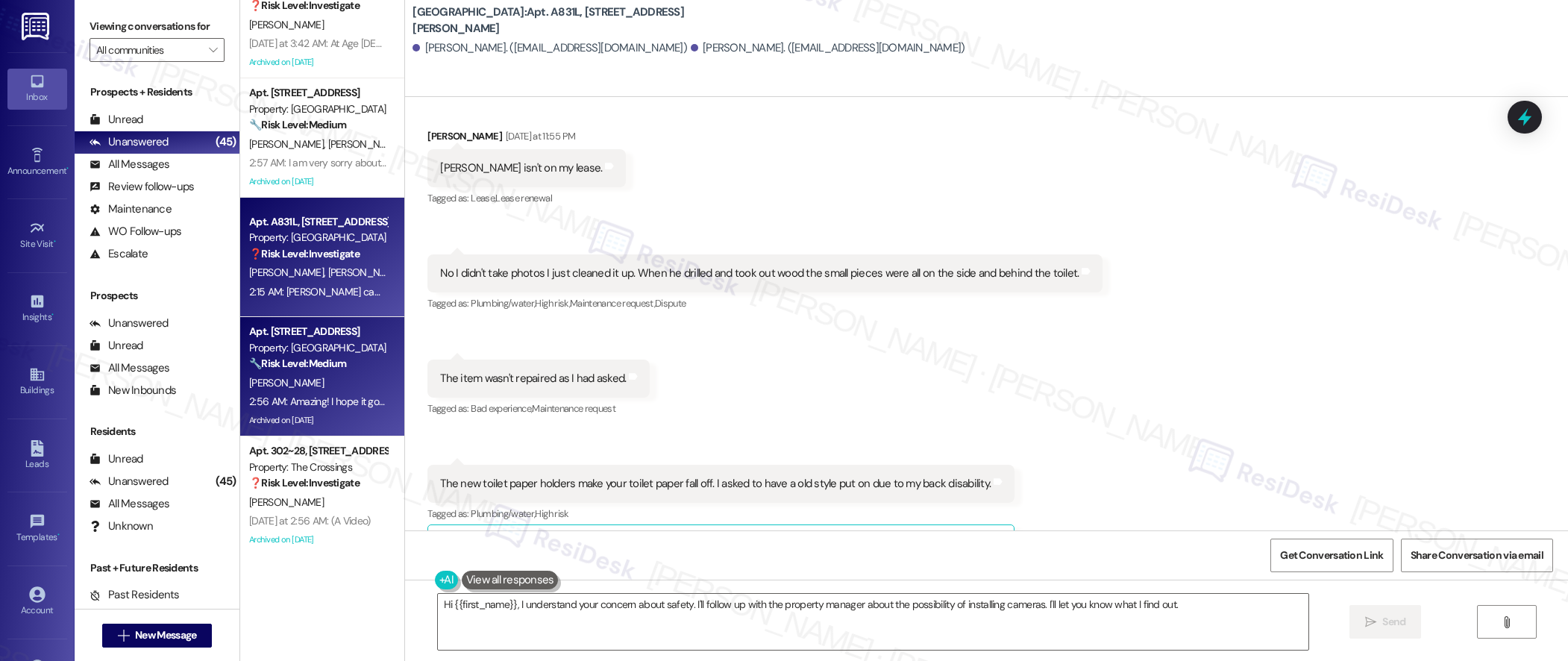
click at [308, 371] on div "🔧 Risk Level: Medium The resident is complaining about ongoing noise from neigh…" at bounding box center [318, 363] width 138 height 16
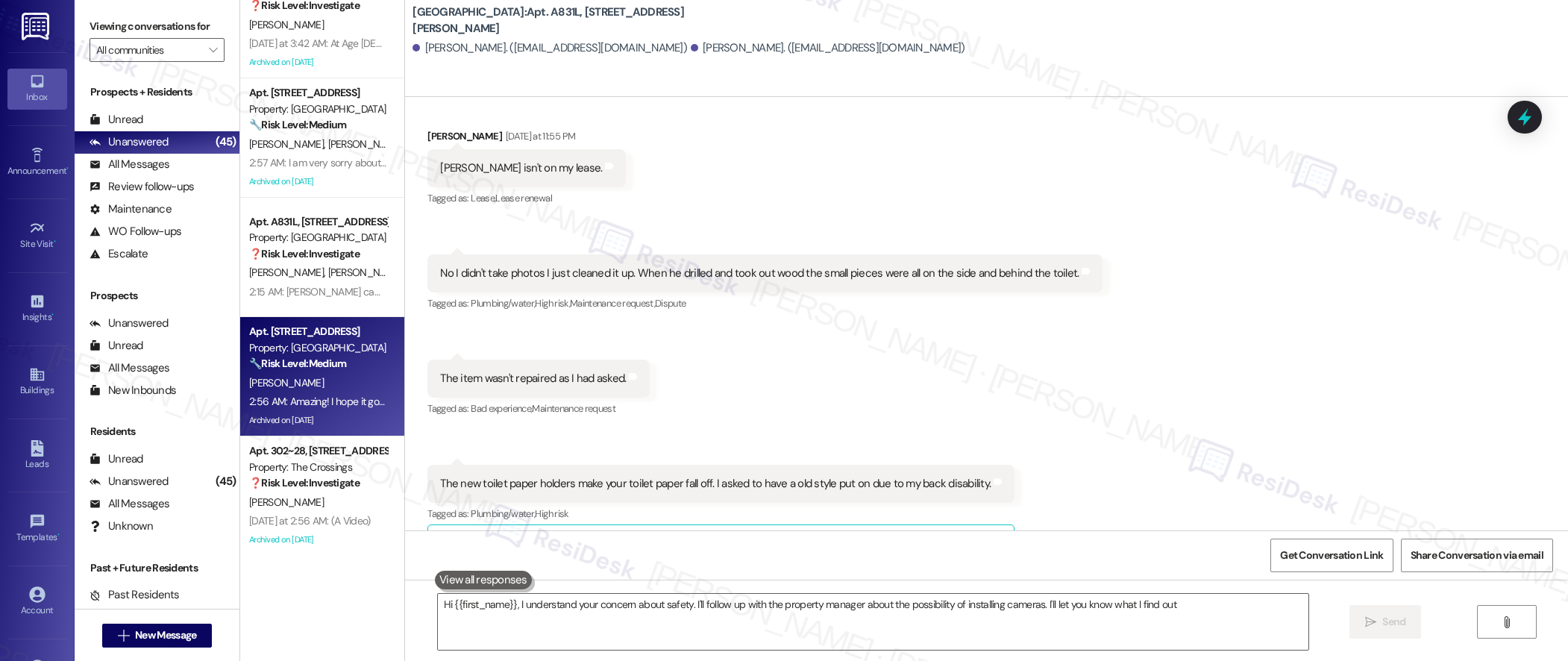
type textarea "Hi {{first_name}}, I understand your concern about safety. I'll follow up with …"
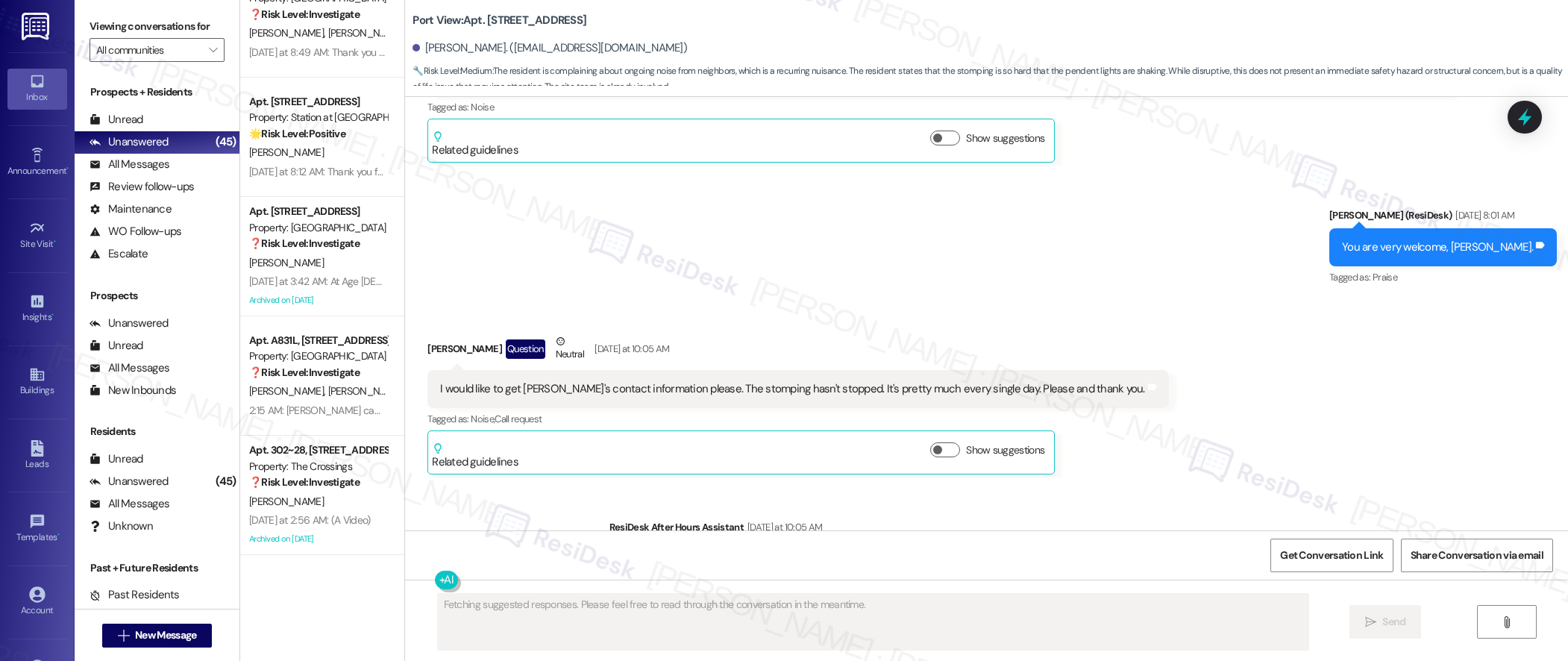
scroll to position [4459, 0]
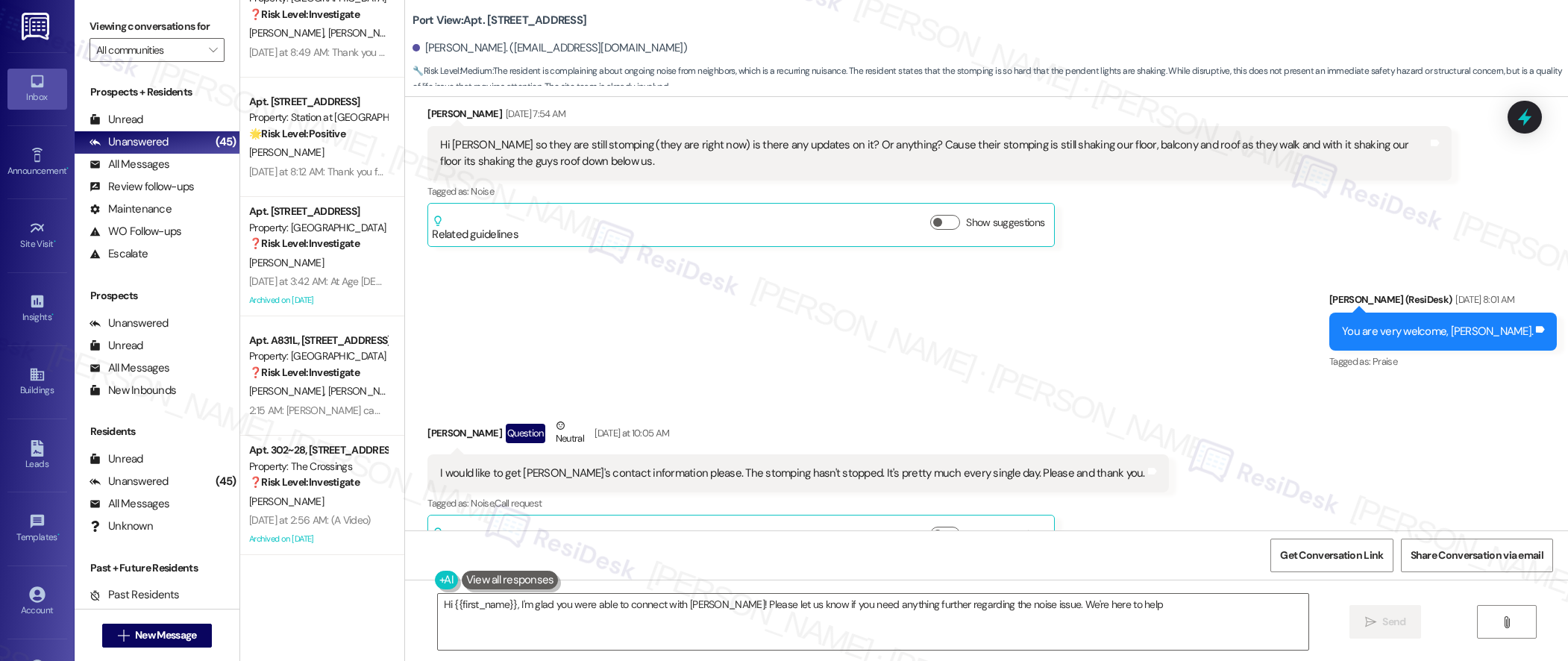
type textarea "Hi {{first_name}}, I'm glad you were able to connect with [PERSON_NAME]! Please…"
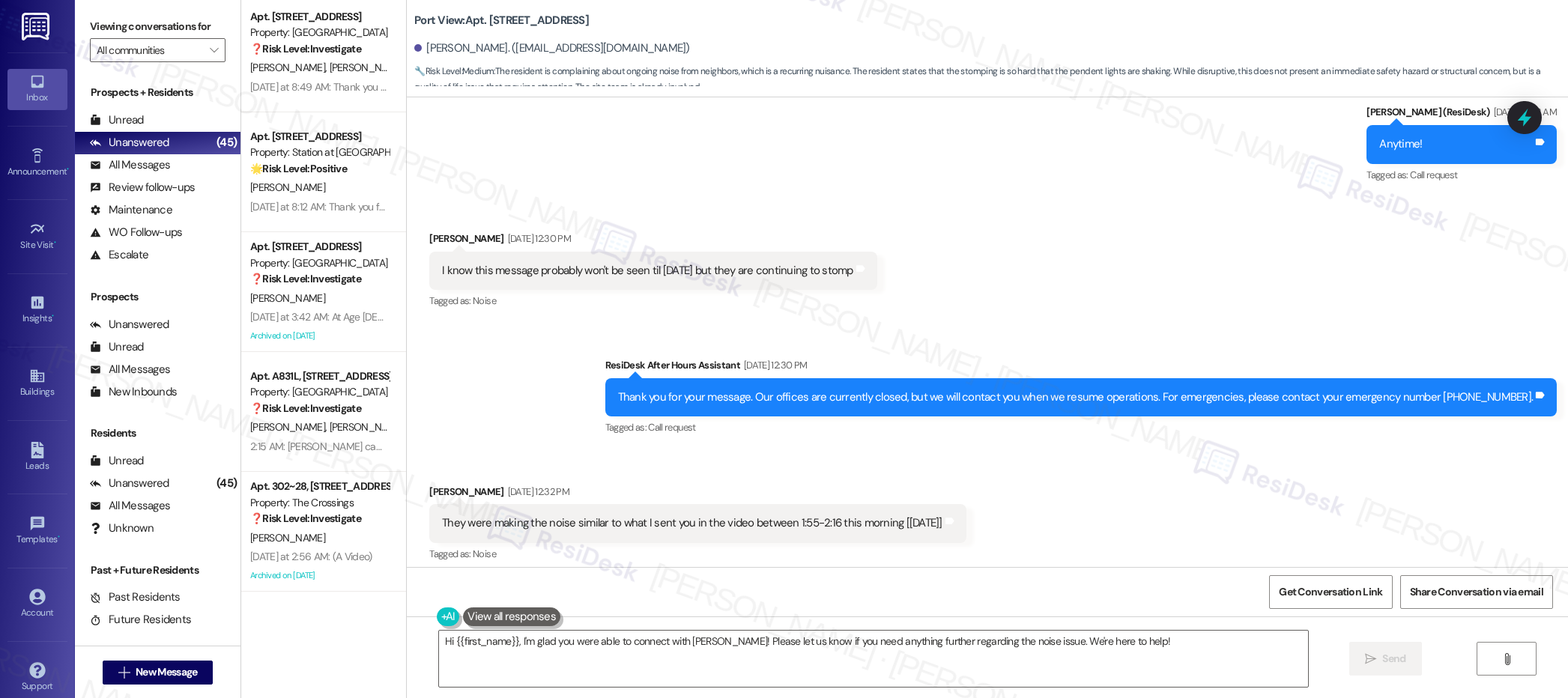
scroll to position [51287, 0]
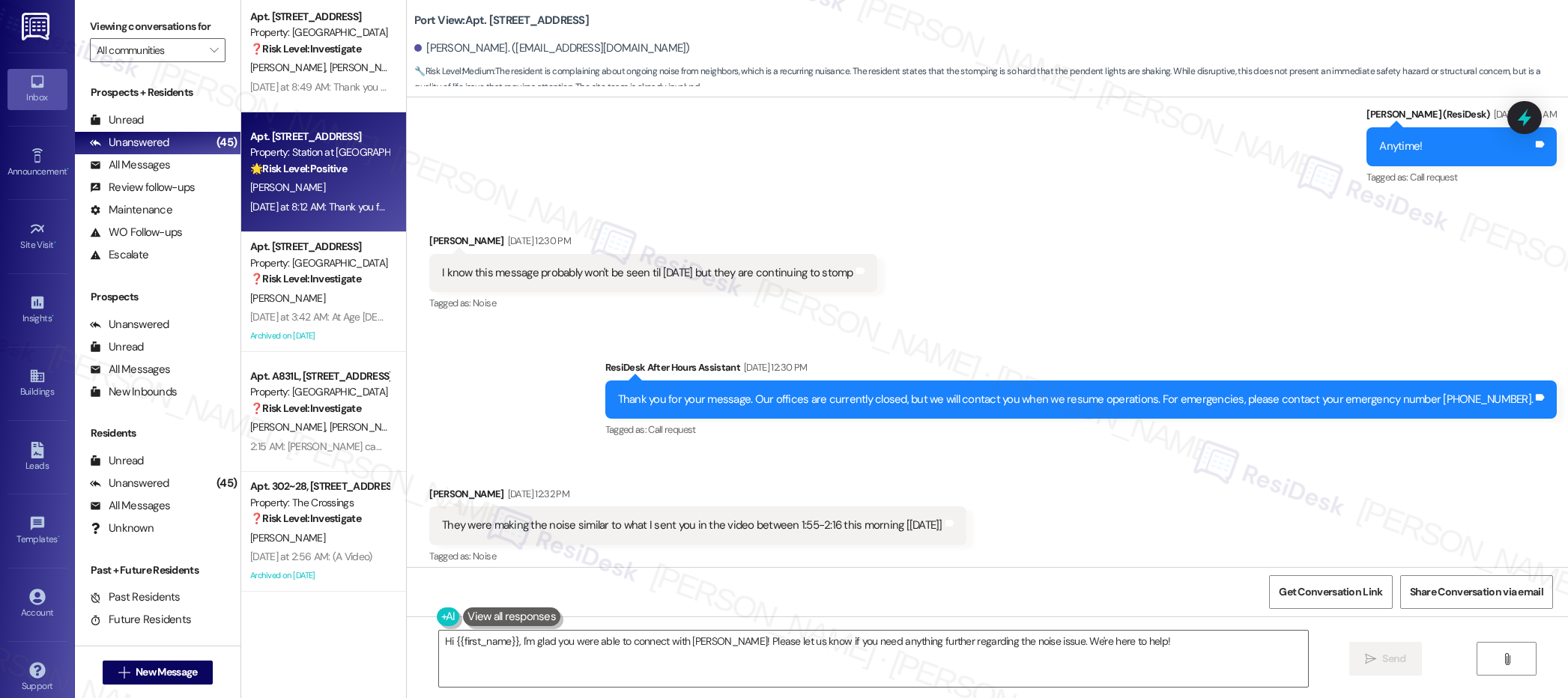
click at [313, 189] on div "[PERSON_NAME]" at bounding box center [319, 188] width 141 height 19
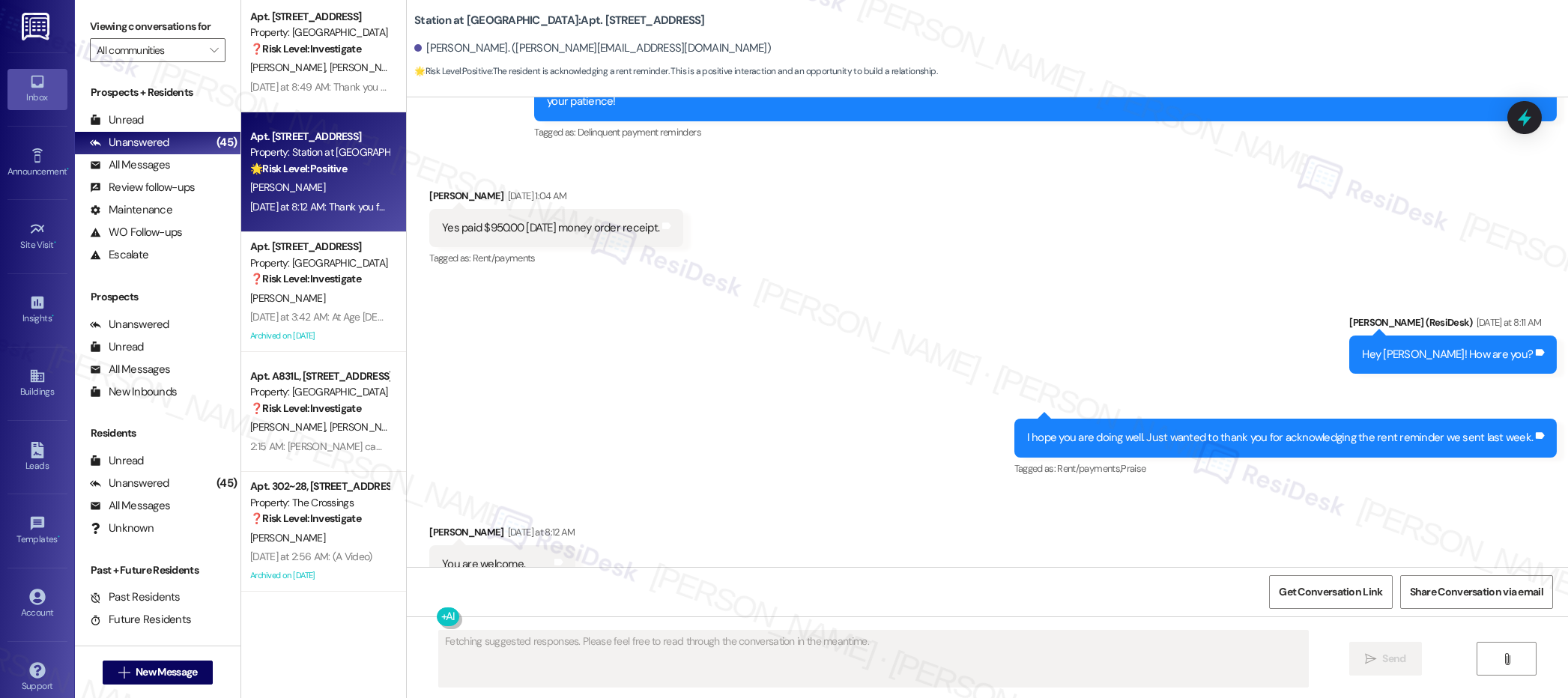
scroll to position [2033, 0]
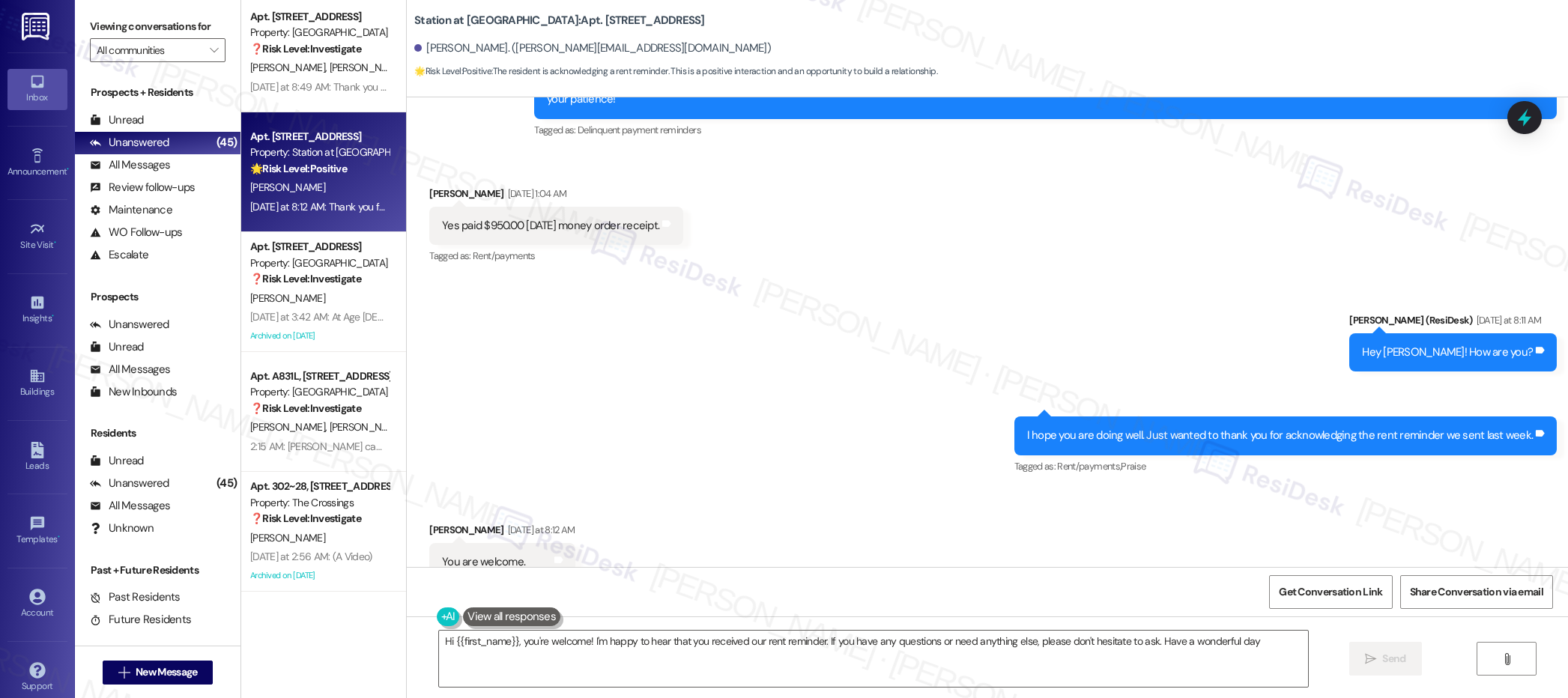
type textarea "Hi {{first_name}}, you're welcome! I'm happy to hear that you received our rent…"
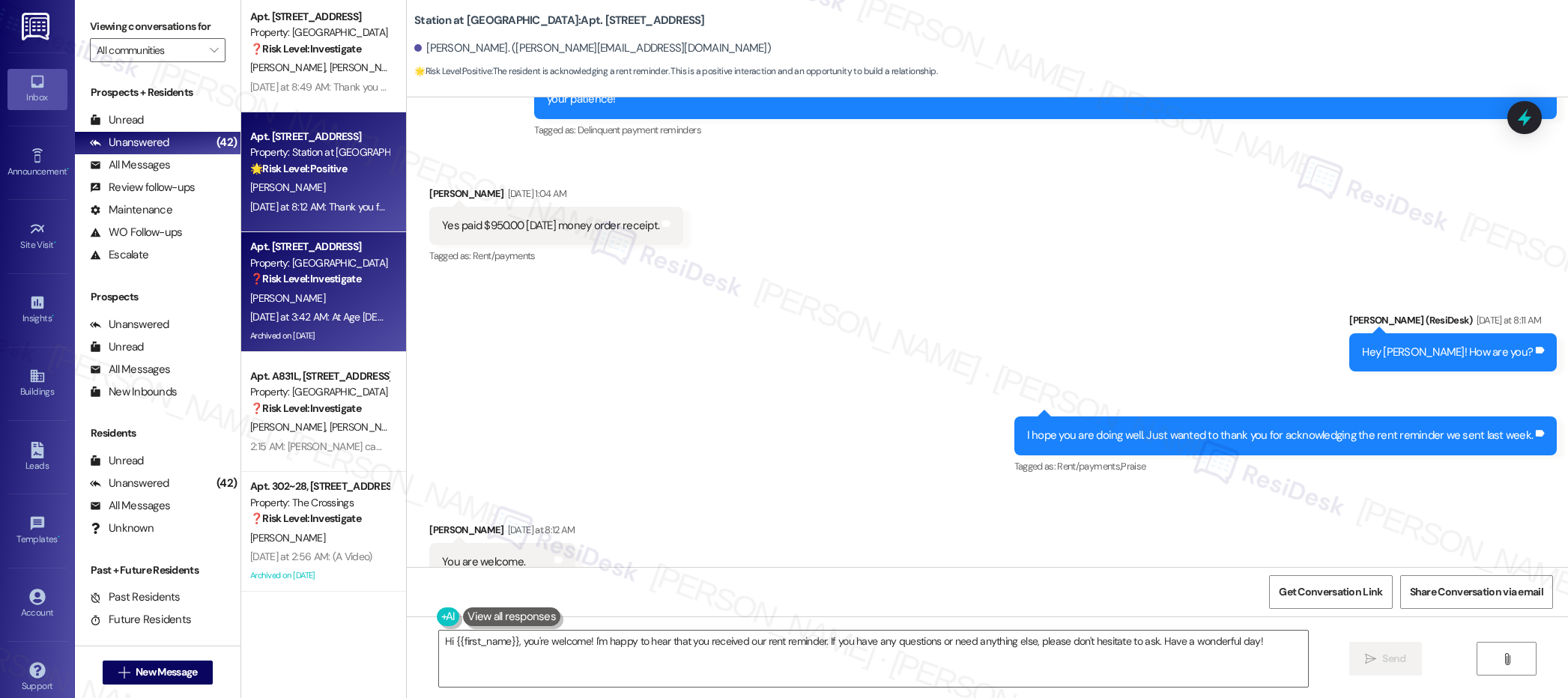
click at [337, 264] on div "Property: [GEOGRAPHIC_DATA]" at bounding box center [320, 263] width 139 height 16
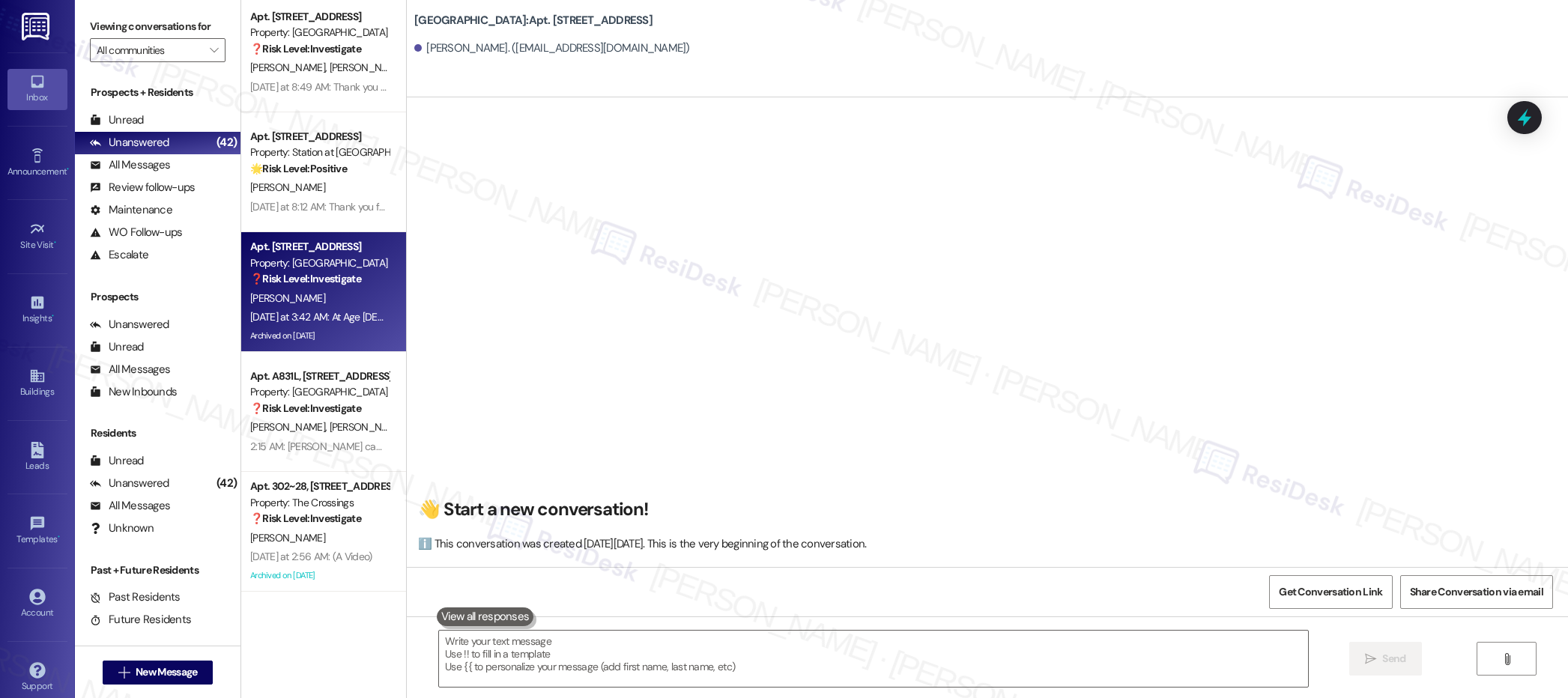
click at [0, 0] on div ".cls-1{fill:#0a055f;}.cls-2{fill:#0cc4c4;} resideskLogoBlueOrange All Search: C…" at bounding box center [0, 0] width 0 height 0
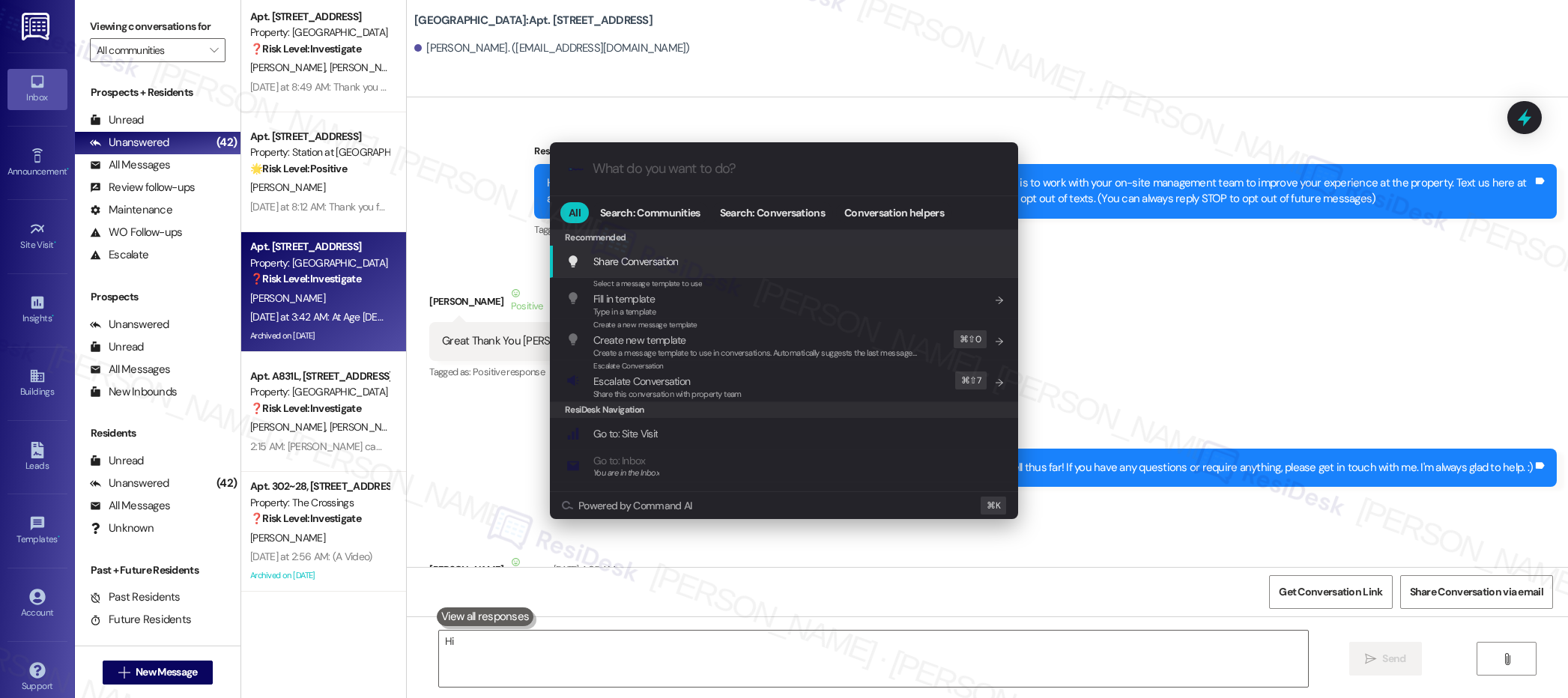
click at [781, 625] on div ".cls-1{fill:#0a055f;}.cls-2{fill:#0cc4c4;} resideskLogoBlueOrange All Search: C…" at bounding box center [784, 349] width 1568 height 698
click at [263, 397] on div "Property: [GEOGRAPHIC_DATA]" at bounding box center [320, 392] width 139 height 16
click at [629, 169] on div "Hi [PERSON_NAME], I'm on the new offsite Resident Support Team for [GEOGRAPHIC_…" at bounding box center [1045, 191] width 1022 height 55
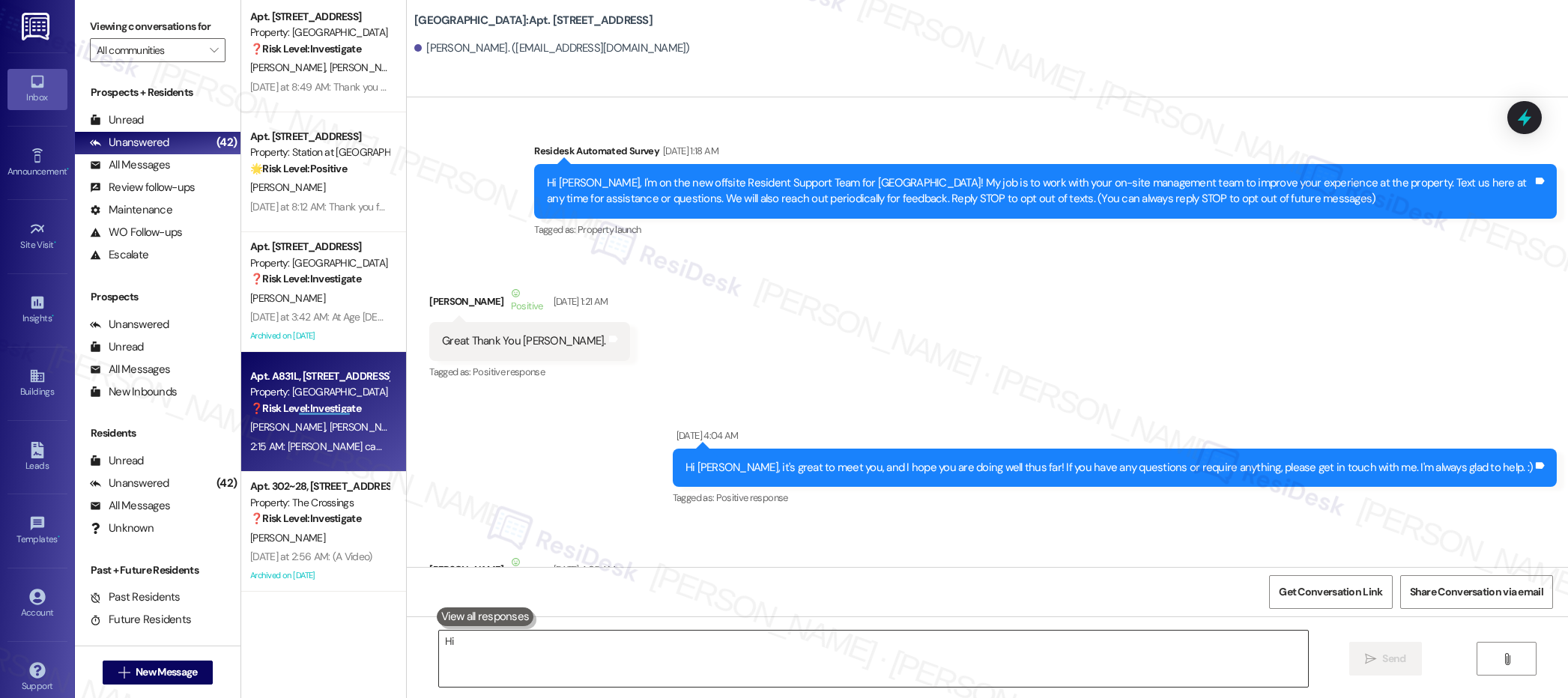
click at [622, 644] on textarea "Hi" at bounding box center [873, 658] width 869 height 56
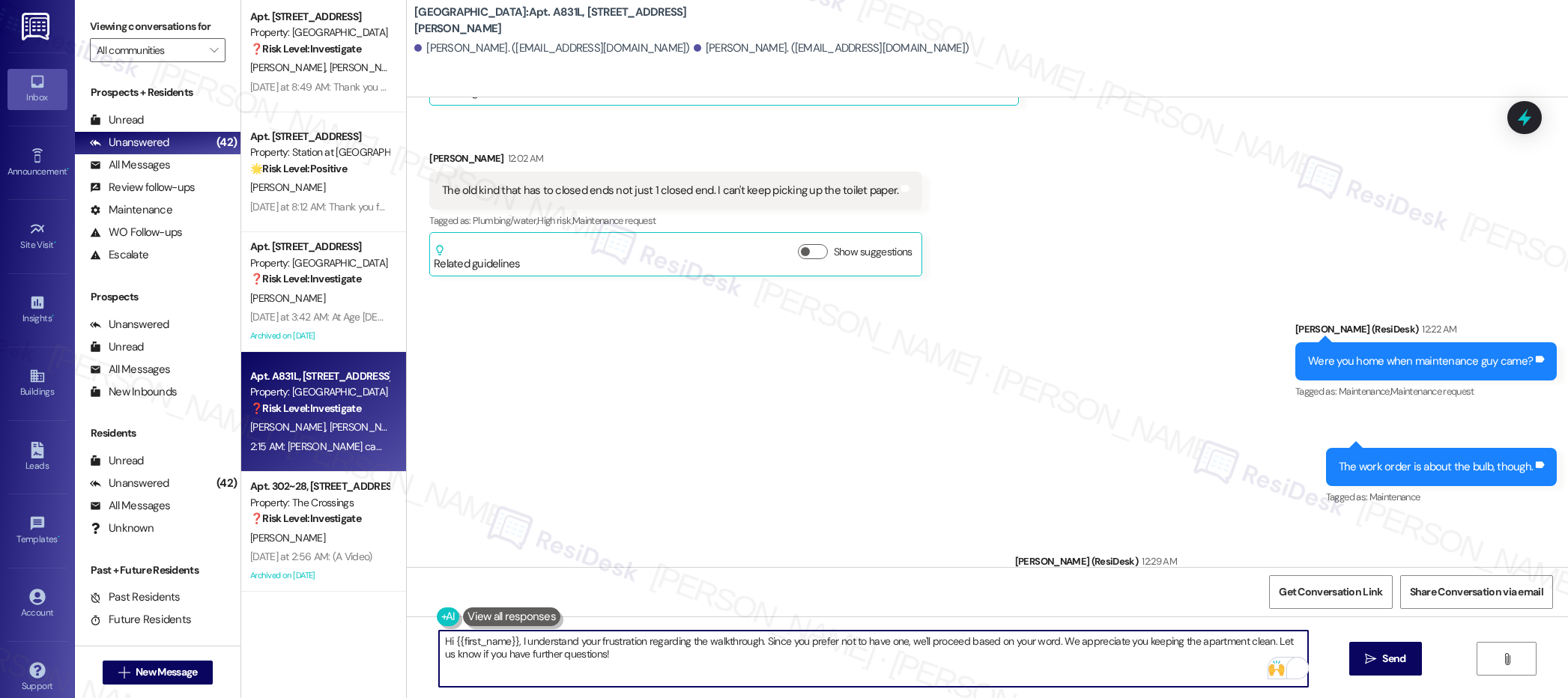
scroll to position [3072, 0]
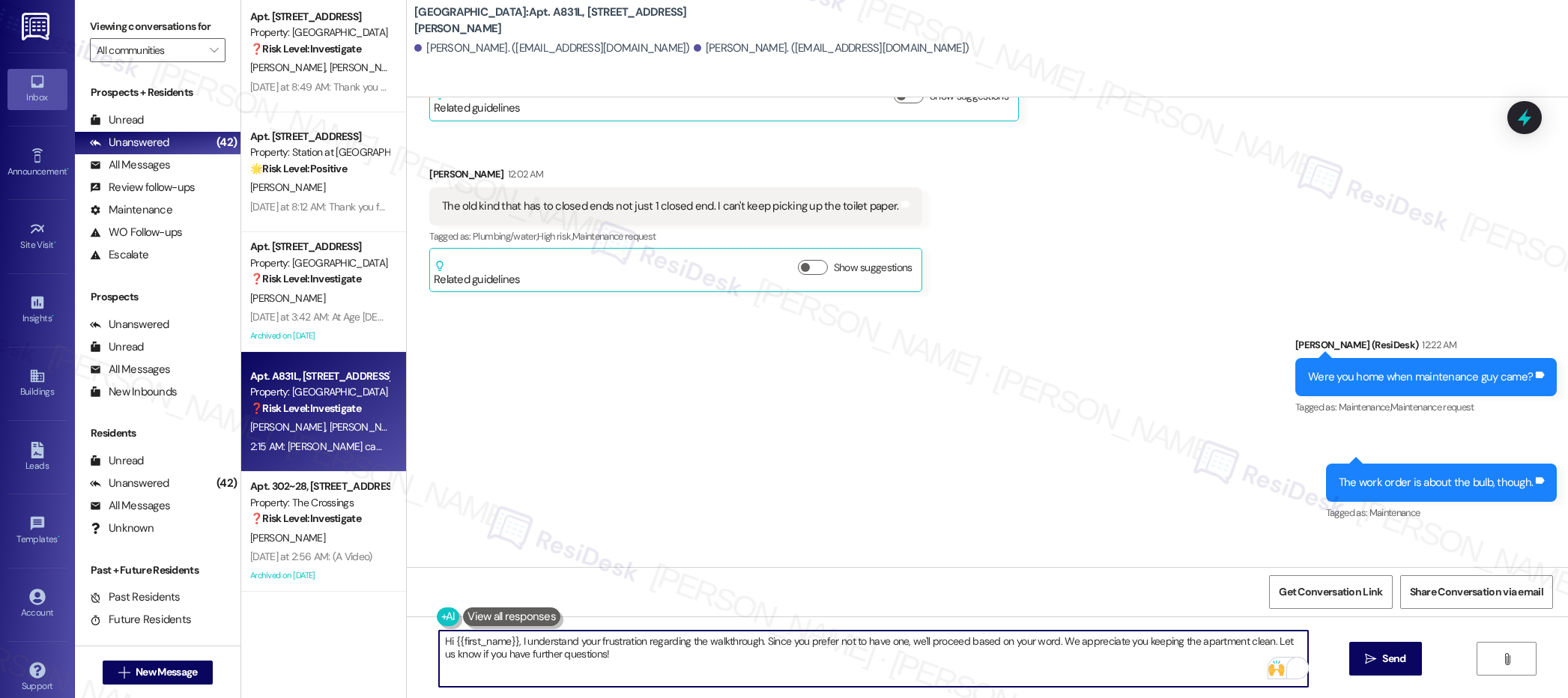
type textarea "Hi {{first_name}}, I understand your frustration regarding the walkthrough. Sin…"
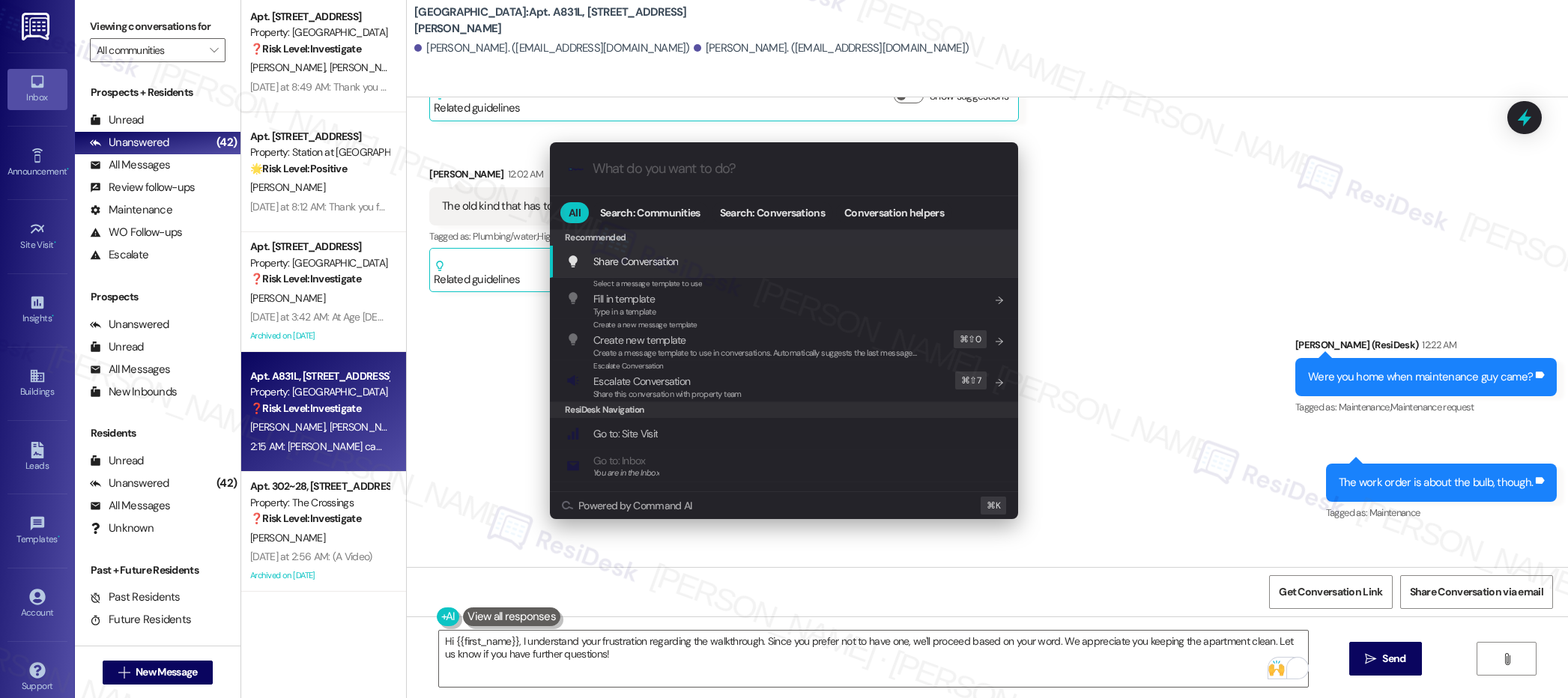
scroll to position [3454, 0]
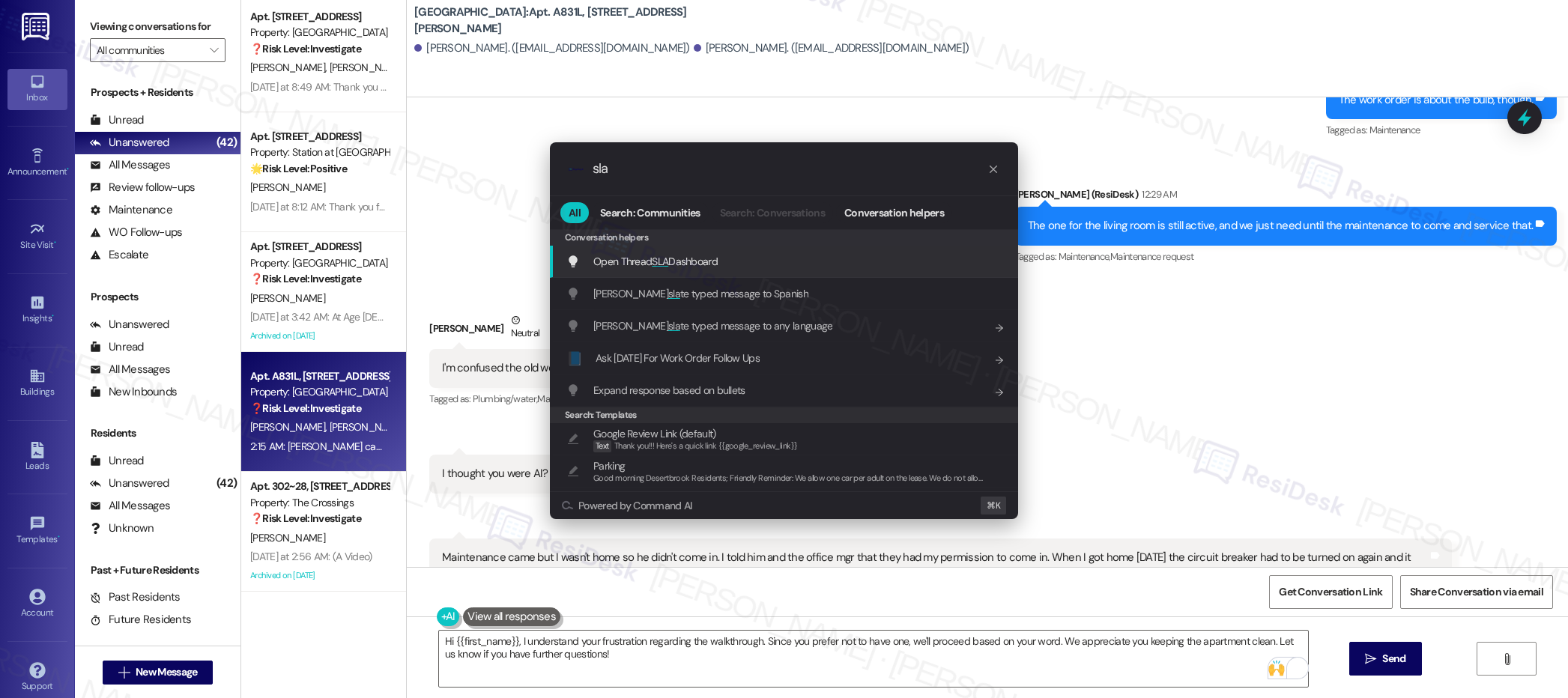
type input "sla"
click at [665, 262] on span "SLA" at bounding box center [659, 262] width 16 height 14
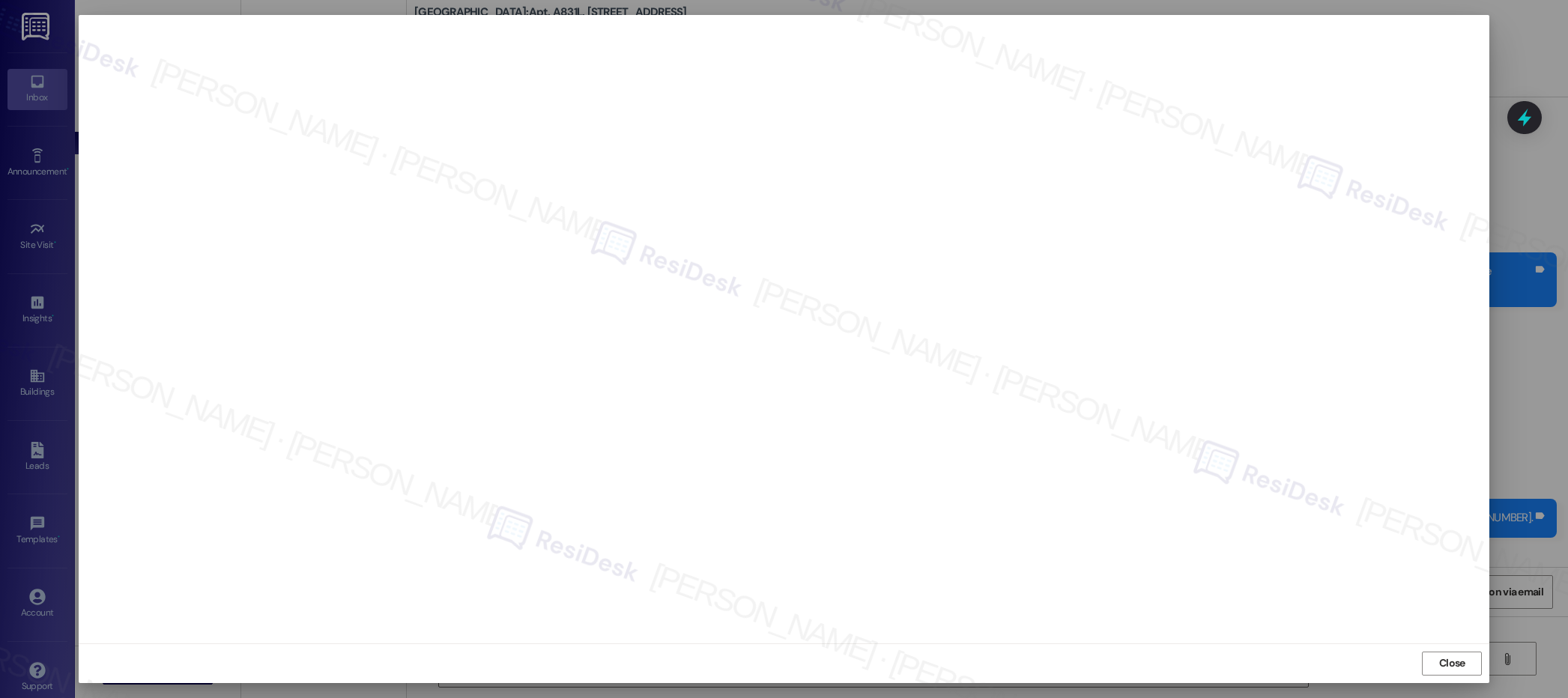
scroll to position [3454, 0]
